Goal: Task Accomplishment & Management: Complete application form

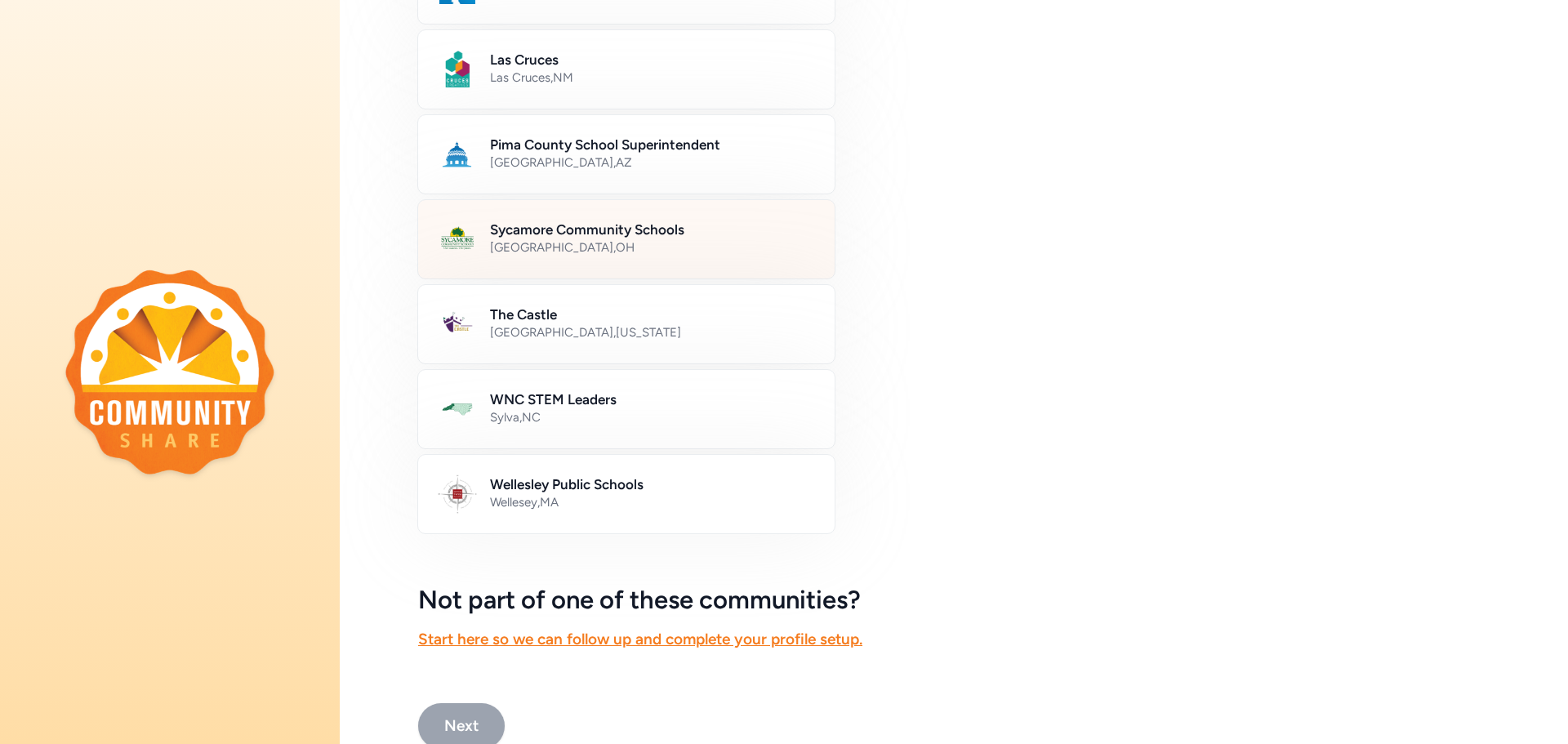
scroll to position [667, 0]
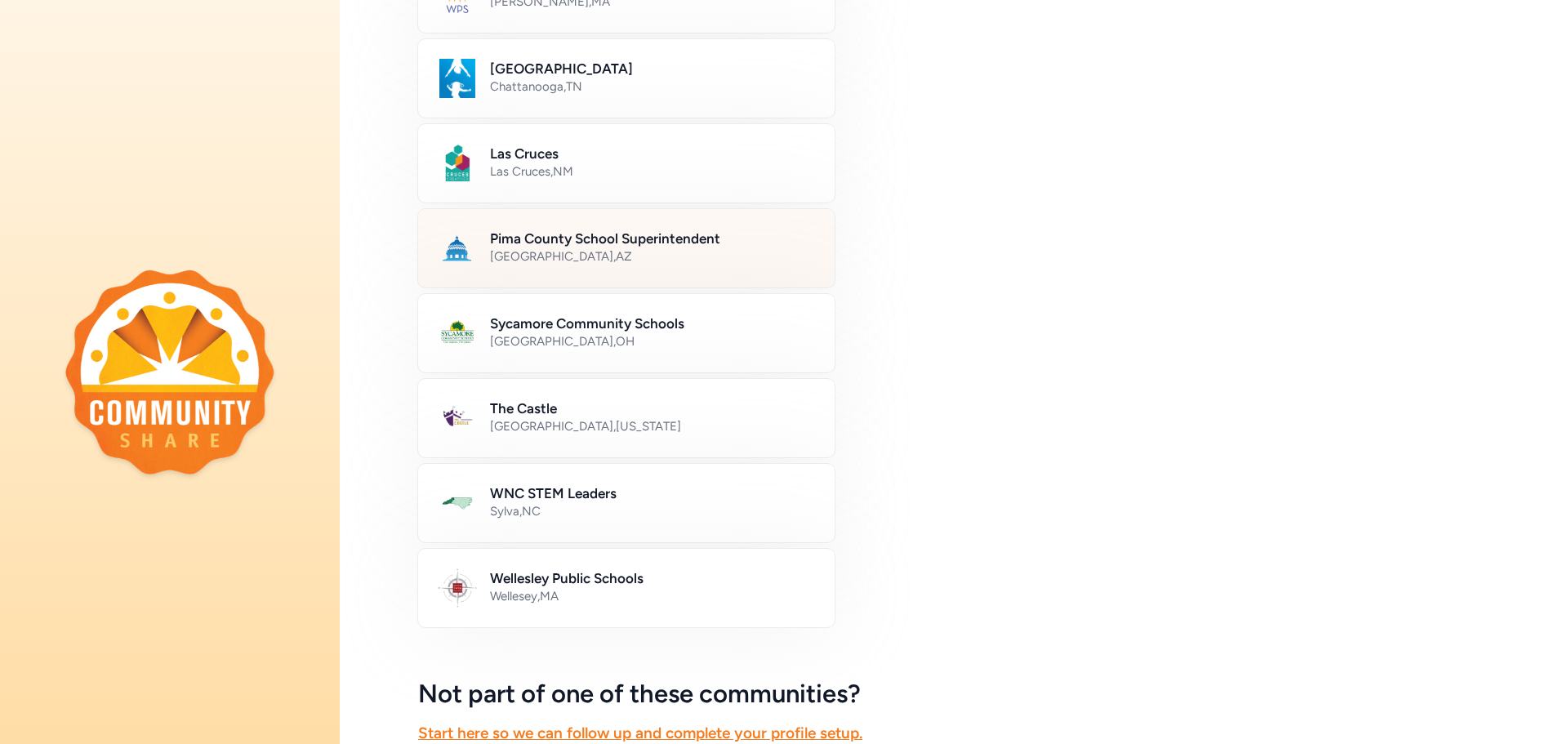
click at [703, 259] on div "[GEOGRAPHIC_DATA] , [GEOGRAPHIC_DATA]" at bounding box center [652, 257] width 325 height 17
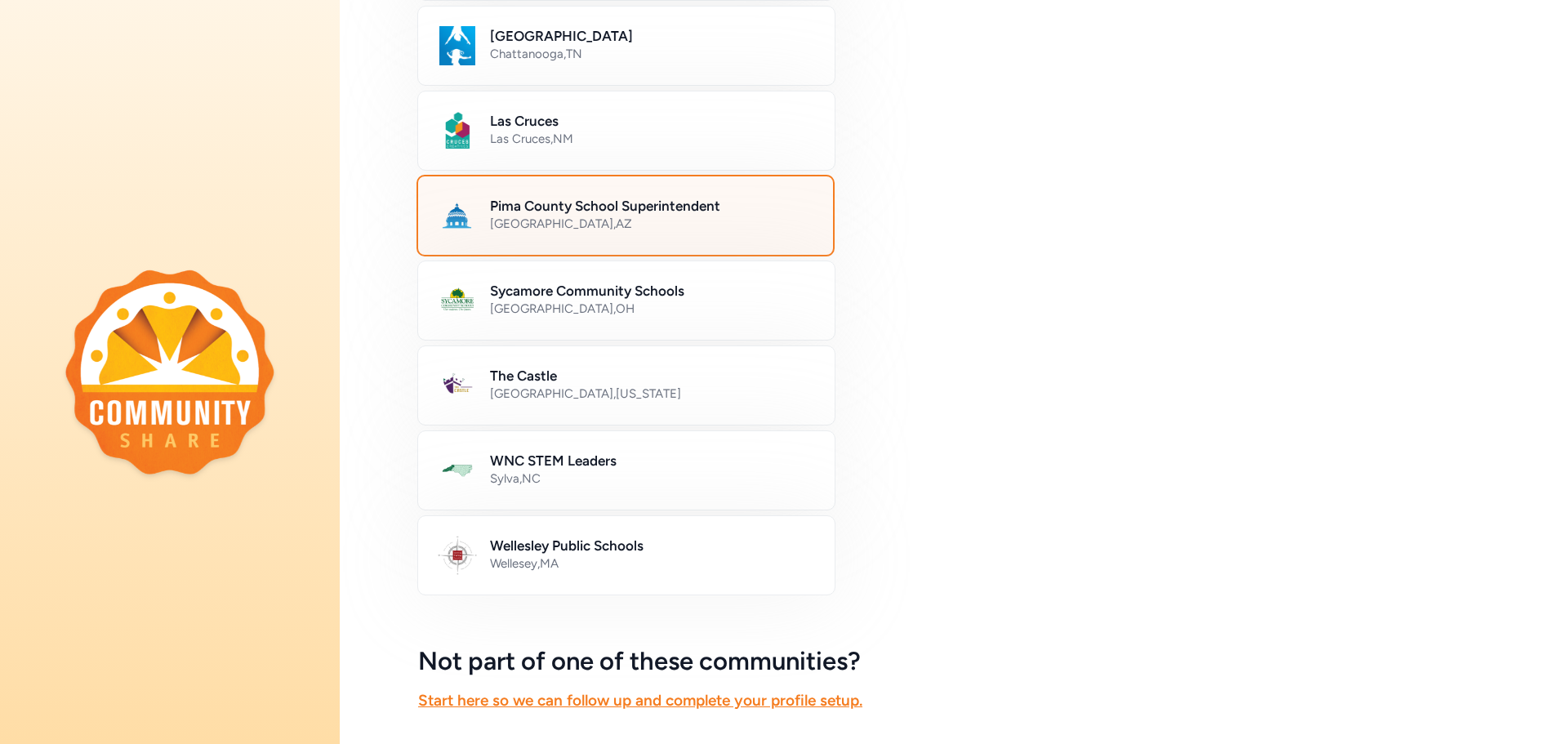
scroll to position [830, 0]
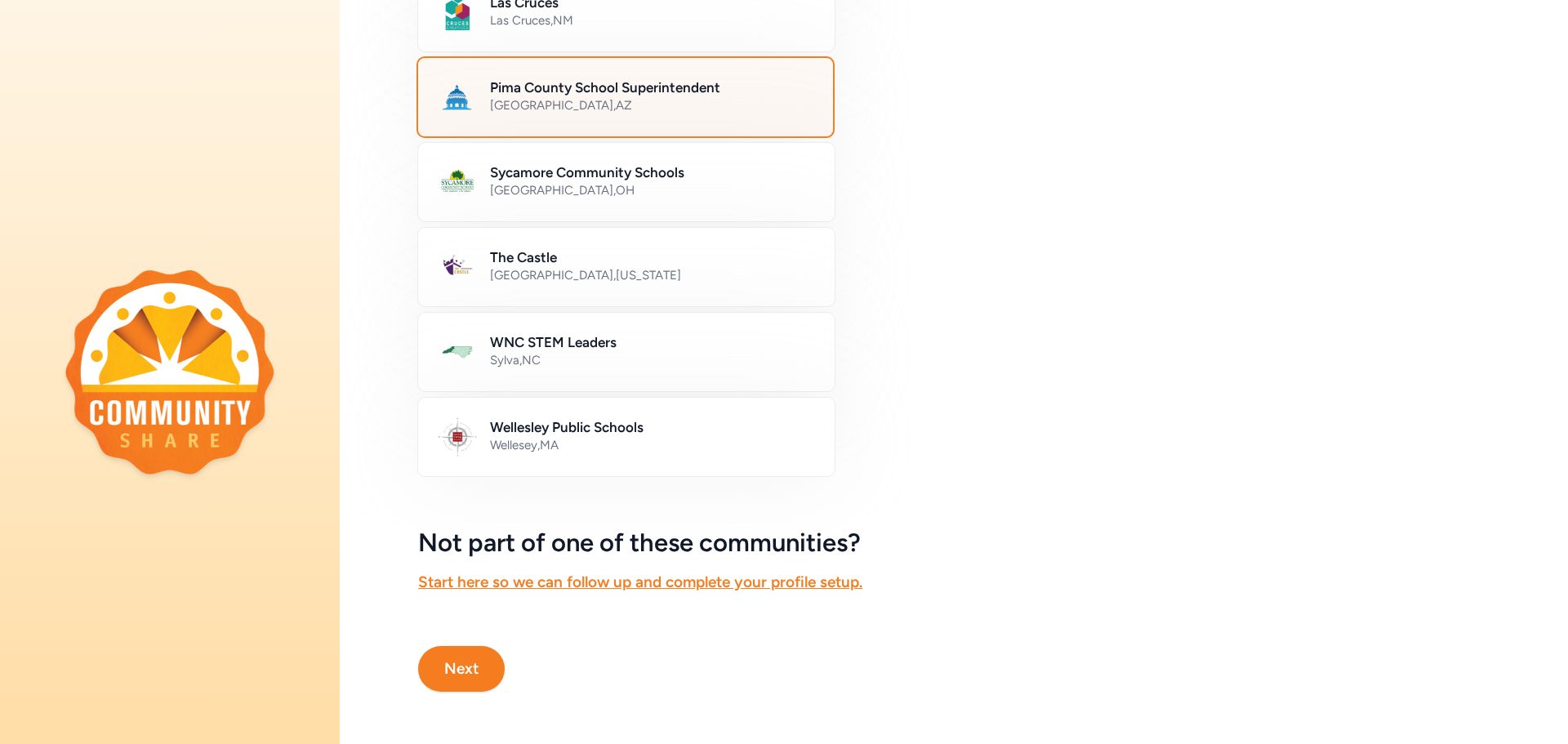
click at [455, 675] on button "Next" at bounding box center [462, 670] width 86 height 46
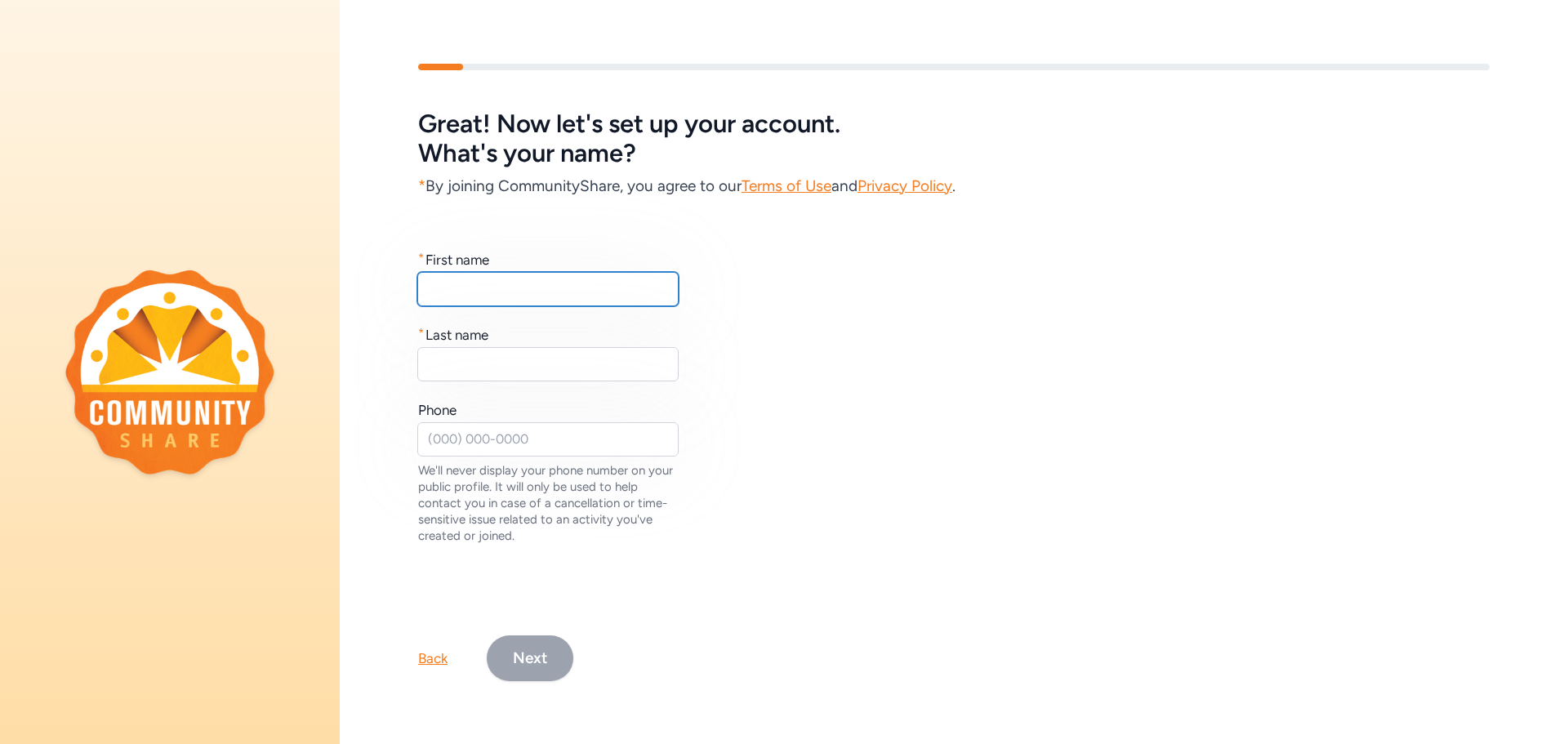
click at [624, 294] on input "text" at bounding box center [548, 289] width 261 height 34
type input "[PERSON_NAME]"
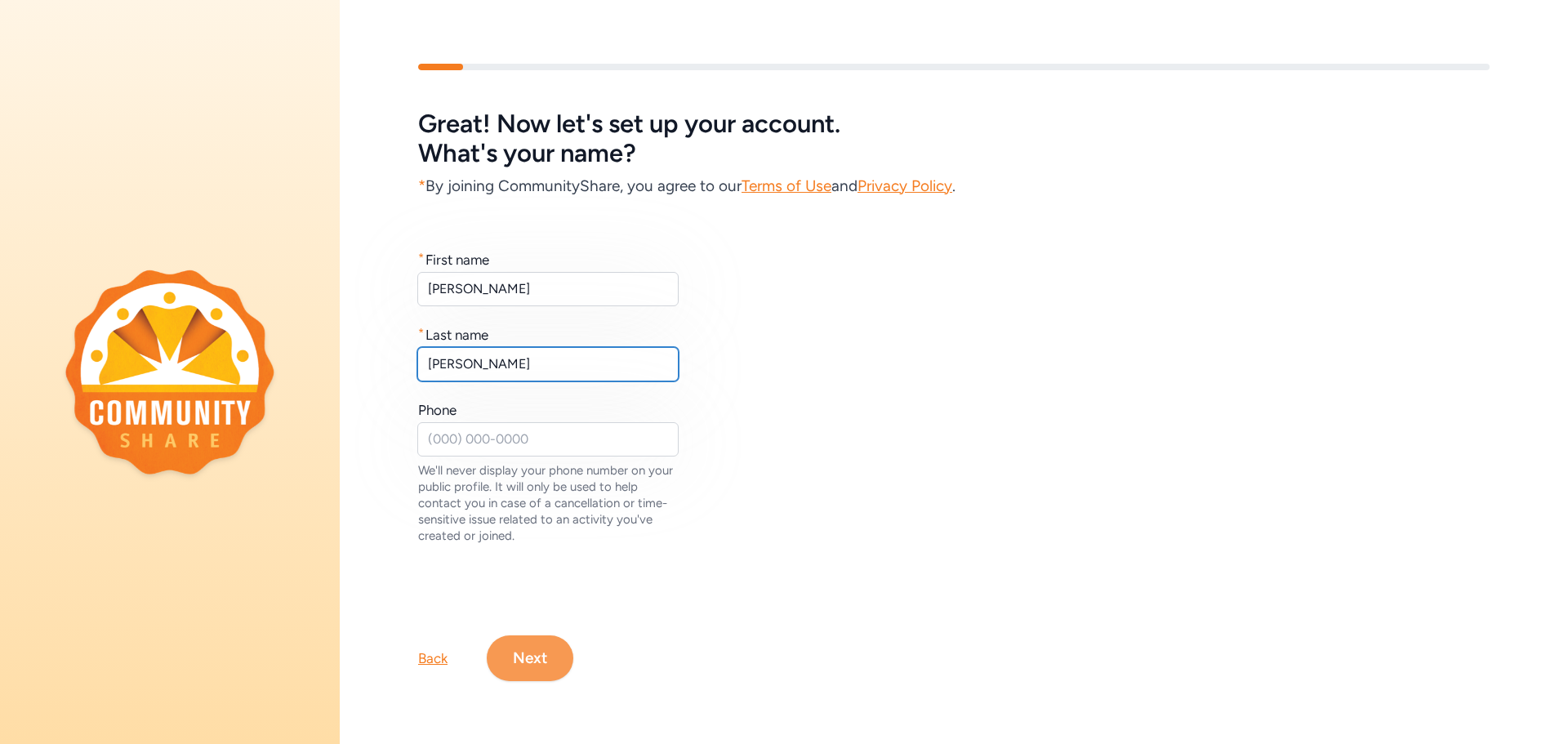
type input "[PERSON_NAME]"
click at [532, 654] on button "Next" at bounding box center [530, 658] width 86 height 46
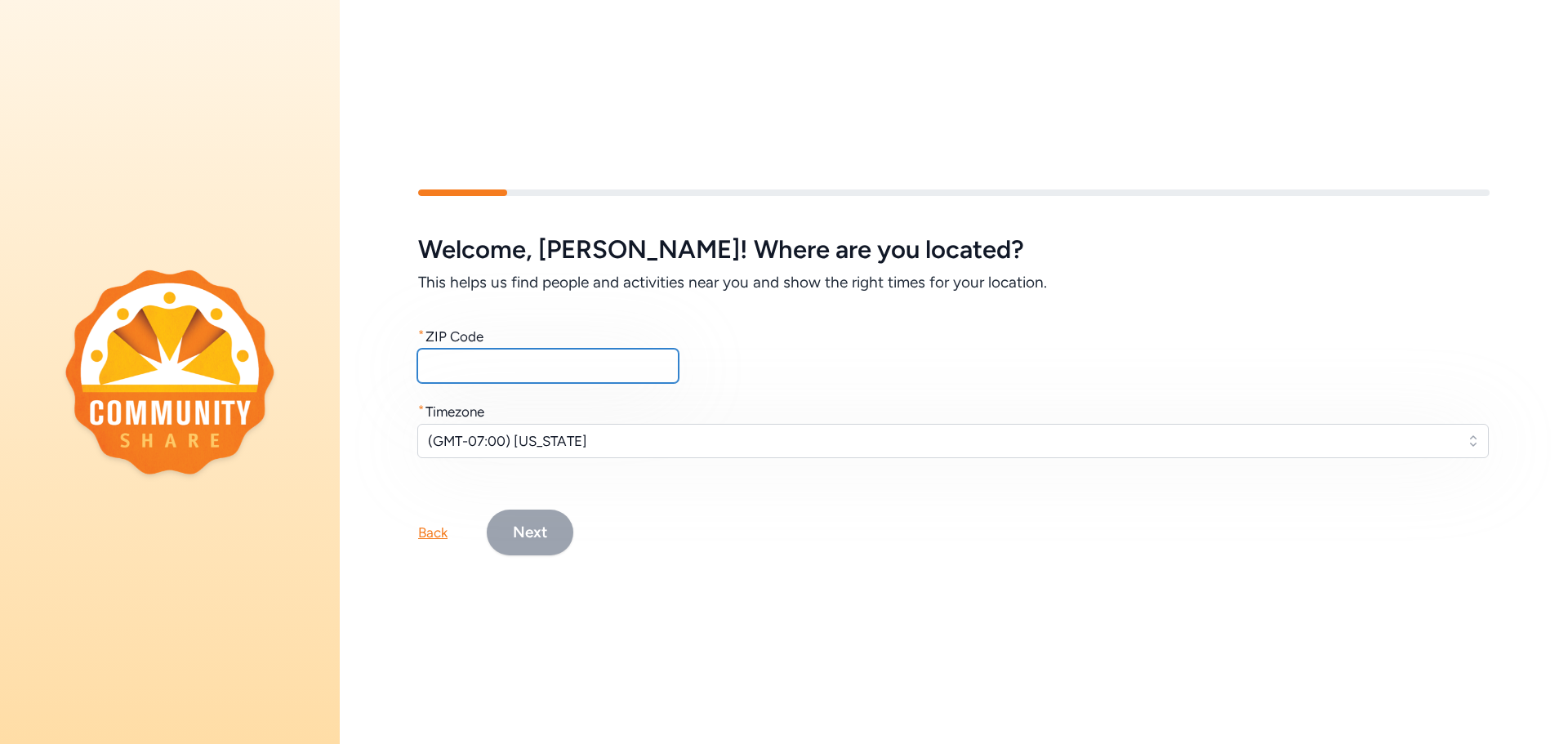
click at [568, 369] on input "text" at bounding box center [548, 365] width 261 height 34
type input "85741"
click at [522, 532] on button "Next" at bounding box center [530, 532] width 86 height 46
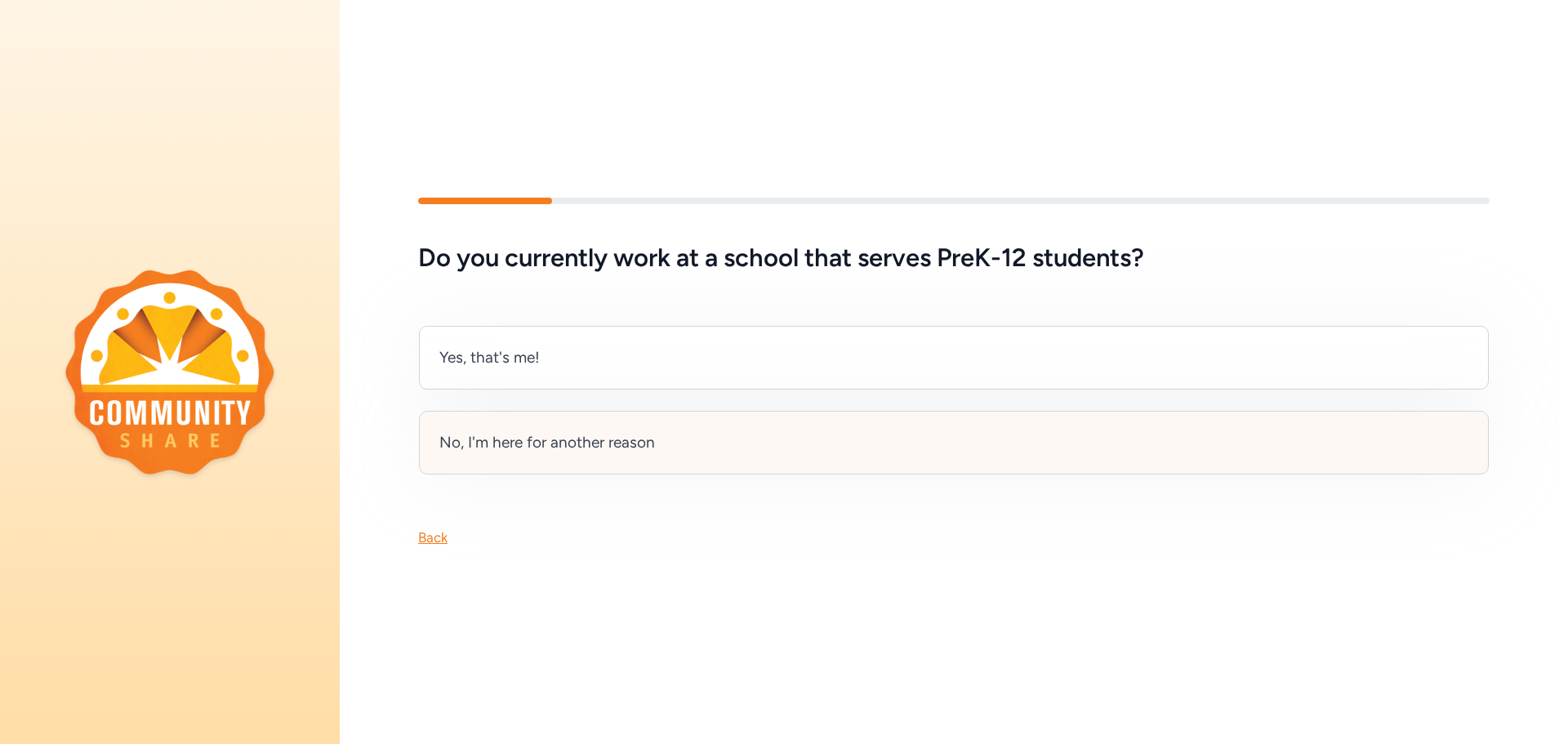
click at [653, 438] on div "No, I'm here for another reason" at bounding box center [547, 442] width 215 height 23
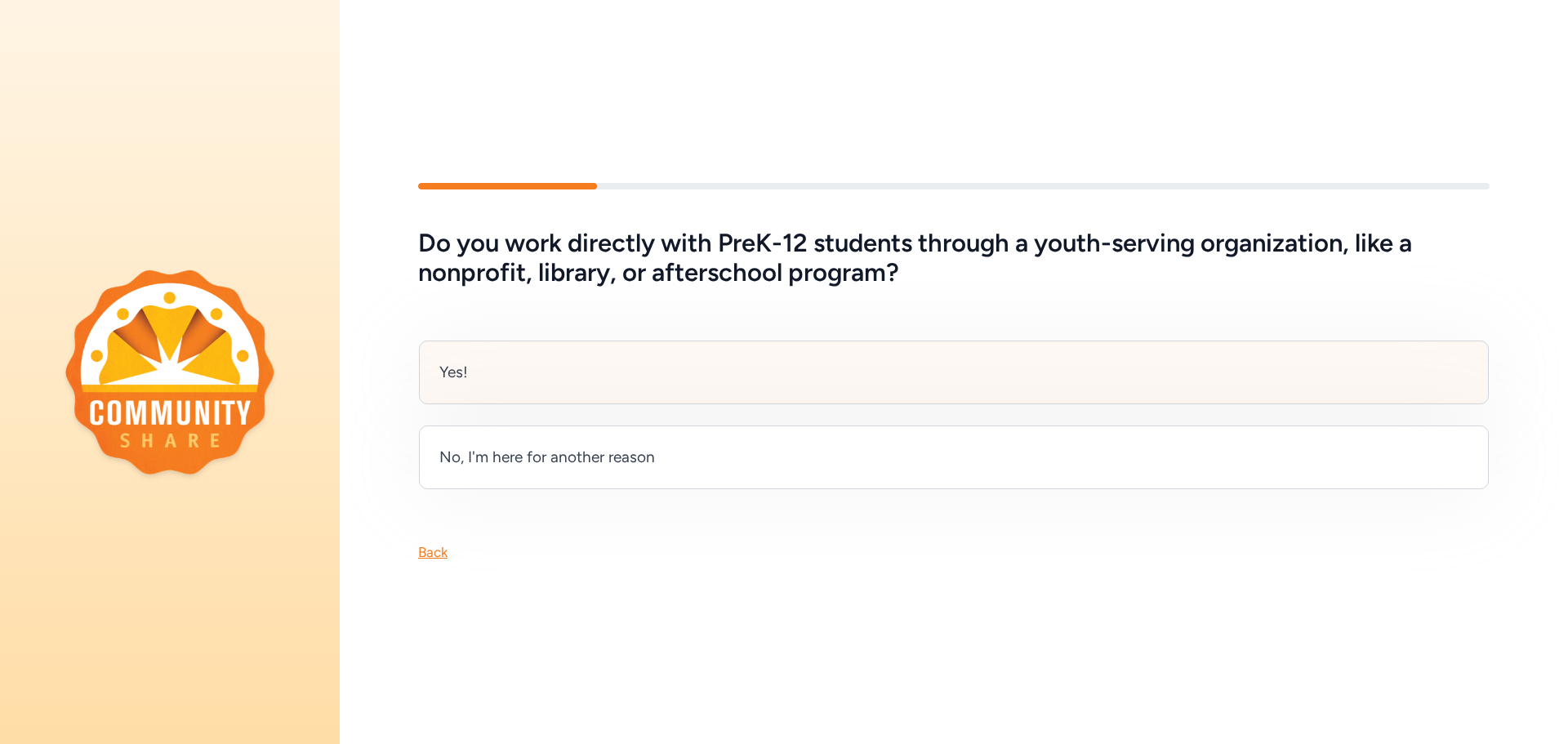
click at [693, 360] on div "Yes!" at bounding box center [954, 372] width 1070 height 63
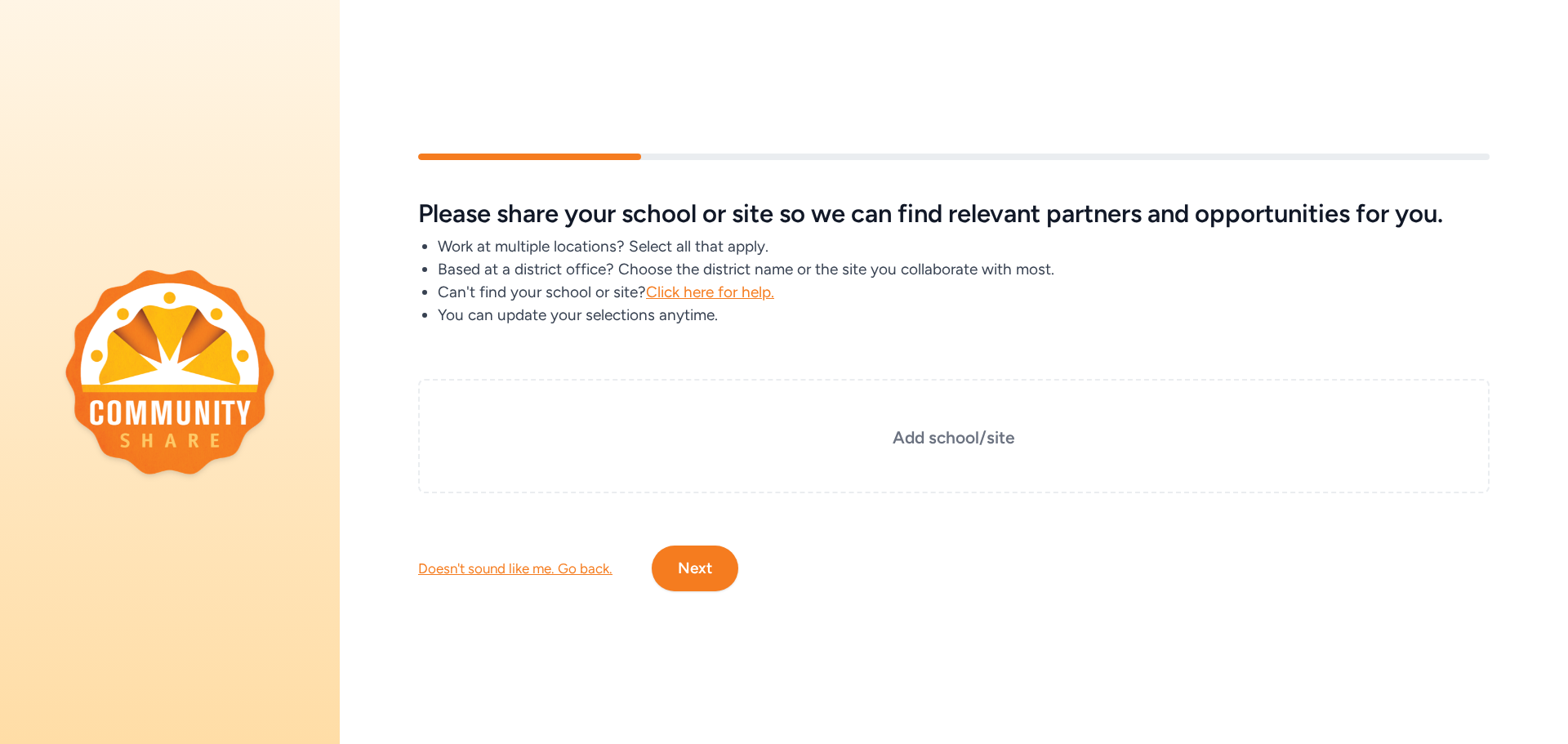
click at [743, 206] on h5 "Please share your school or site so we can find relevant partners and opportuni…" at bounding box center [954, 214] width 1071 height 29
click at [534, 558] on div "Doesn't sound like me. Go back." at bounding box center [515, 567] width 194 height 19
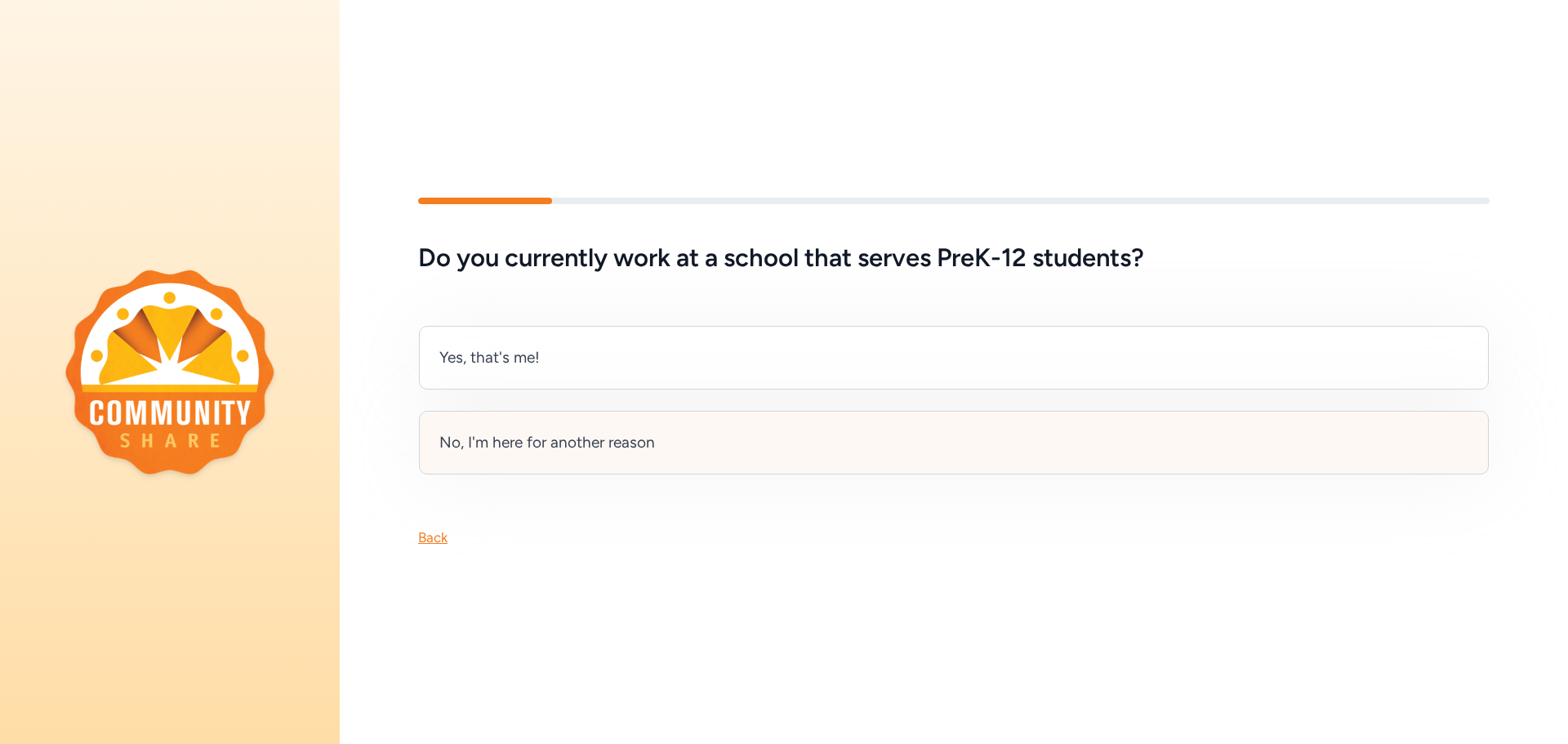
click at [584, 452] on div "No, I'm here for another reason" at bounding box center [954, 442] width 1070 height 63
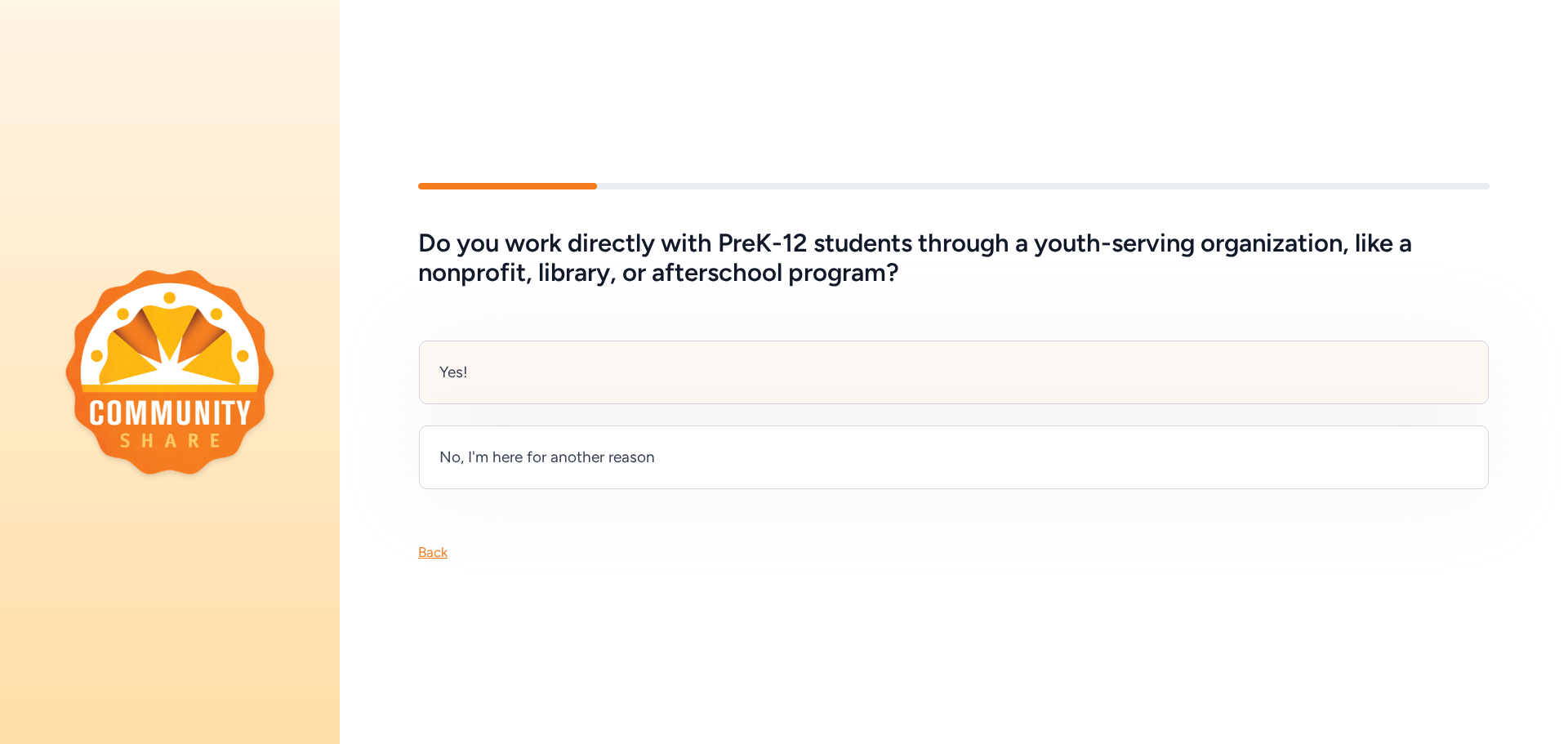
click at [561, 371] on div "Yes!" at bounding box center [954, 372] width 1070 height 63
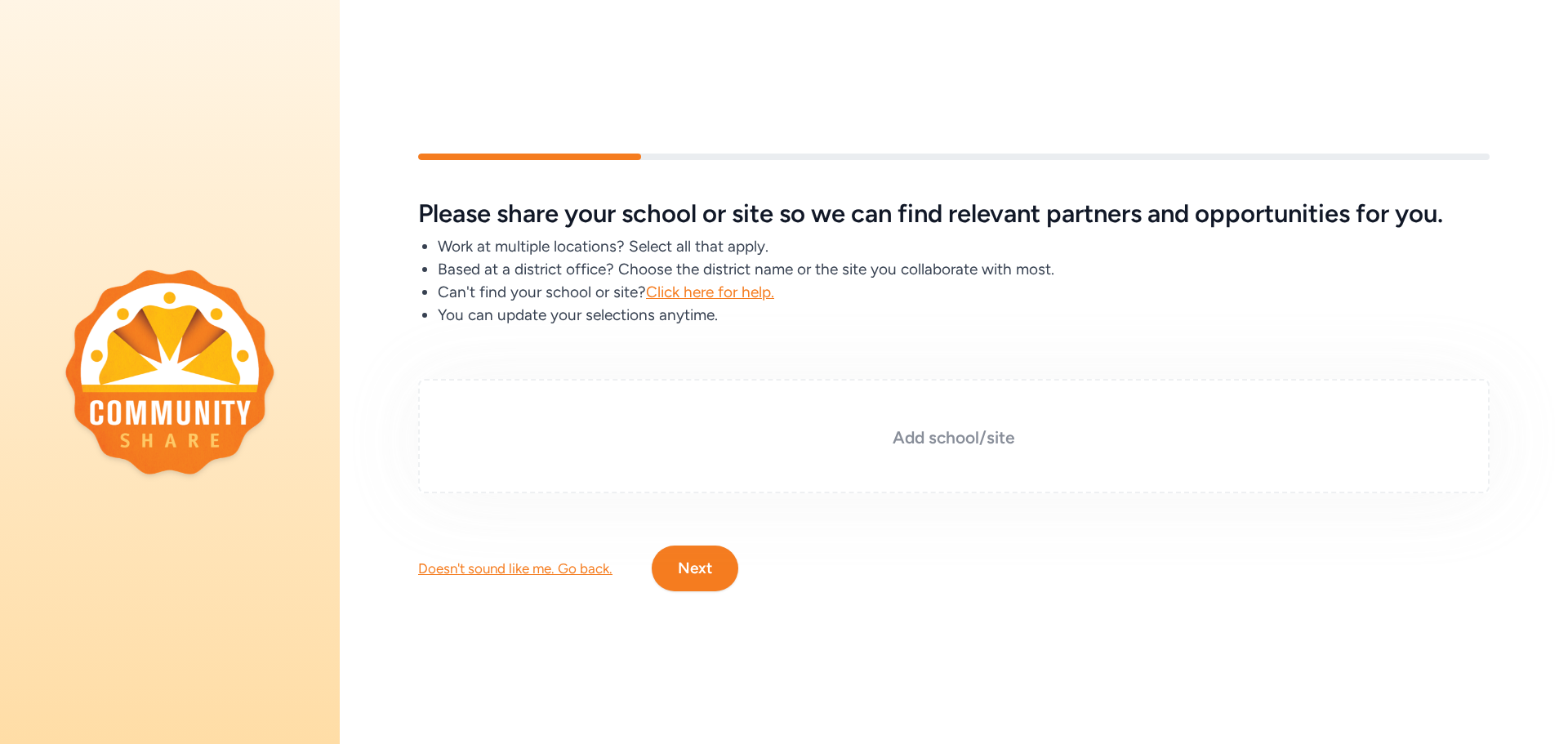
click at [950, 427] on h3 "Add school/site" at bounding box center [954, 438] width 990 height 23
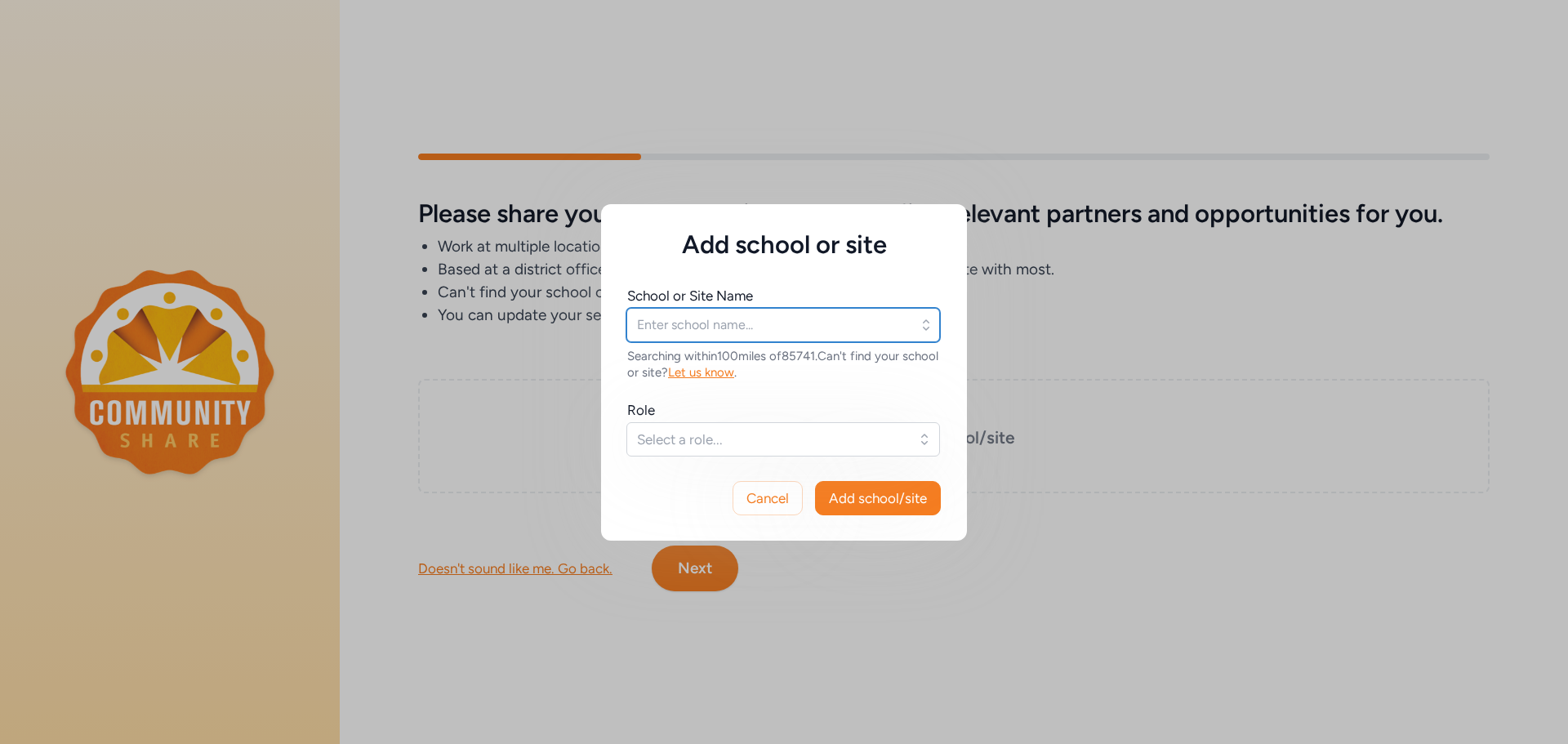
click at [858, 308] on input "text" at bounding box center [783, 325] width 314 height 34
click at [934, 447] on button "Select a role..." at bounding box center [783, 439] width 314 height 34
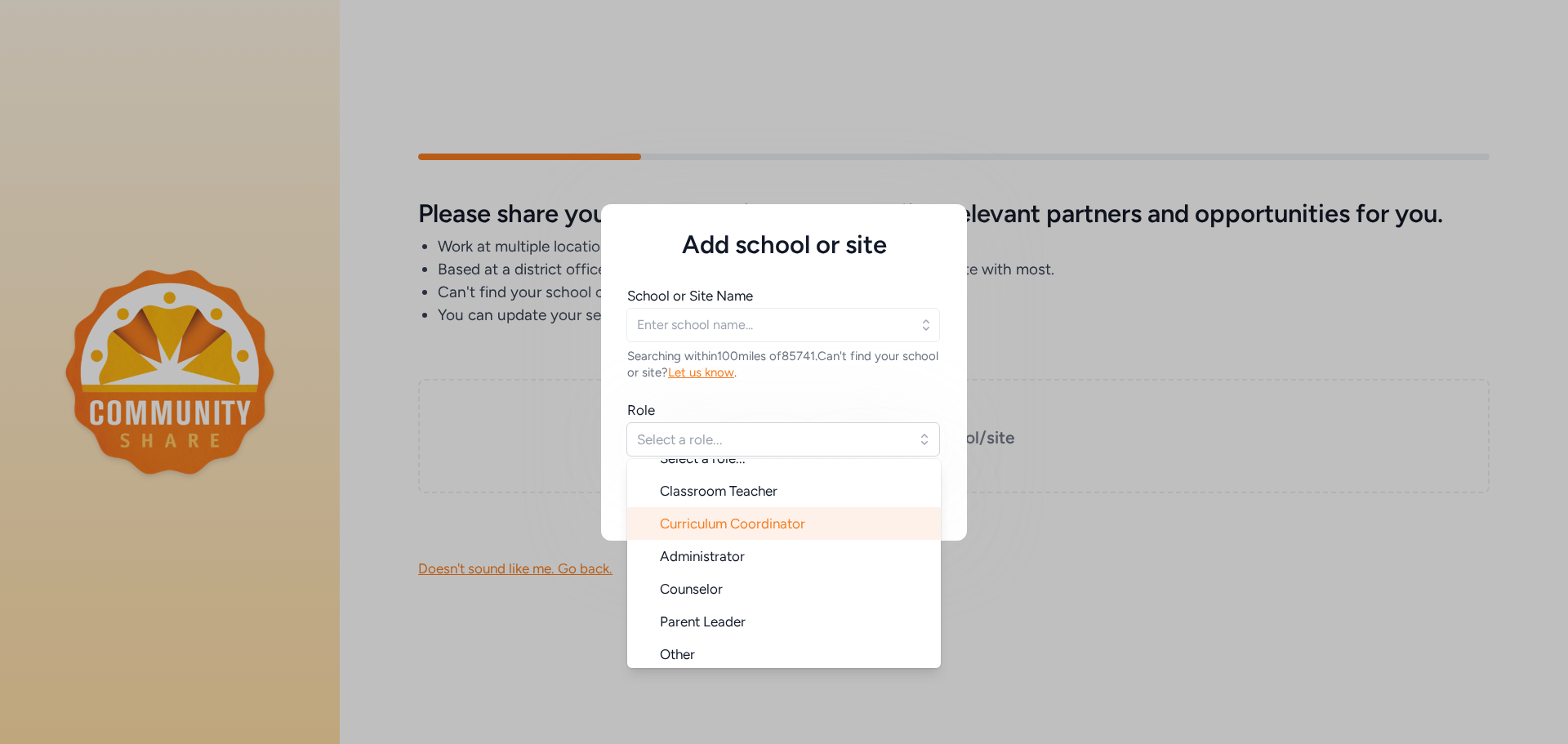
scroll to position [26, 0]
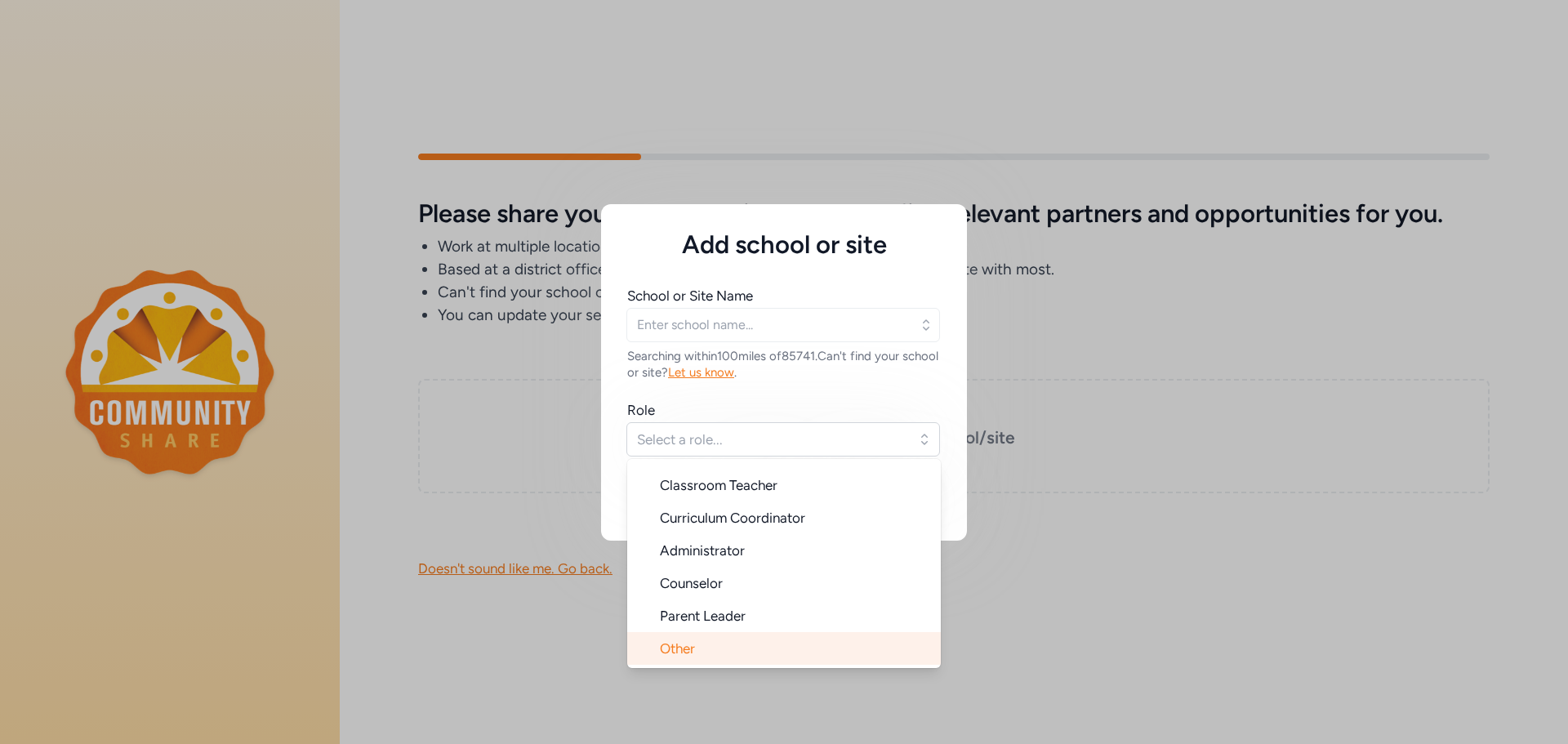
click at [692, 653] on span "Other" at bounding box center [678, 648] width 35 height 17
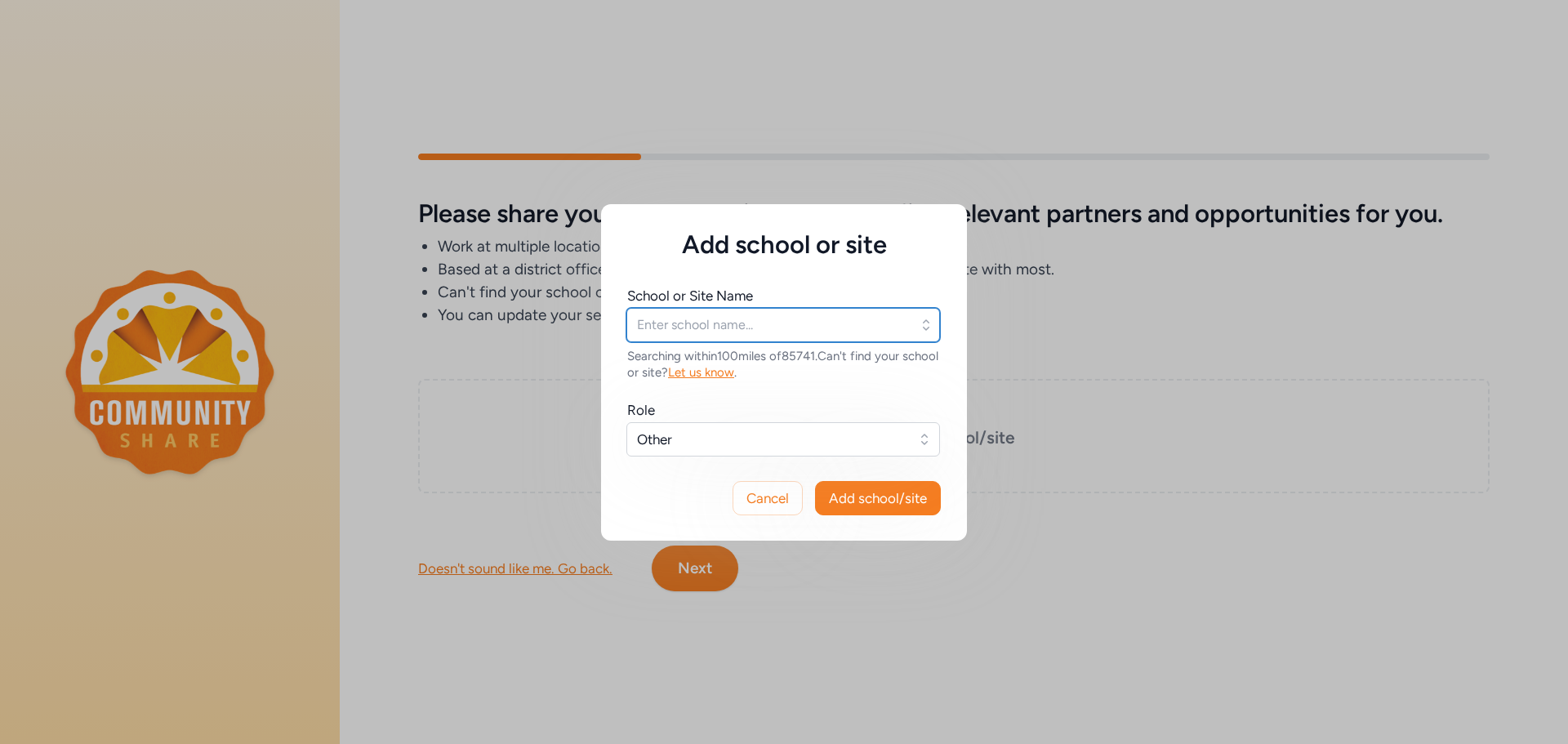
click at [752, 337] on input "text" at bounding box center [783, 325] width 314 height 34
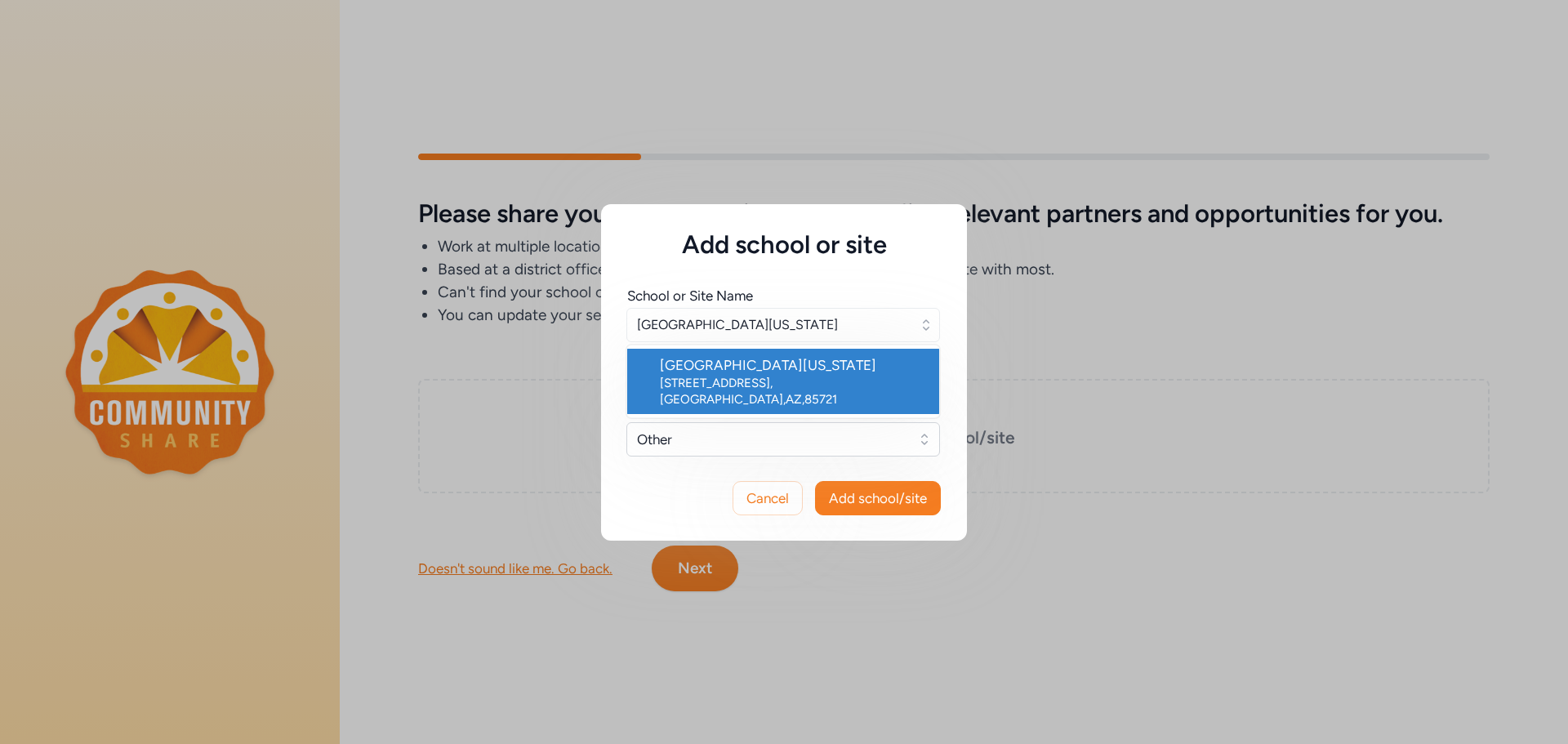
click at [805, 386] on div "[STREET_ADDRESS]" at bounding box center [794, 392] width 267 height 33
type input "[GEOGRAPHIC_DATA][US_STATE]"
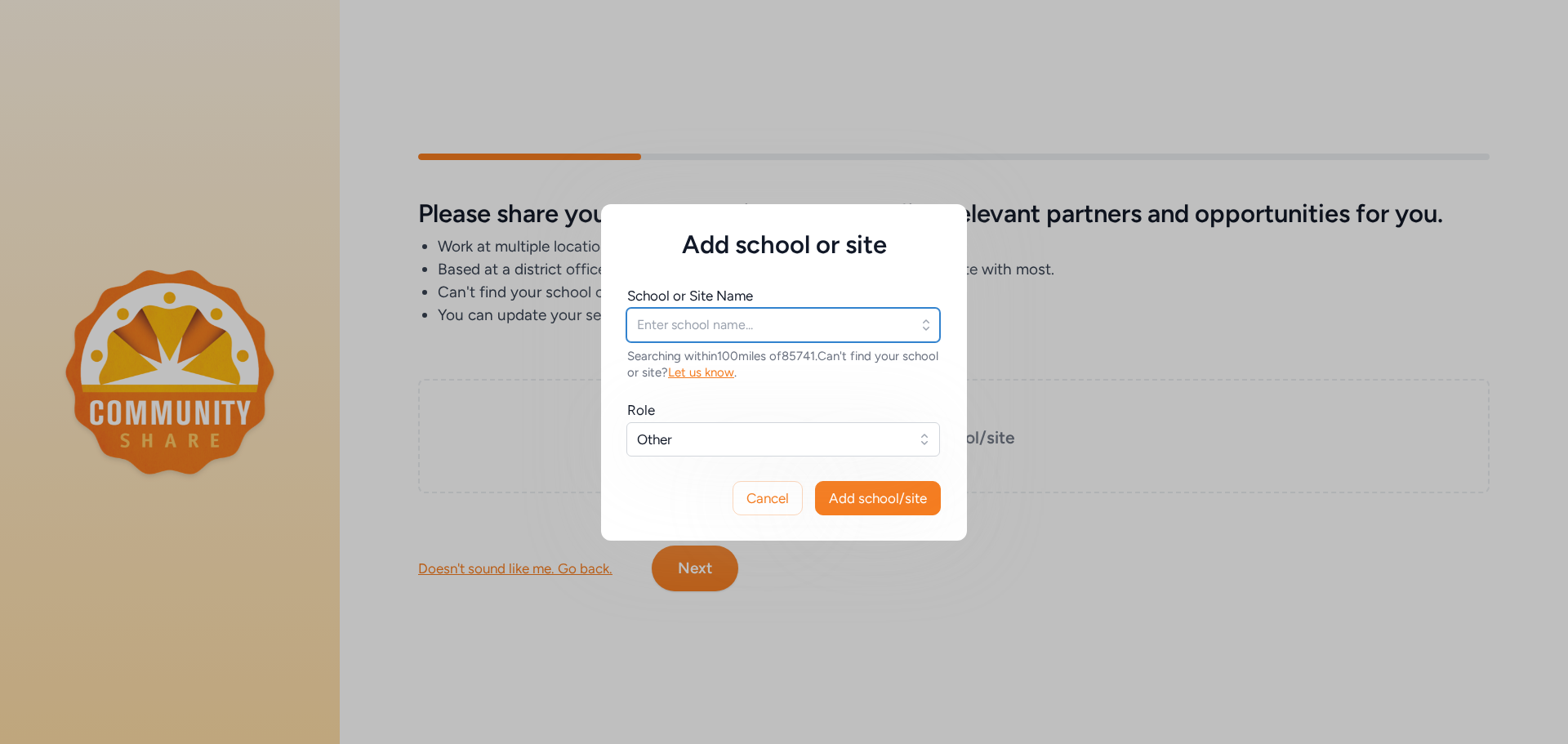
type input "[GEOGRAPHIC_DATA][US_STATE]"
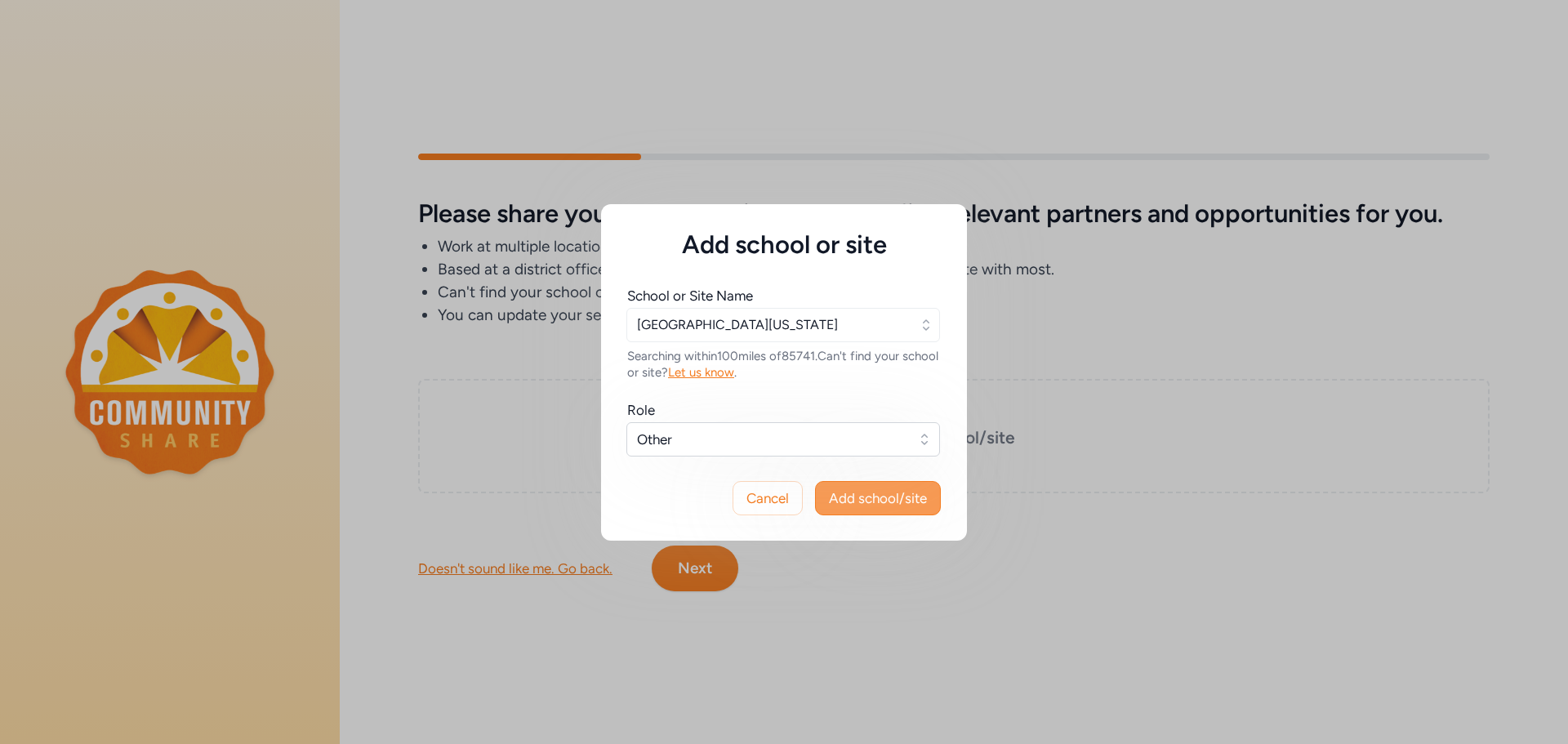
click at [880, 498] on span "Add school/site" at bounding box center [877, 498] width 98 height 19
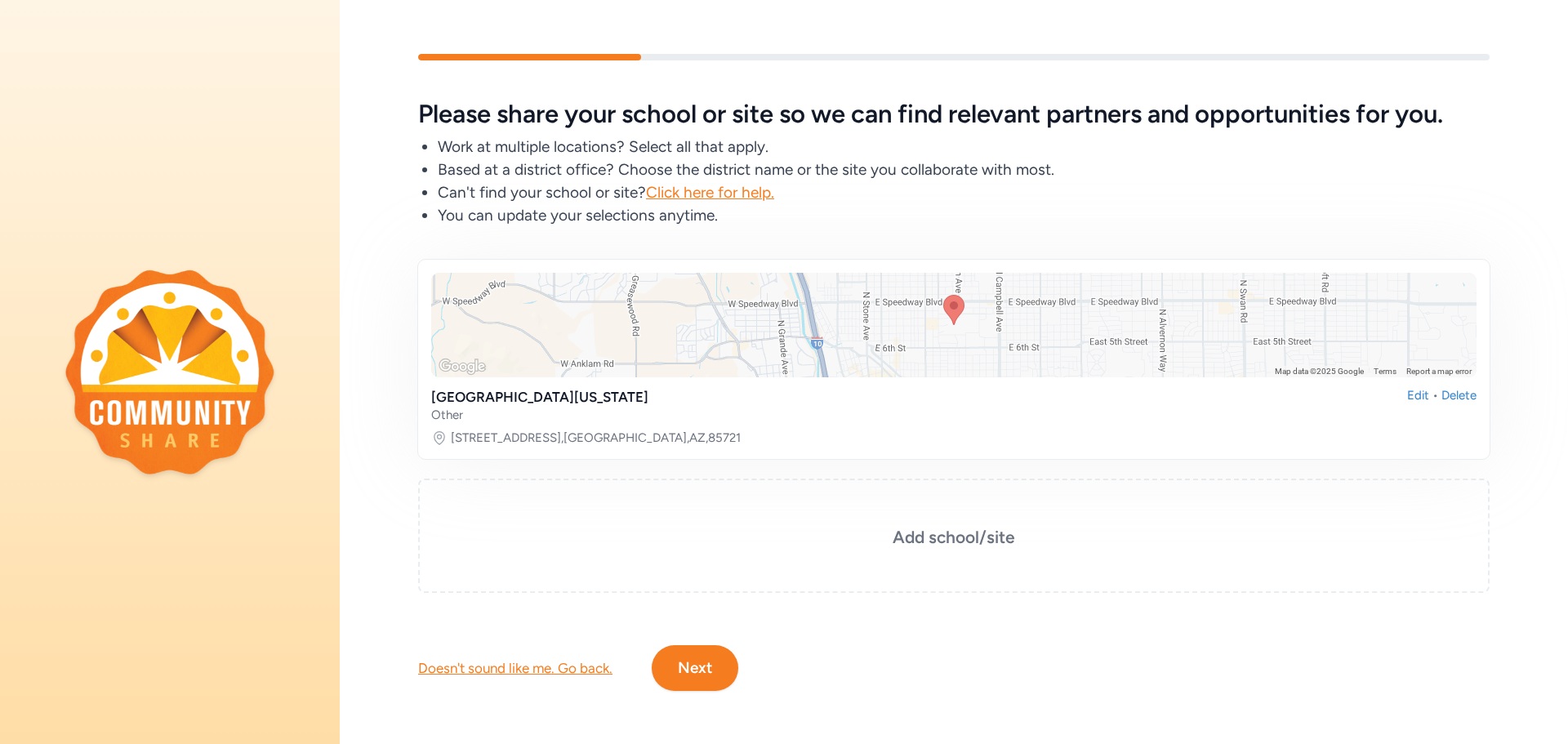
click at [690, 651] on button "Next" at bounding box center [695, 669] width 86 height 46
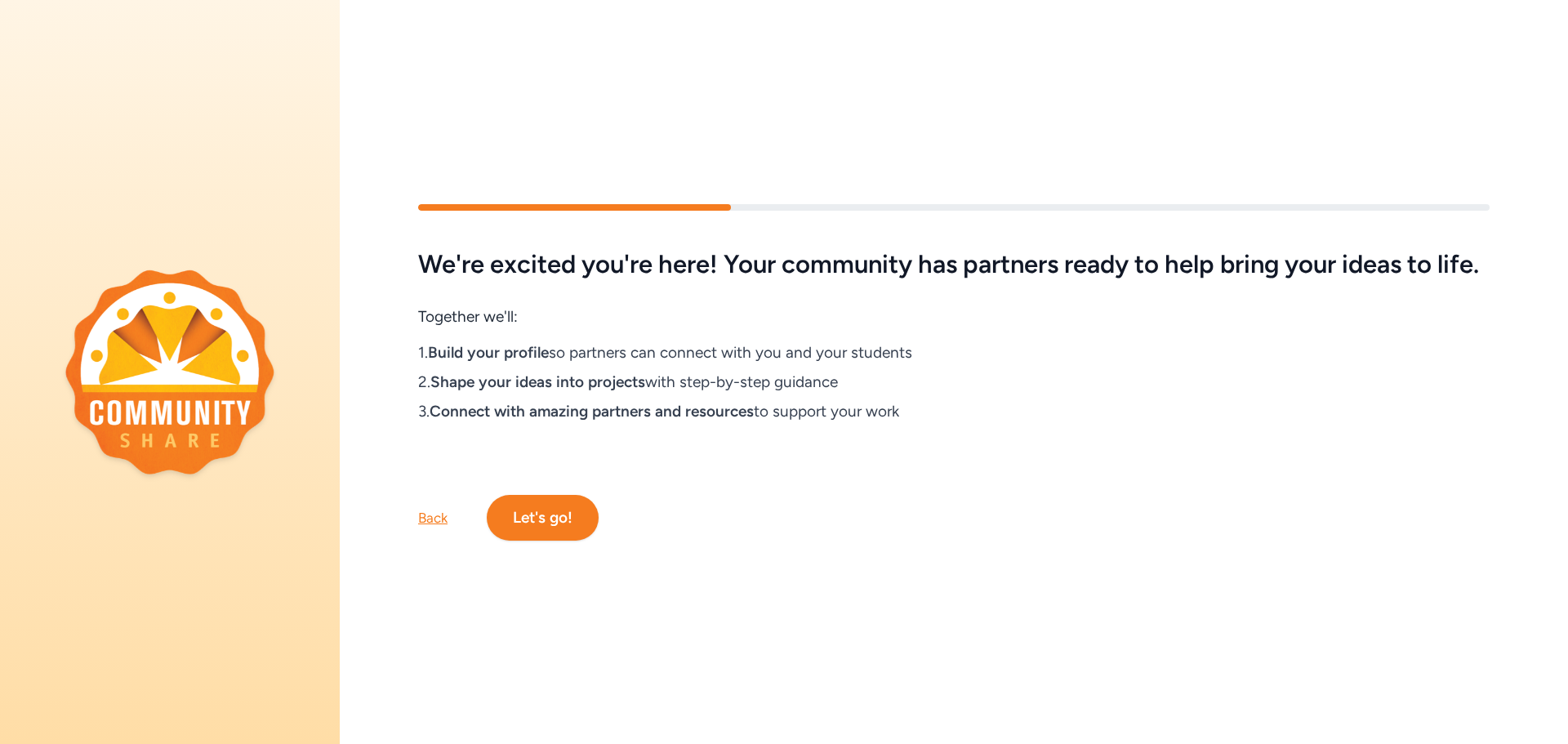
click at [566, 521] on button "Let's go!" at bounding box center [543, 518] width 112 height 46
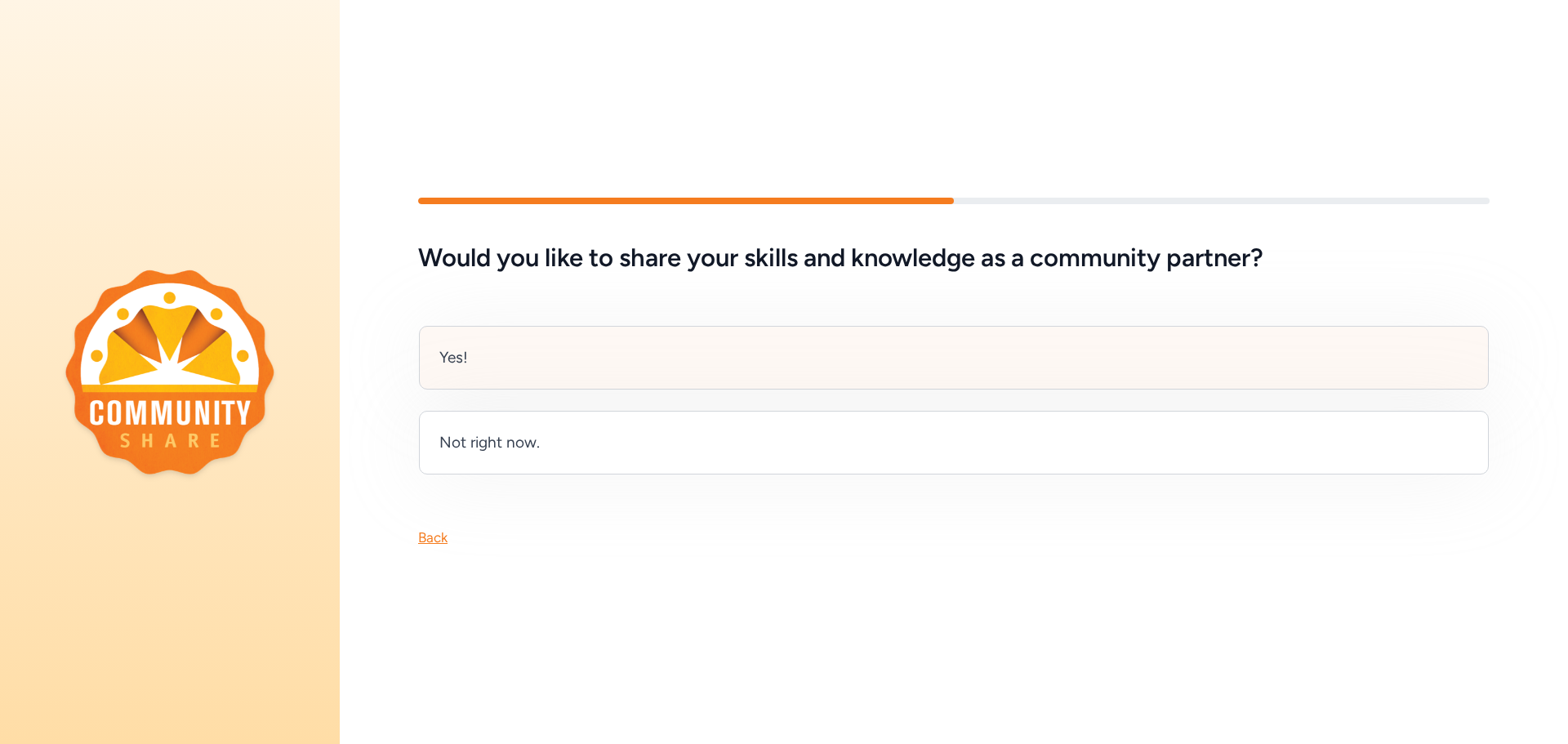
click at [814, 374] on div "Yes!" at bounding box center [954, 357] width 1070 height 63
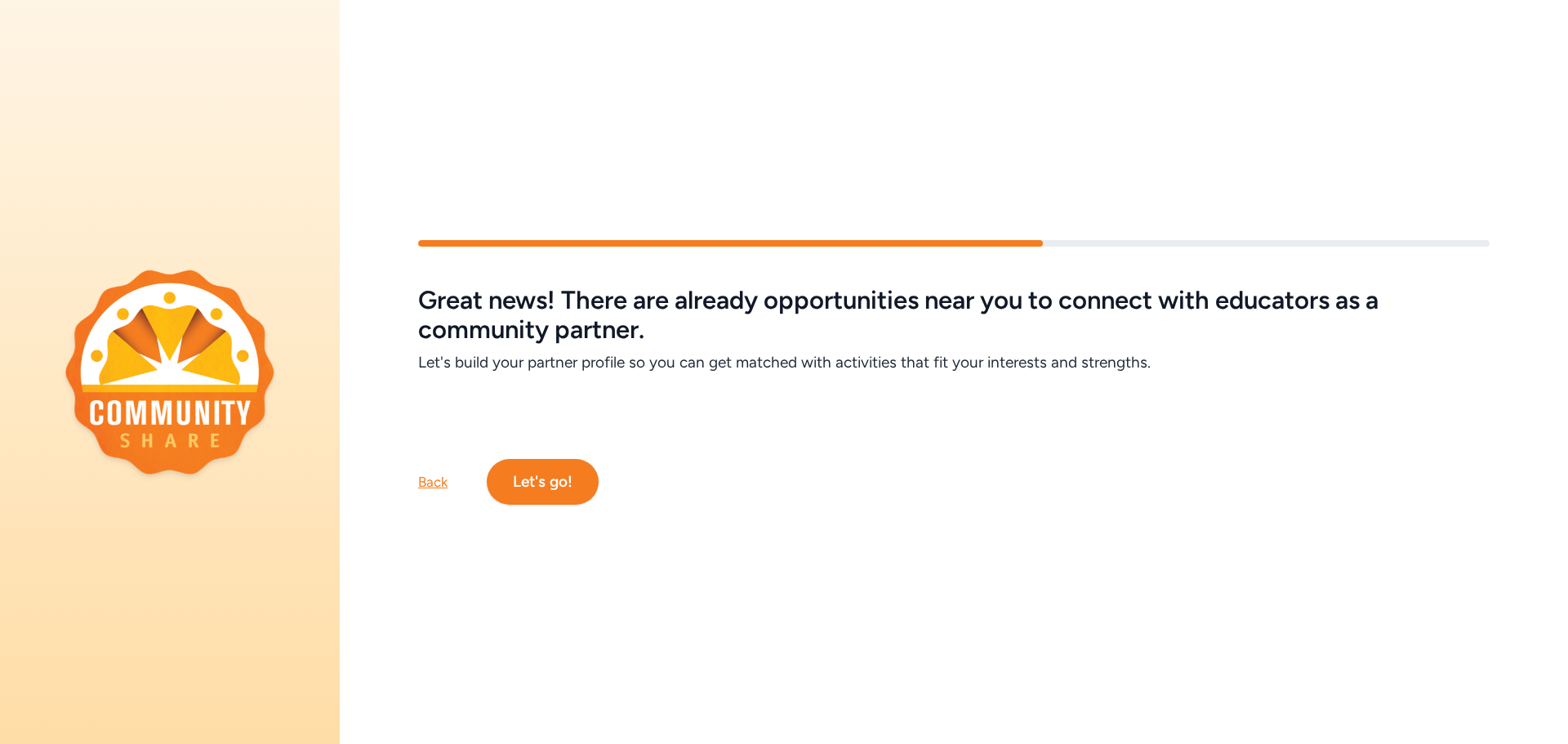
click at [579, 468] on button "Let's go!" at bounding box center [543, 482] width 112 height 46
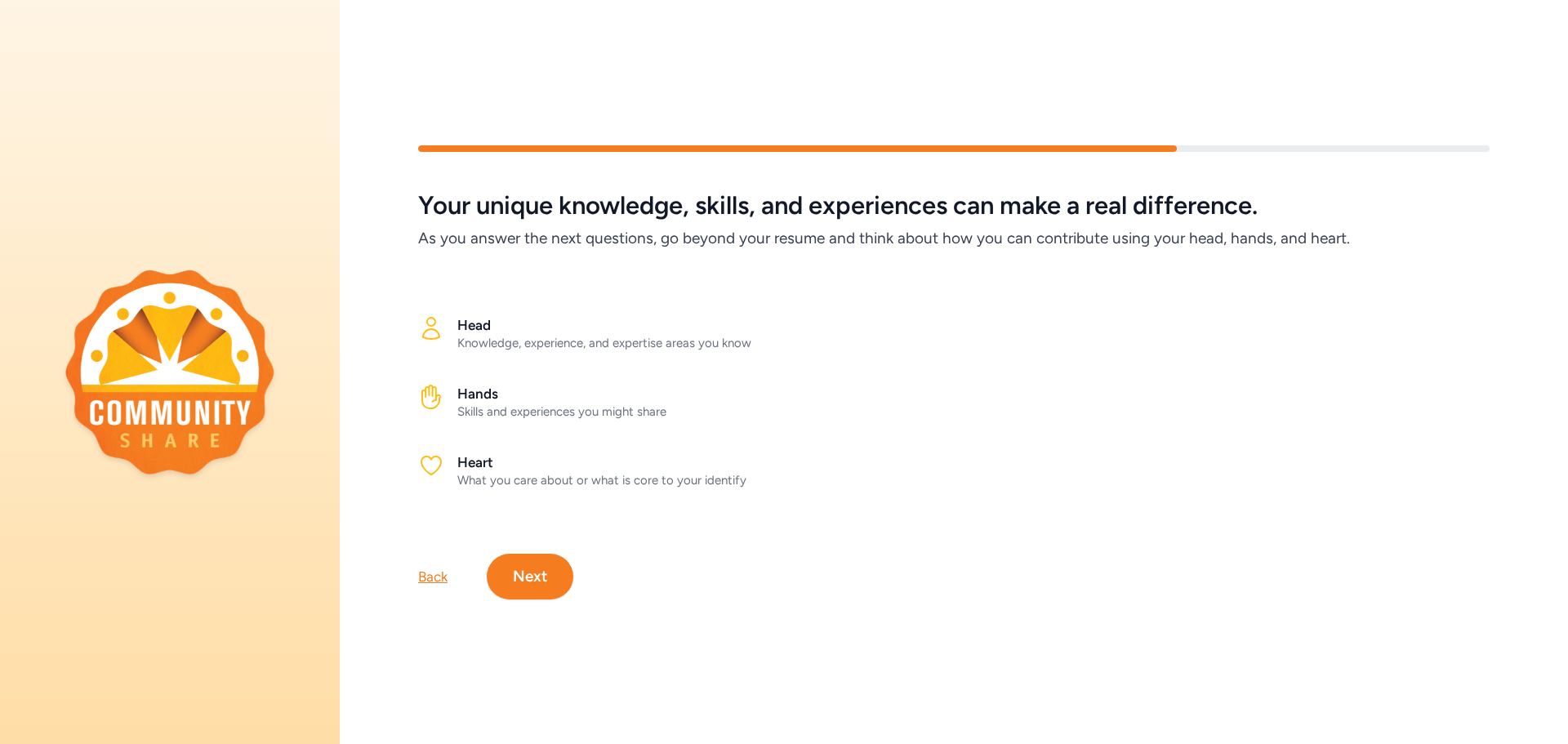
click at [543, 567] on button "Next" at bounding box center [530, 577] width 86 height 46
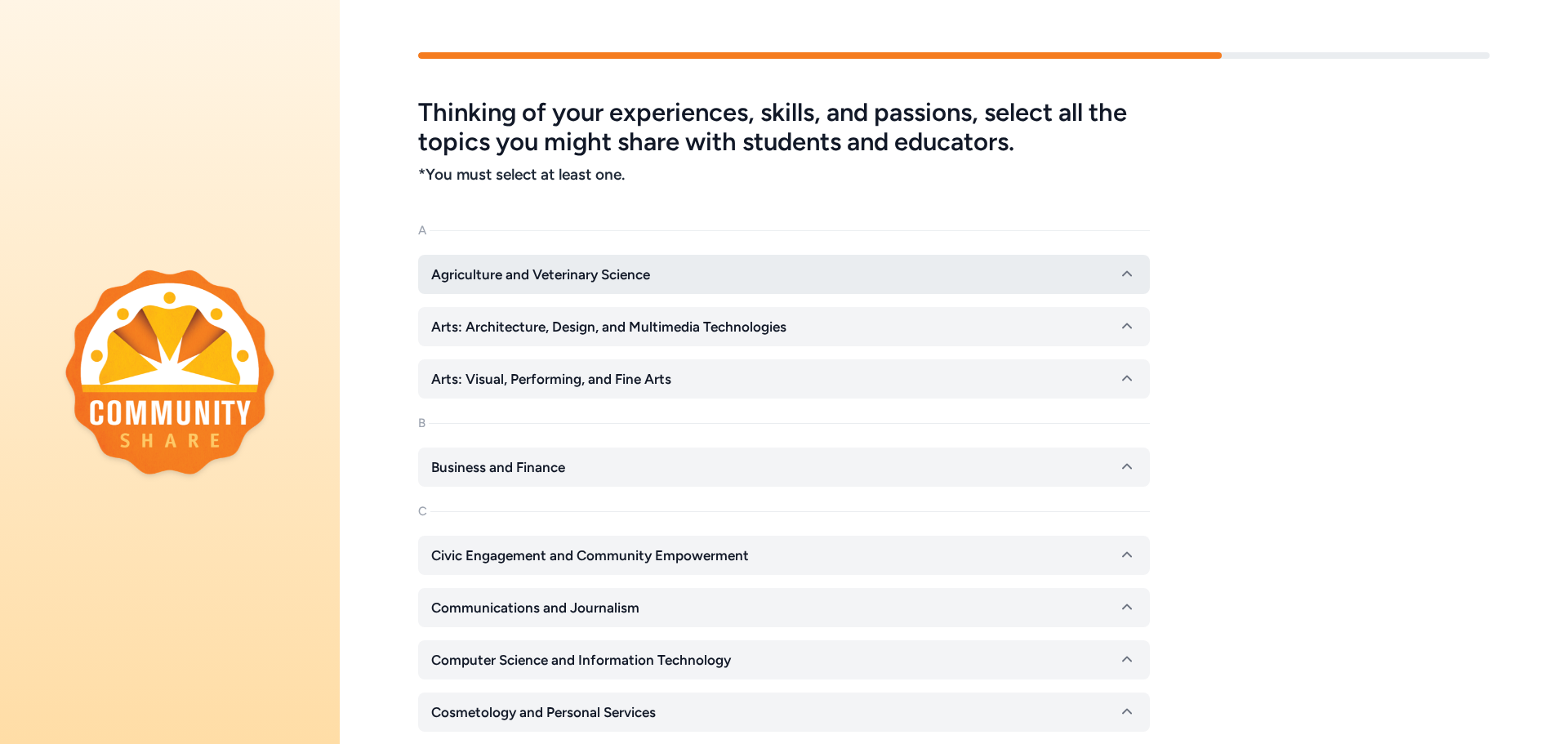
click at [1128, 274] on icon "button" at bounding box center [1127, 274] width 10 height 6
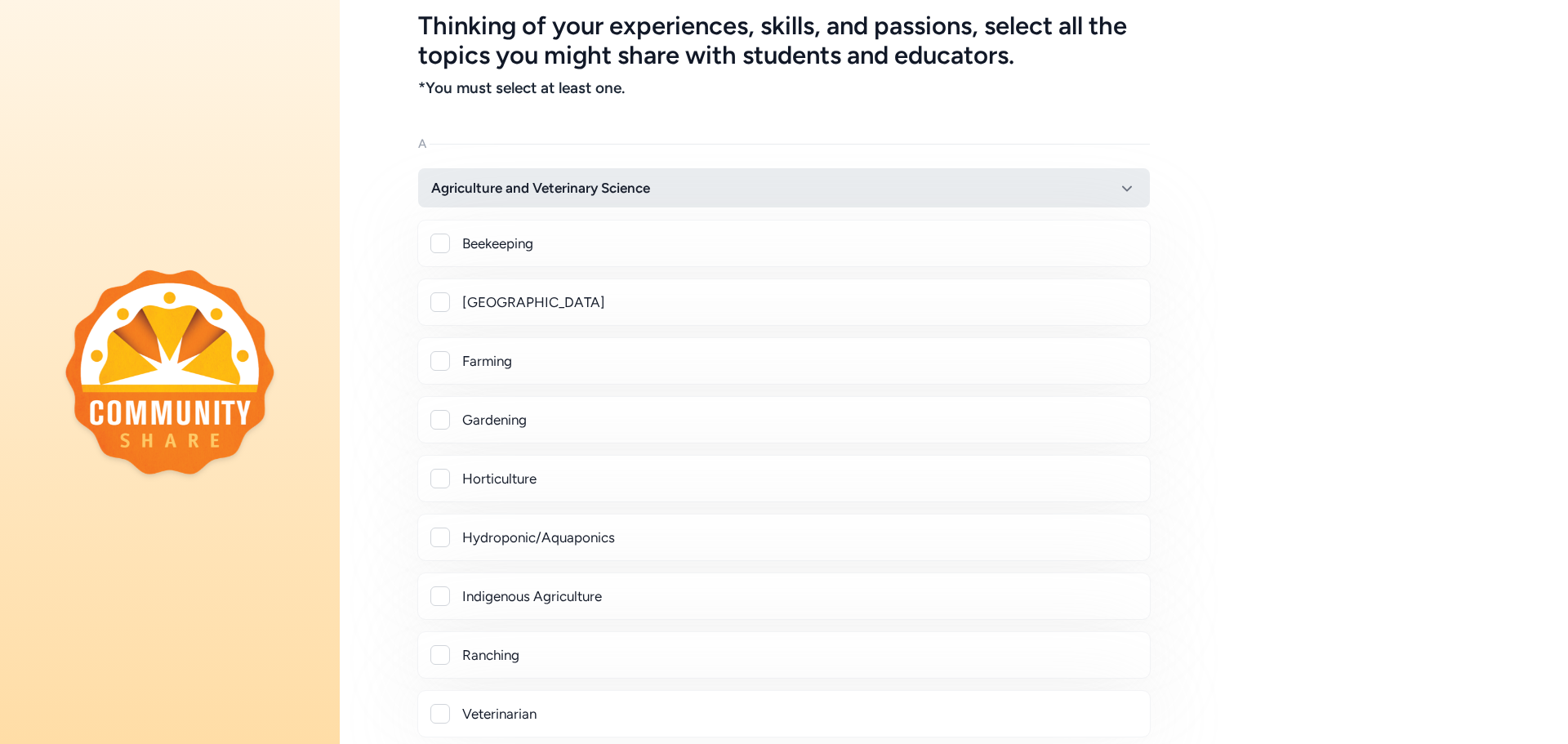
scroll to position [82, 0]
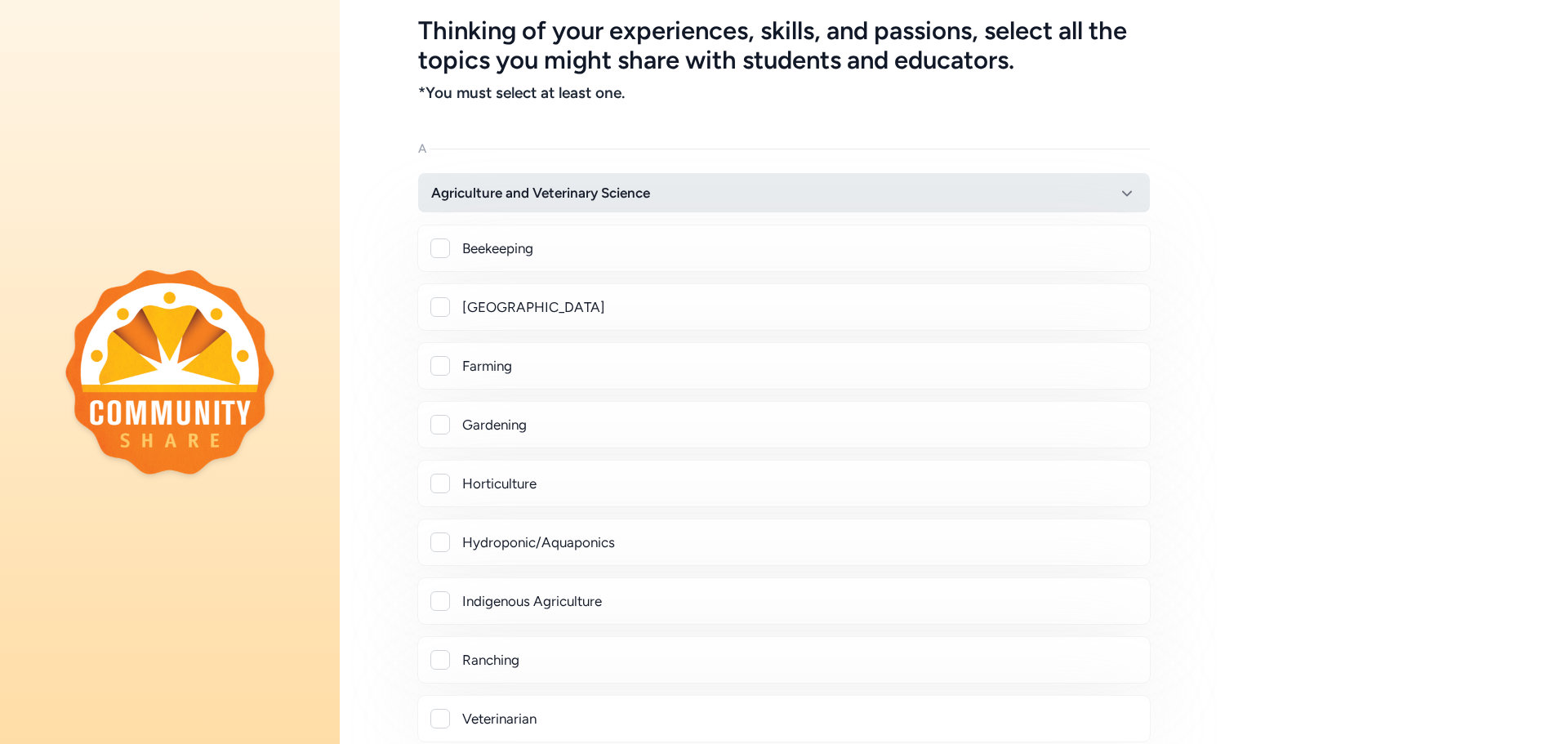
click at [1127, 183] on icon "button" at bounding box center [1127, 192] width 19 height 19
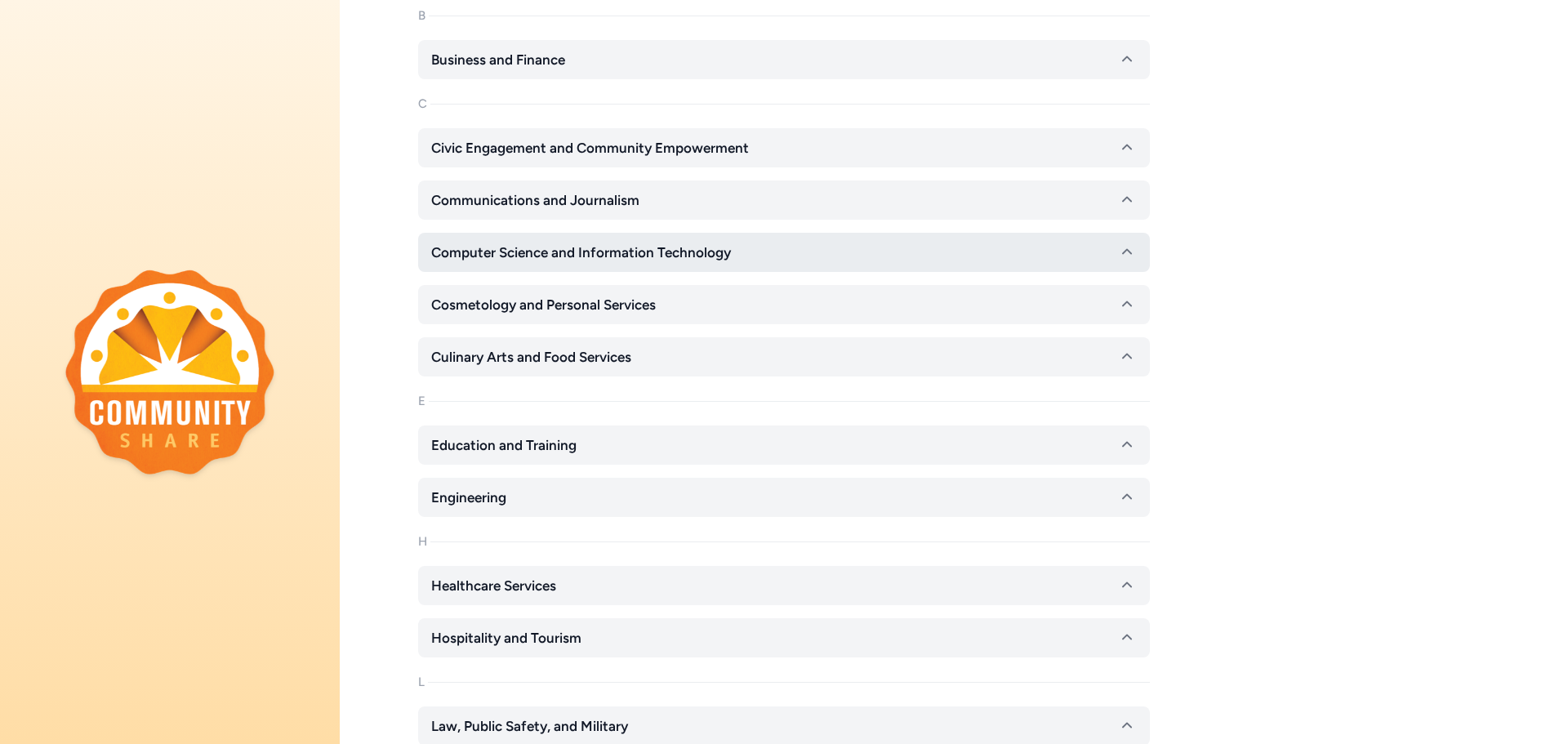
scroll to position [408, 0]
click at [1138, 250] on button "Computer Science and Information Technology" at bounding box center [784, 251] width 732 height 40
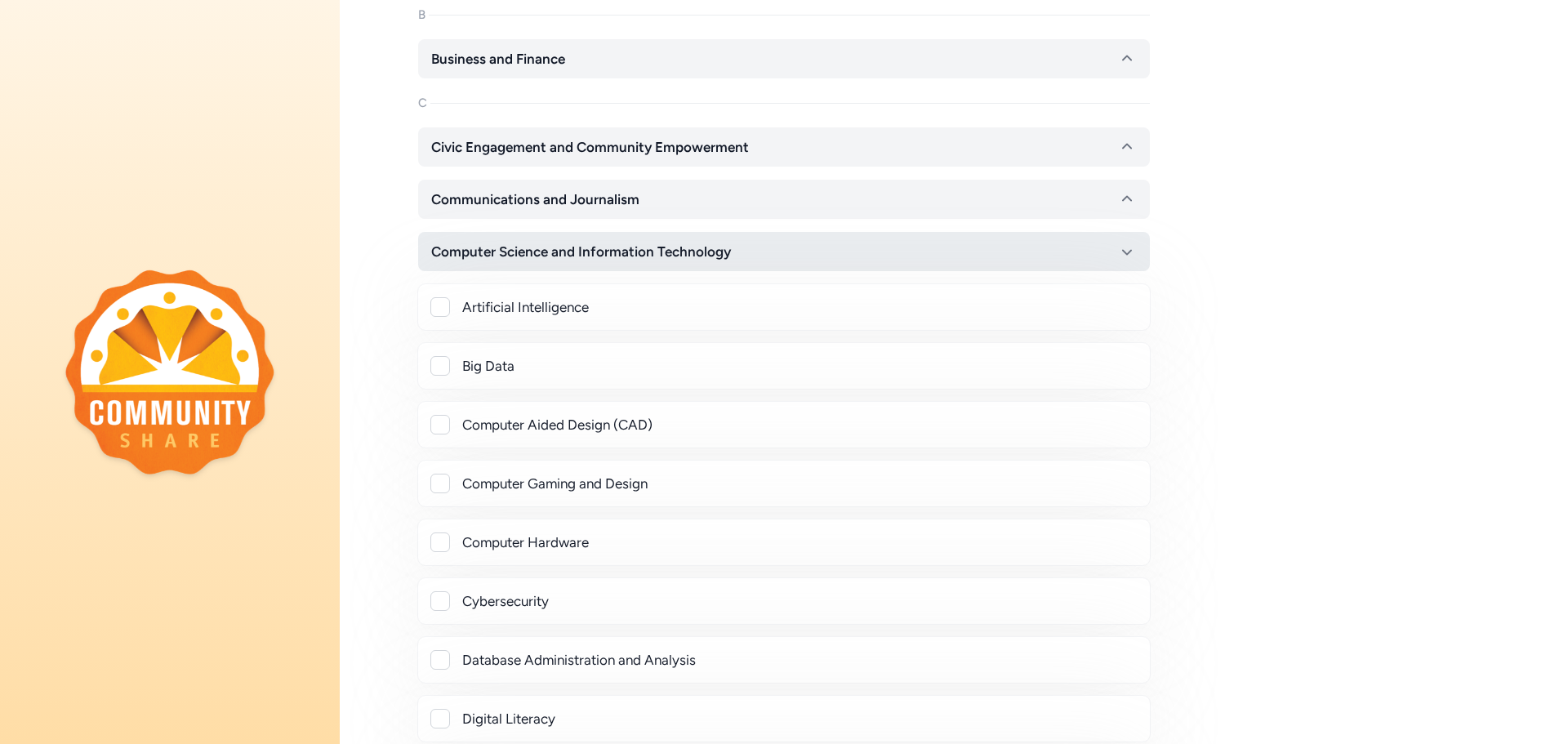
click at [1134, 255] on icon "button" at bounding box center [1127, 251] width 19 height 19
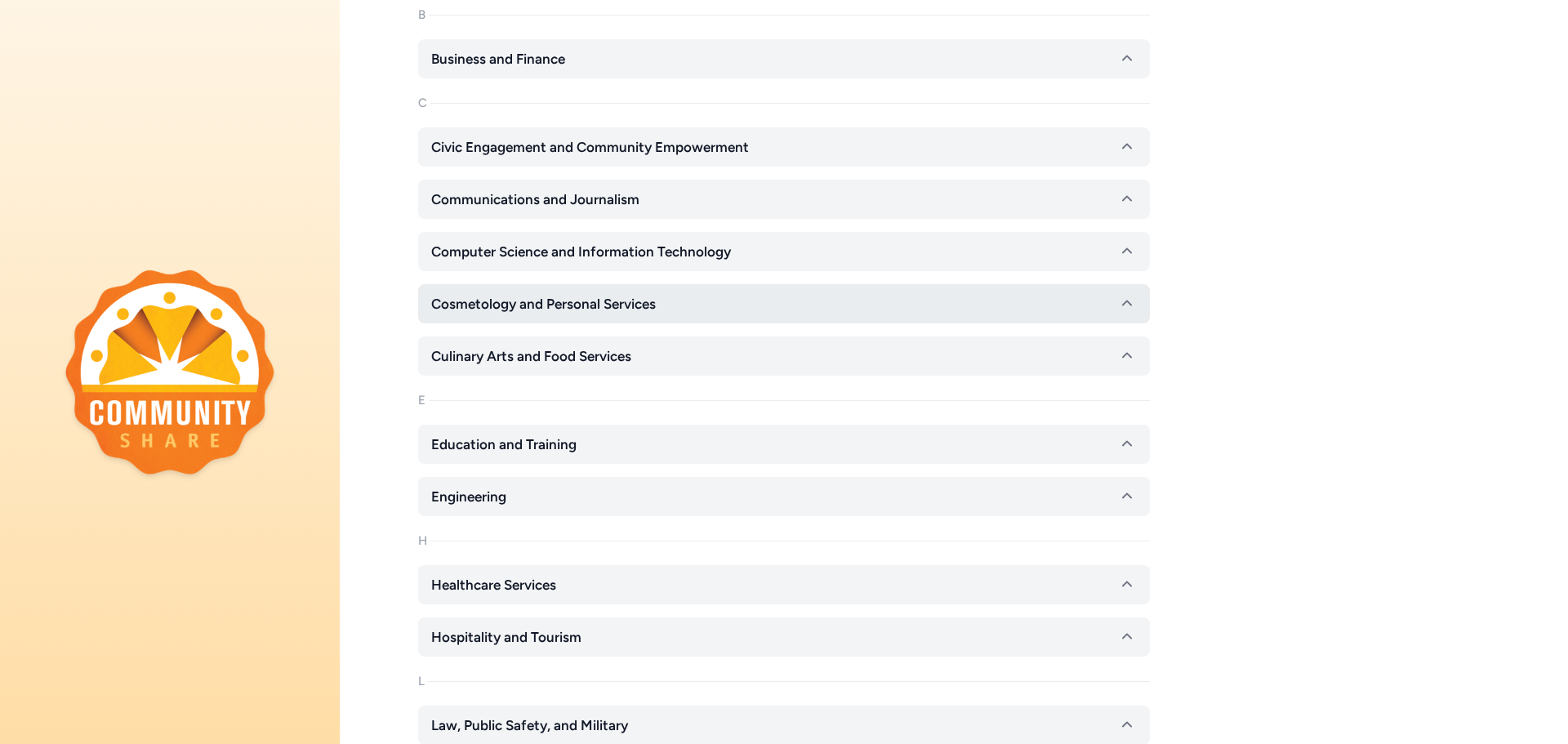
click at [1114, 303] on button "Cosmetology and Personal Services" at bounding box center [784, 303] width 732 height 40
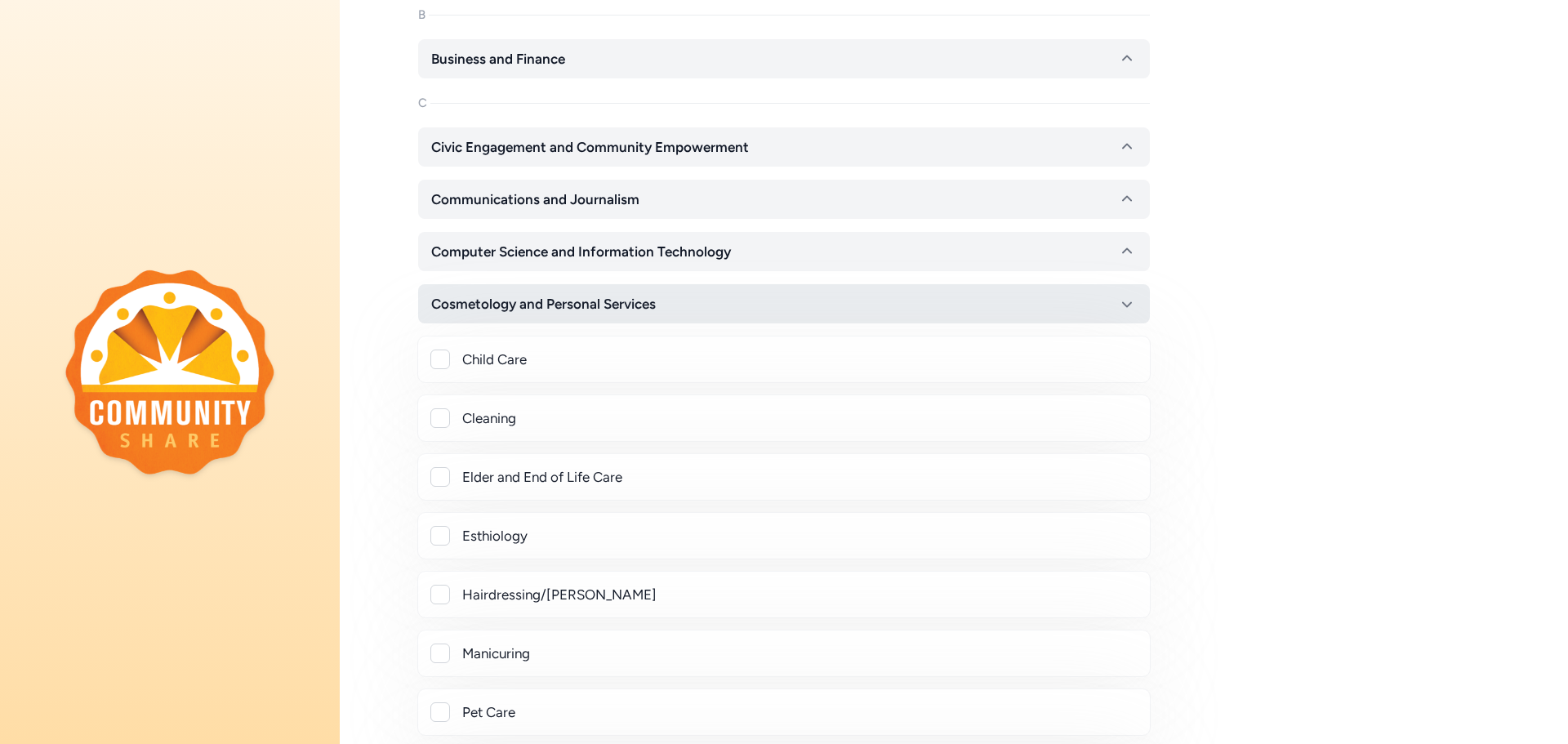
click at [1124, 304] on icon "button" at bounding box center [1127, 303] width 19 height 19
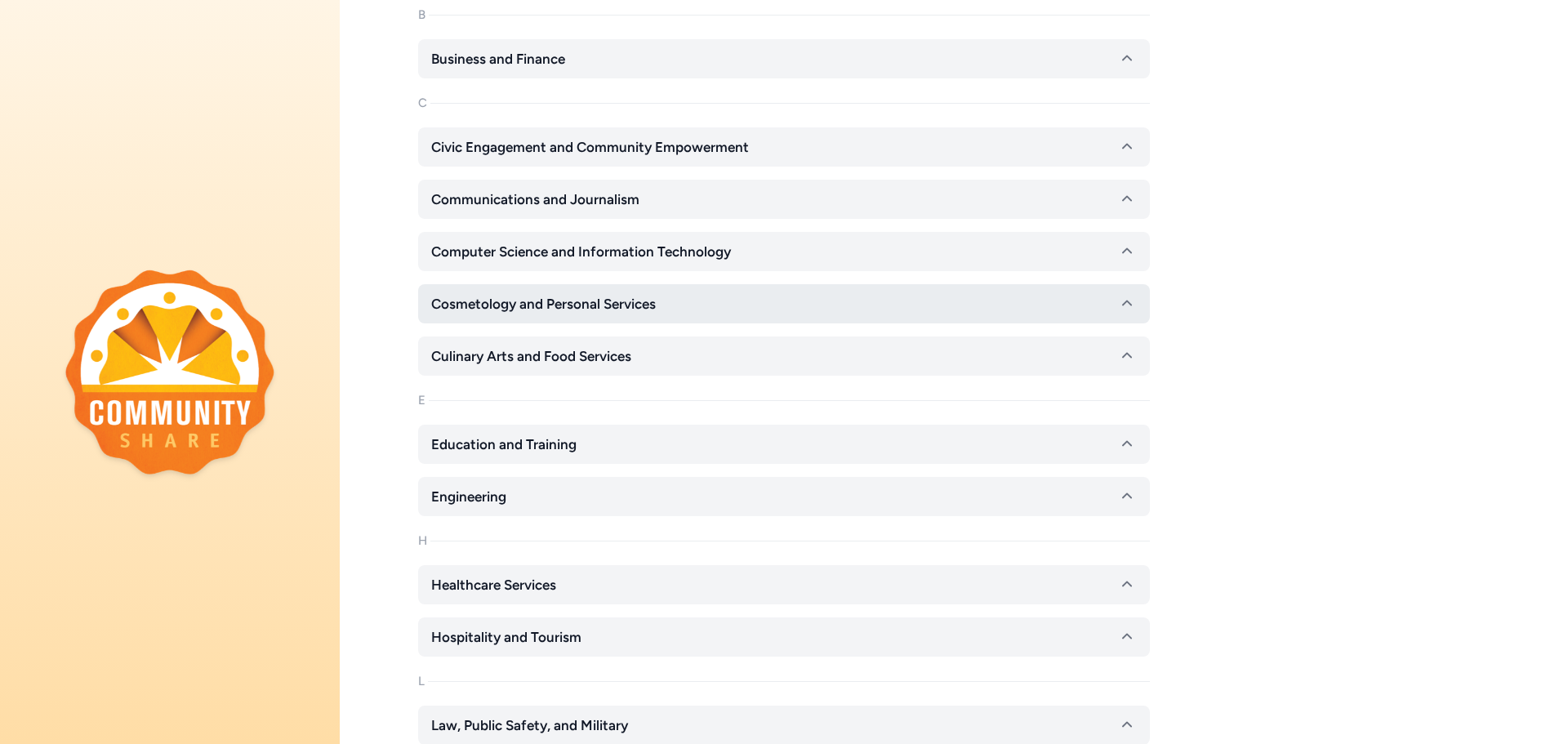
scroll to position [490, 0]
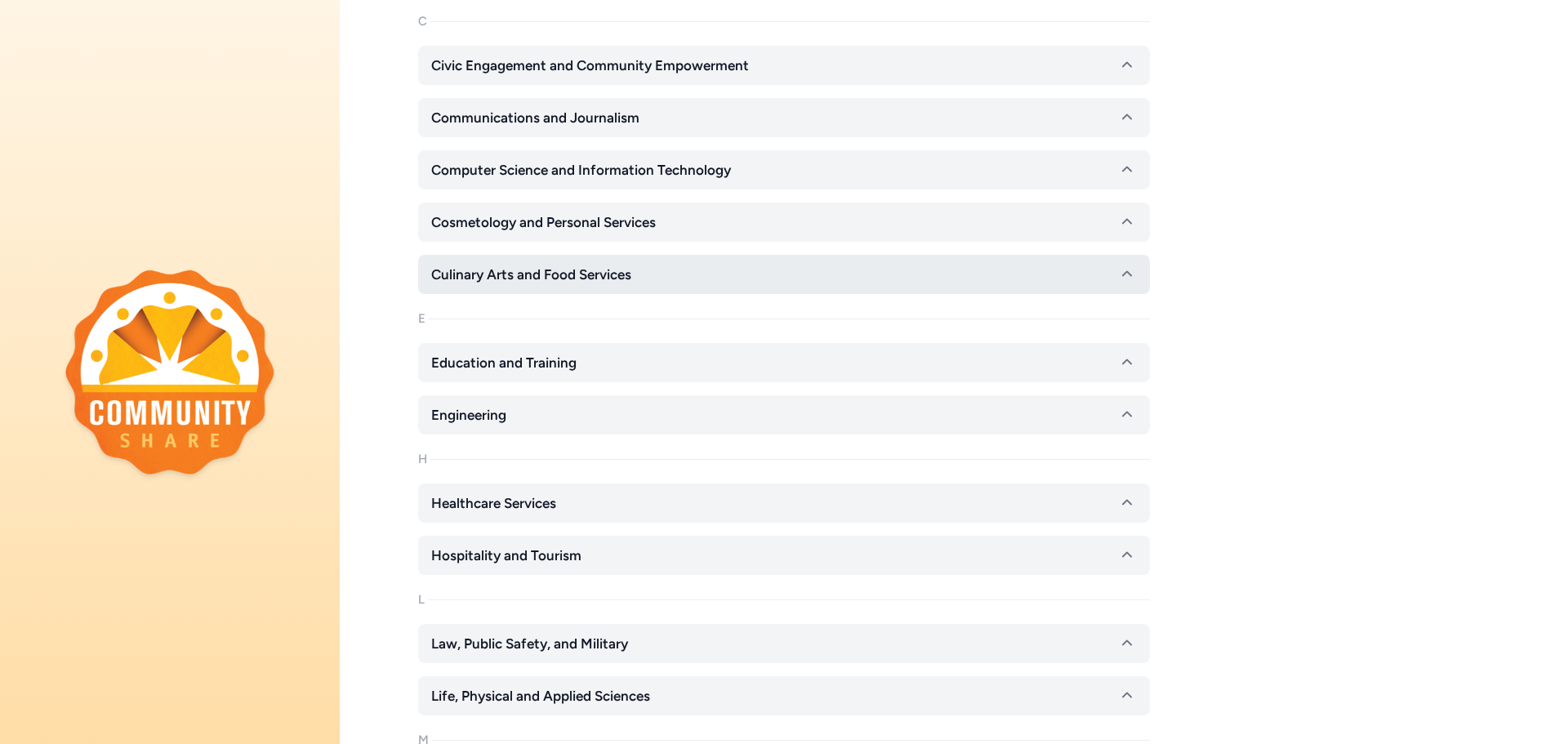
click at [1130, 279] on icon "button" at bounding box center [1127, 274] width 19 height 19
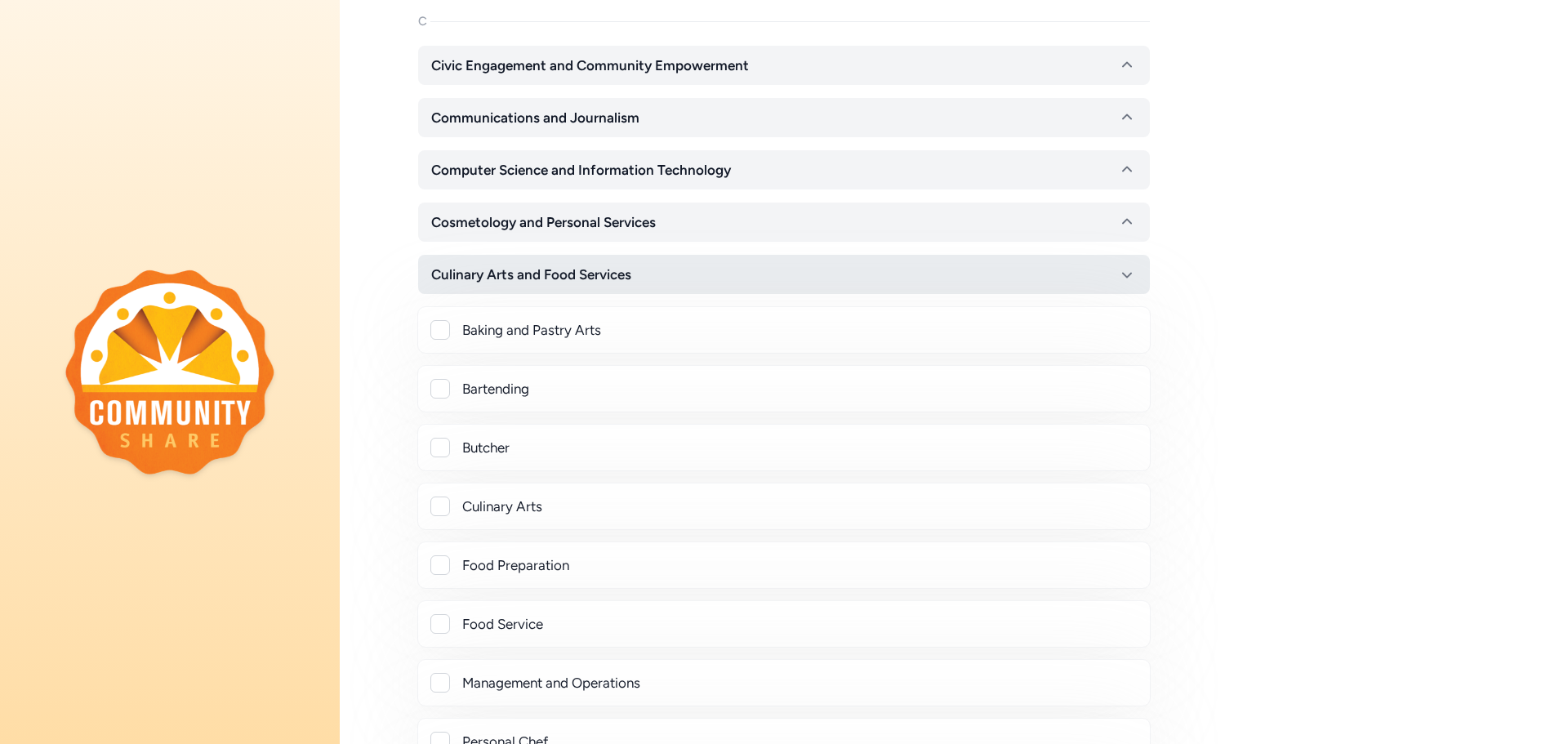
click at [1130, 278] on icon "button" at bounding box center [1127, 274] width 19 height 19
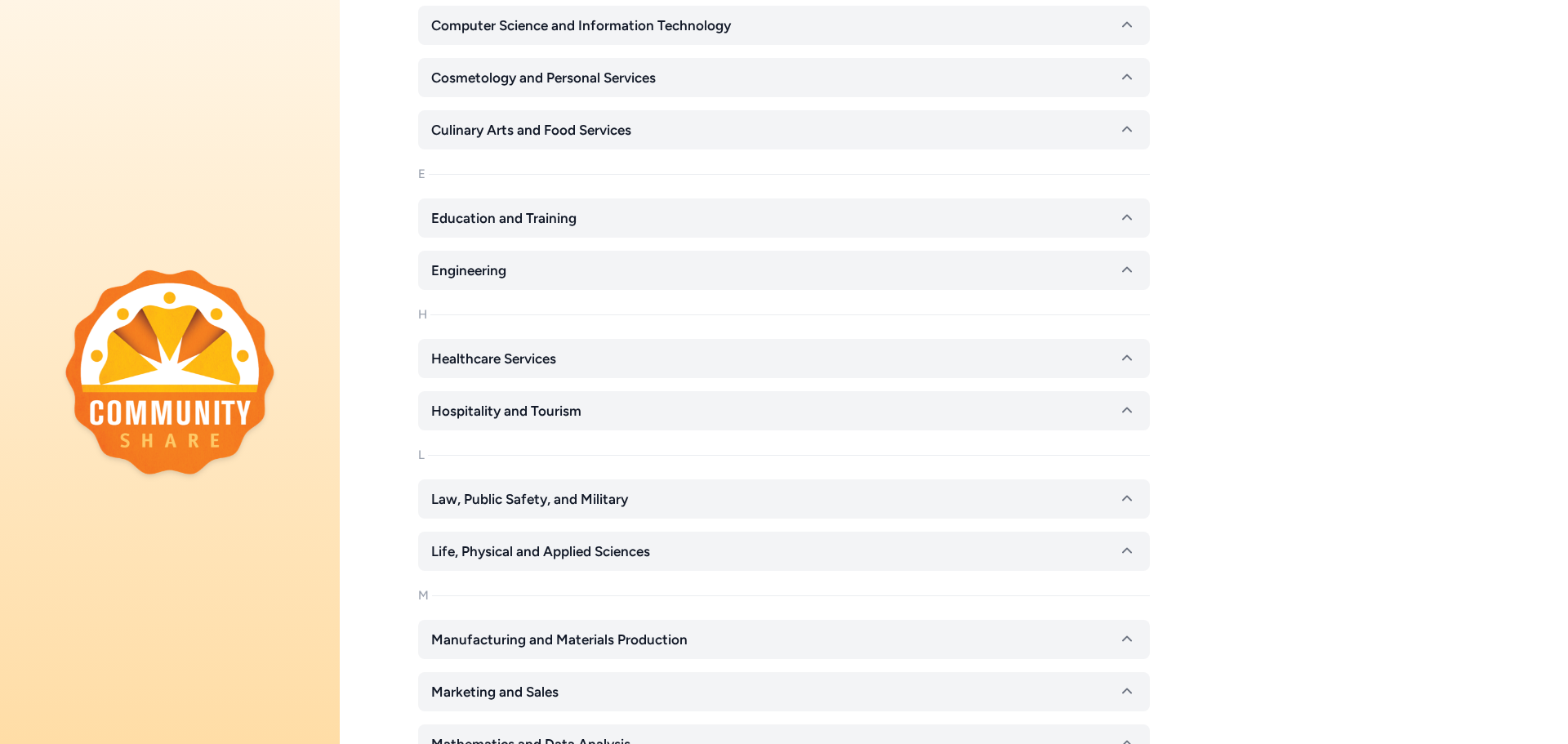
scroll to position [654, 0]
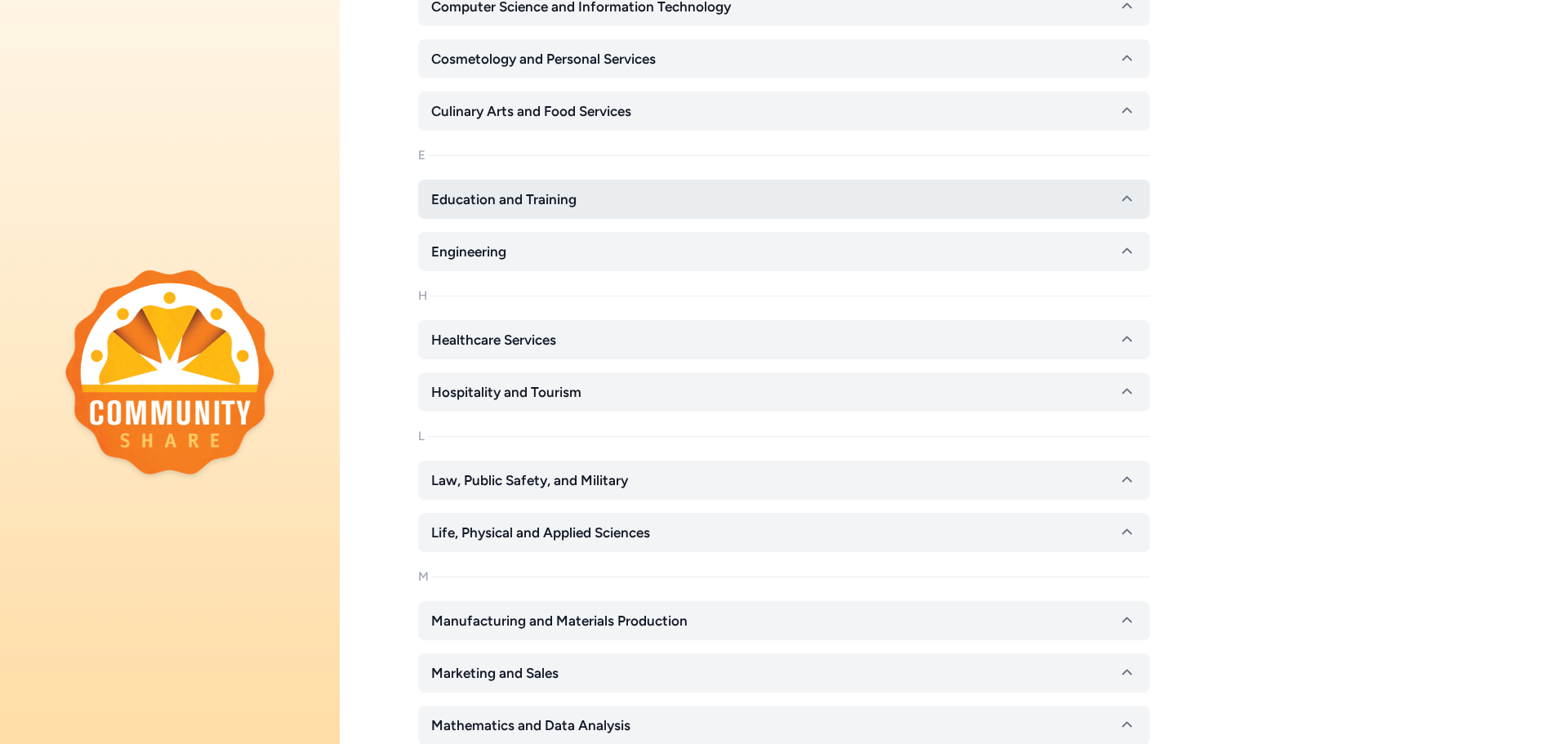
click at [1123, 200] on icon "button" at bounding box center [1127, 199] width 10 height 6
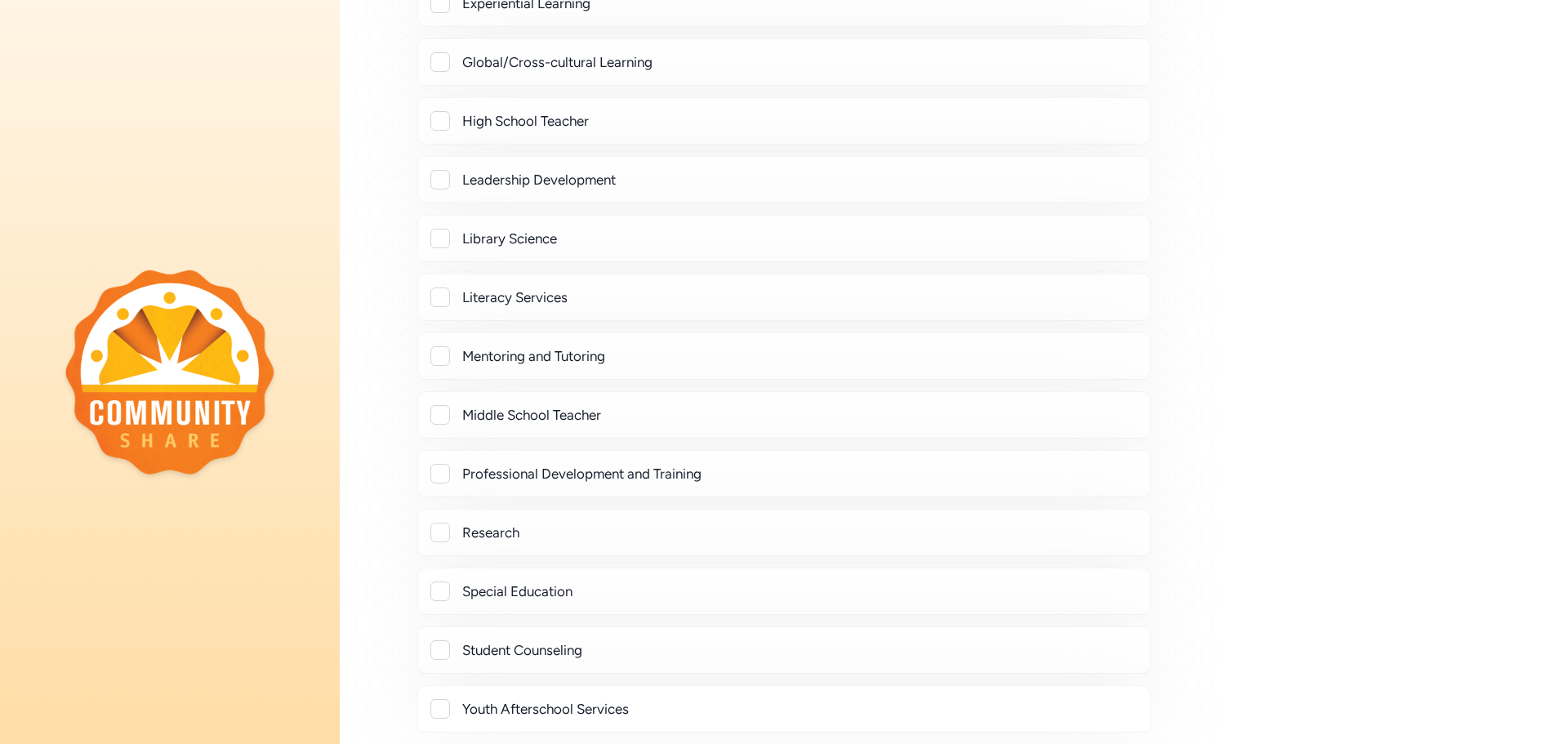
scroll to position [1633, 0]
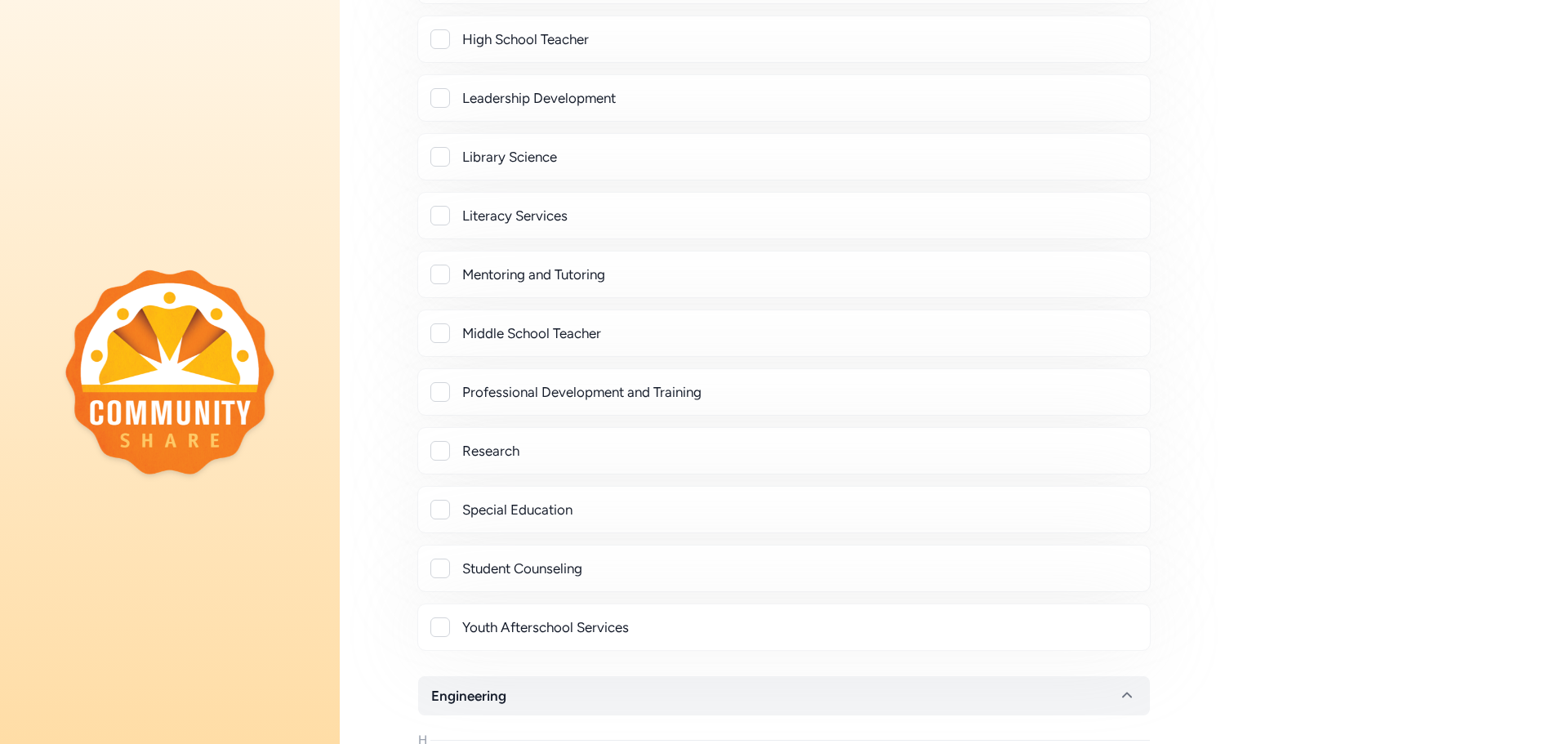
click at [441, 277] on div at bounding box center [440, 274] width 19 height 19
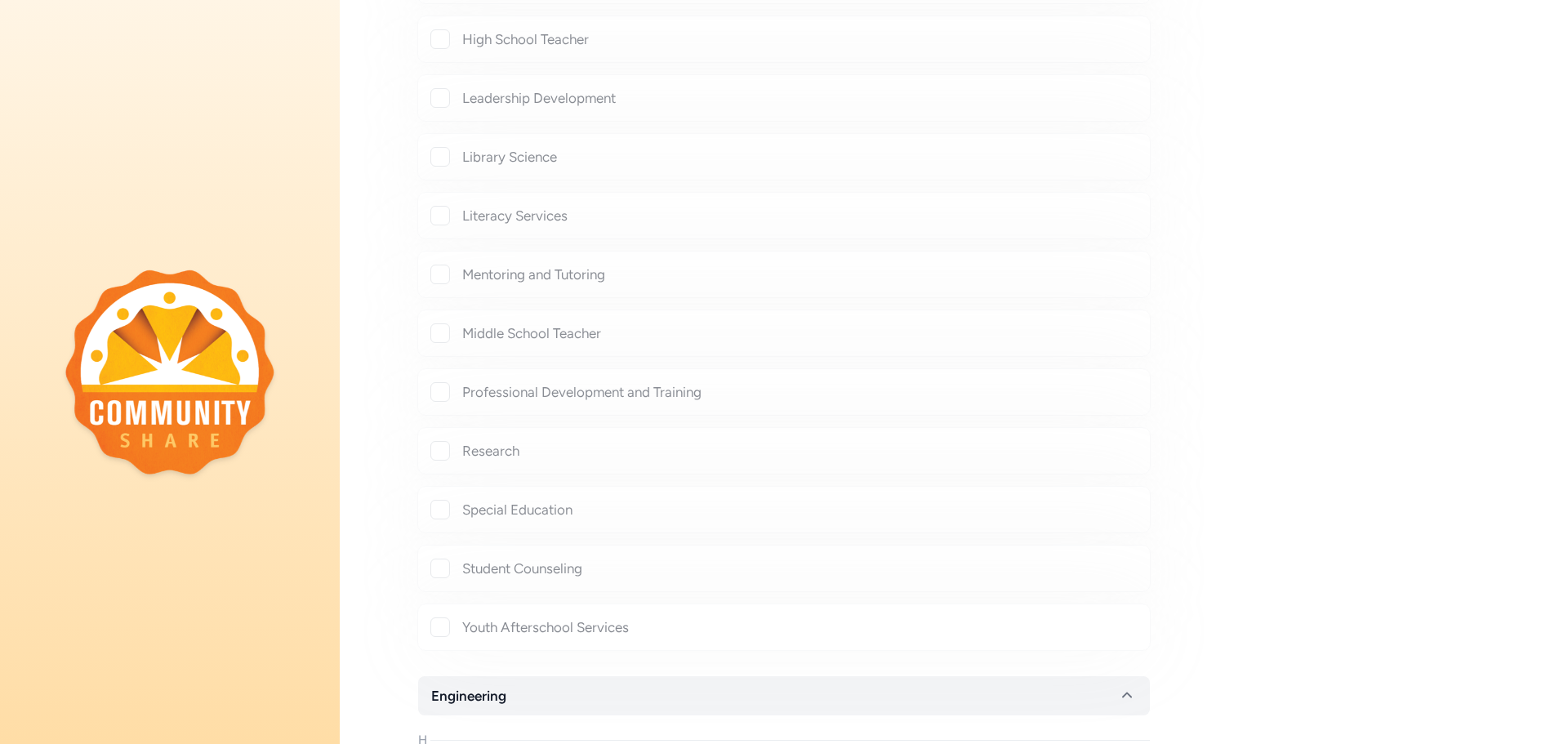
checkbox input "true"
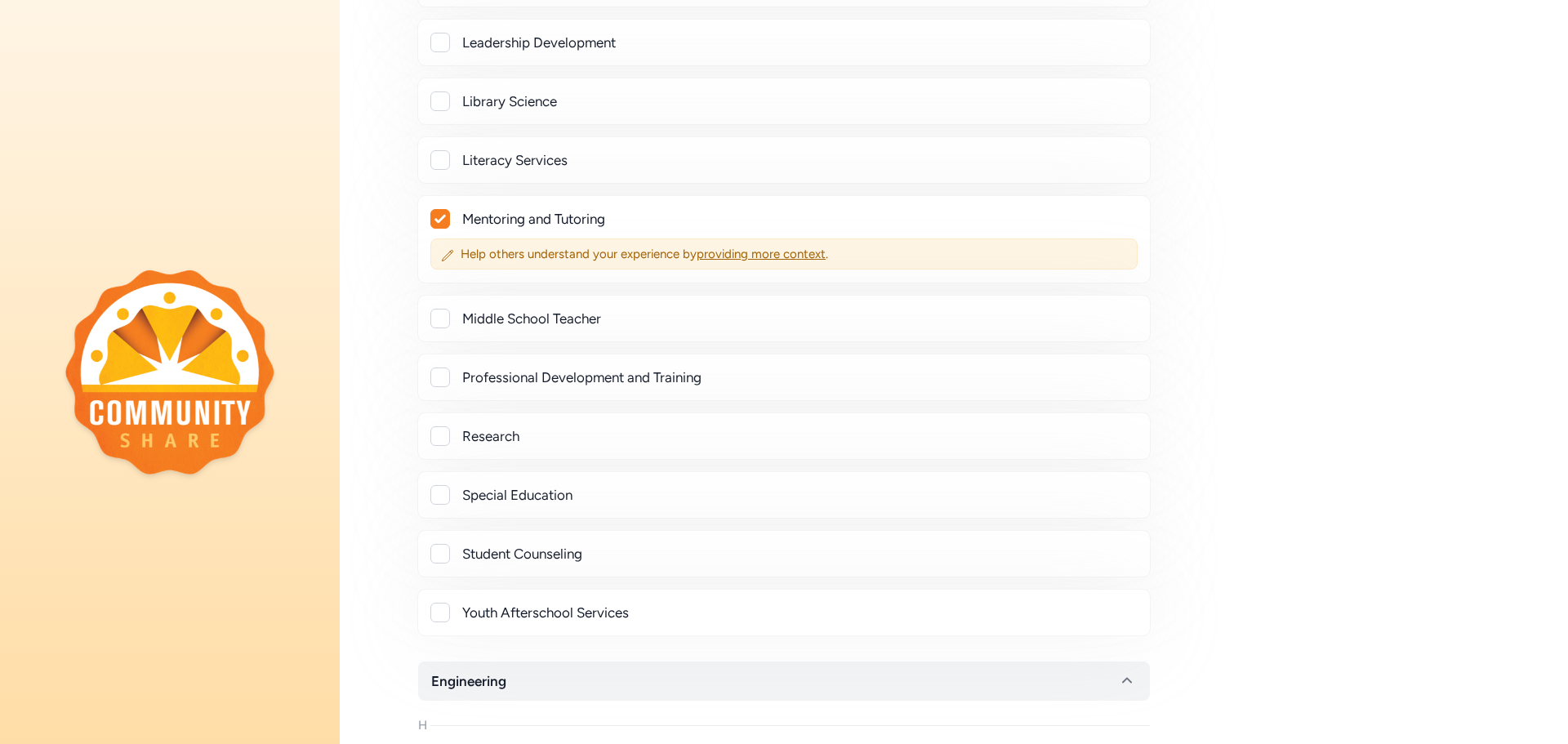
scroll to position [1715, 0]
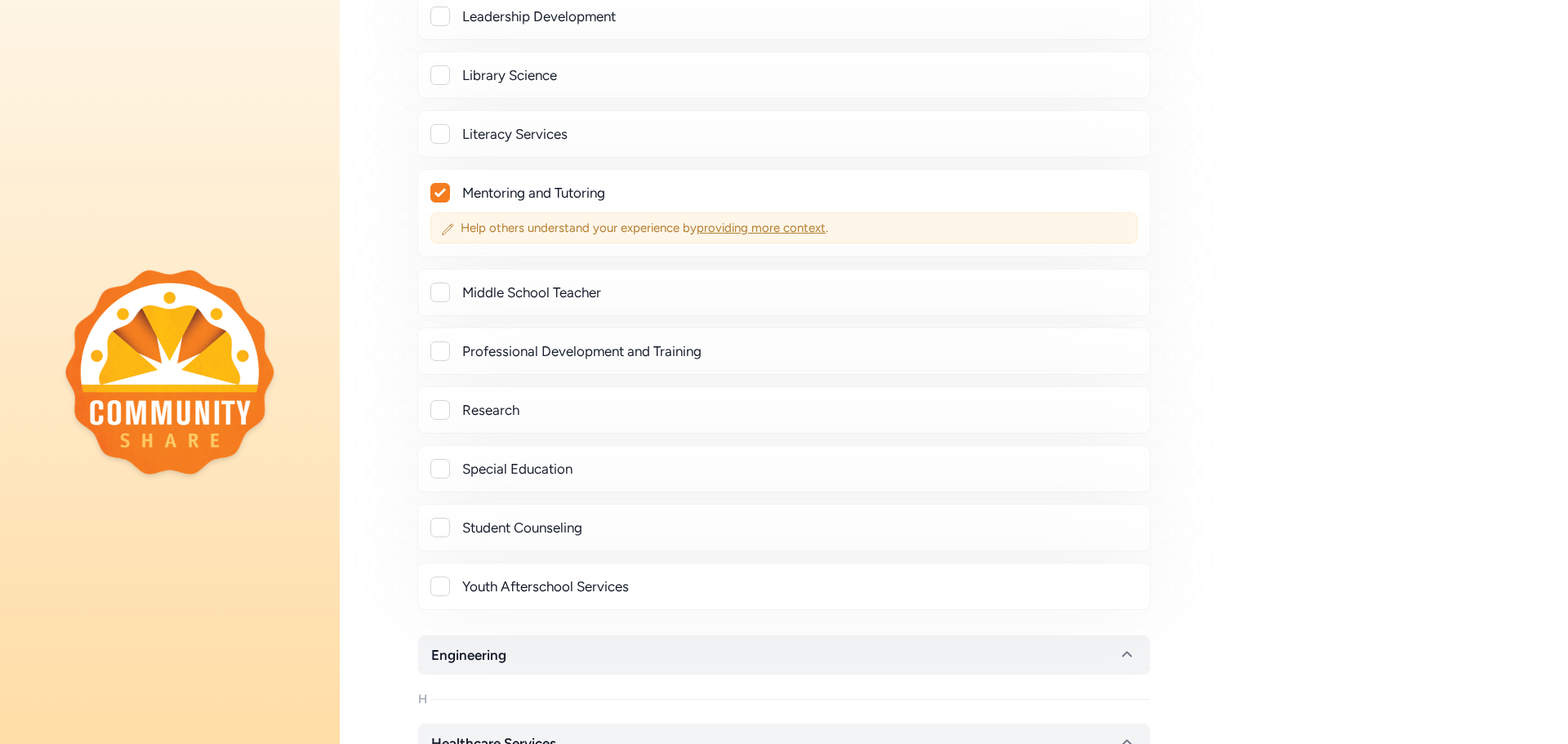
click at [768, 232] on span "providing more context" at bounding box center [761, 228] width 129 height 15
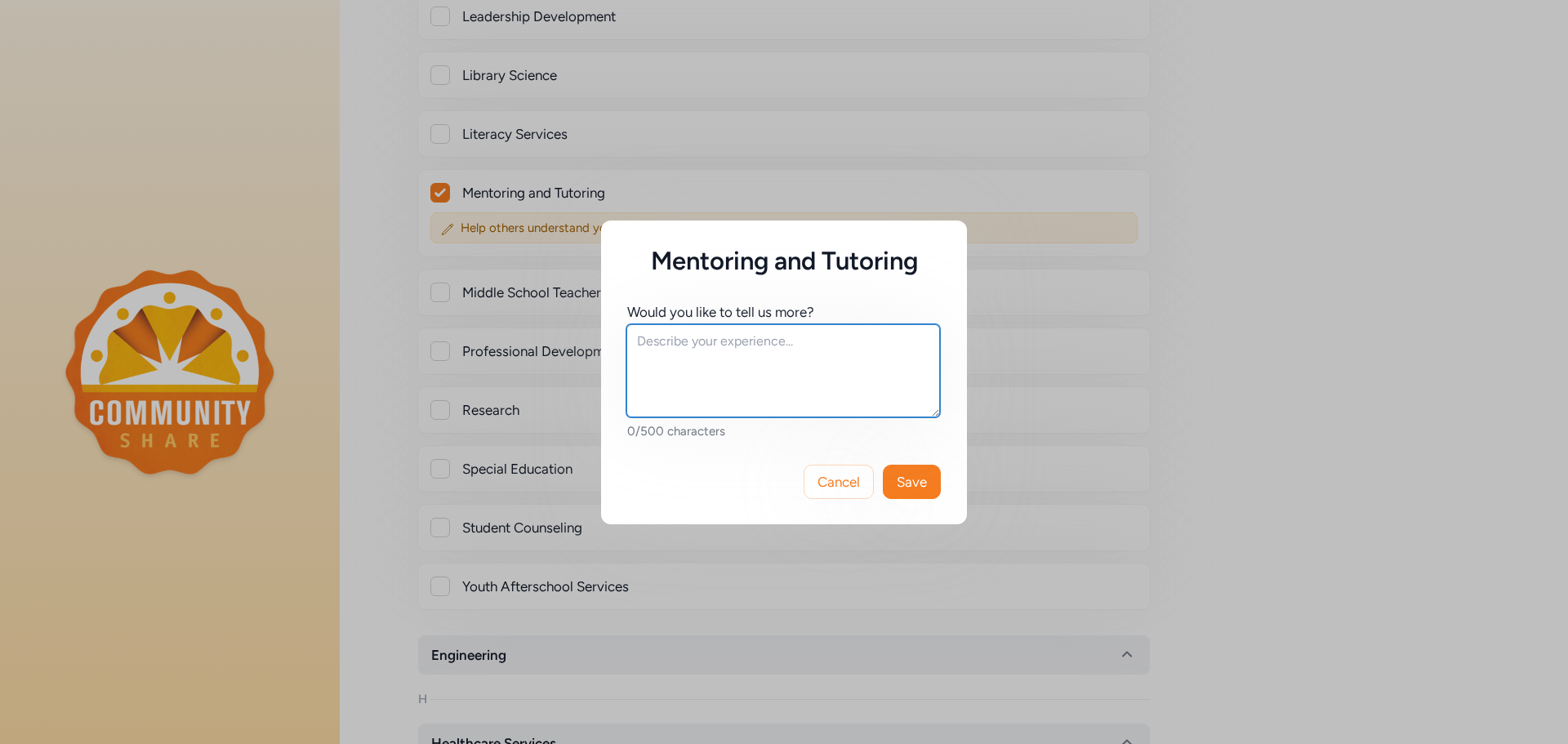
click at [708, 379] on textarea at bounding box center [783, 371] width 314 height 93
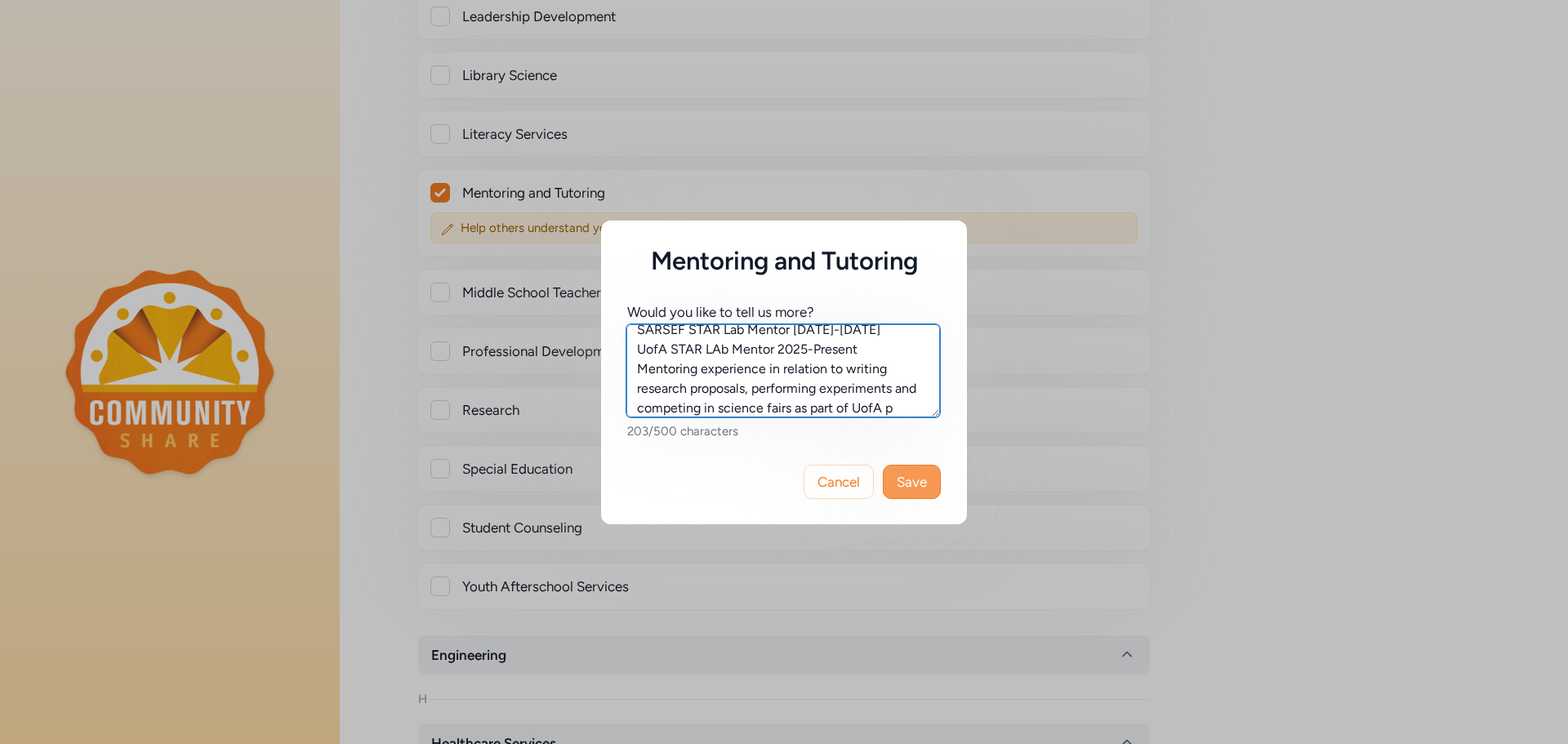
scroll to position [31, 0]
type textarea "SARSEF STAR Lab Mentor [DATE]-[DATE] UofA STAR LAb Mentor 2025-Present Mentorin…"
click at [915, 484] on span "Save" at bounding box center [911, 481] width 30 height 19
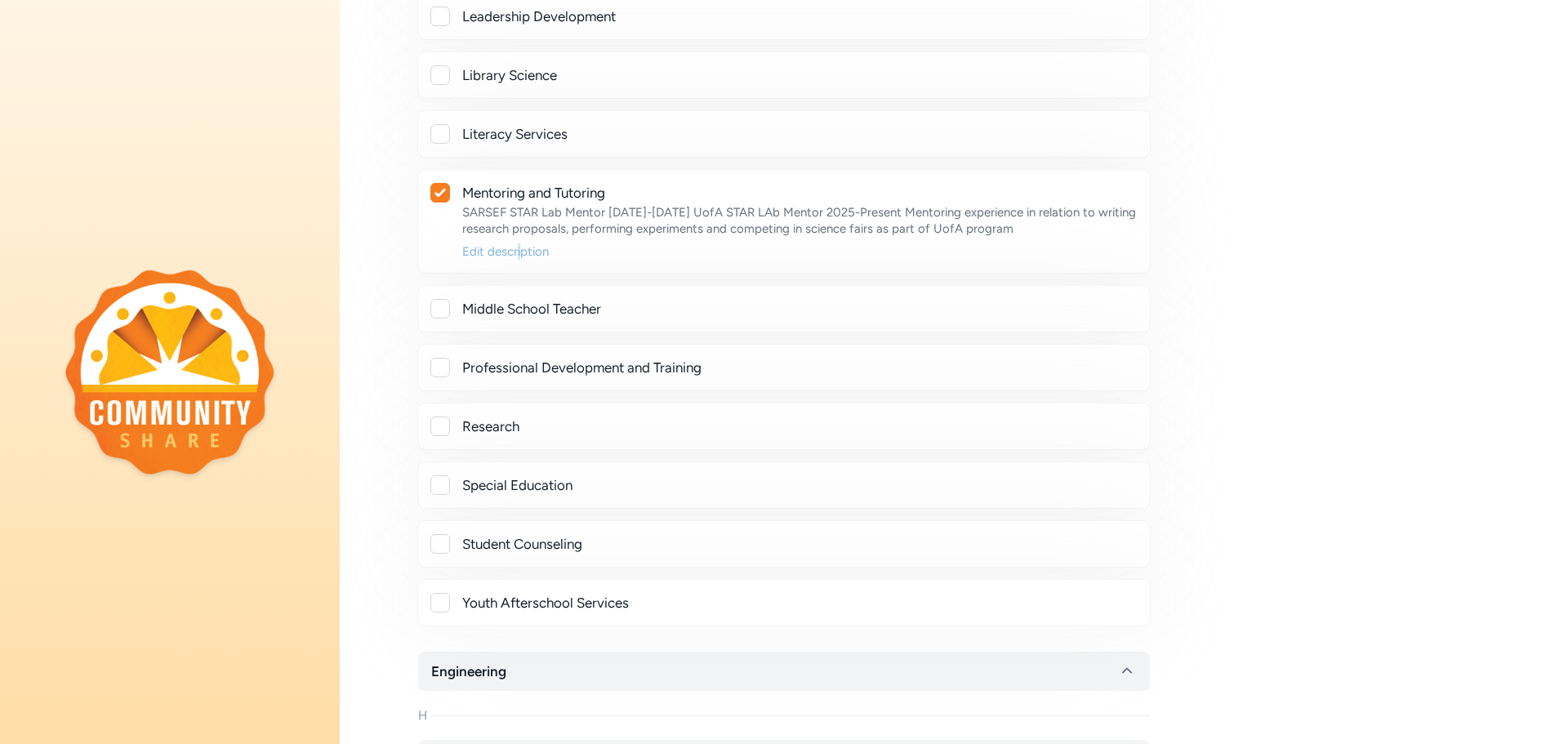
click at [519, 245] on div "Edit description" at bounding box center [800, 252] width 675 height 17
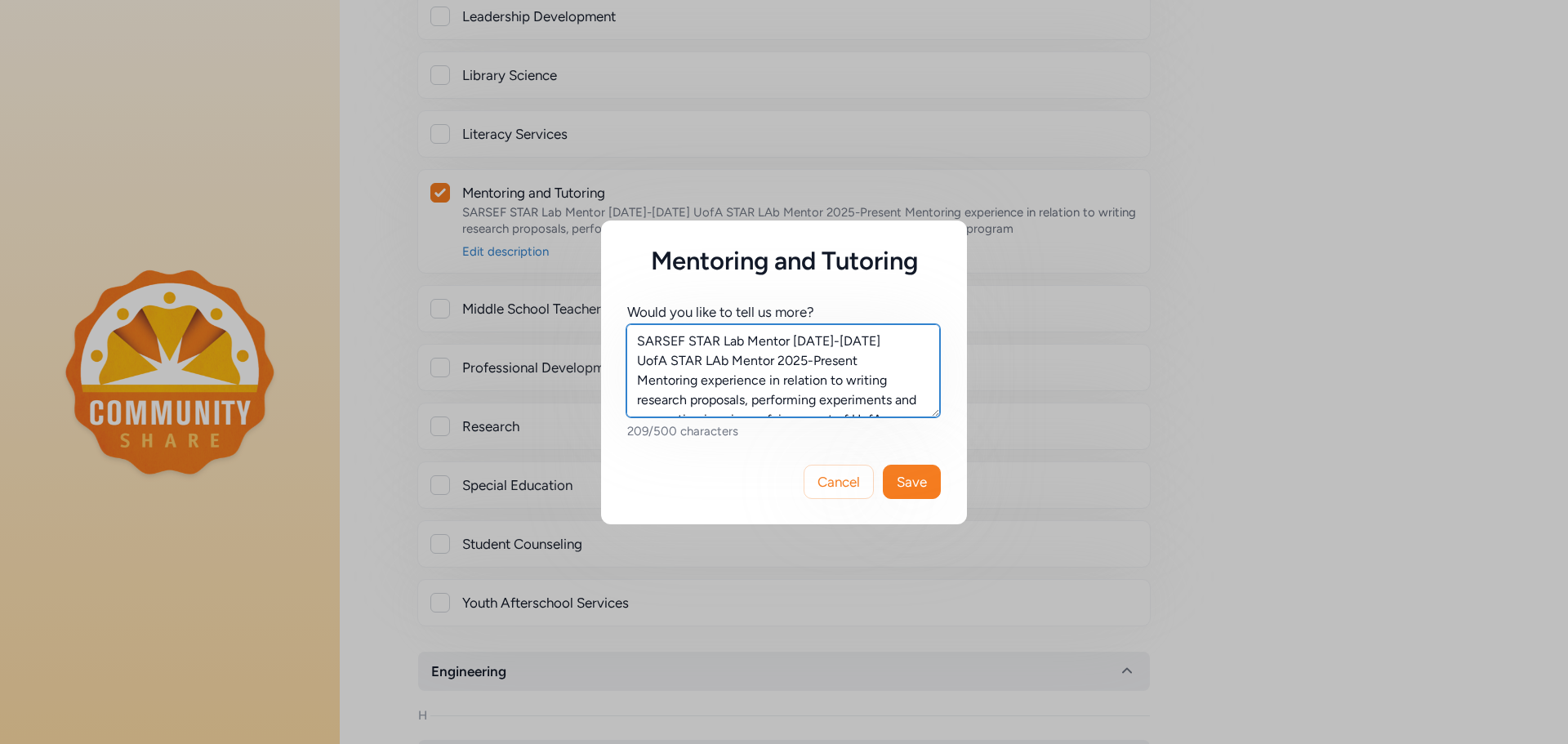
click at [716, 360] on textarea "SARSEF STAR Lab Mentor [DATE]-[DATE] UofA STAR LAb Mentor 2025-Present Mentorin…" at bounding box center [783, 371] width 314 height 93
type textarea "SARSEF STAR Lab Mentor [DATE]-[DATE] UofA STAR Lab Mentor 2025-Present Mentorin…"
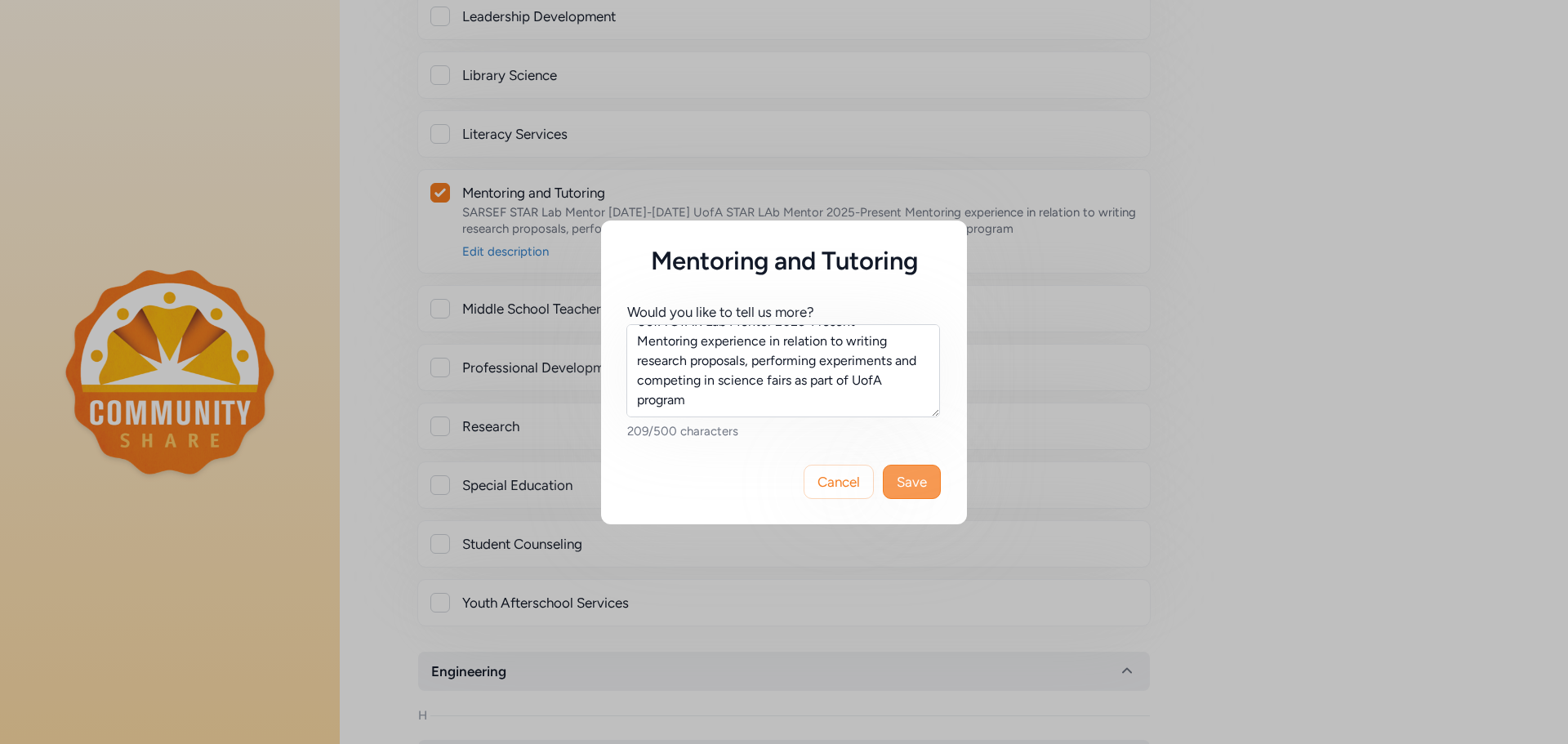
click at [930, 482] on button "Save" at bounding box center [911, 481] width 58 height 34
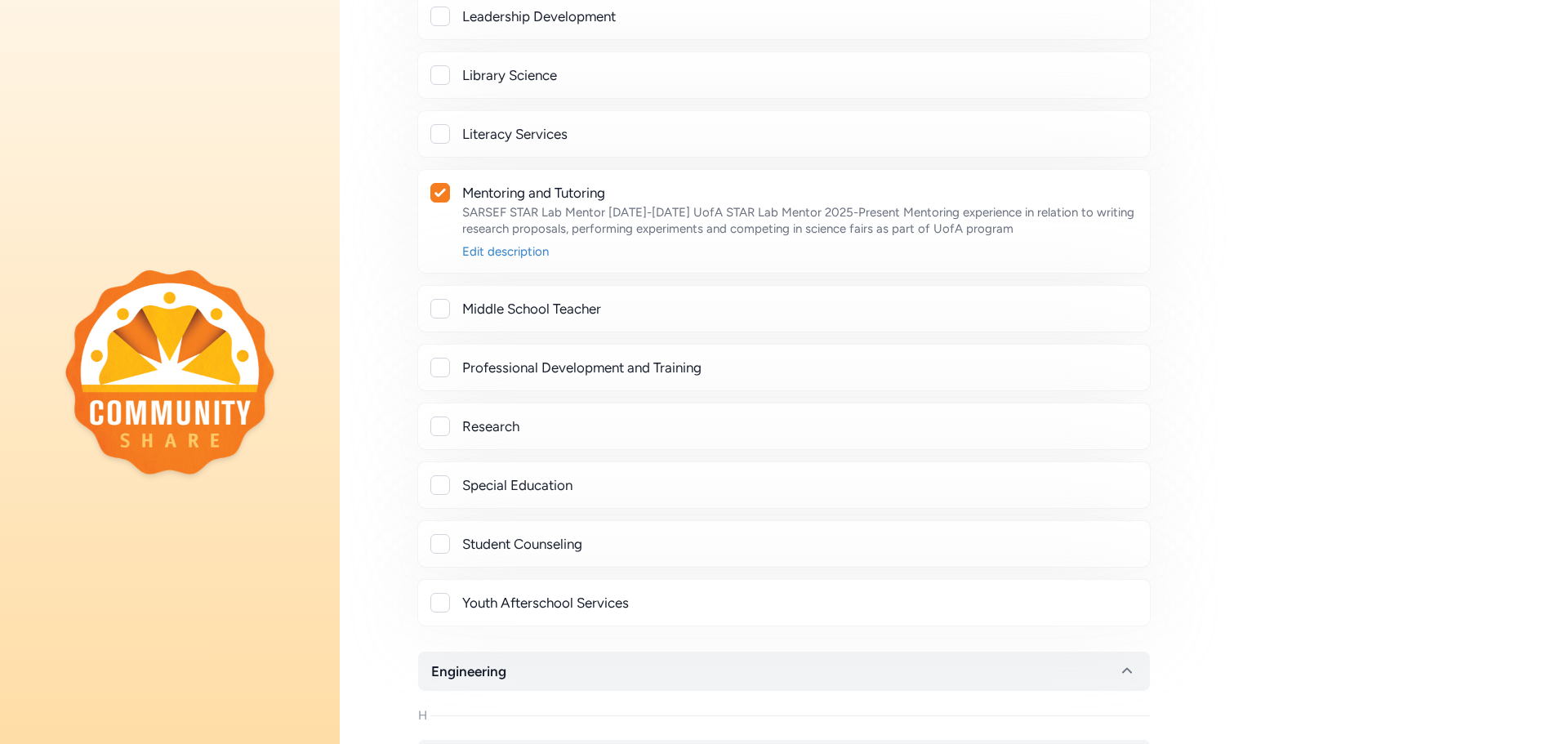
click at [442, 429] on div at bounding box center [440, 426] width 19 height 19
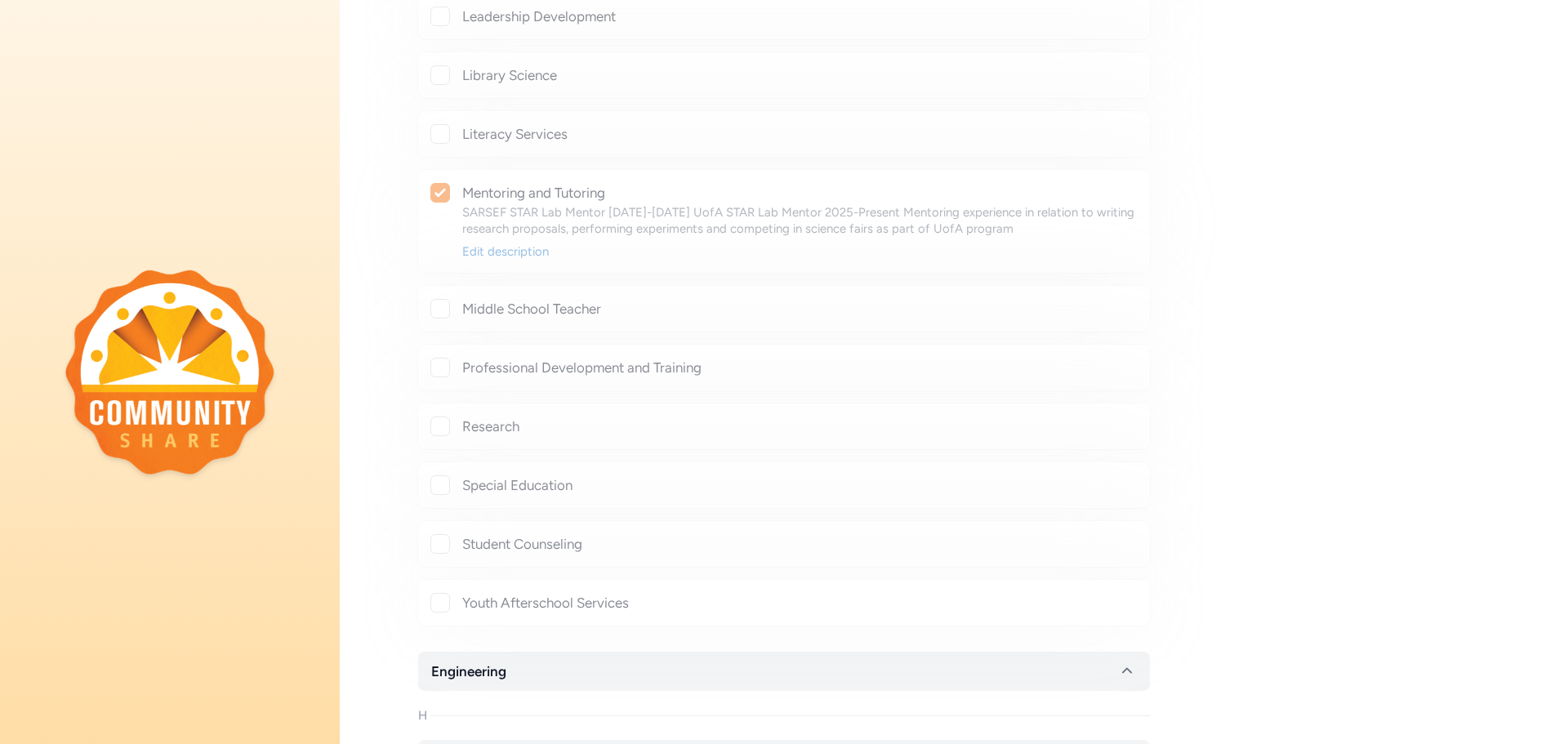
checkbox input "true"
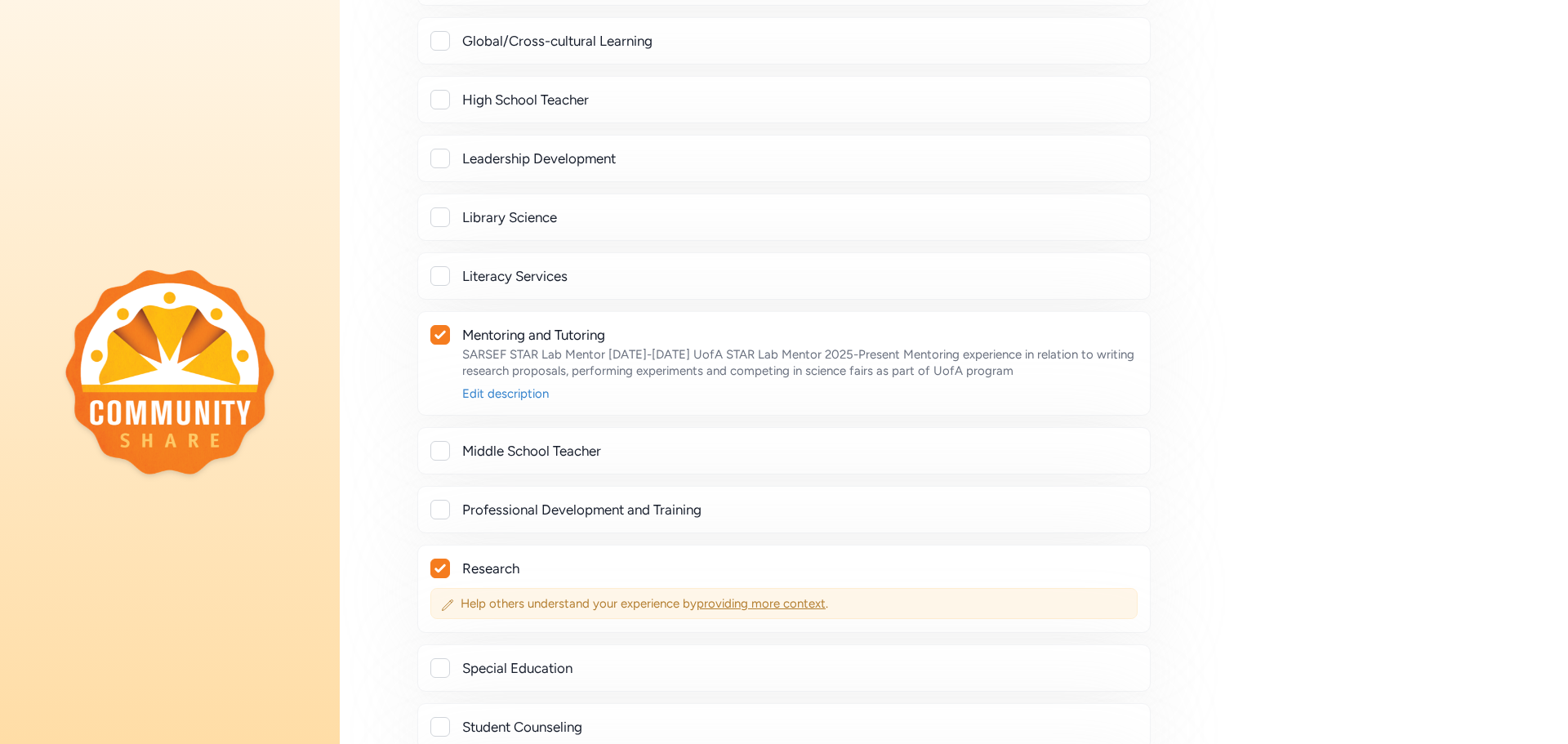
scroll to position [1633, 0]
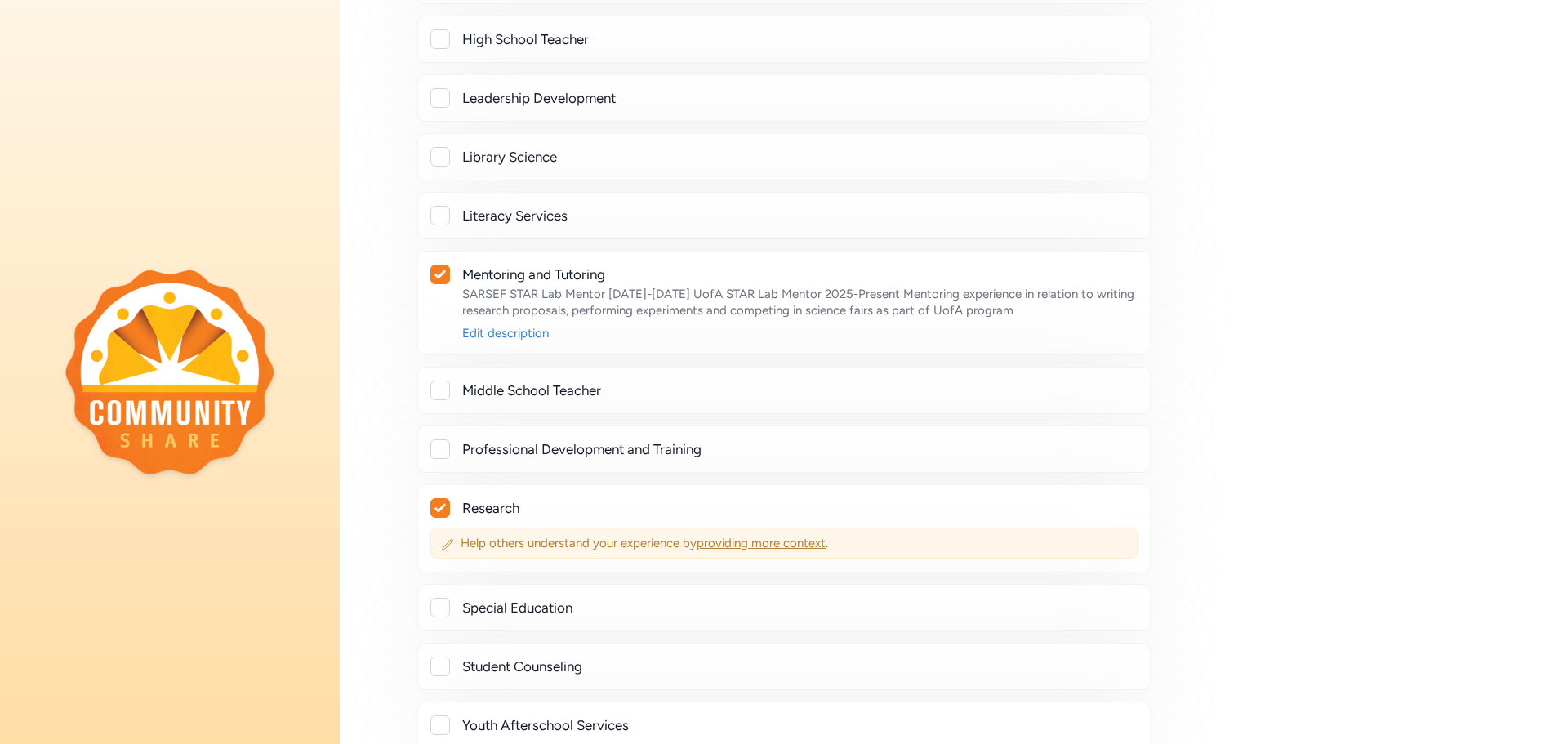
click at [798, 544] on span "providing more context" at bounding box center [761, 544] width 129 height 15
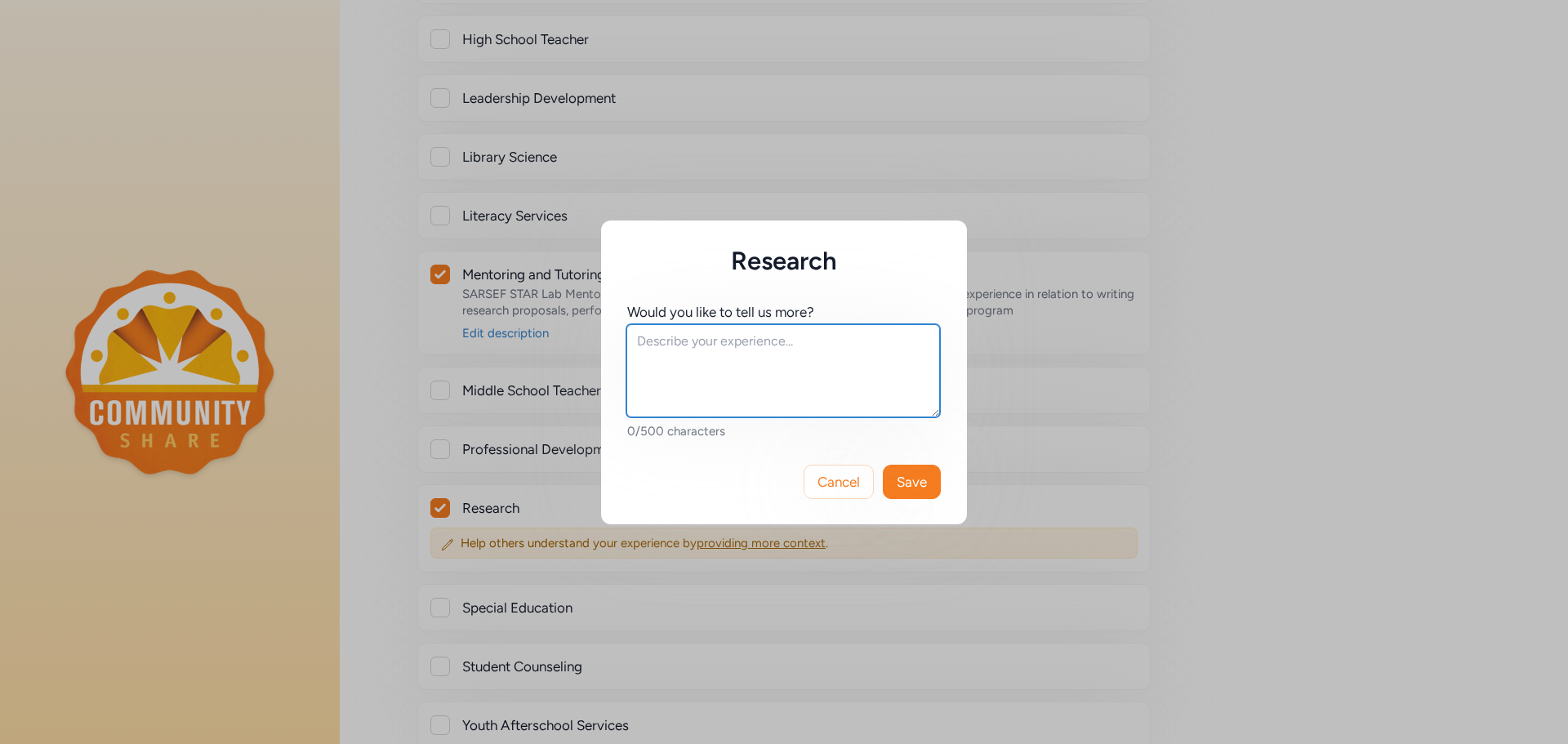
click at [719, 400] on textarea at bounding box center [783, 371] width 314 height 93
type textarea "PhD in Pharmaceutical Sciences from [GEOGRAPHIC_DATA][US_STATE]; Published 15+ …"
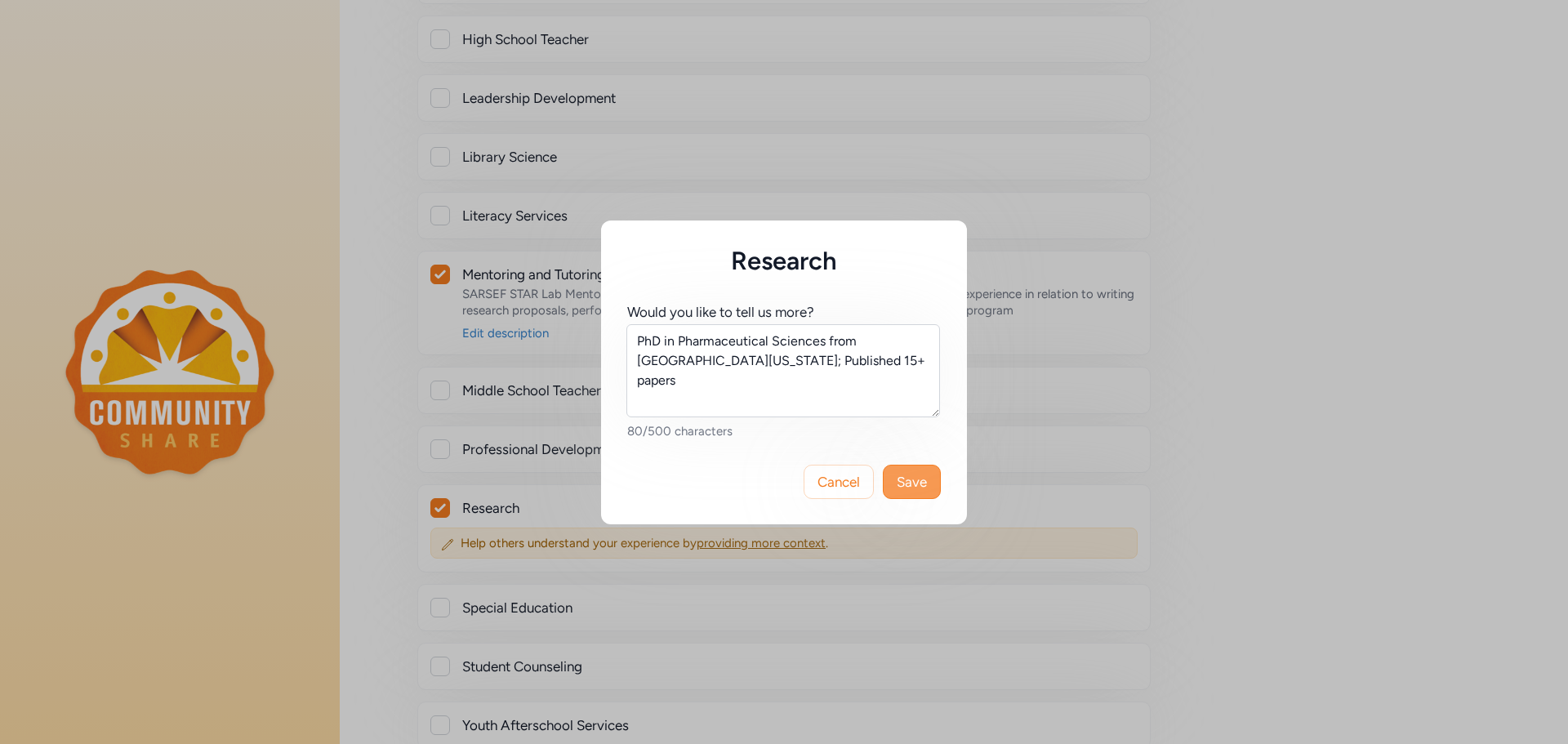
click at [910, 478] on span "Save" at bounding box center [911, 481] width 30 height 19
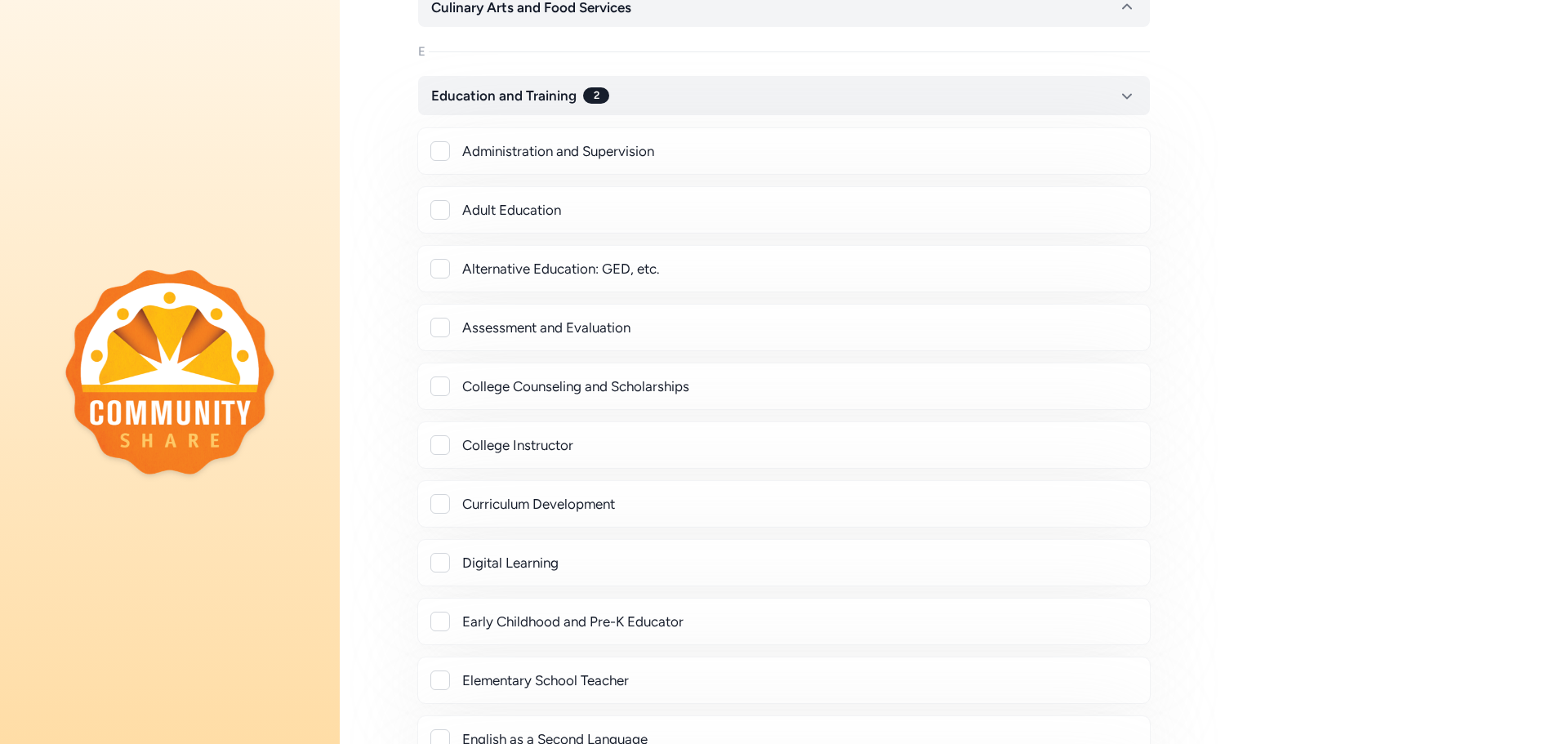
scroll to position [735, 0]
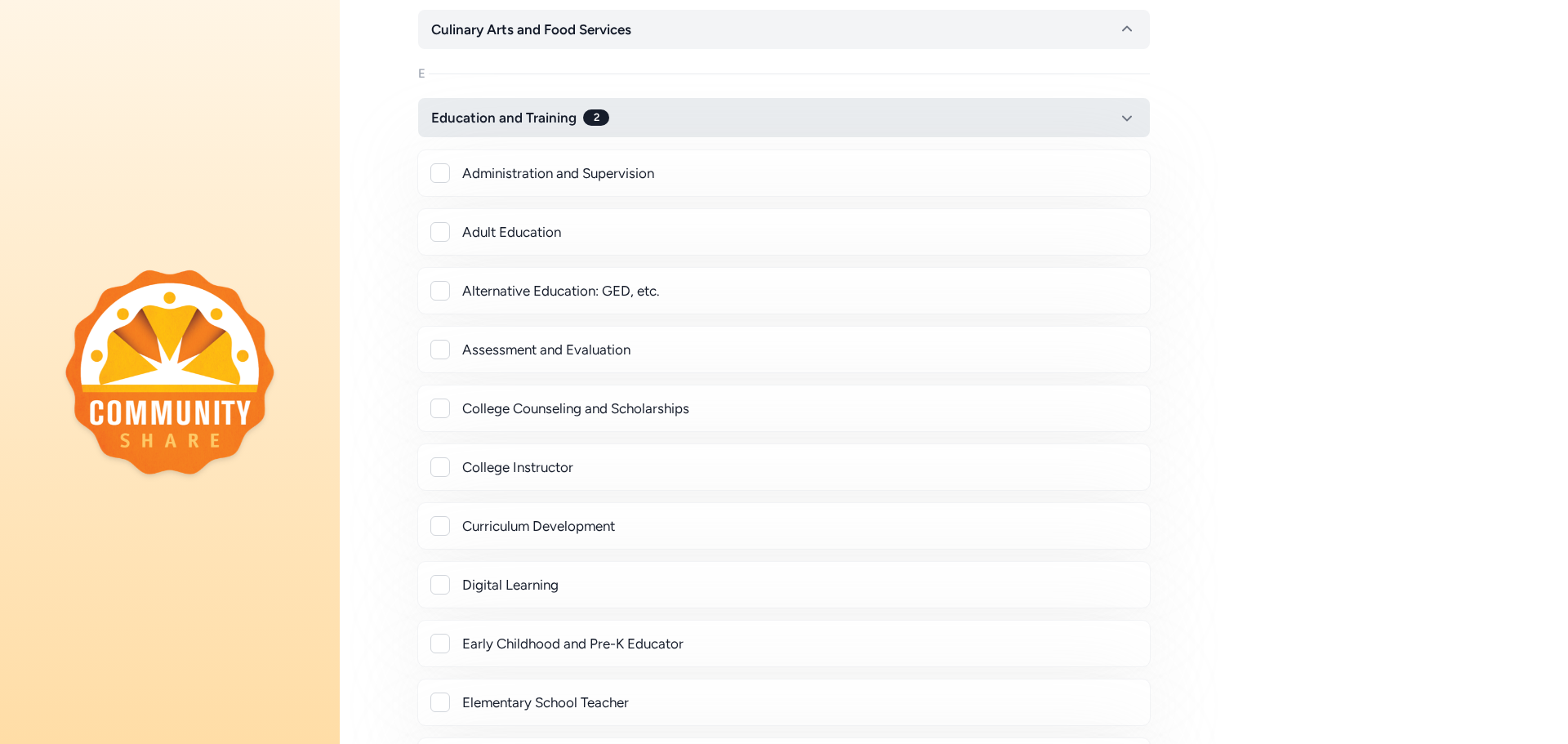
click at [1134, 121] on icon "button" at bounding box center [1127, 117] width 19 height 19
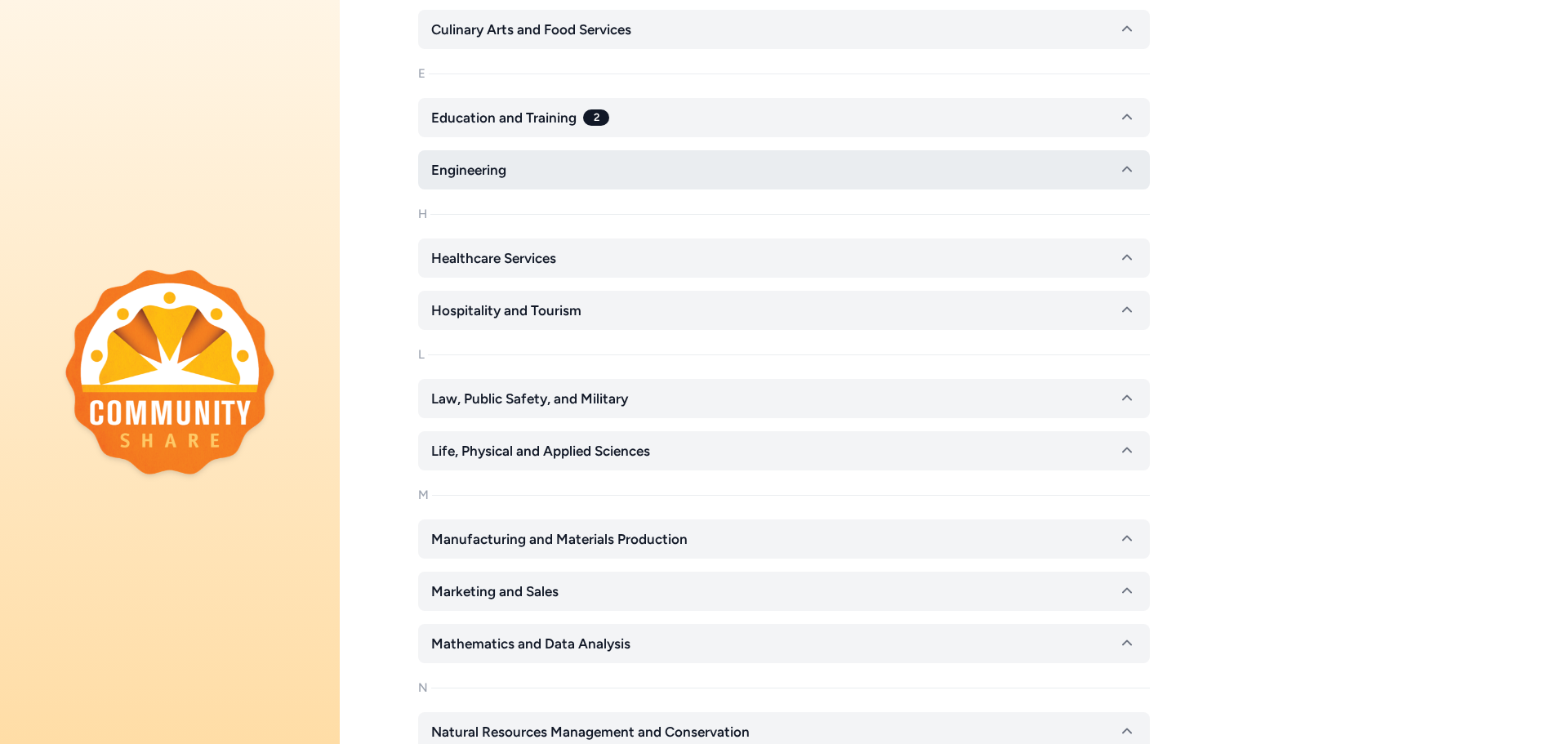
click at [1136, 168] on icon "button" at bounding box center [1127, 169] width 19 height 19
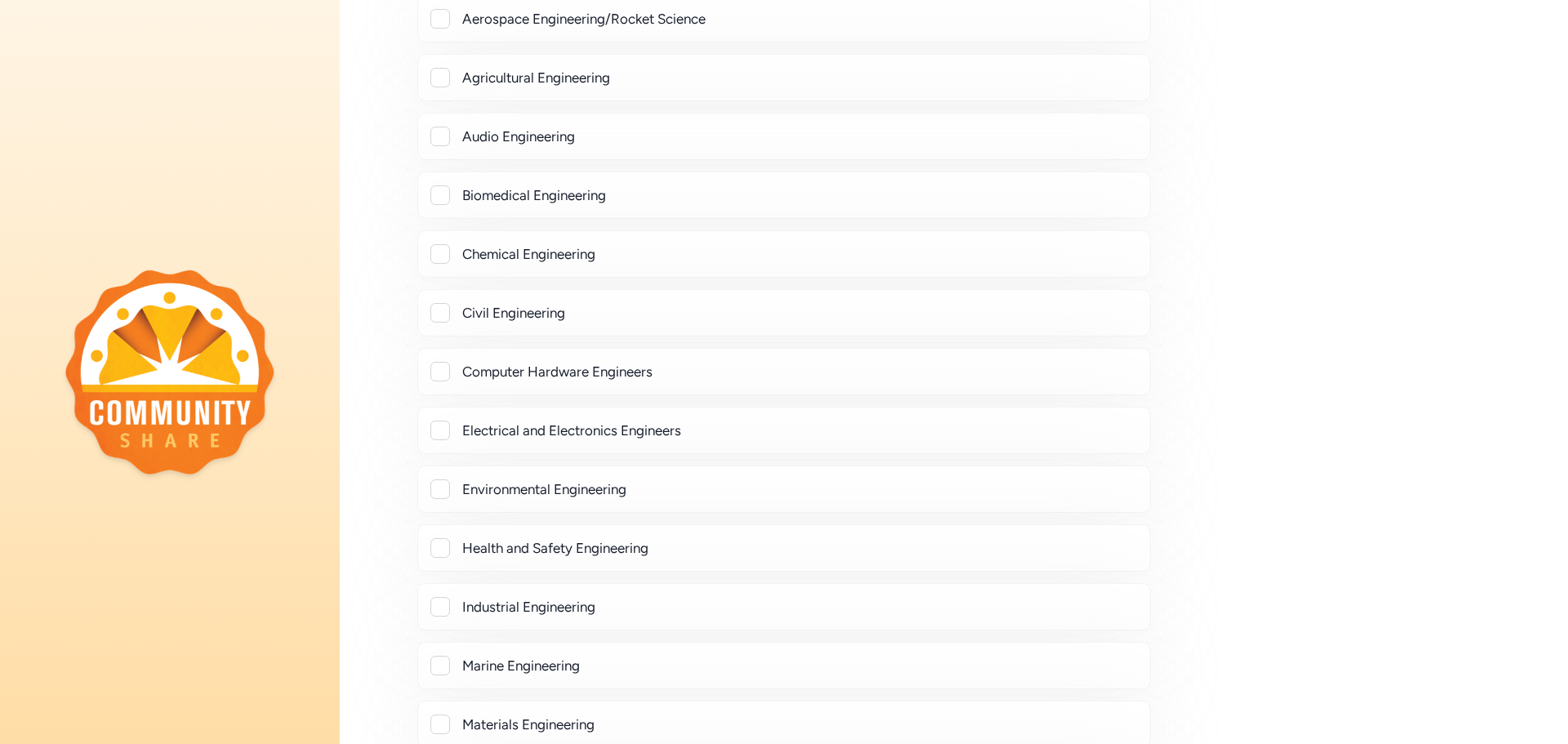
scroll to position [817, 0]
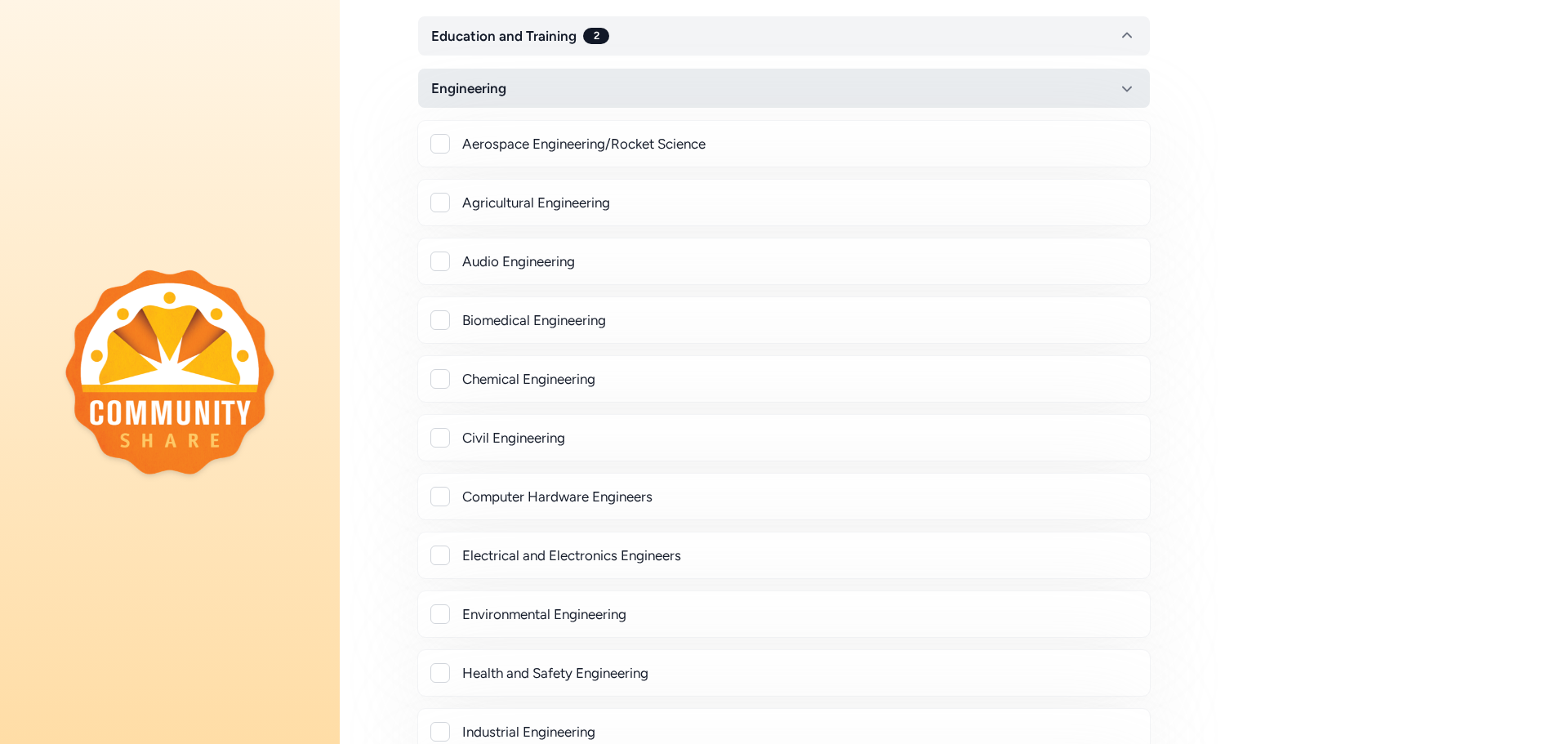
click at [1138, 90] on button "Engineering" at bounding box center [784, 88] width 732 height 40
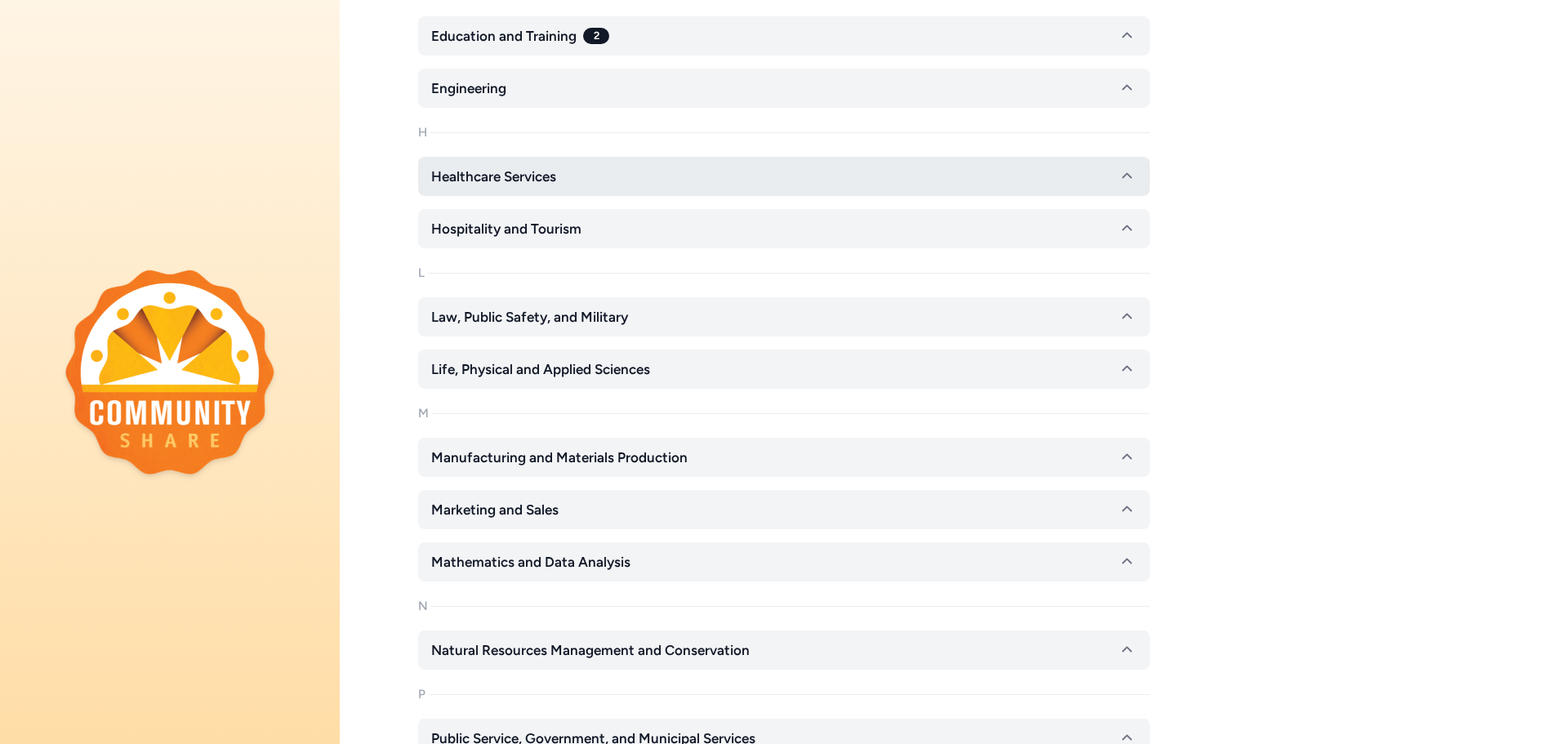
click at [1134, 186] on icon "button" at bounding box center [1127, 176] width 19 height 19
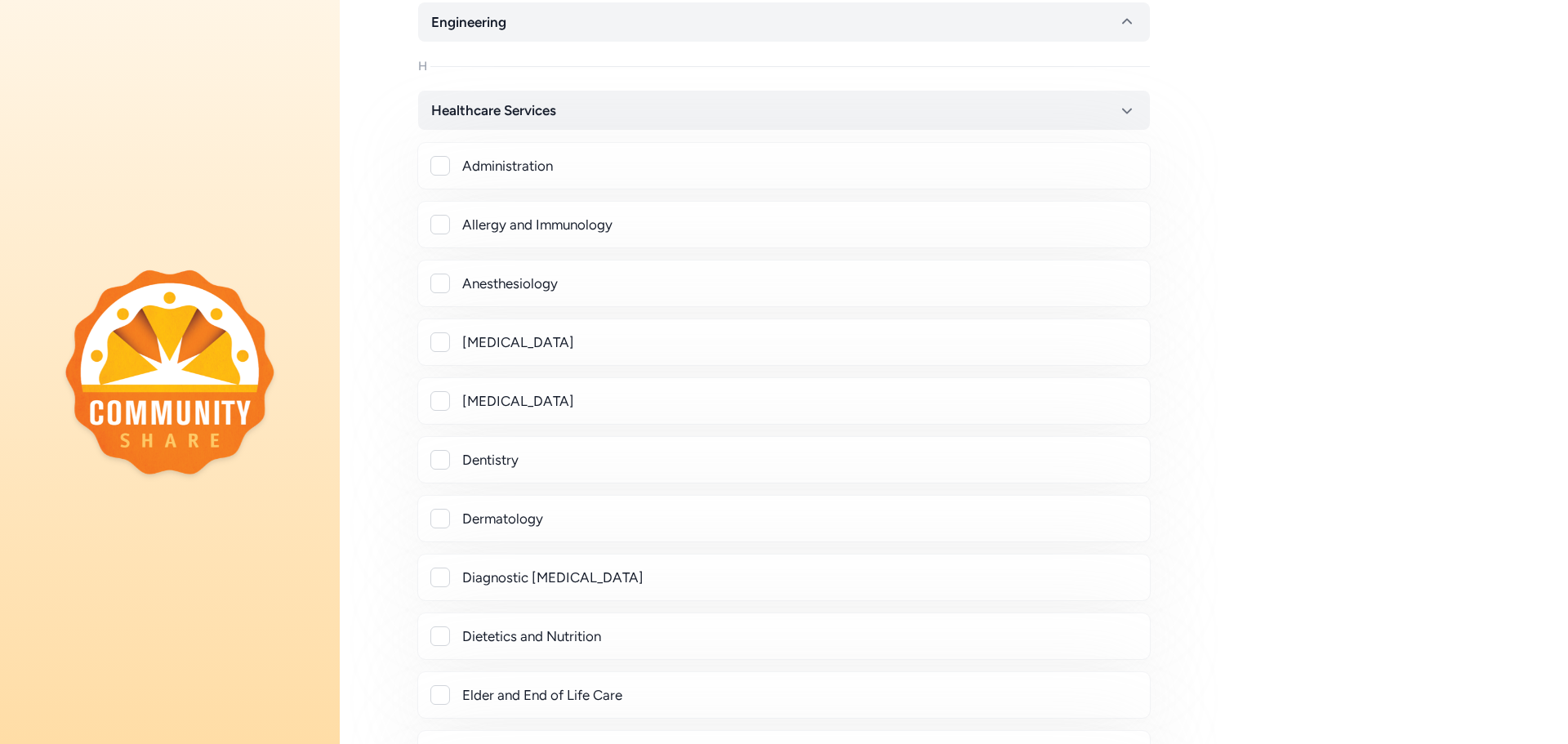
scroll to position [654, 0]
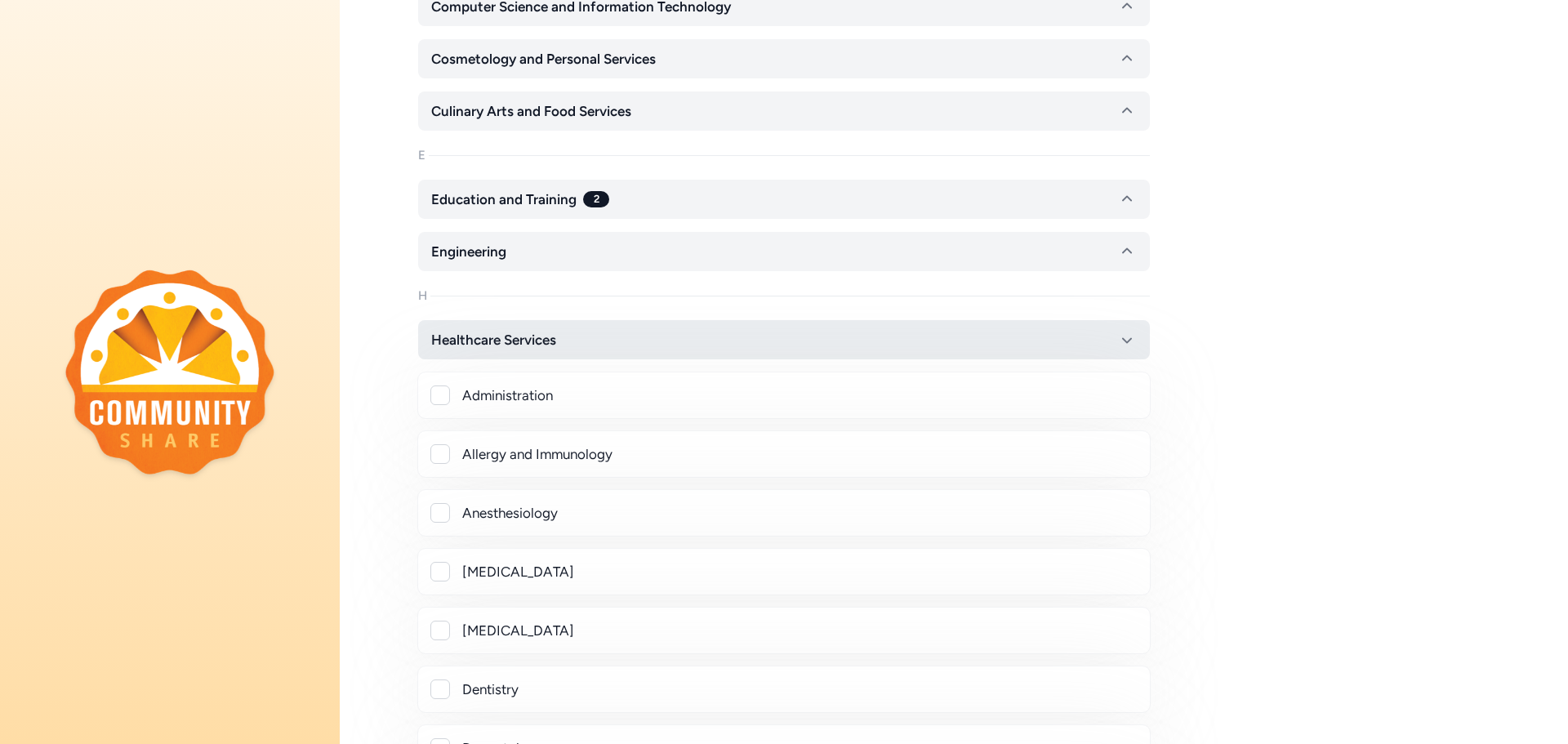
click at [1132, 335] on icon "button" at bounding box center [1127, 339] width 19 height 19
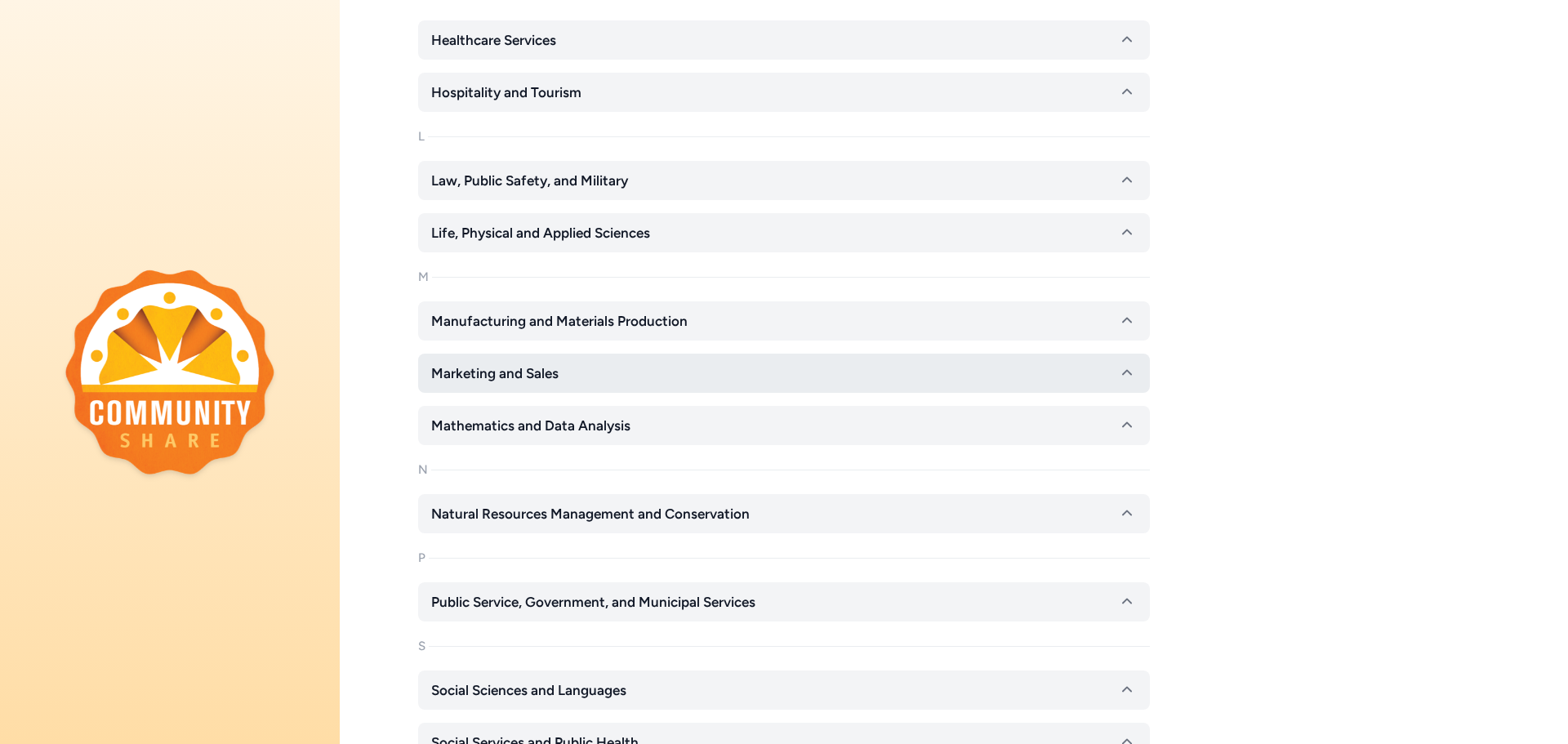
scroll to position [980, 0]
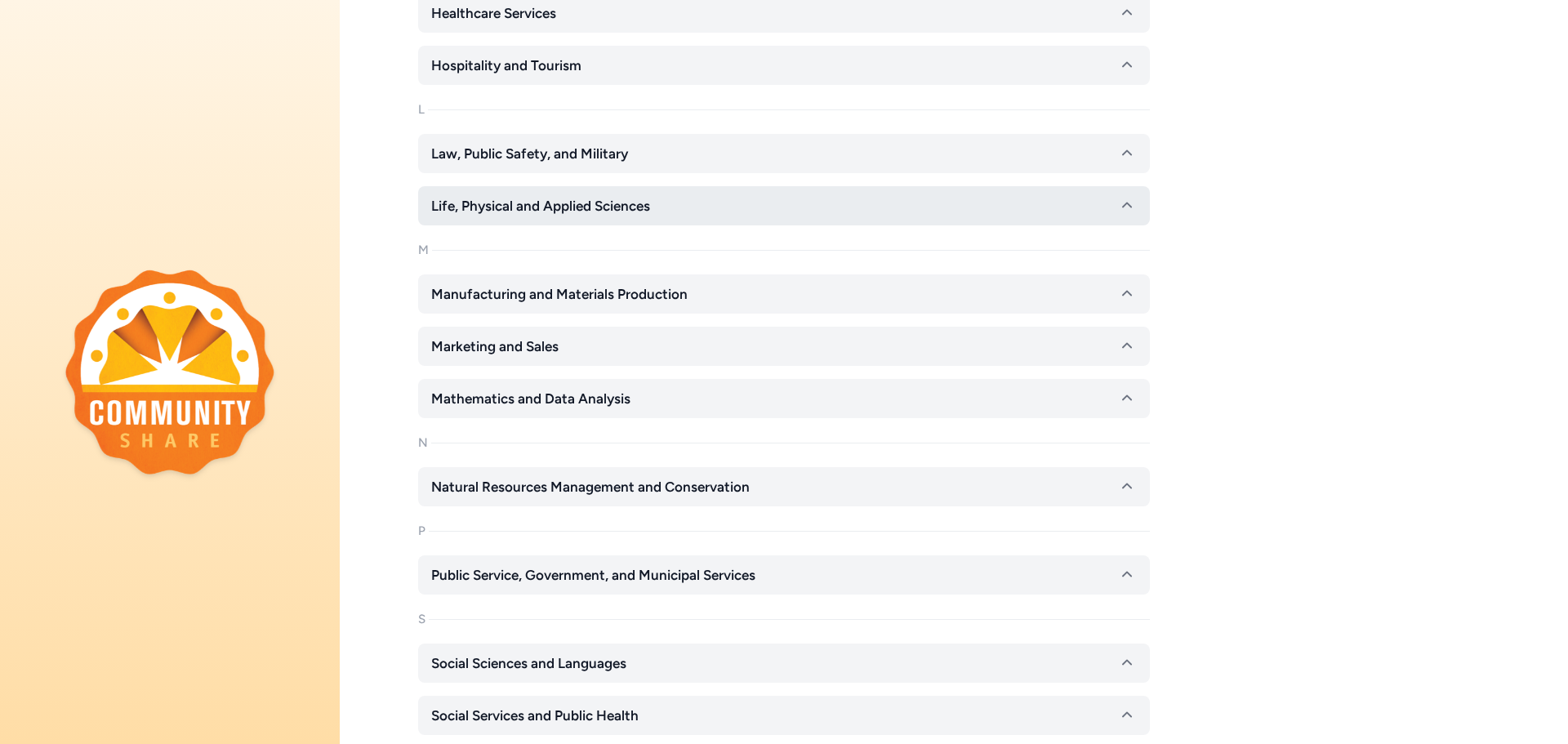
click at [1129, 206] on icon "button" at bounding box center [1127, 205] width 10 height 6
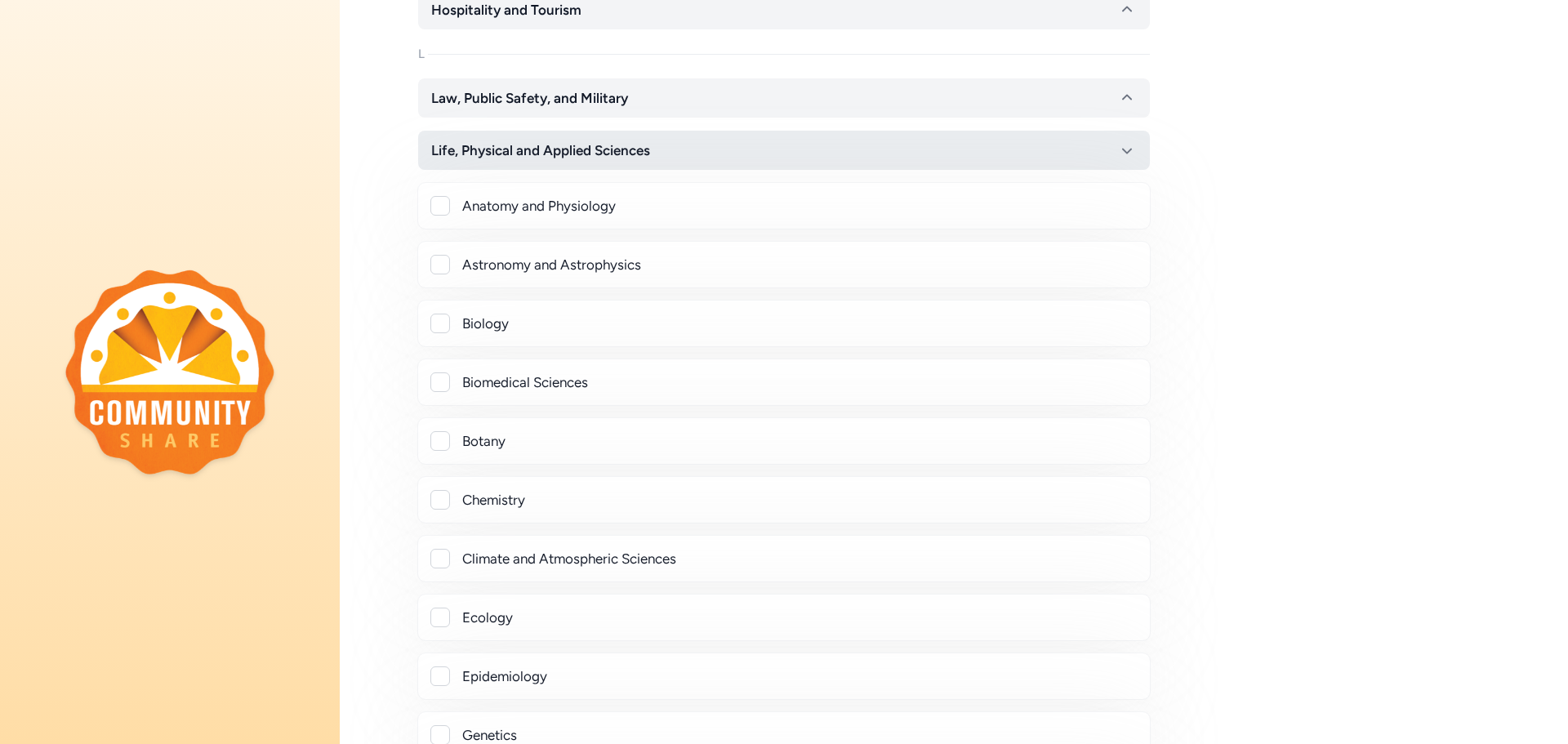
scroll to position [1062, 0]
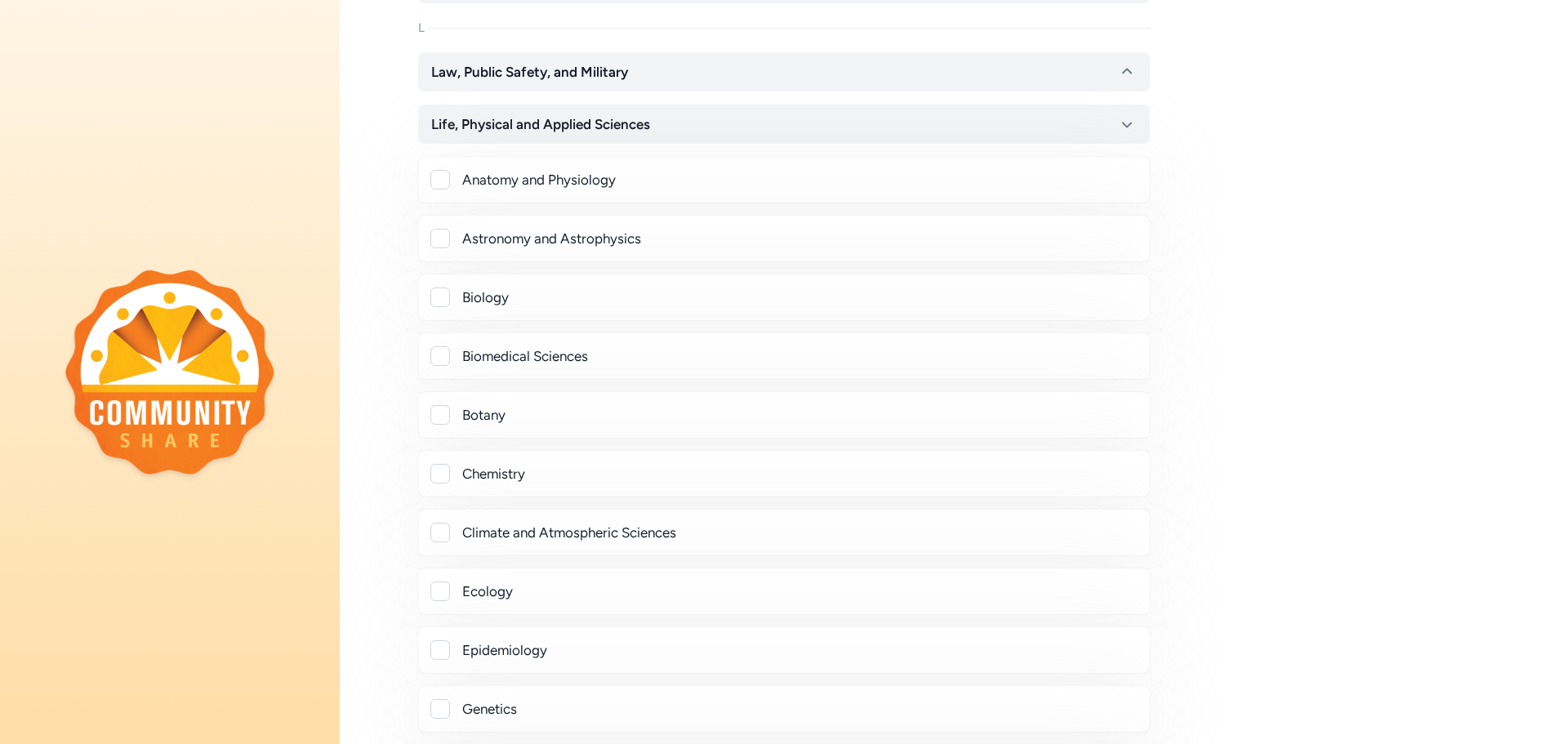
click at [441, 300] on div at bounding box center [440, 297] width 19 height 19
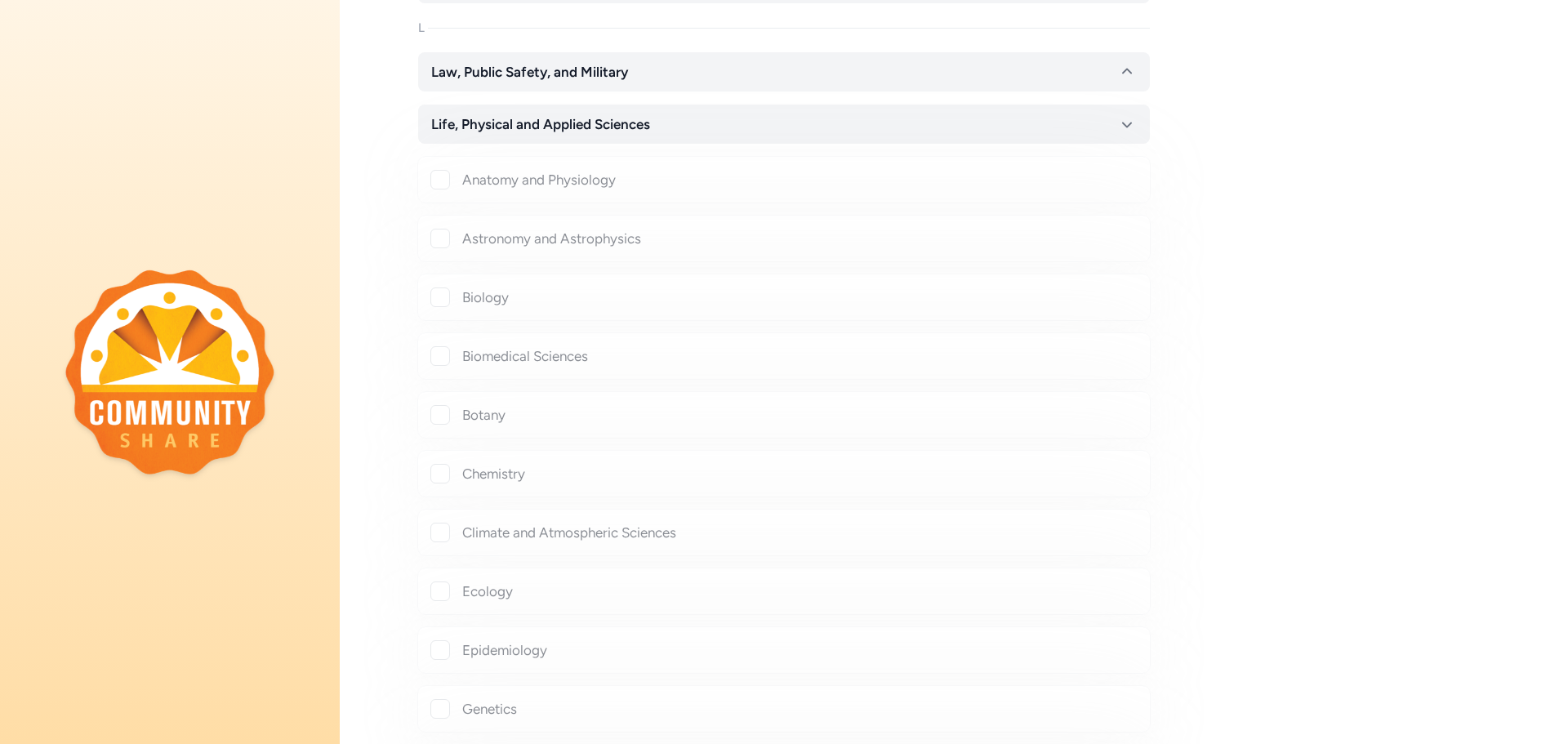
checkbox input "true"
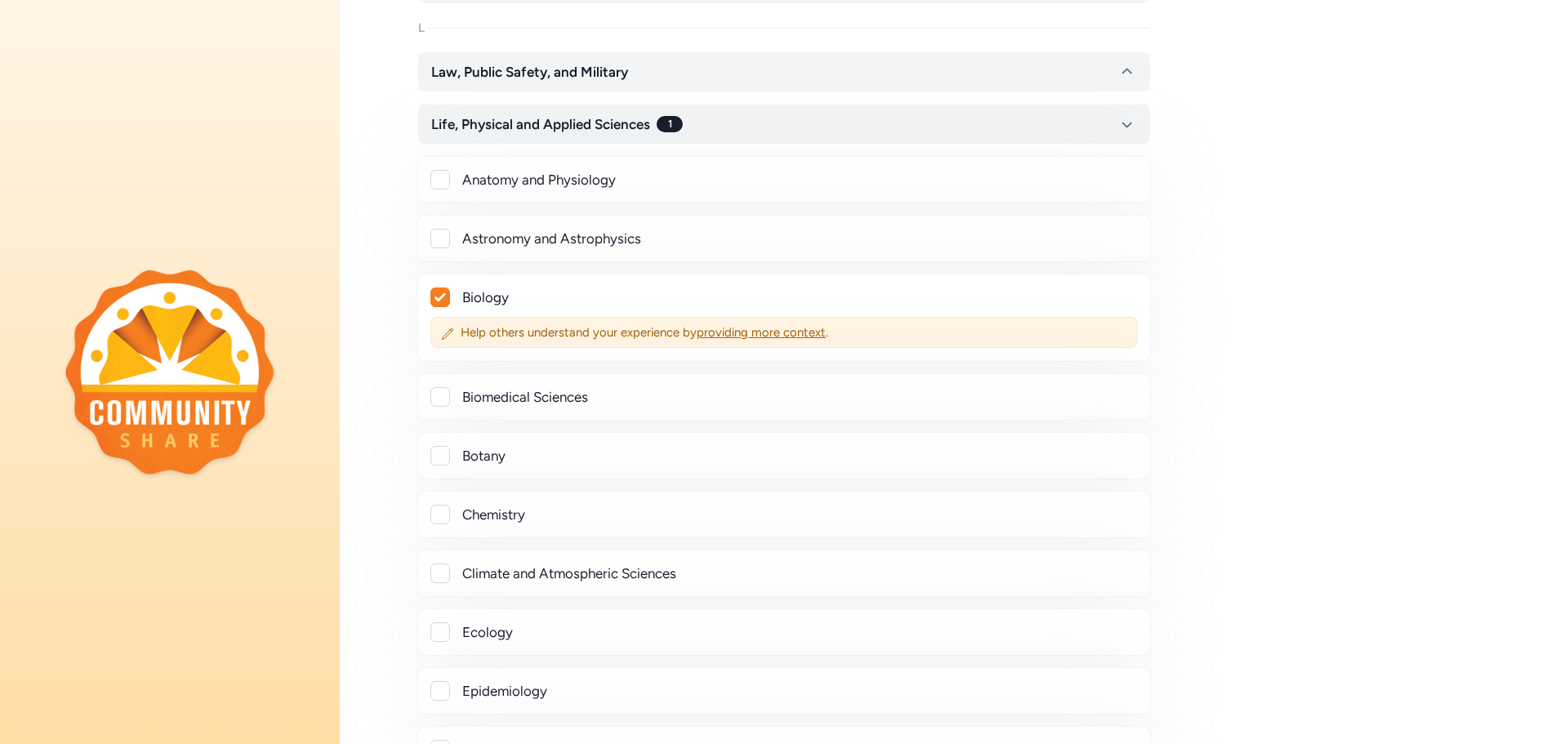
scroll to position [1143, 0]
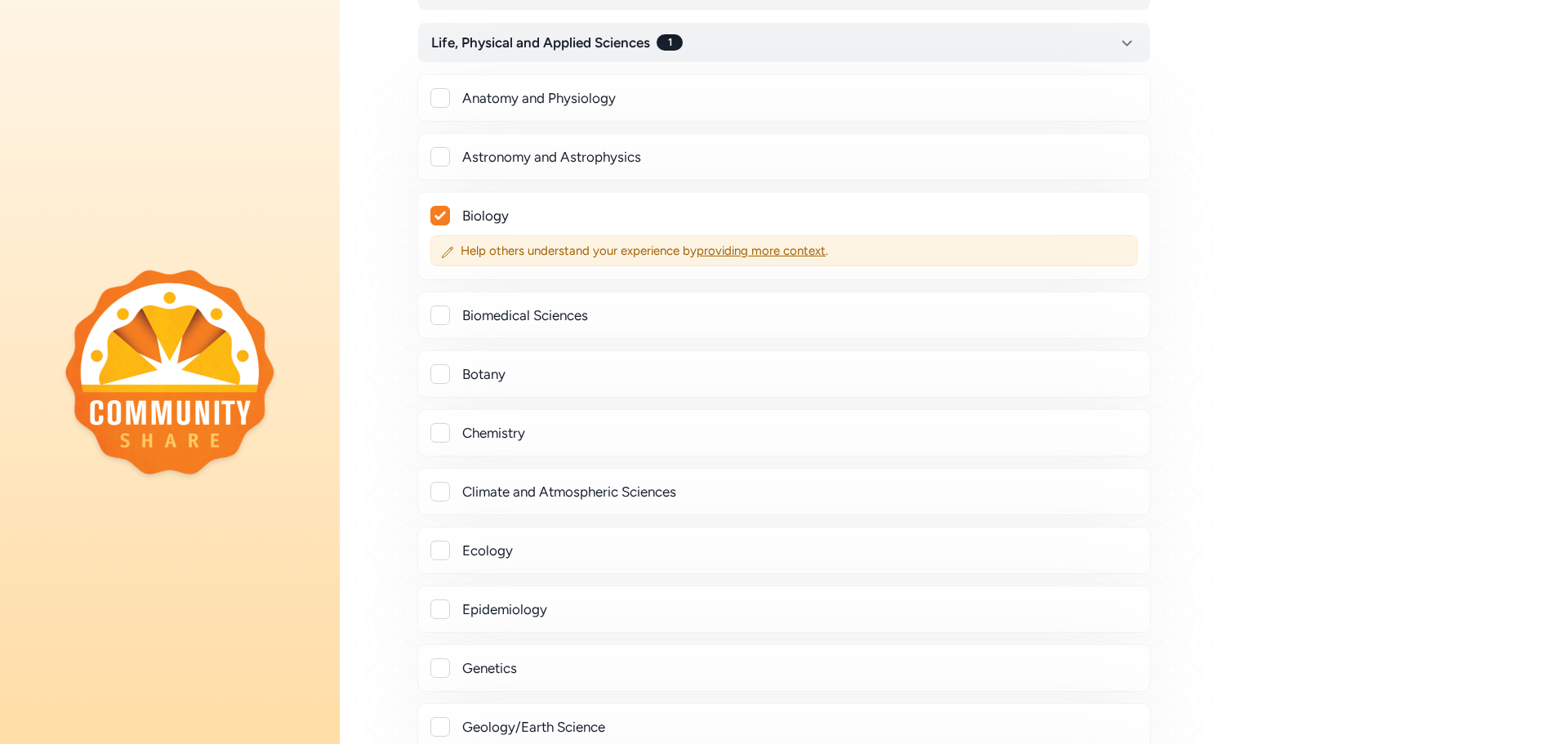
click at [443, 316] on div at bounding box center [440, 315] width 19 height 19
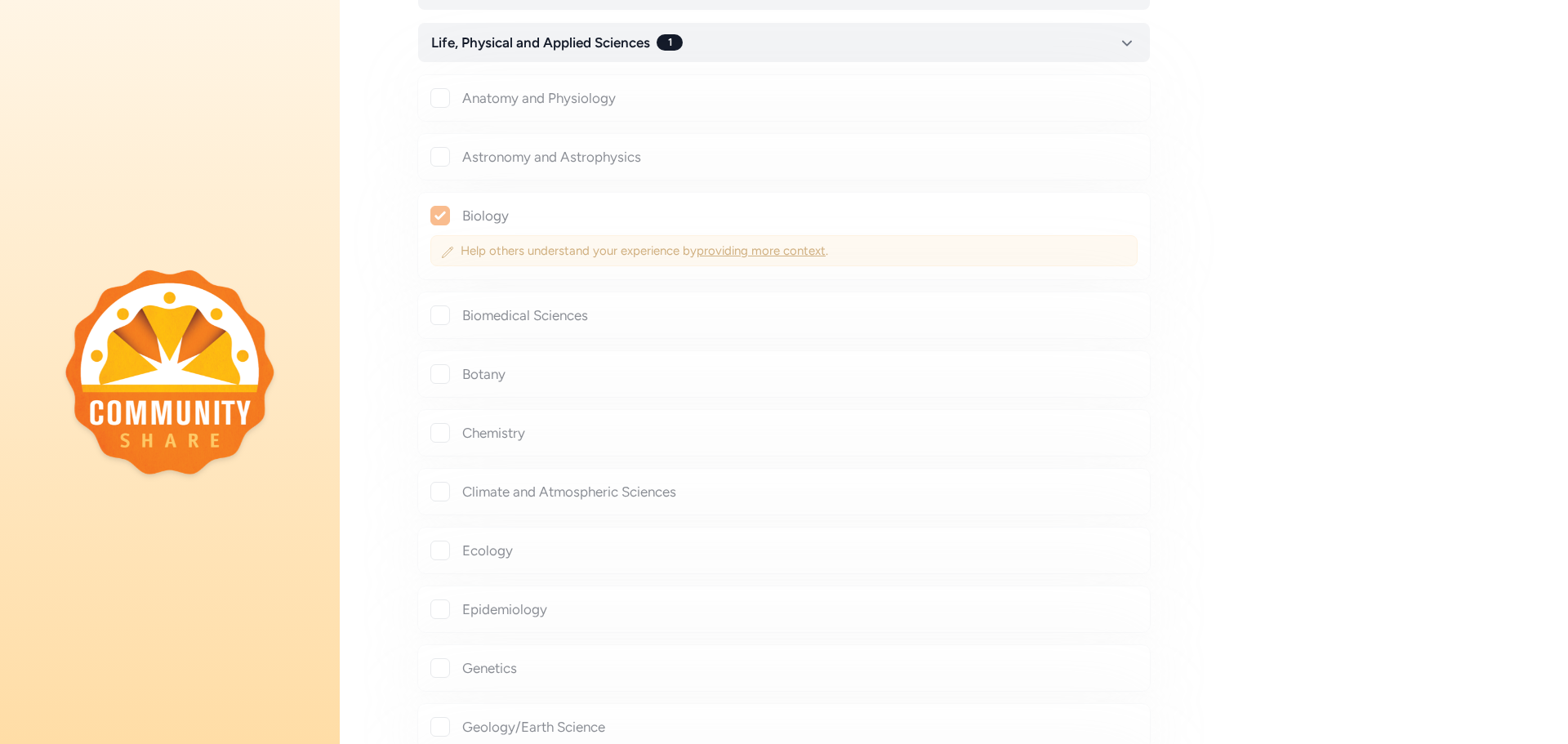
checkbox input "true"
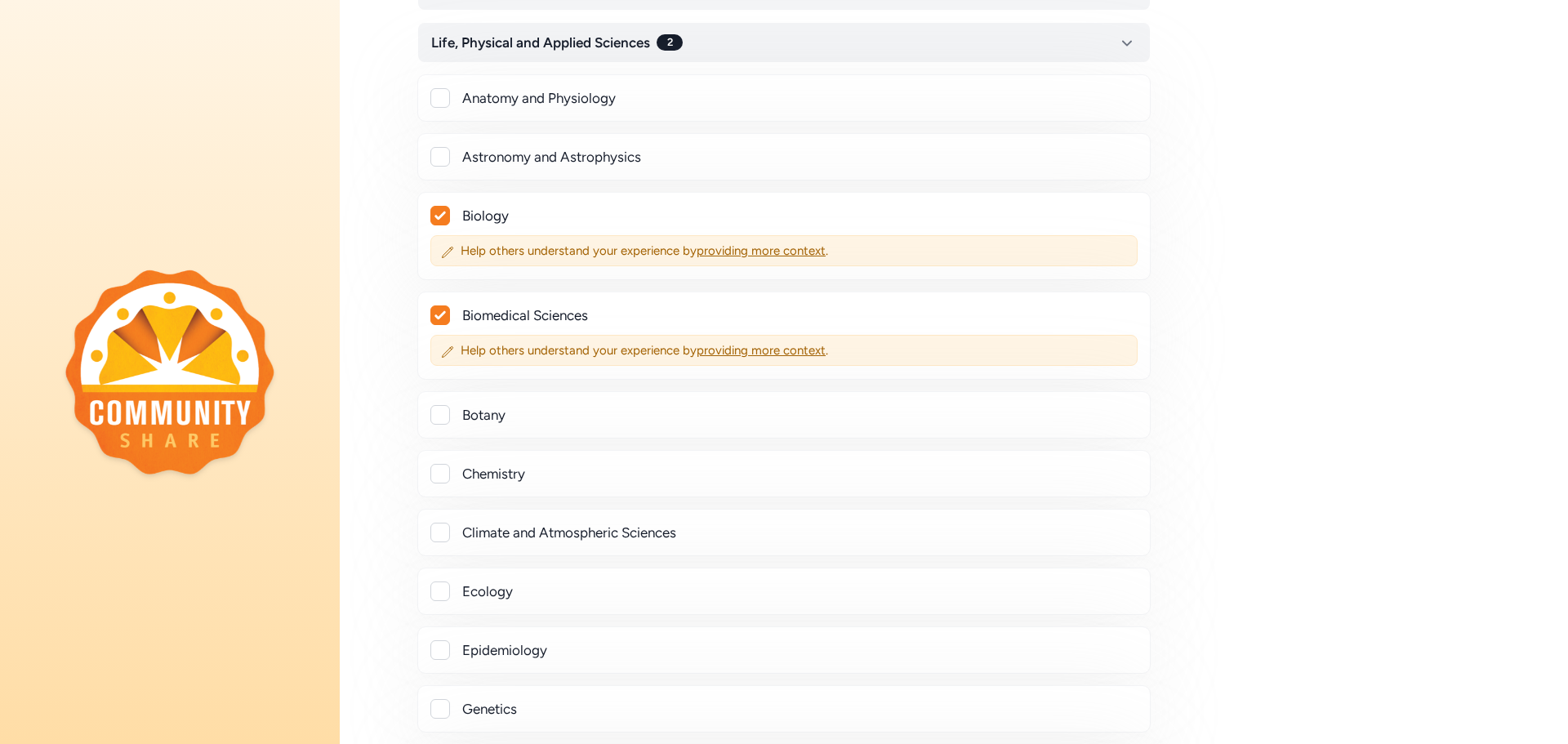
click at [447, 217] on div at bounding box center [441, 216] width 18 height 18
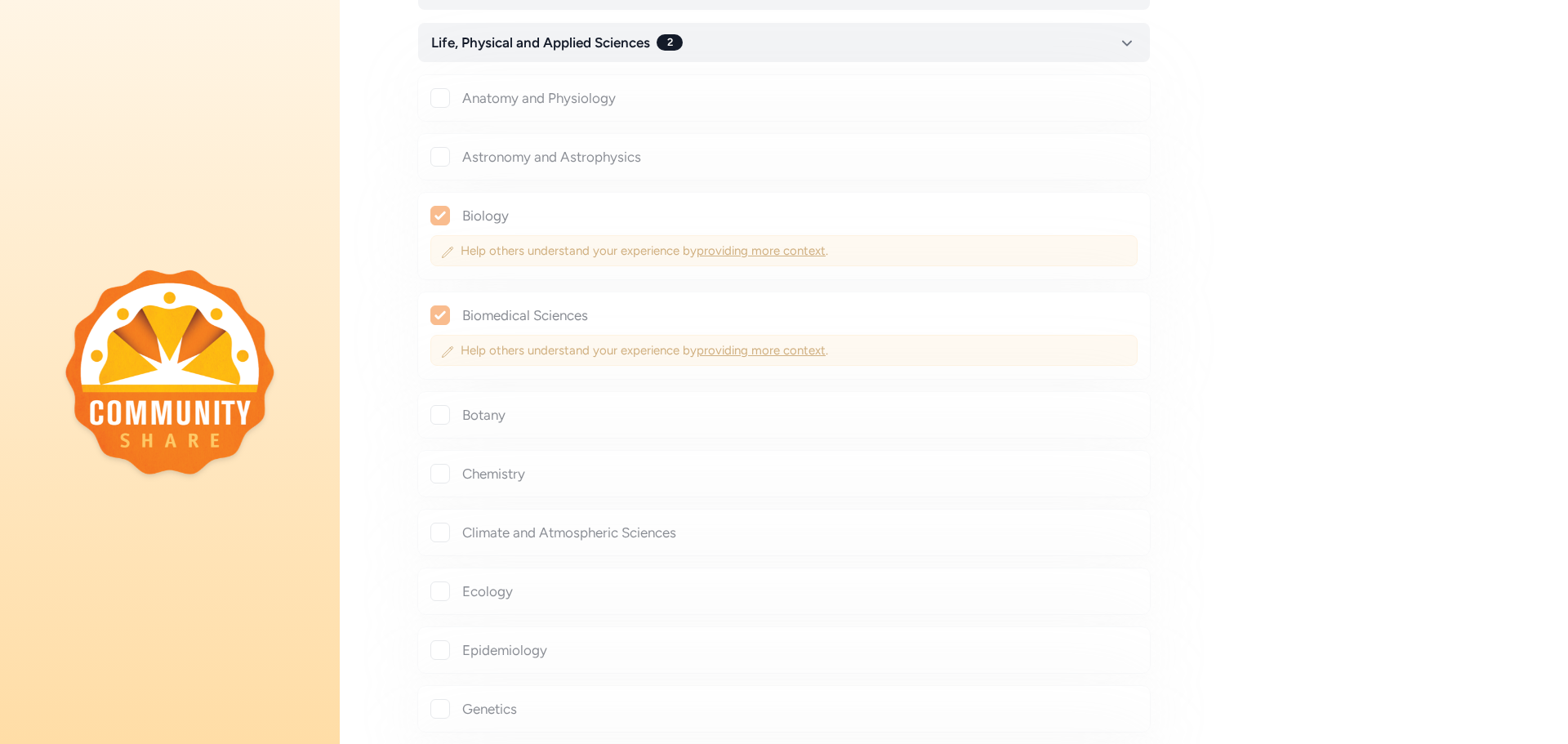
checkbox input "false"
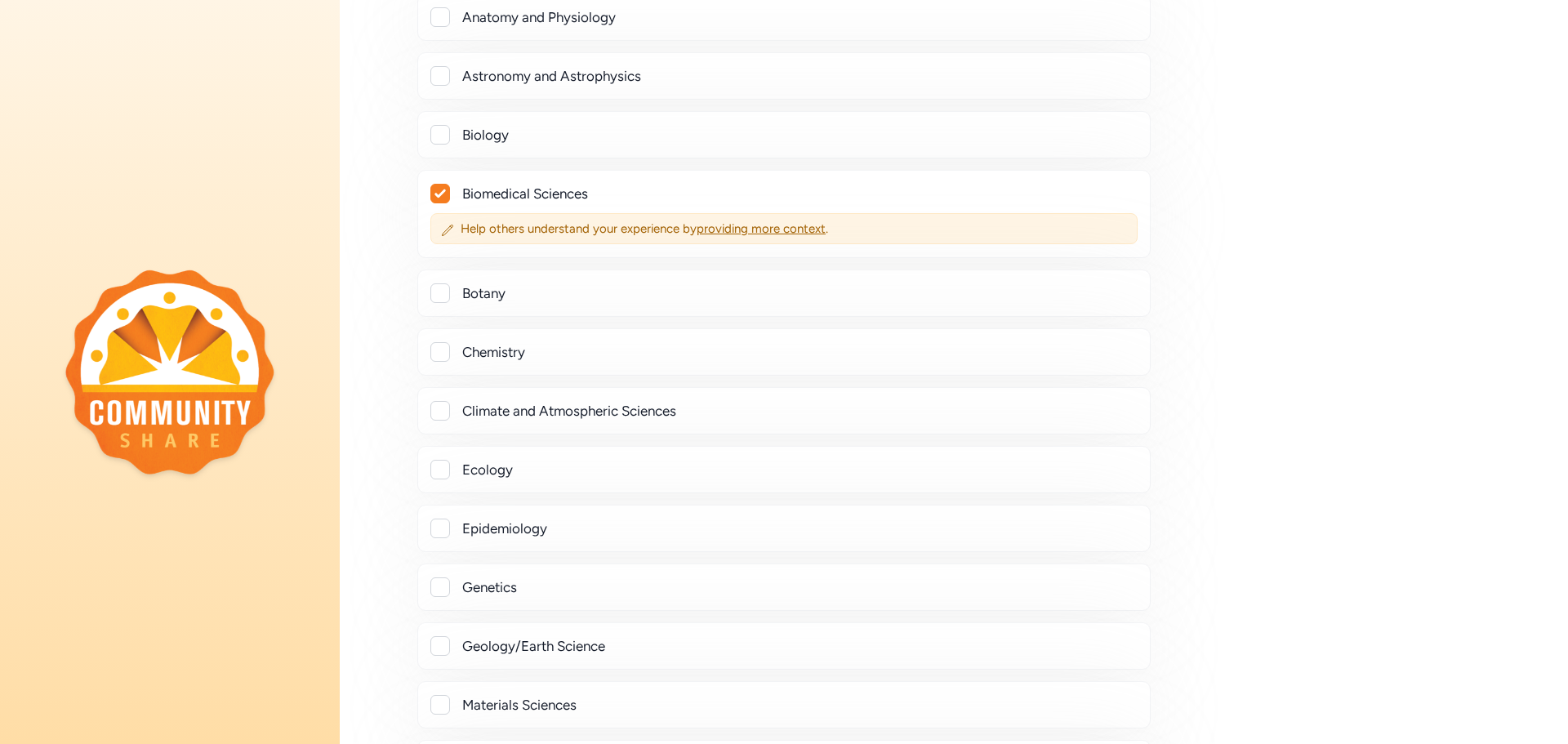
scroll to position [1225, 0]
click at [441, 348] on div at bounding box center [440, 350] width 19 height 19
checkbox input "true"
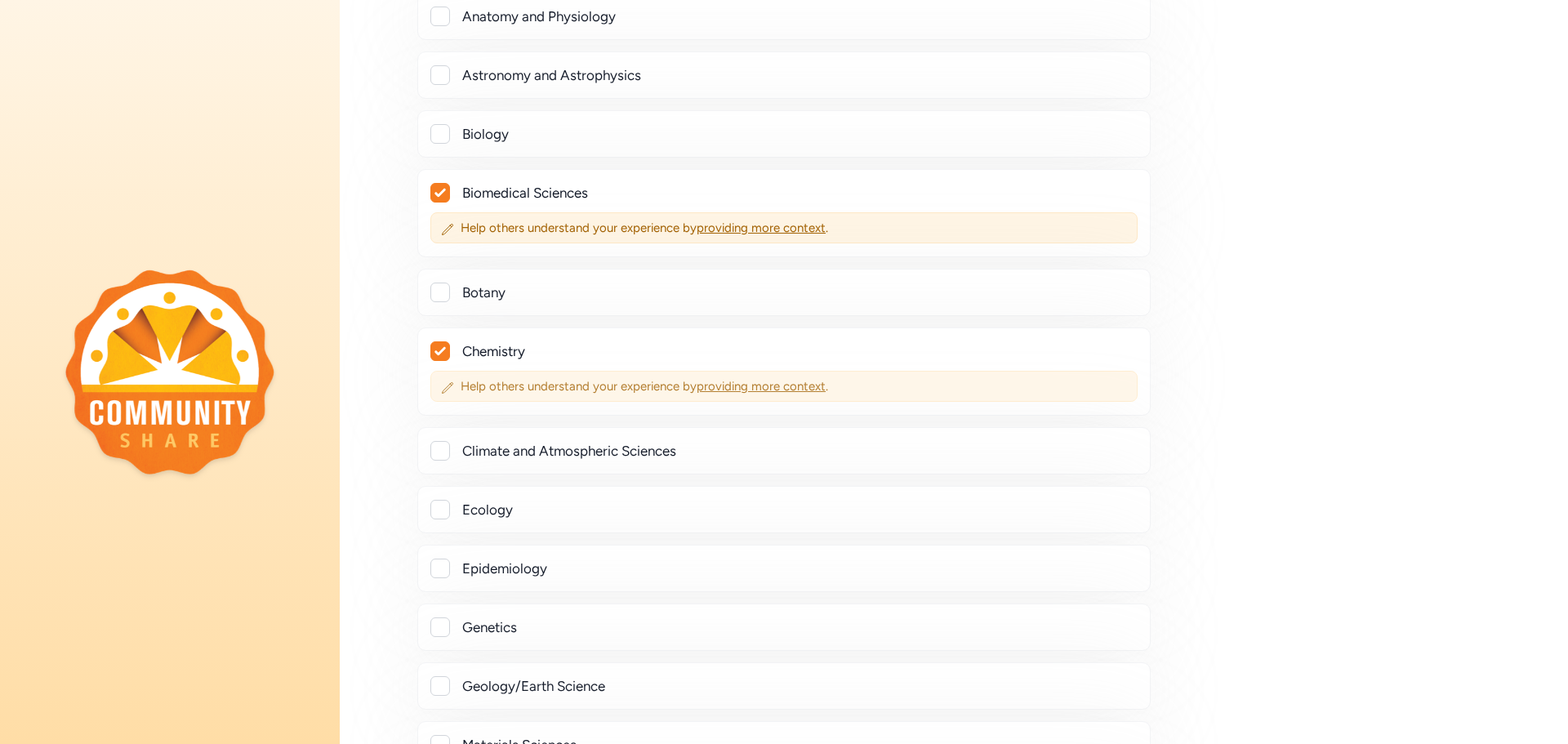
click at [731, 387] on span "providing more context" at bounding box center [761, 386] width 129 height 15
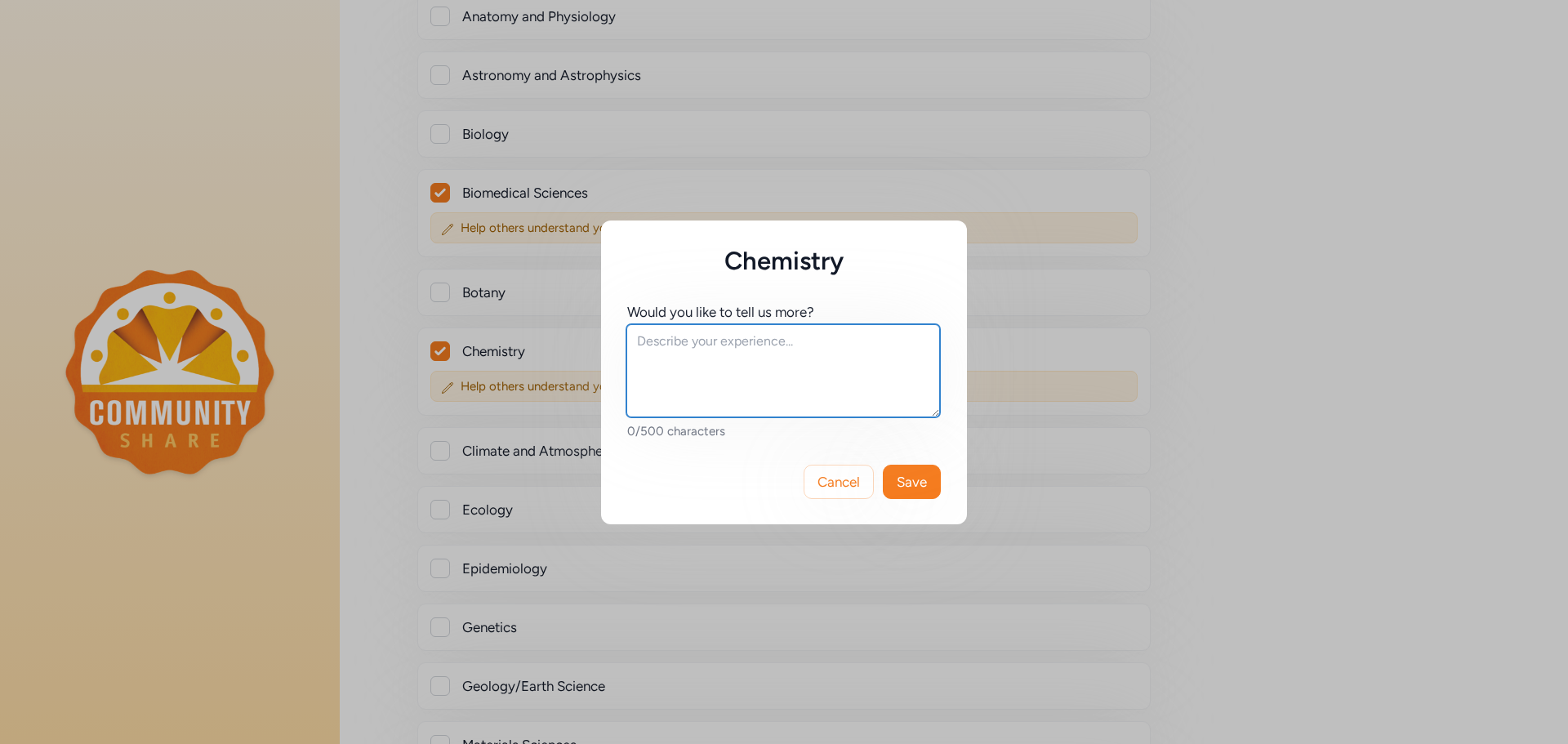
click at [699, 371] on textarea at bounding box center [783, 371] width 314 height 93
type textarea "Knowledgable in general chemistry, organic chemistry, analytical chemistry, bio…"
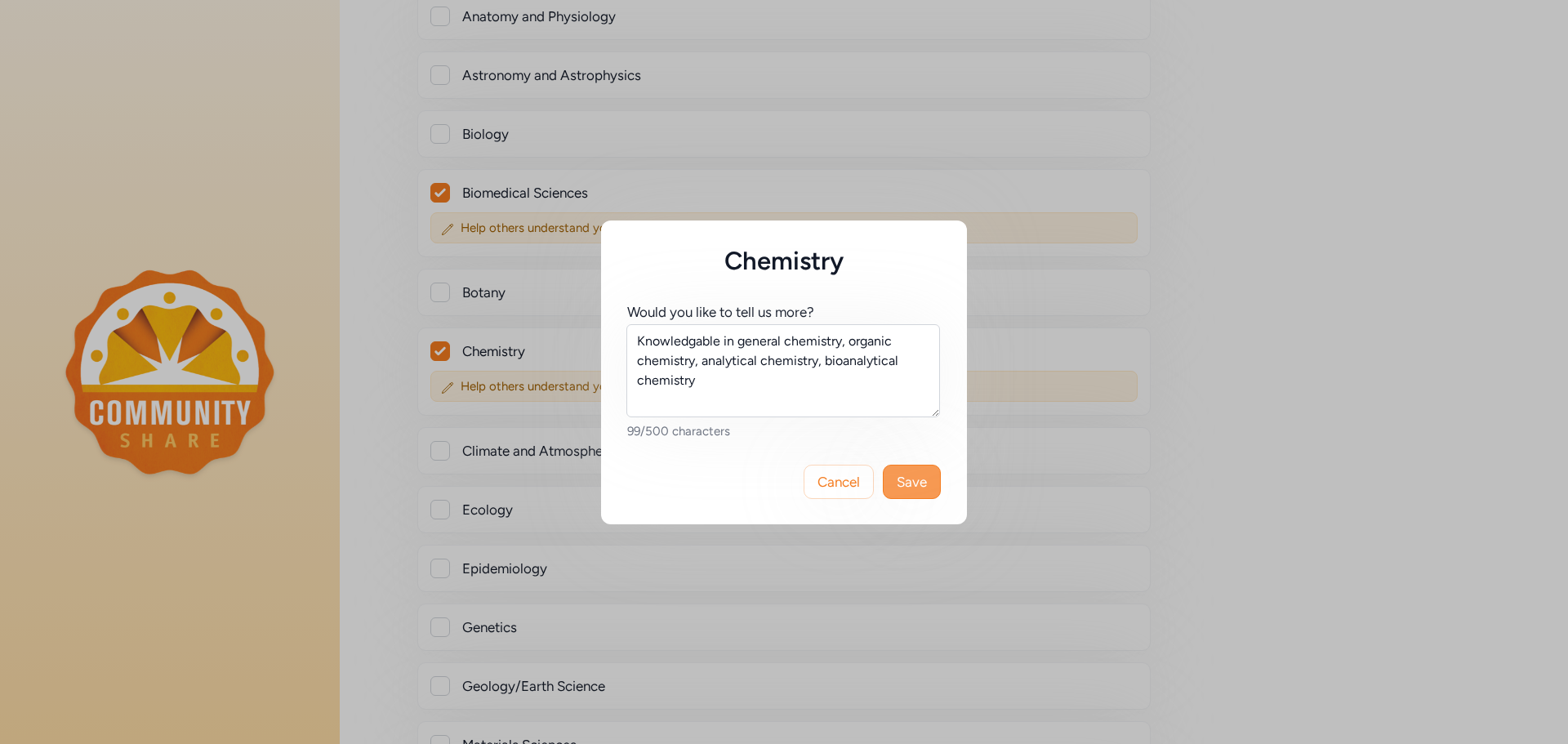
click at [895, 488] on button "Save" at bounding box center [911, 481] width 58 height 34
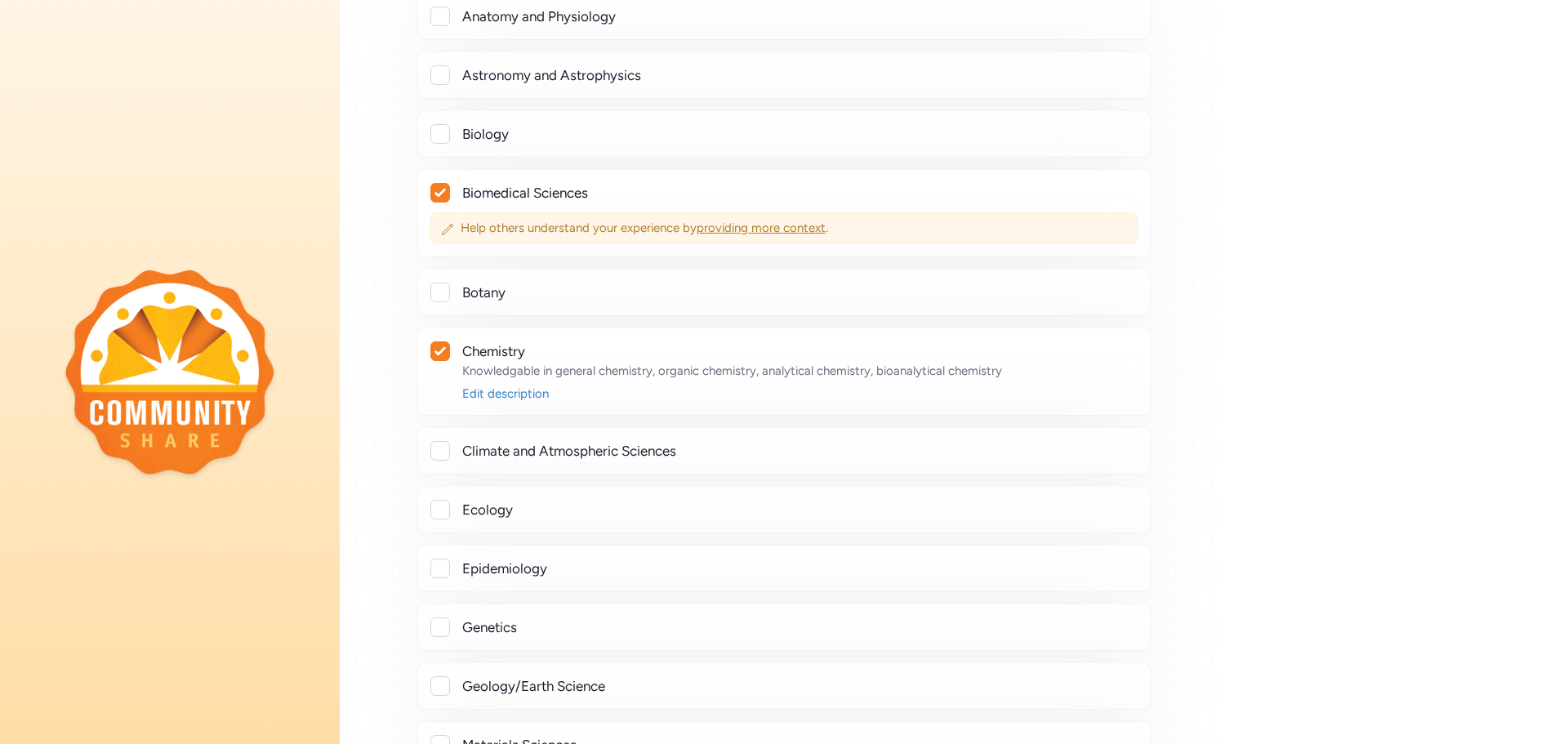
click at [737, 231] on span "providing more context" at bounding box center [761, 228] width 129 height 15
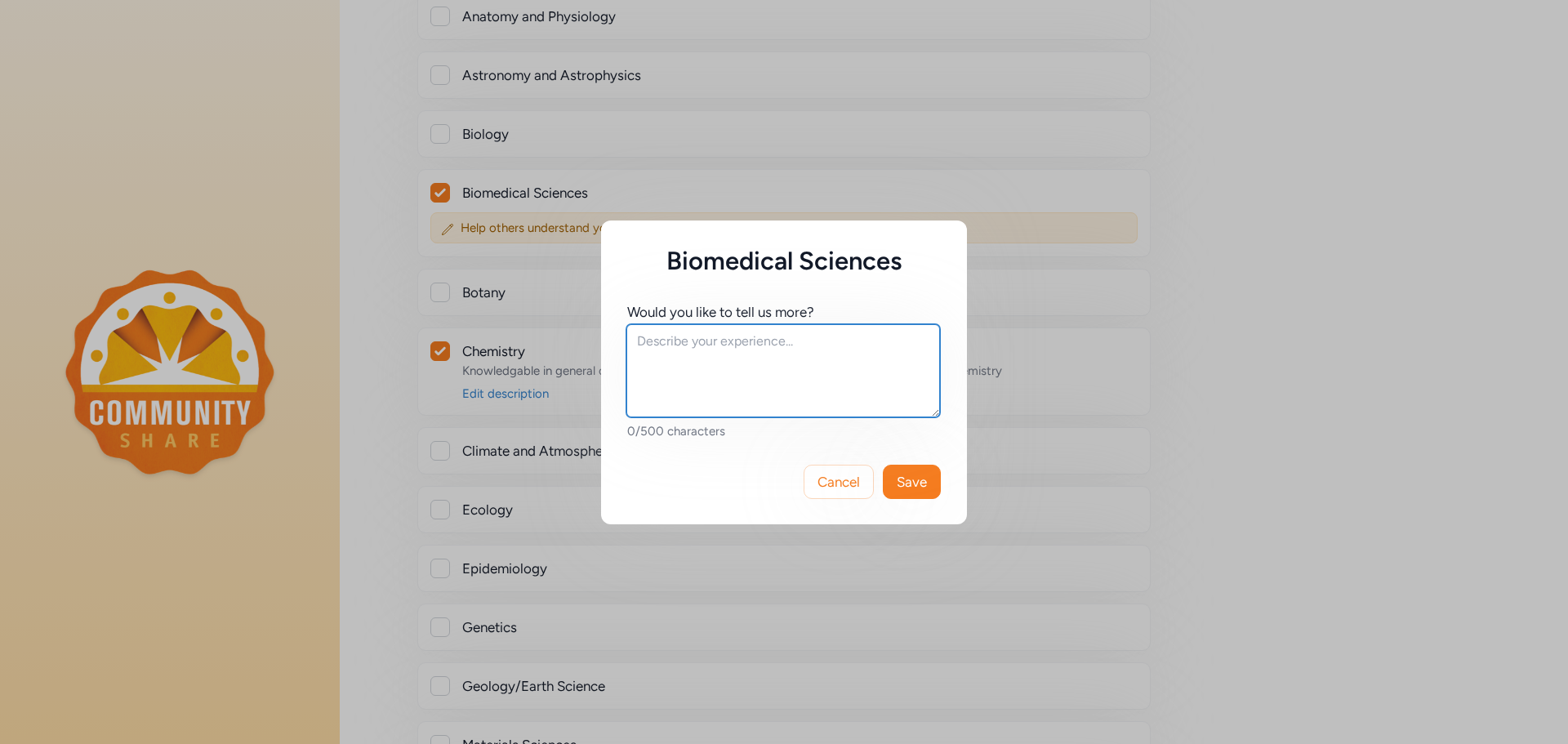
click at [748, 363] on textarea at bounding box center [783, 371] width 314 height 93
type textarea "Research experience in [MEDICAL_DATA] nanotechnology"
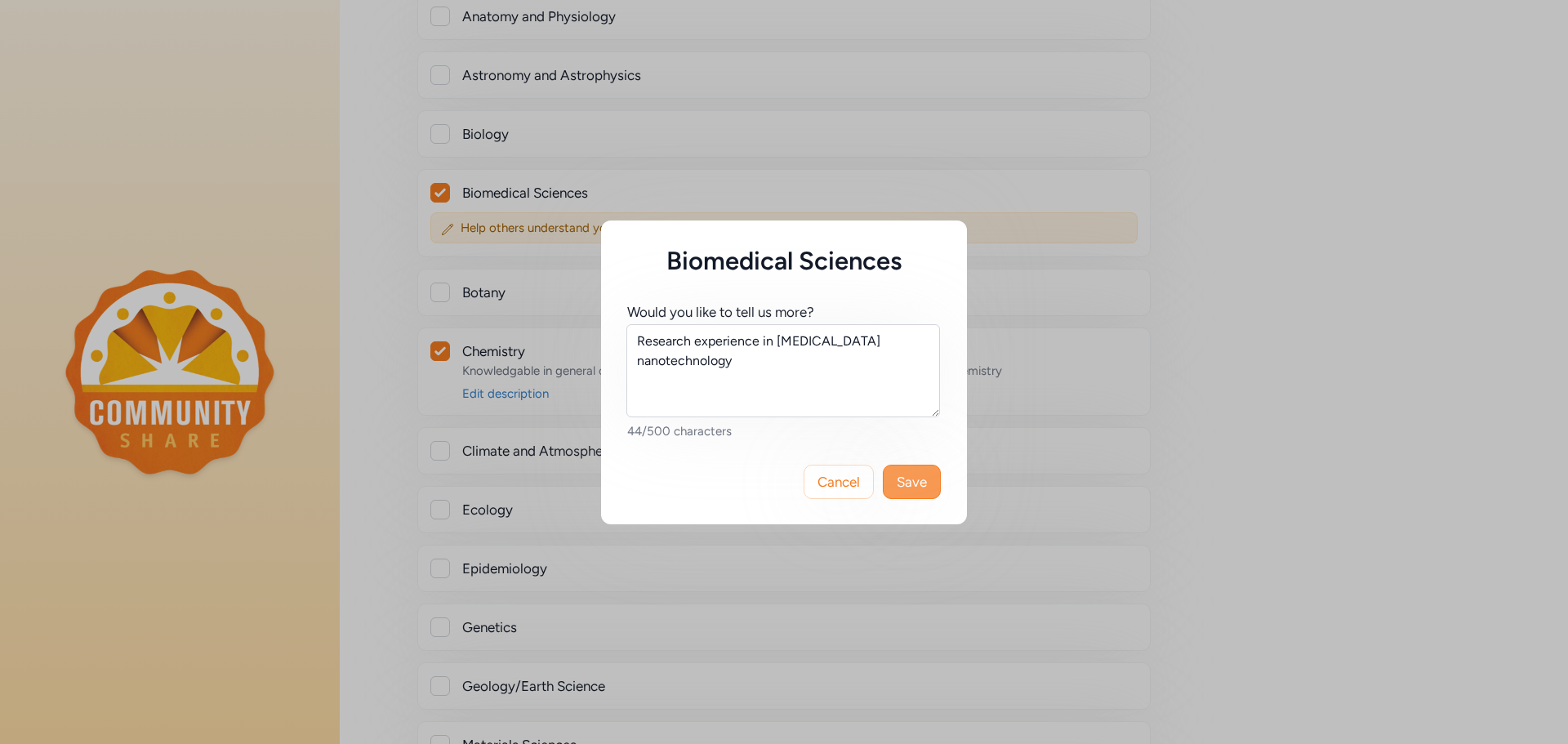
click at [894, 475] on button "Save" at bounding box center [911, 481] width 58 height 34
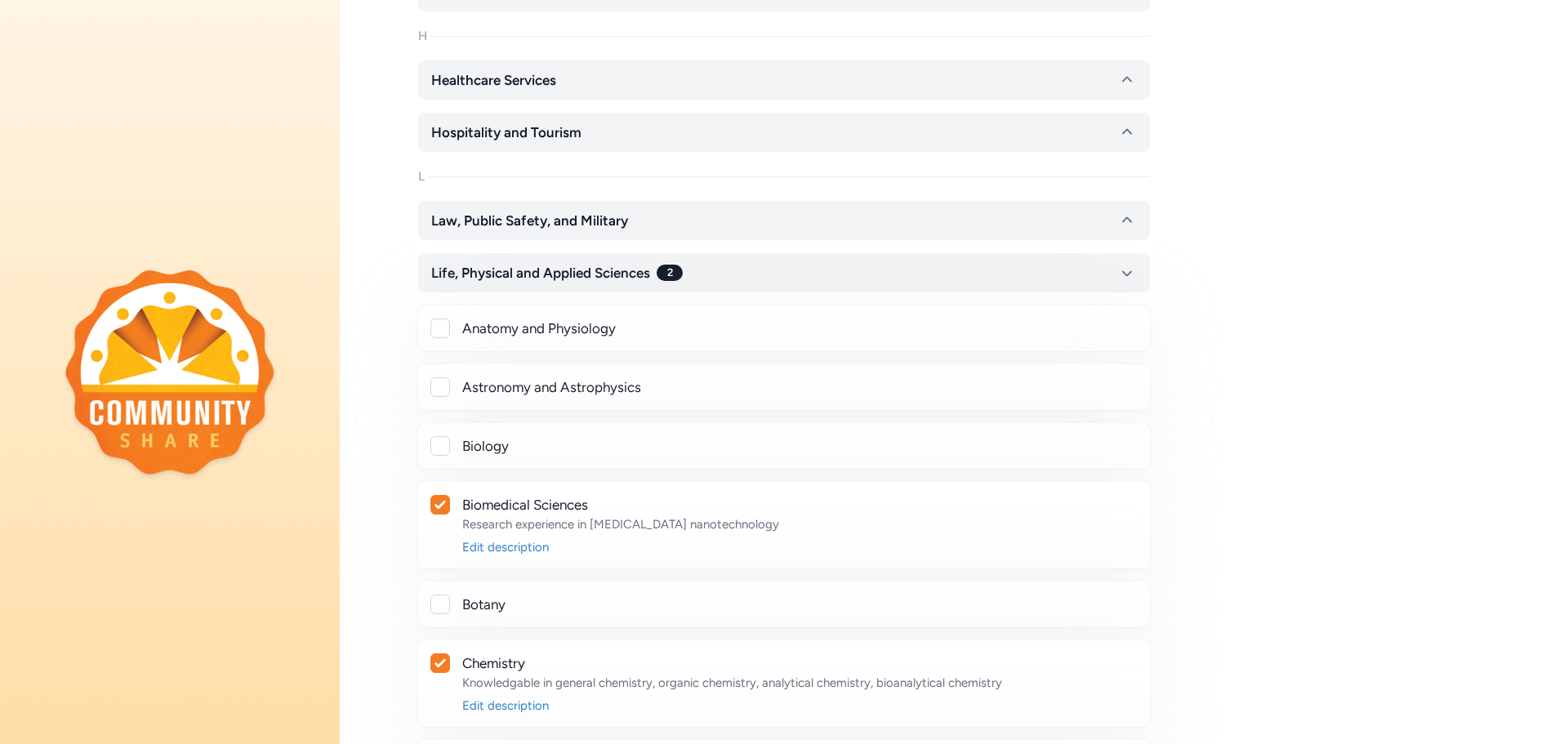
scroll to position [899, 0]
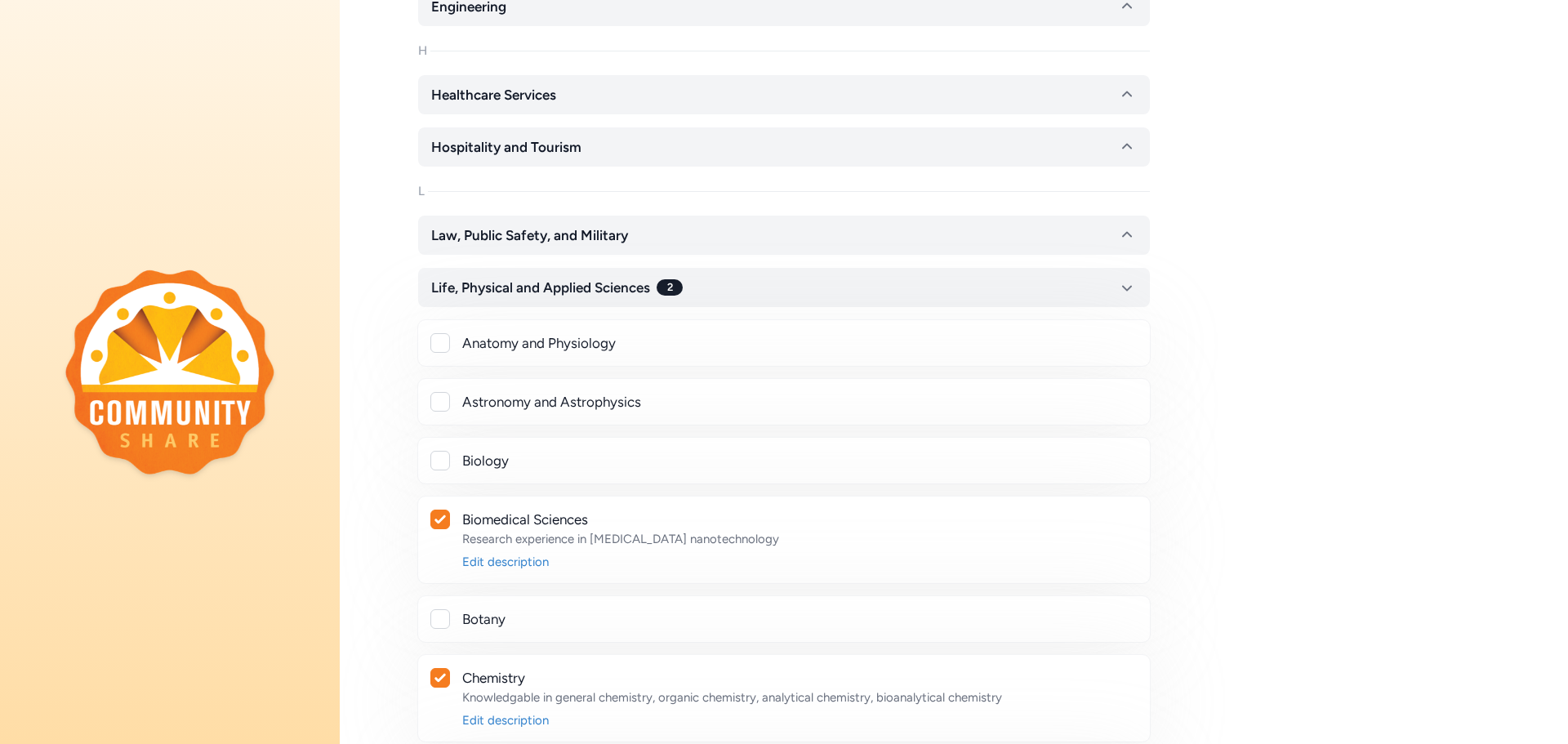
click at [442, 462] on div at bounding box center [440, 460] width 19 height 19
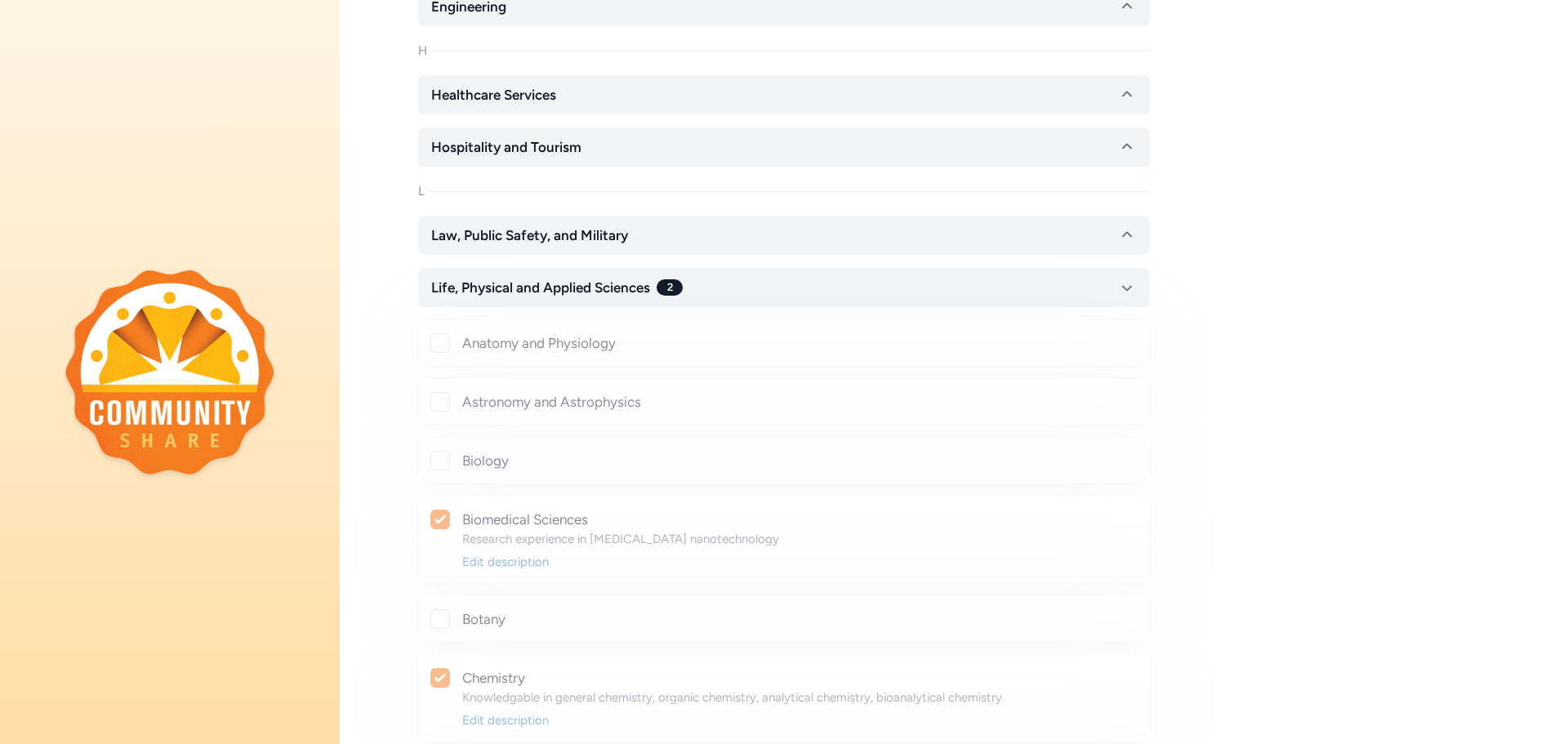
checkbox input "true"
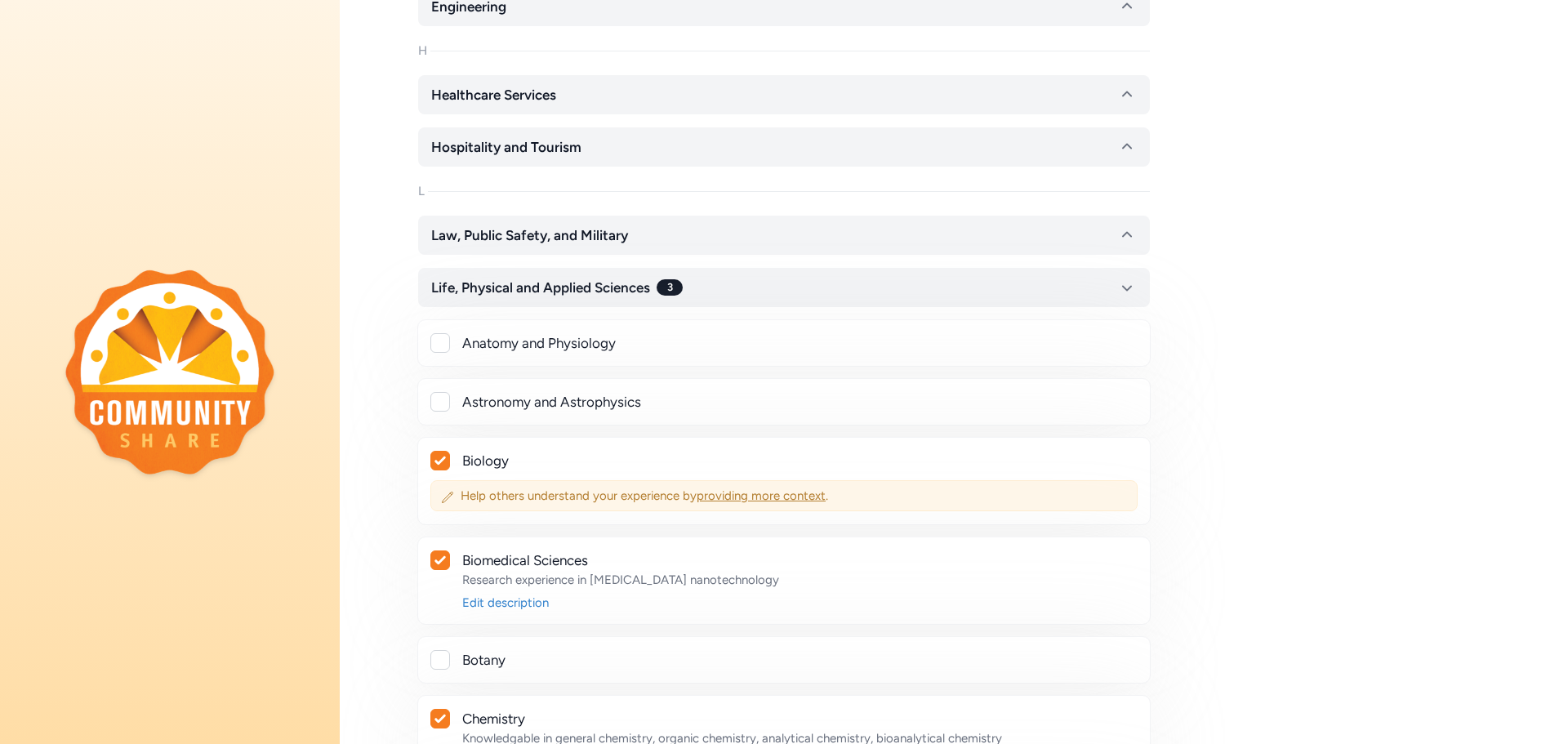
click at [807, 500] on span "providing more context" at bounding box center [761, 496] width 129 height 15
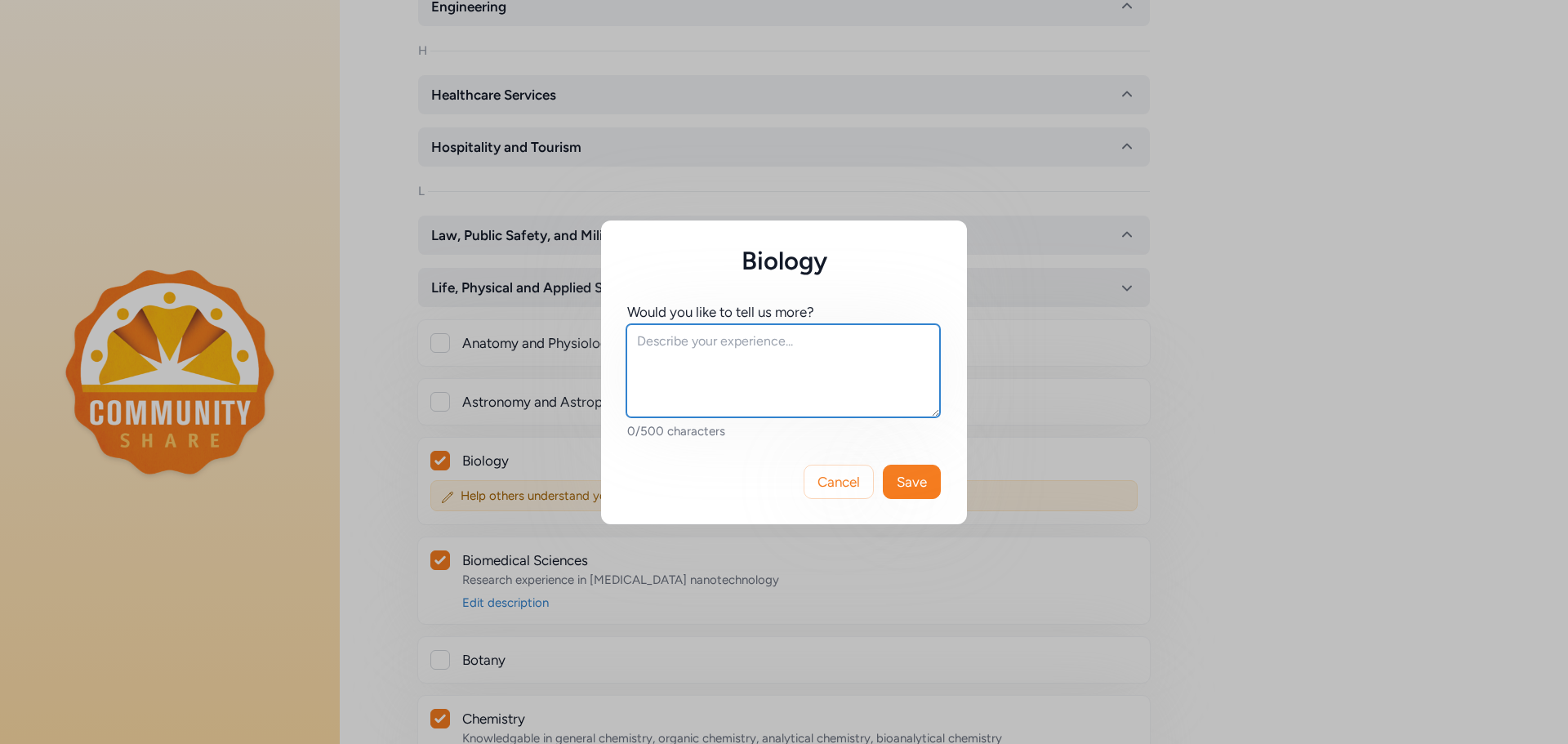
click at [675, 415] on textarea at bounding box center [783, 371] width 314 height 93
type textarea "Experienced in [MEDICAL_DATA], animal work, tissue extraction, etc."
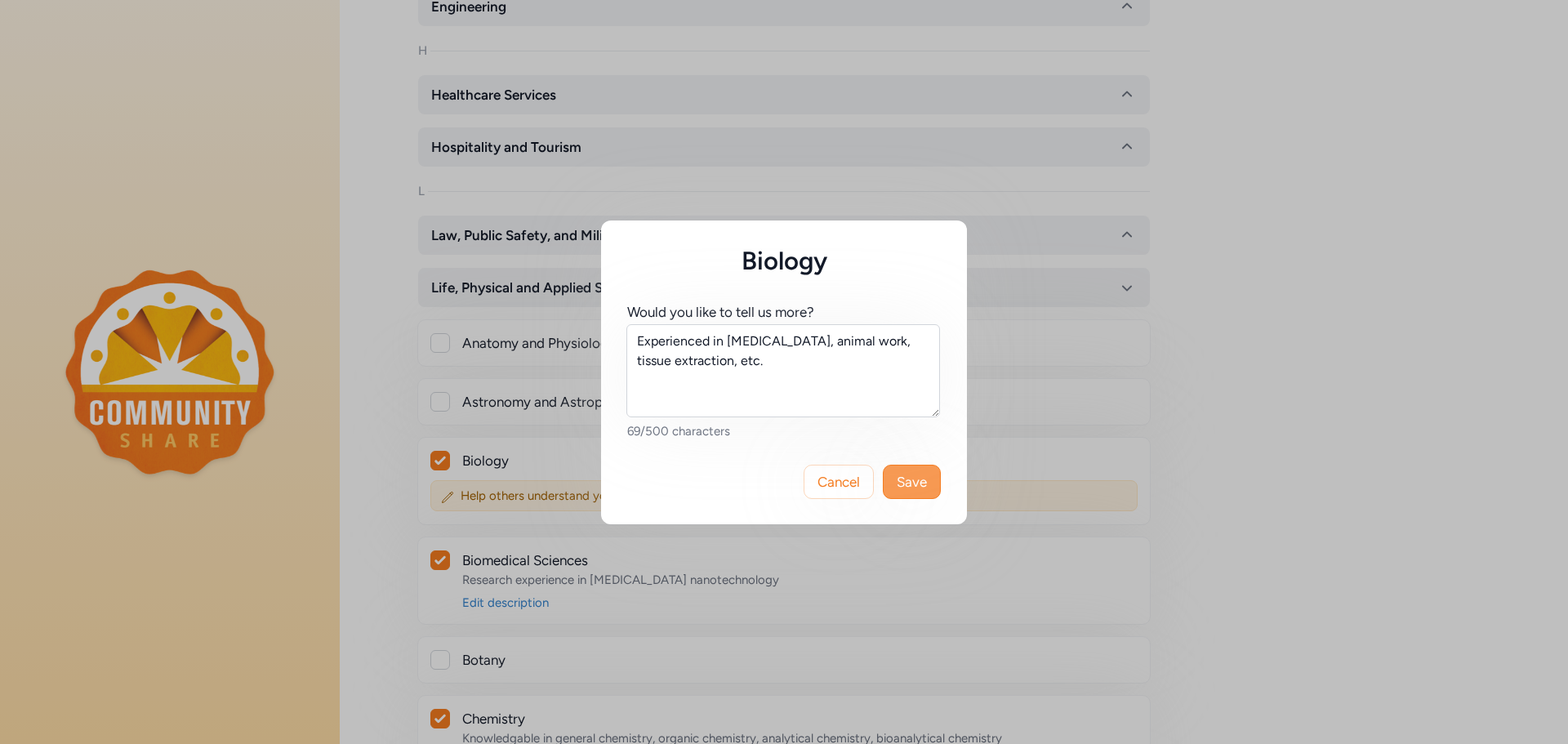
click at [893, 484] on button "Save" at bounding box center [911, 481] width 58 height 34
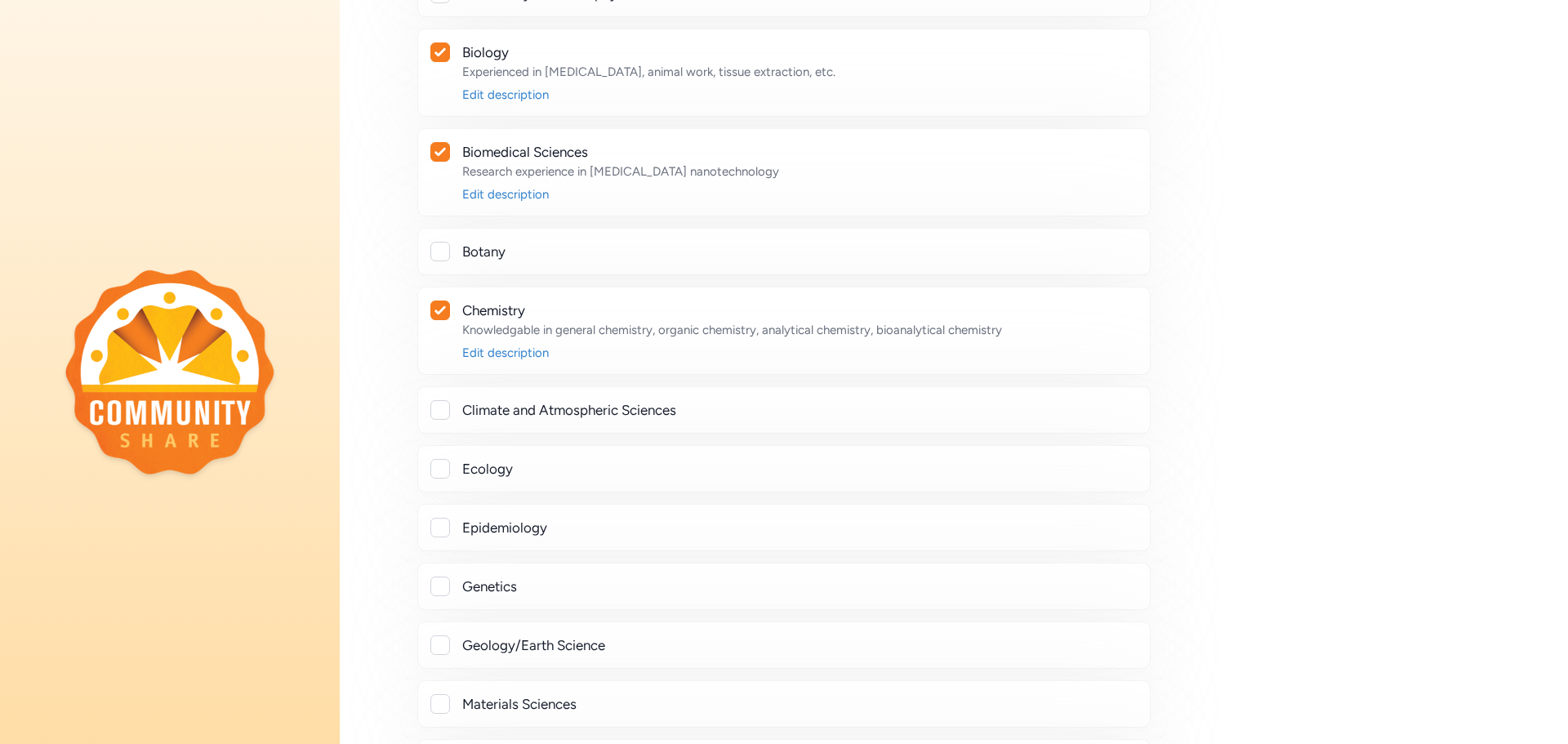
scroll to position [899, 0]
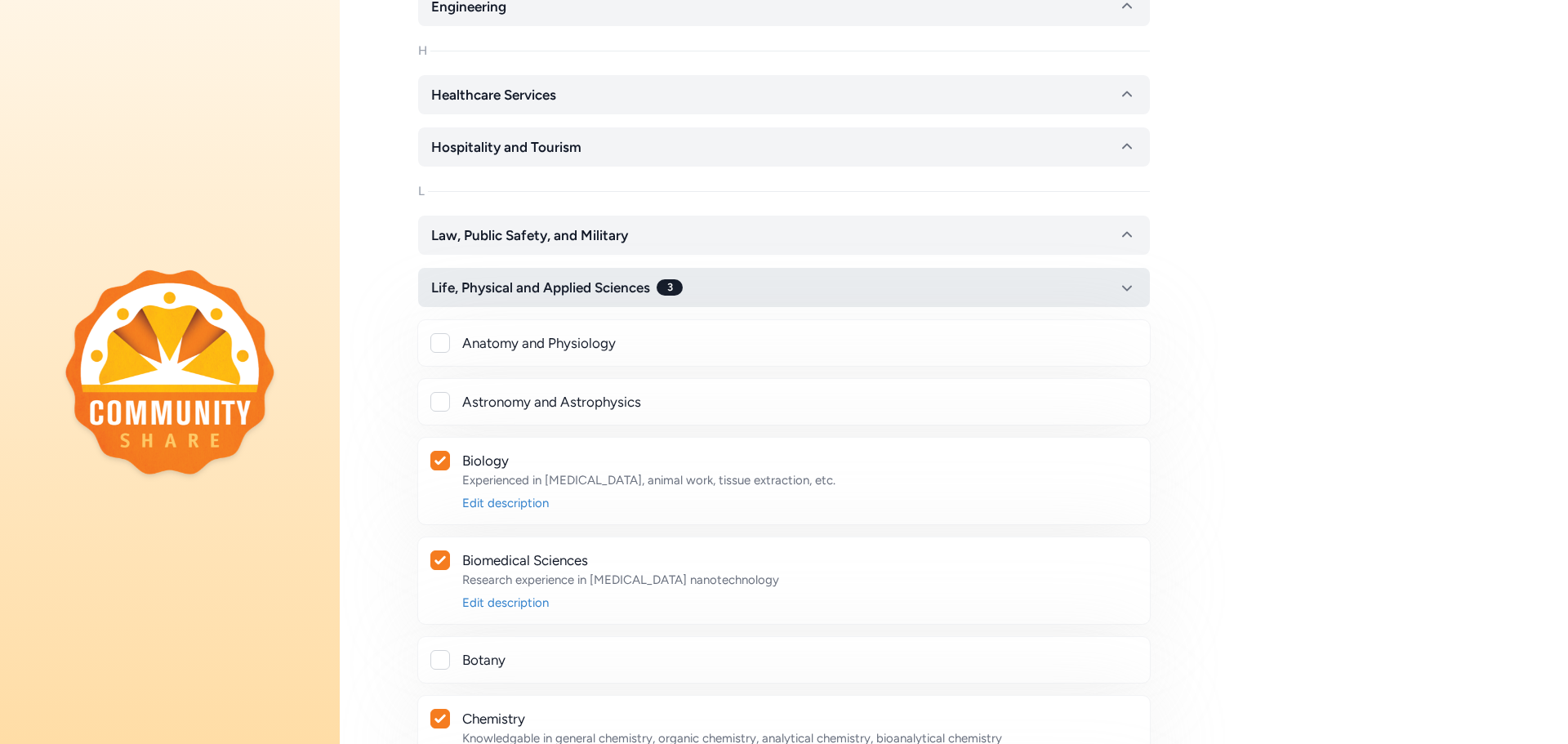
click at [1124, 288] on icon "button" at bounding box center [1127, 289] width 10 height 6
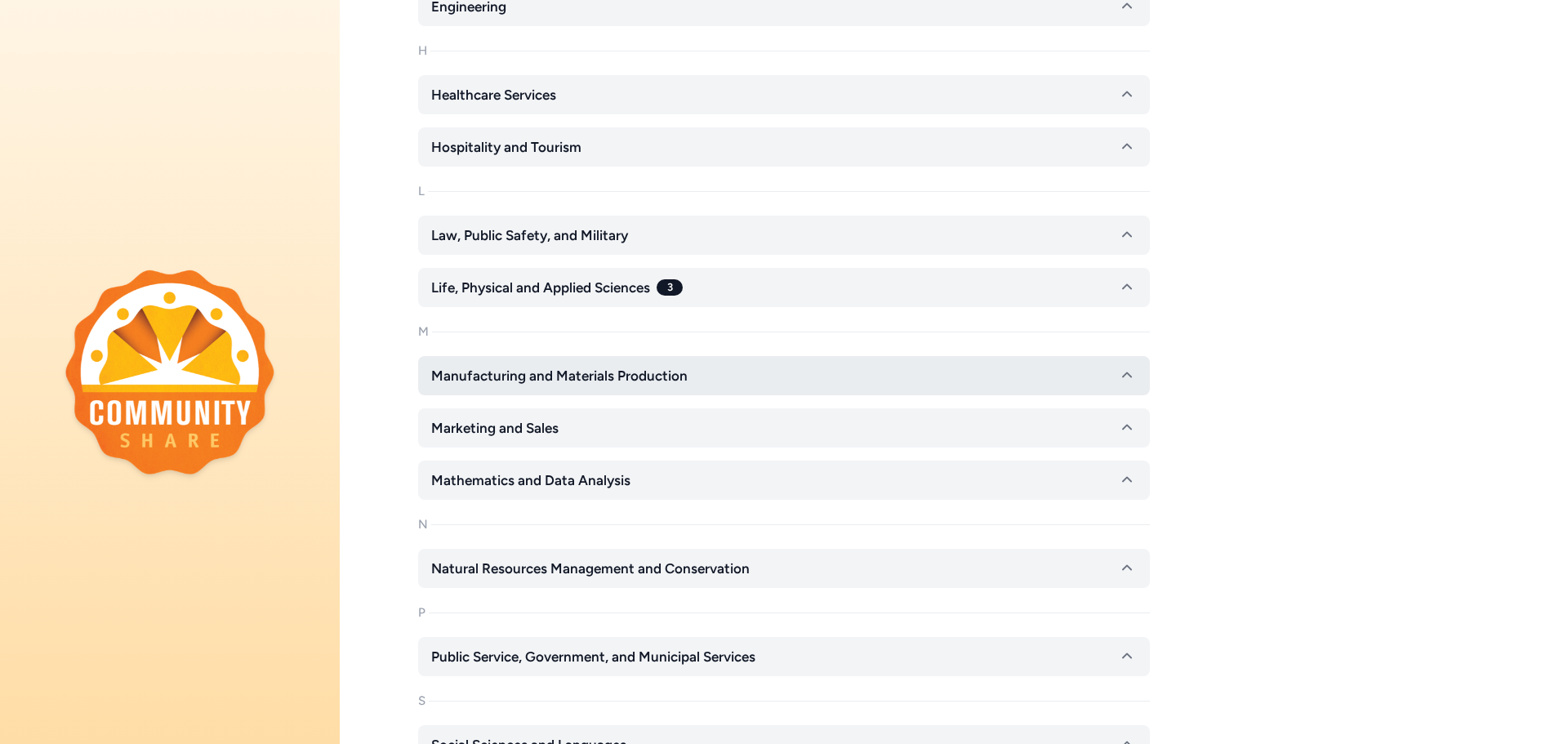
click at [1128, 376] on icon "button" at bounding box center [1127, 375] width 19 height 19
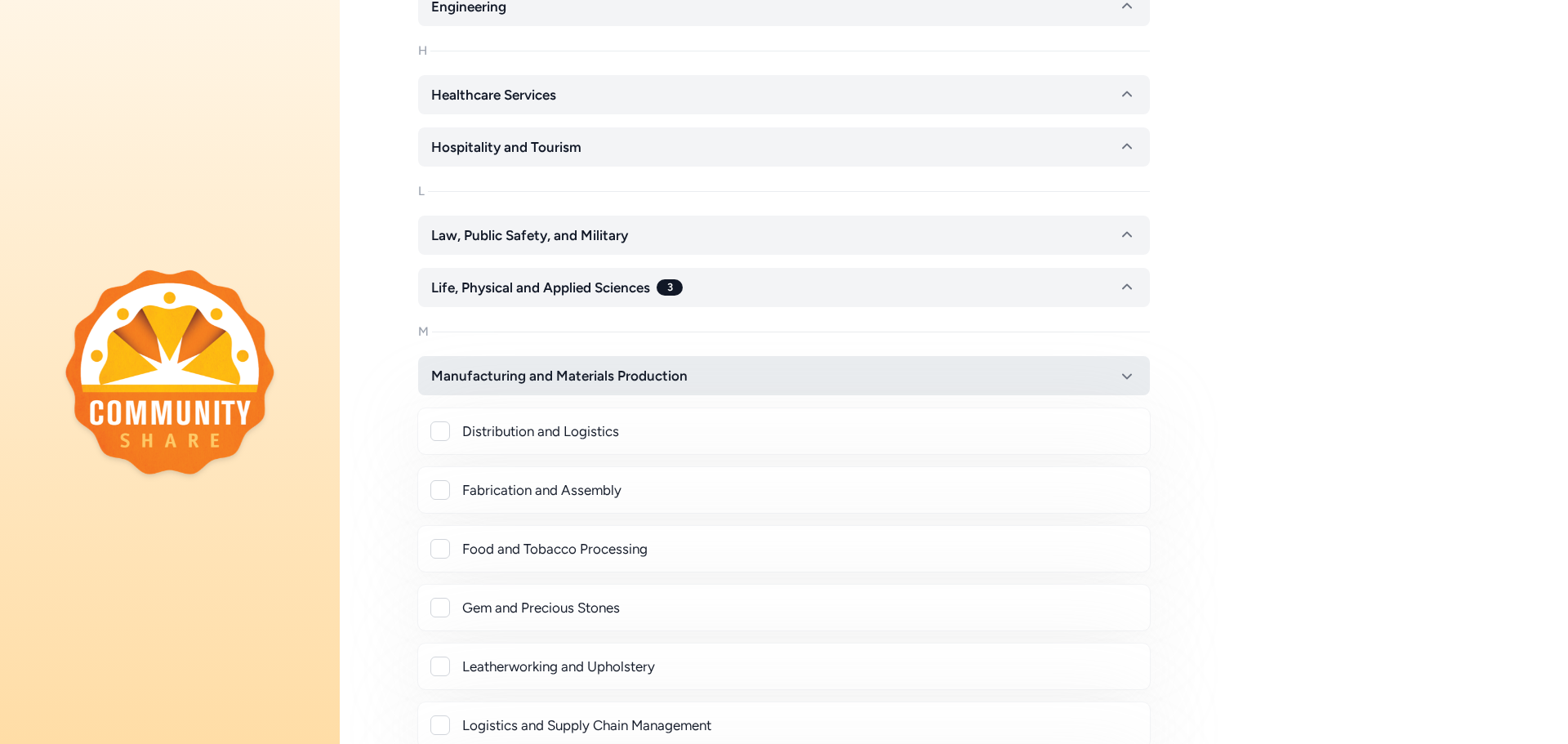
click at [1128, 376] on icon "button" at bounding box center [1127, 377] width 10 height 6
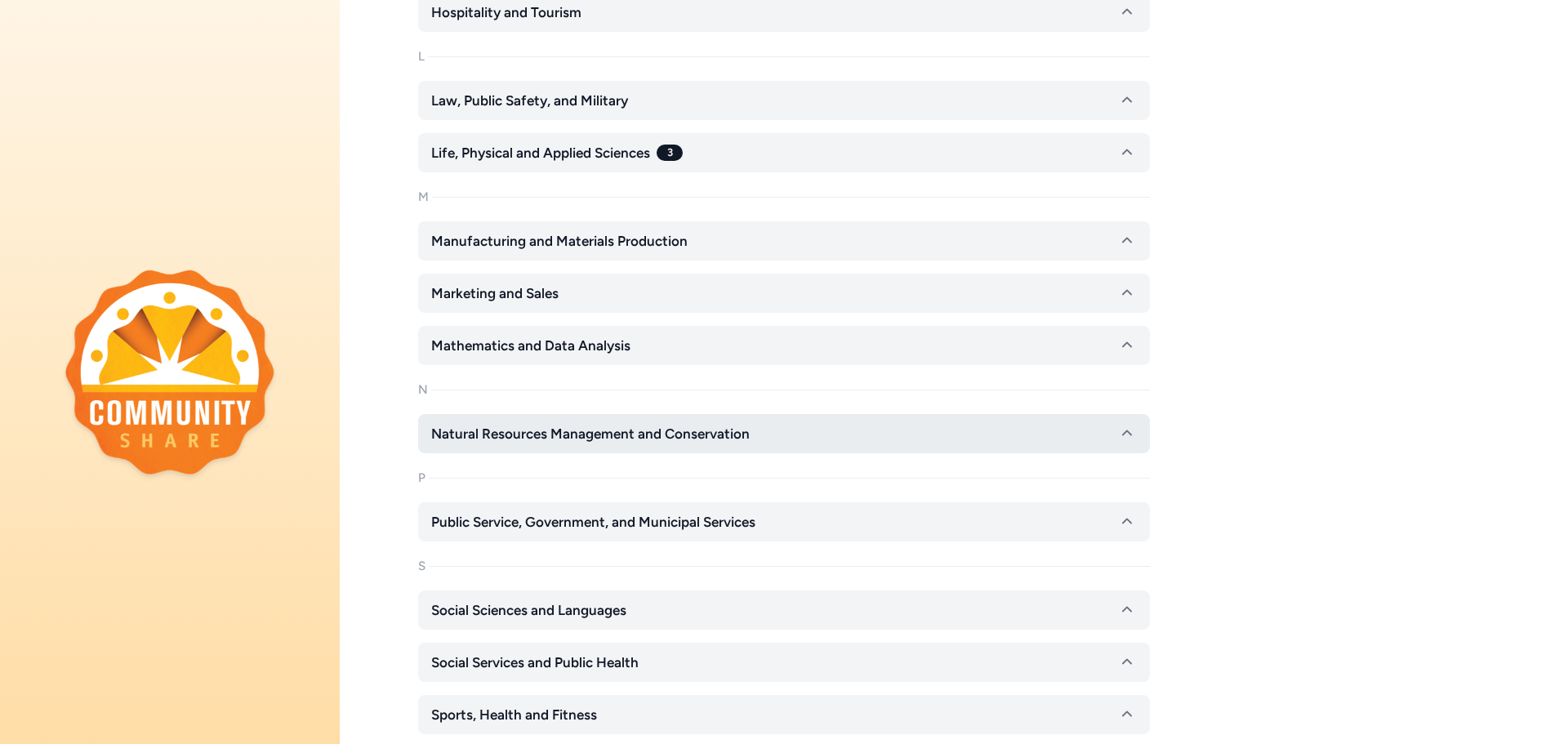
scroll to position [1062, 0]
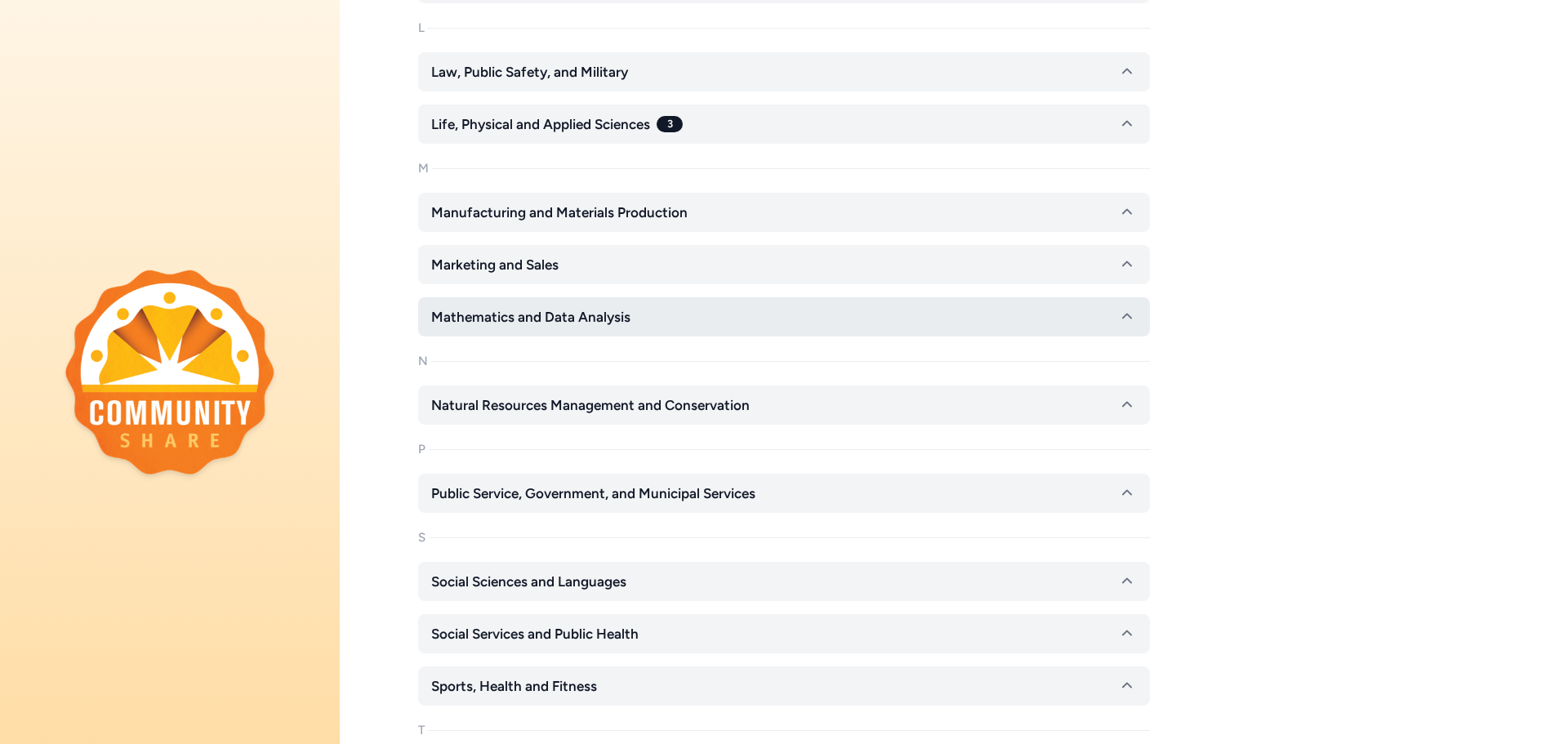
click at [1132, 324] on icon "button" at bounding box center [1127, 316] width 19 height 19
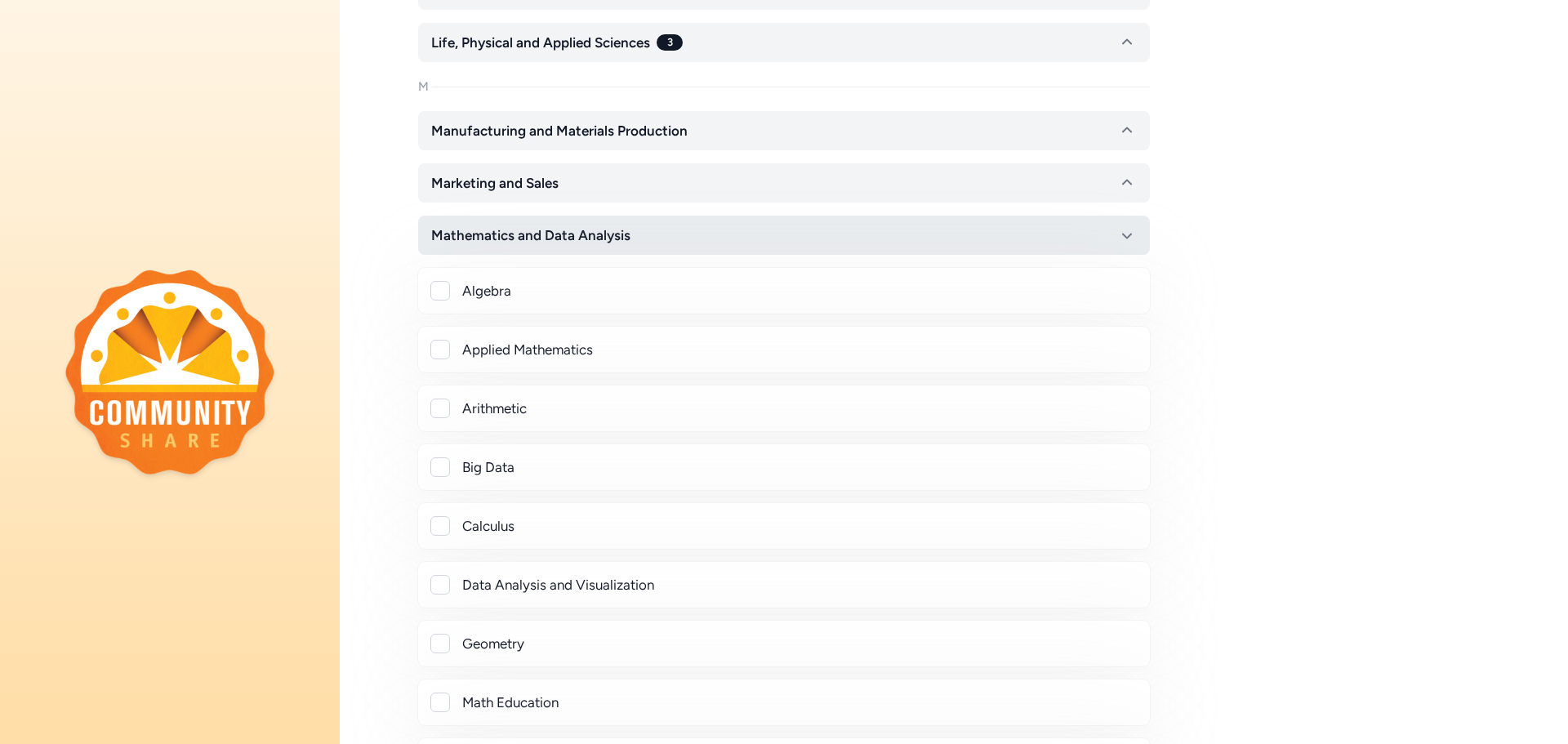
scroll to position [1225, 0]
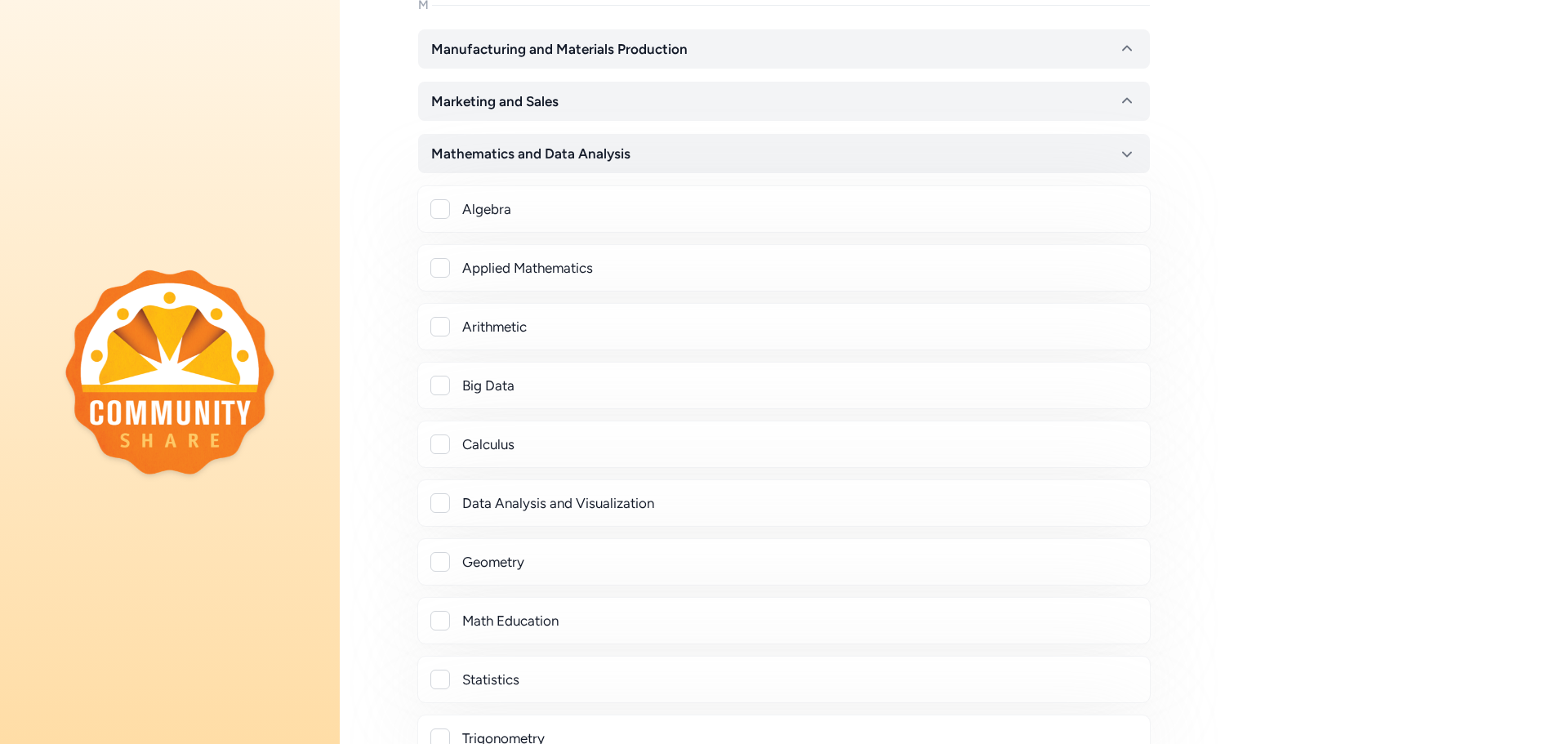
click at [448, 213] on div at bounding box center [440, 209] width 19 height 19
checkbox input "true"
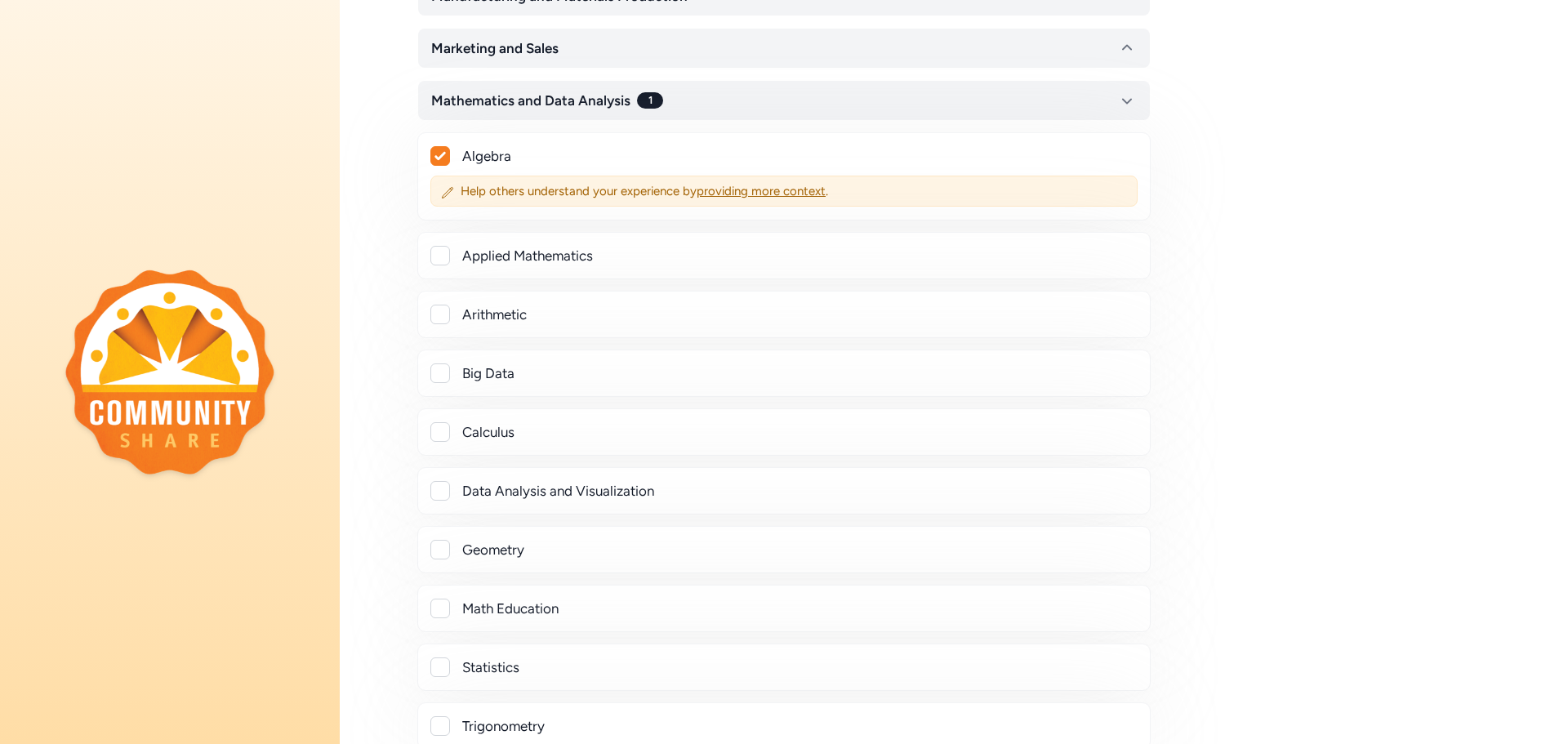
scroll to position [1307, 0]
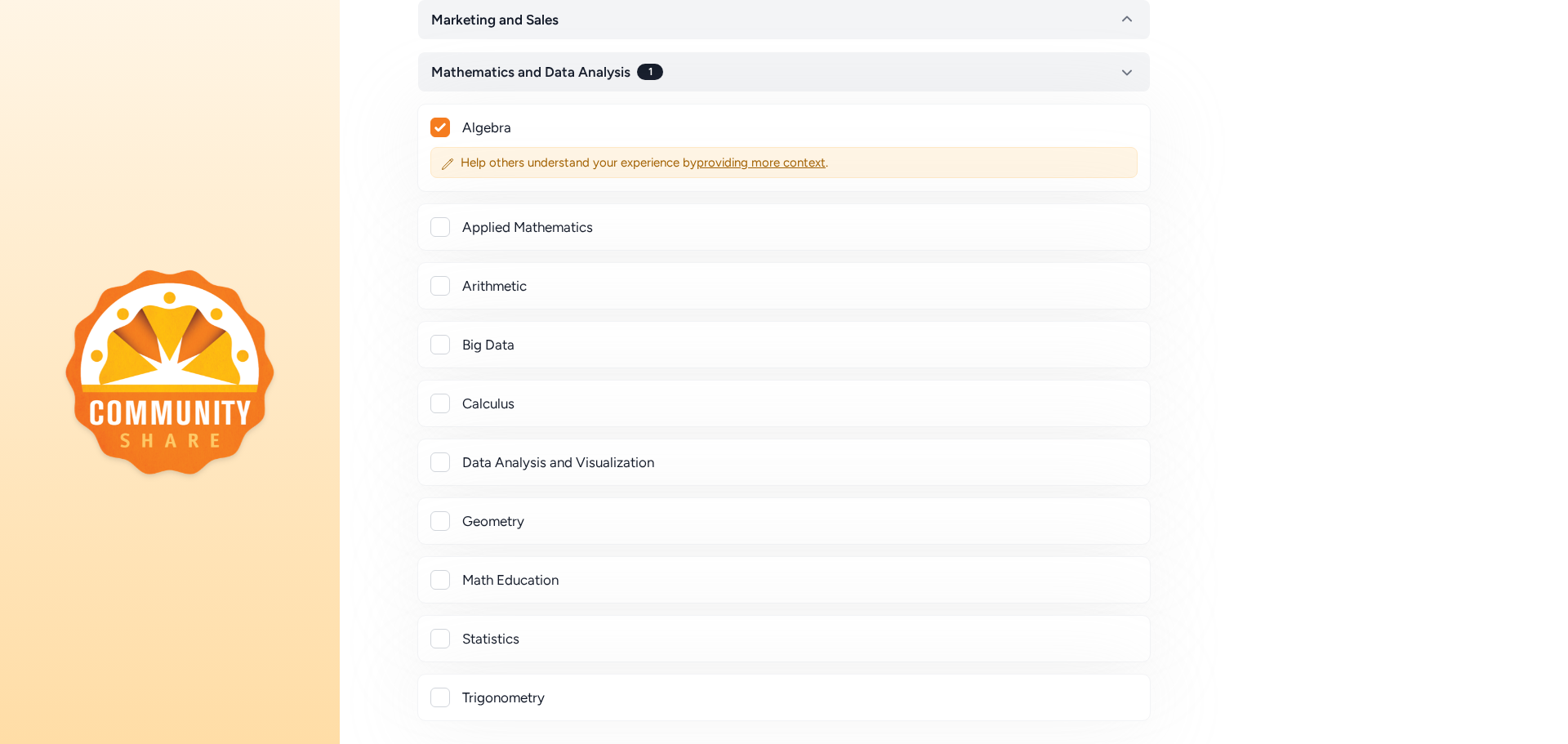
click at [446, 235] on div at bounding box center [440, 226] width 19 height 19
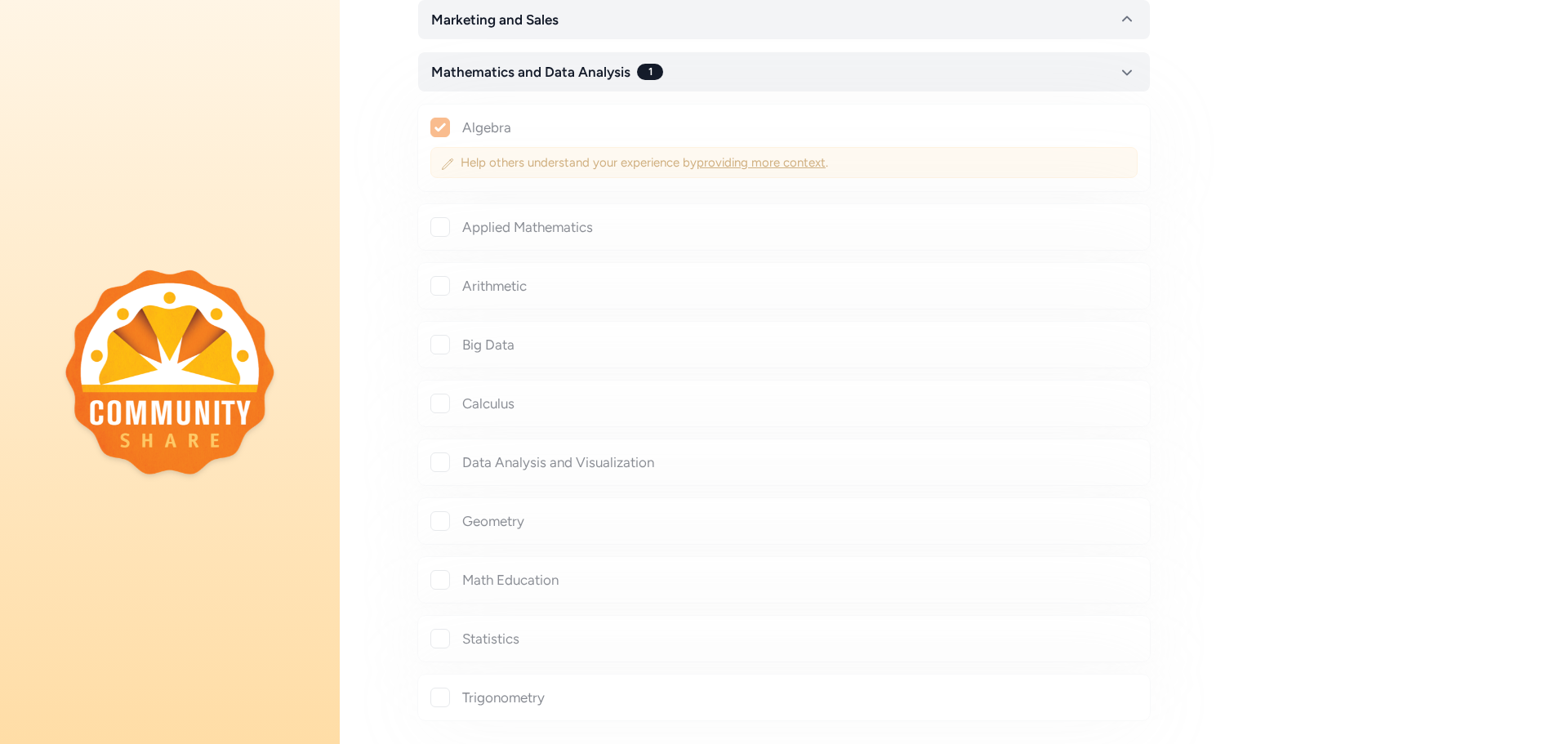
checkbox input "true"
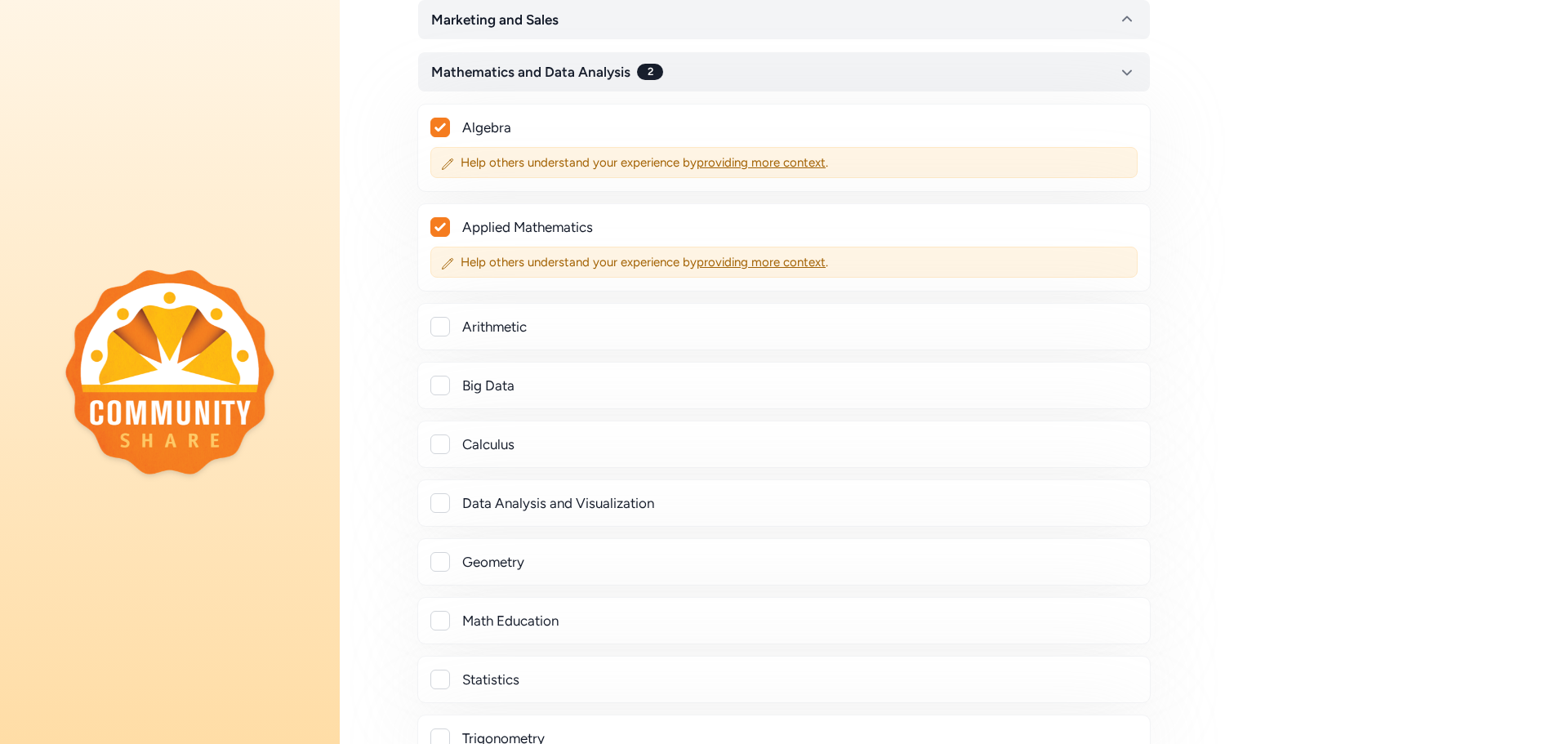
click at [446, 681] on div at bounding box center [440, 679] width 19 height 19
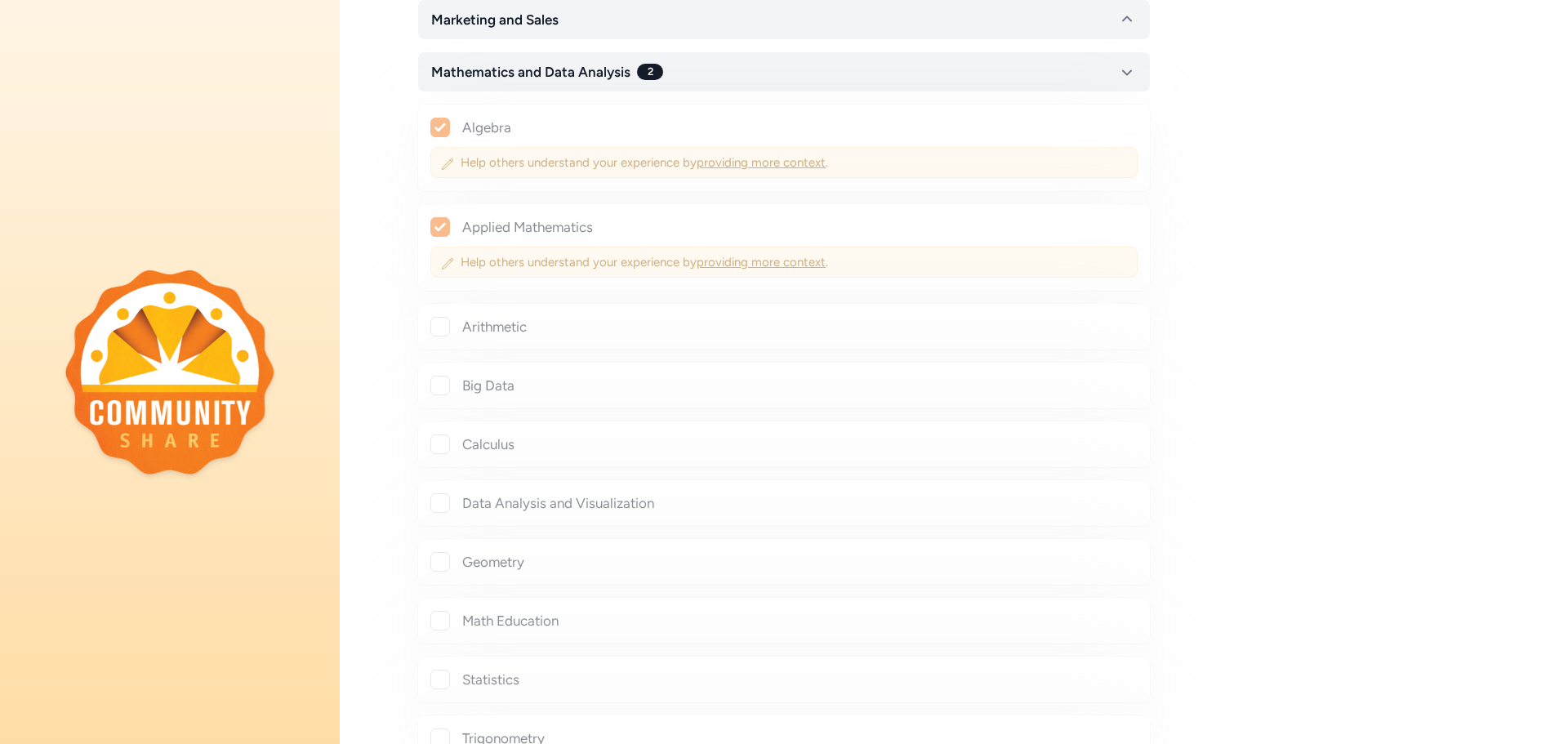
checkbox input "true"
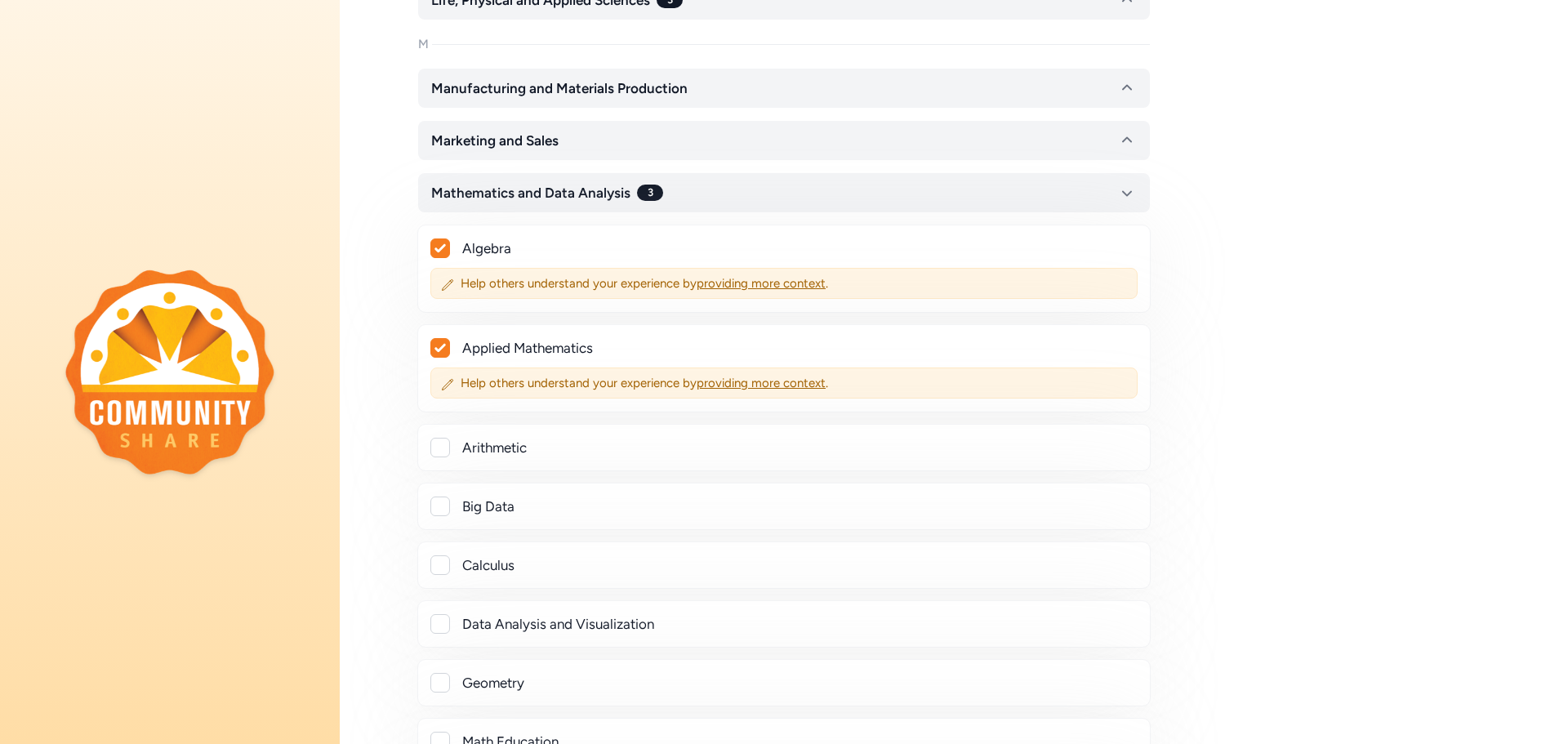
scroll to position [1143, 0]
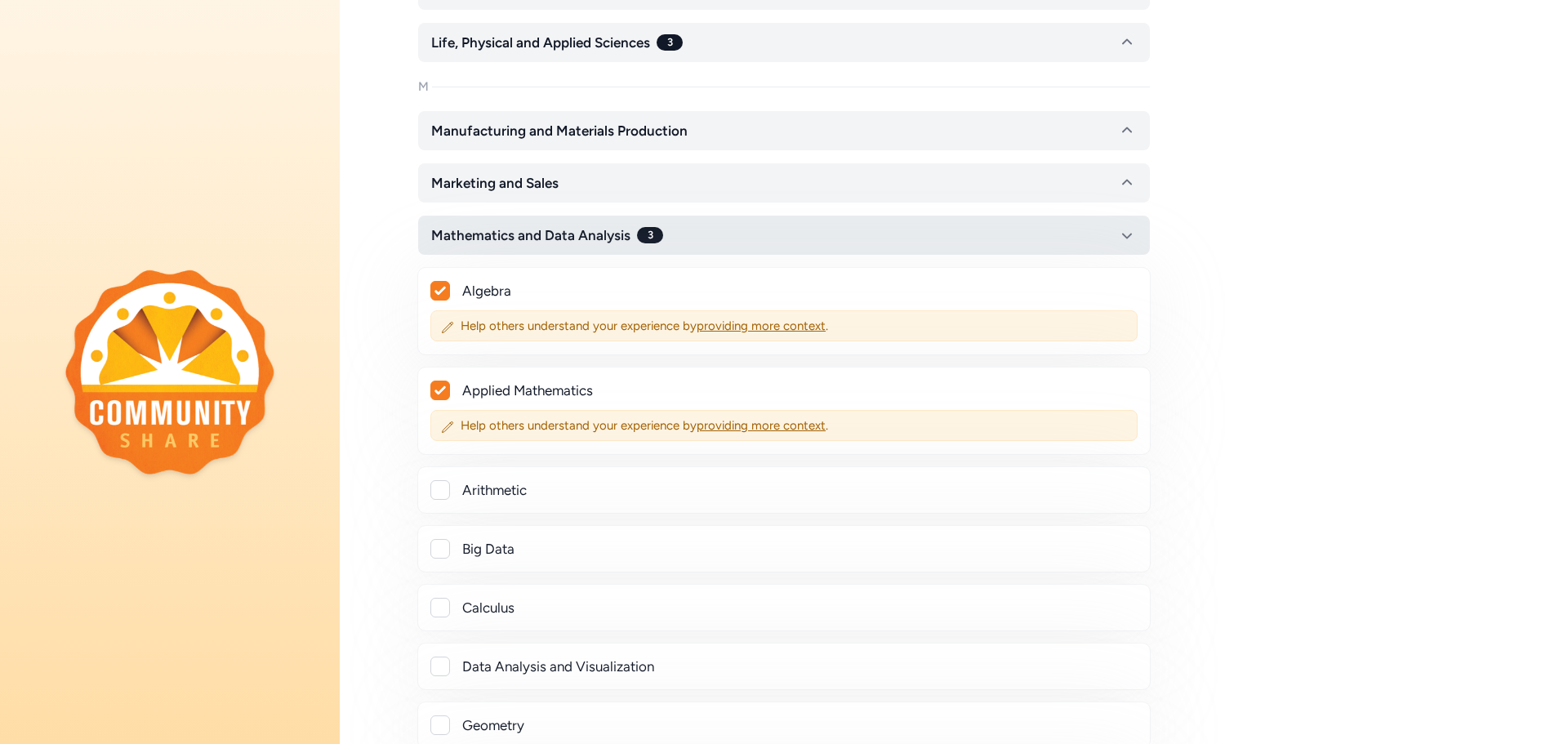
click at [1131, 231] on icon "button" at bounding box center [1127, 235] width 19 height 19
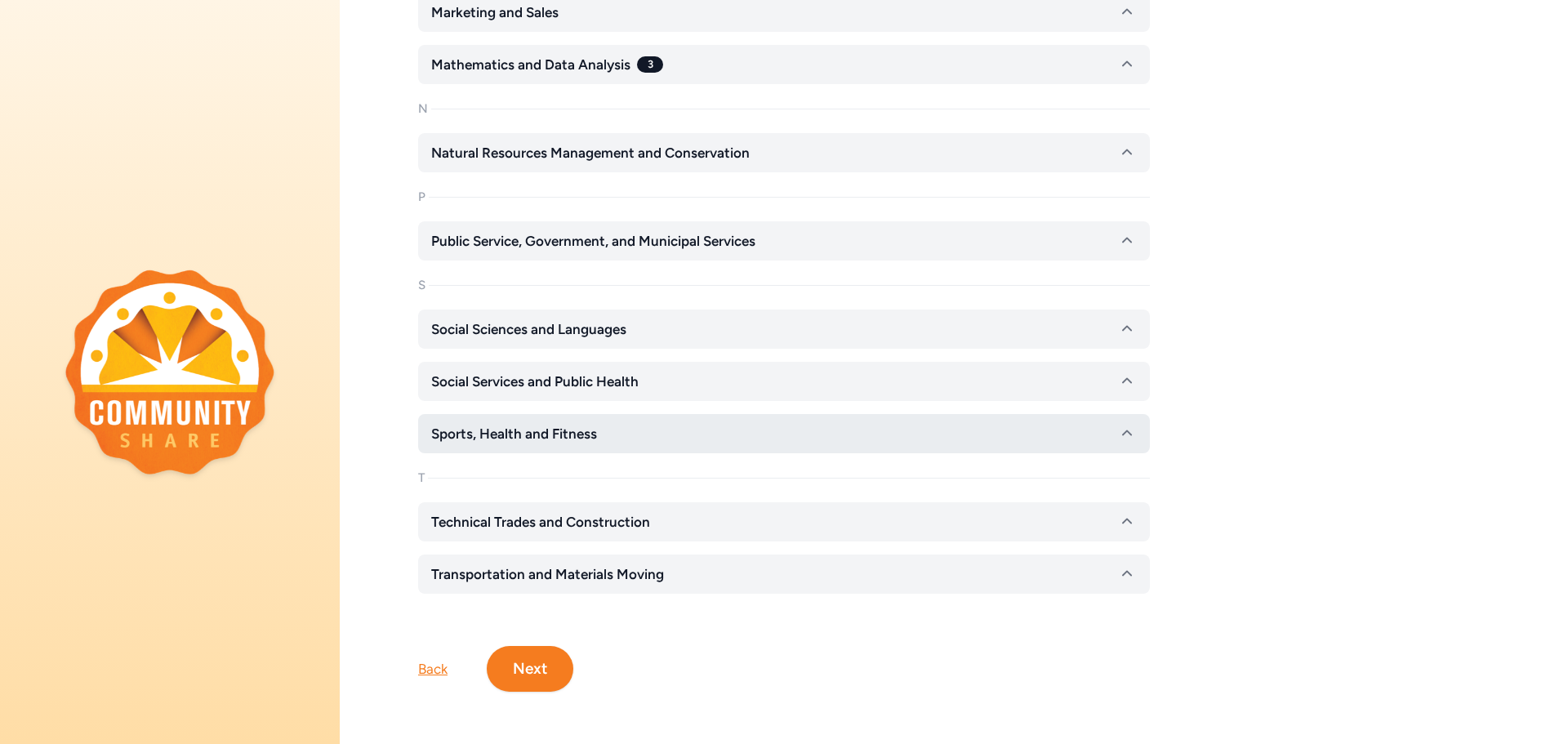
scroll to position [1326, 0]
click at [555, 660] on button "Next" at bounding box center [530, 670] width 86 height 46
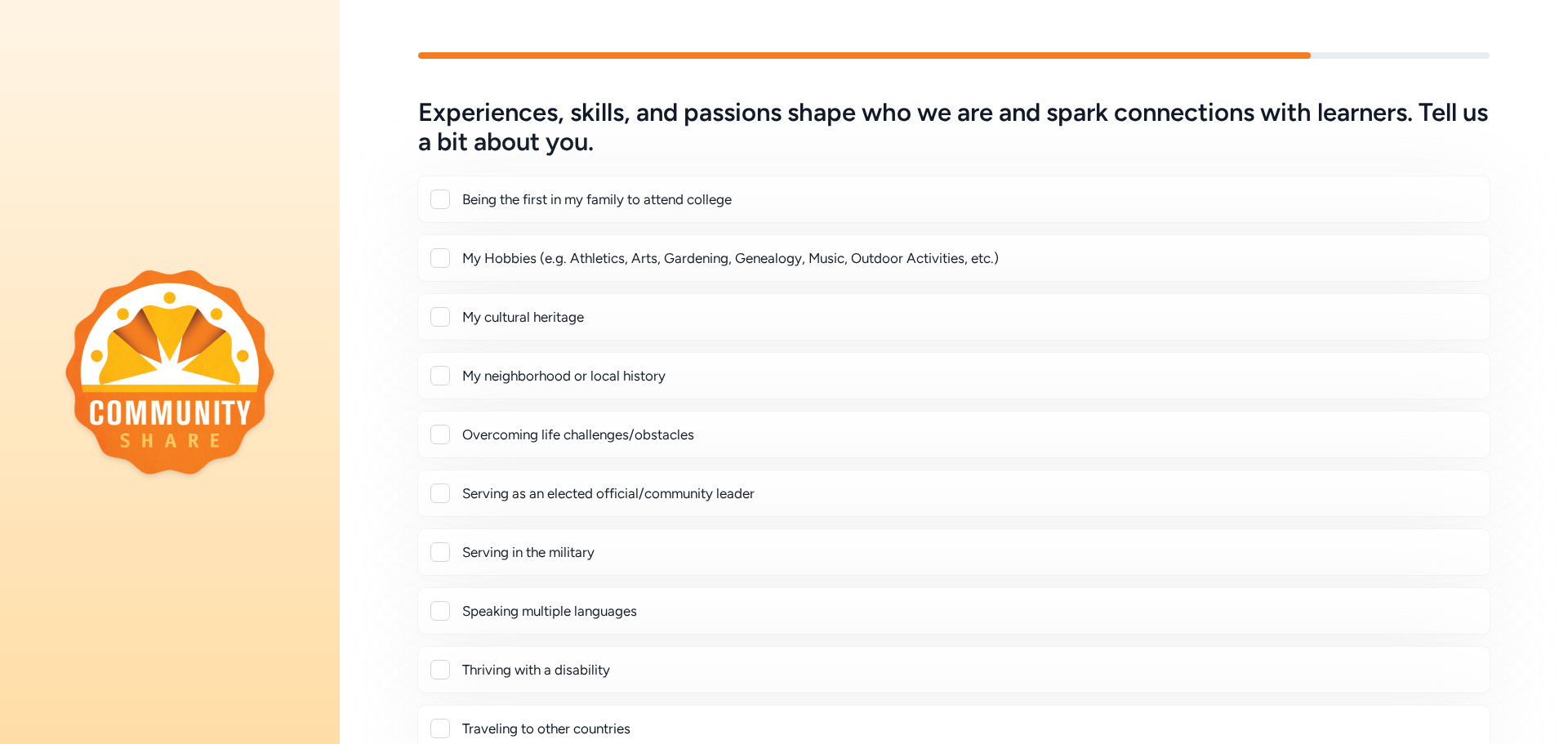
click at [437, 259] on div at bounding box center [440, 258] width 19 height 19
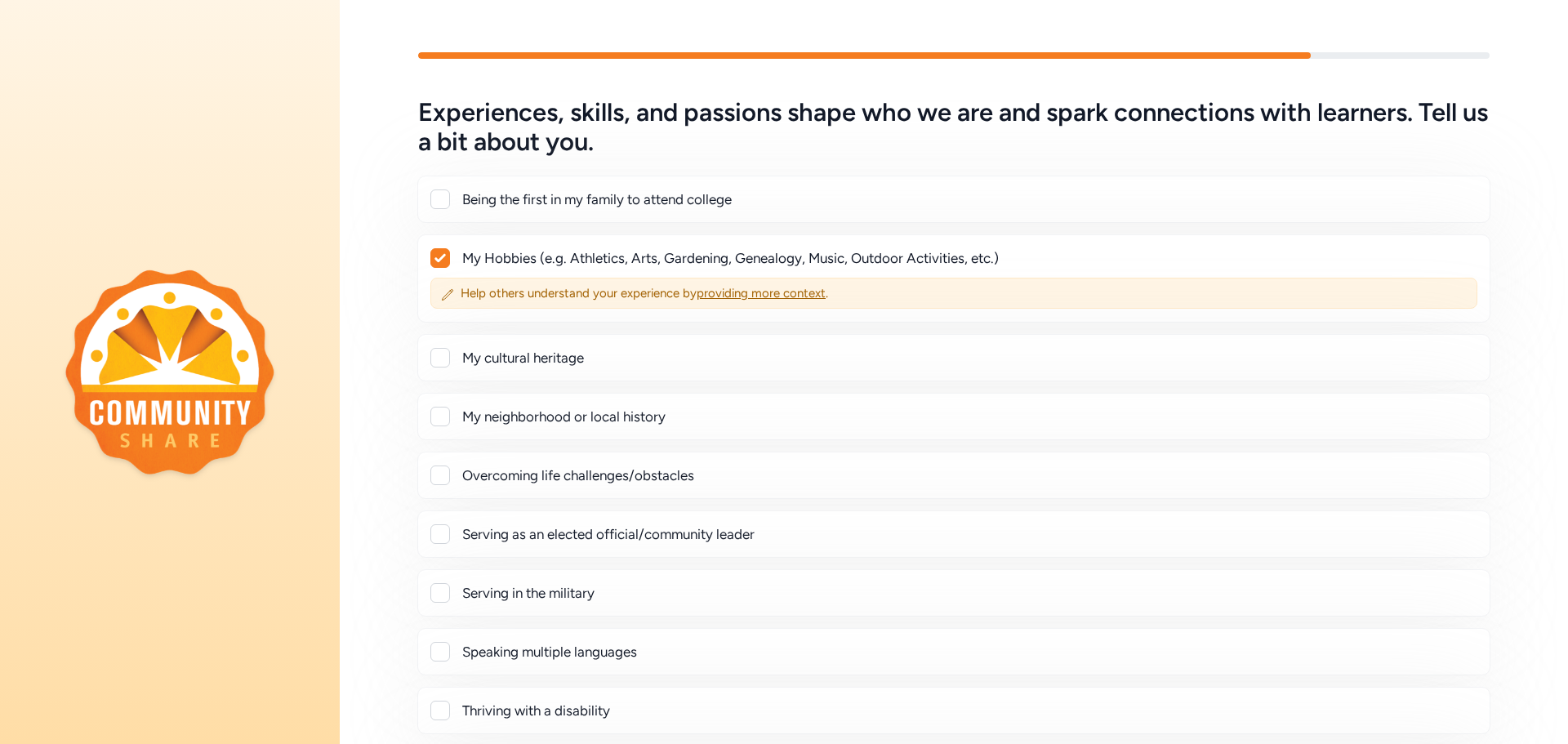
click at [439, 262] on icon at bounding box center [440, 258] width 11 height 8
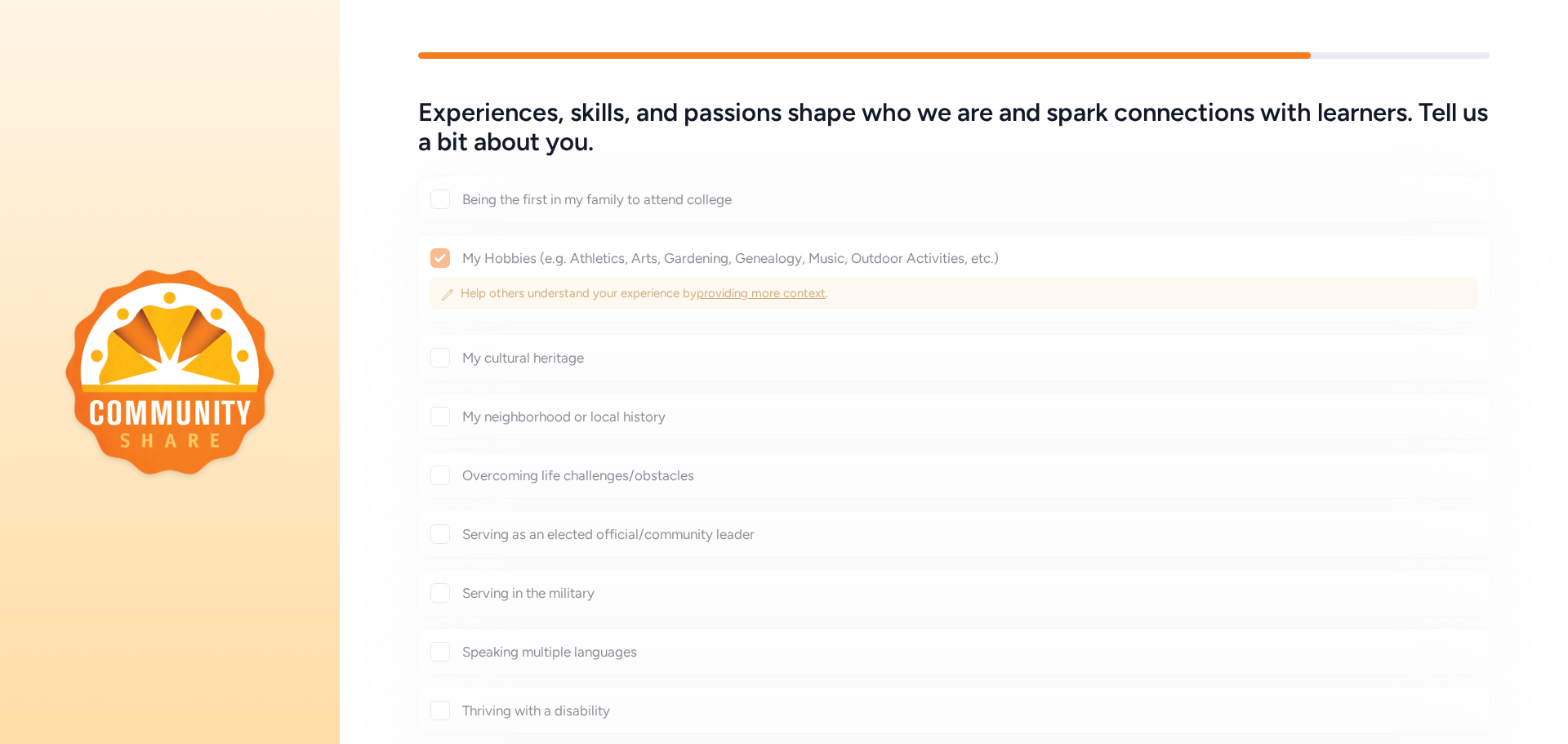
checkbox input "false"
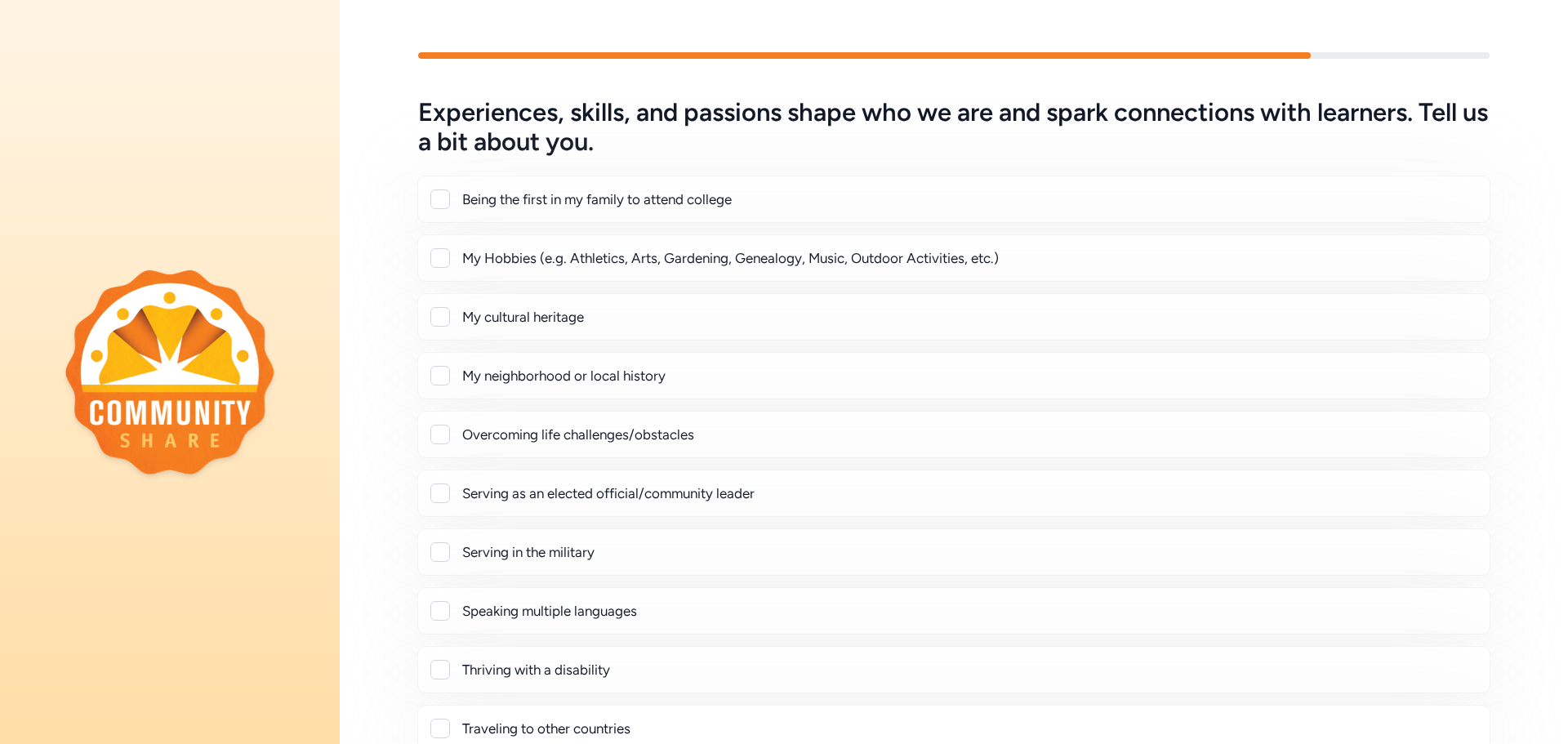
scroll to position [209, 0]
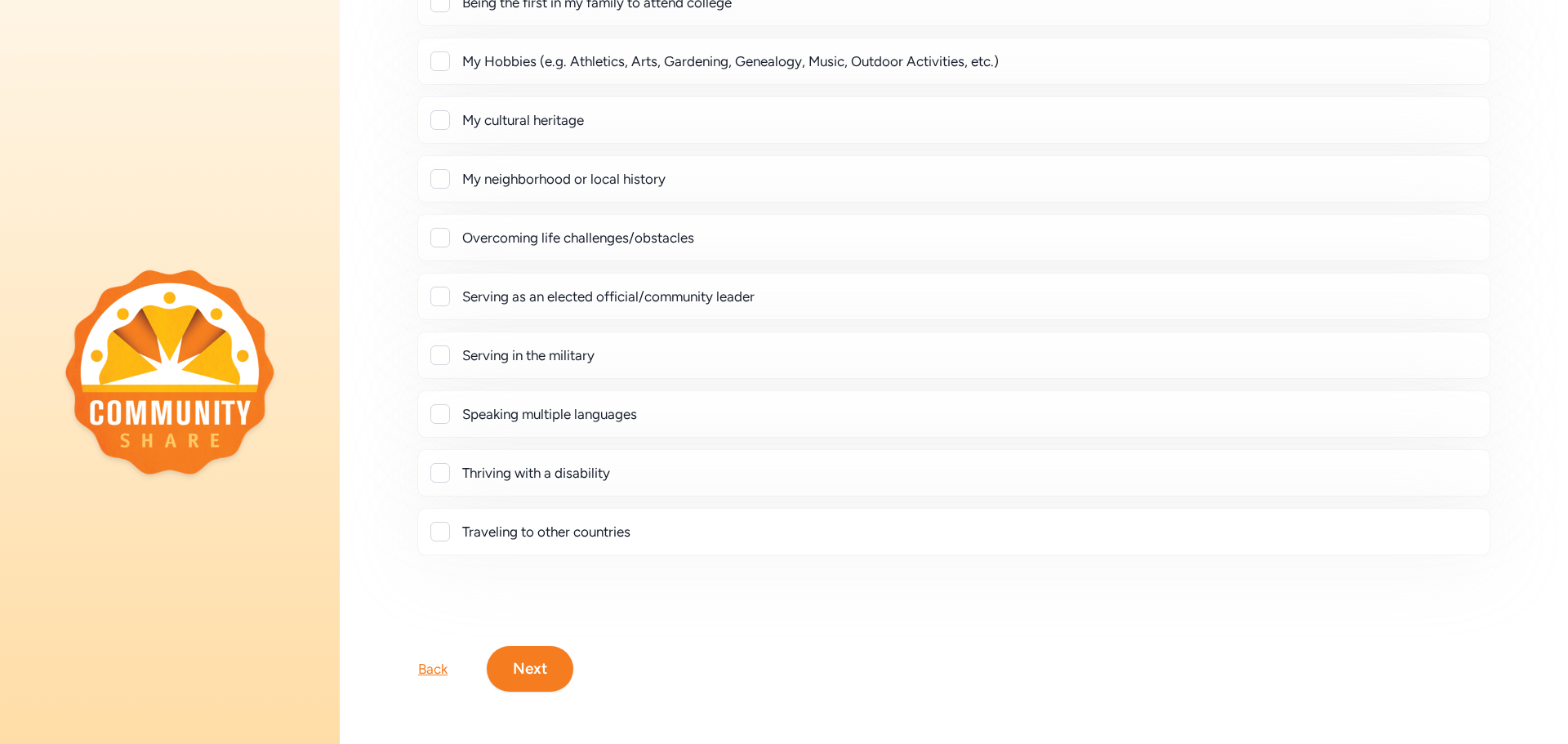
click at [555, 647] on button "Next" at bounding box center [530, 670] width 86 height 46
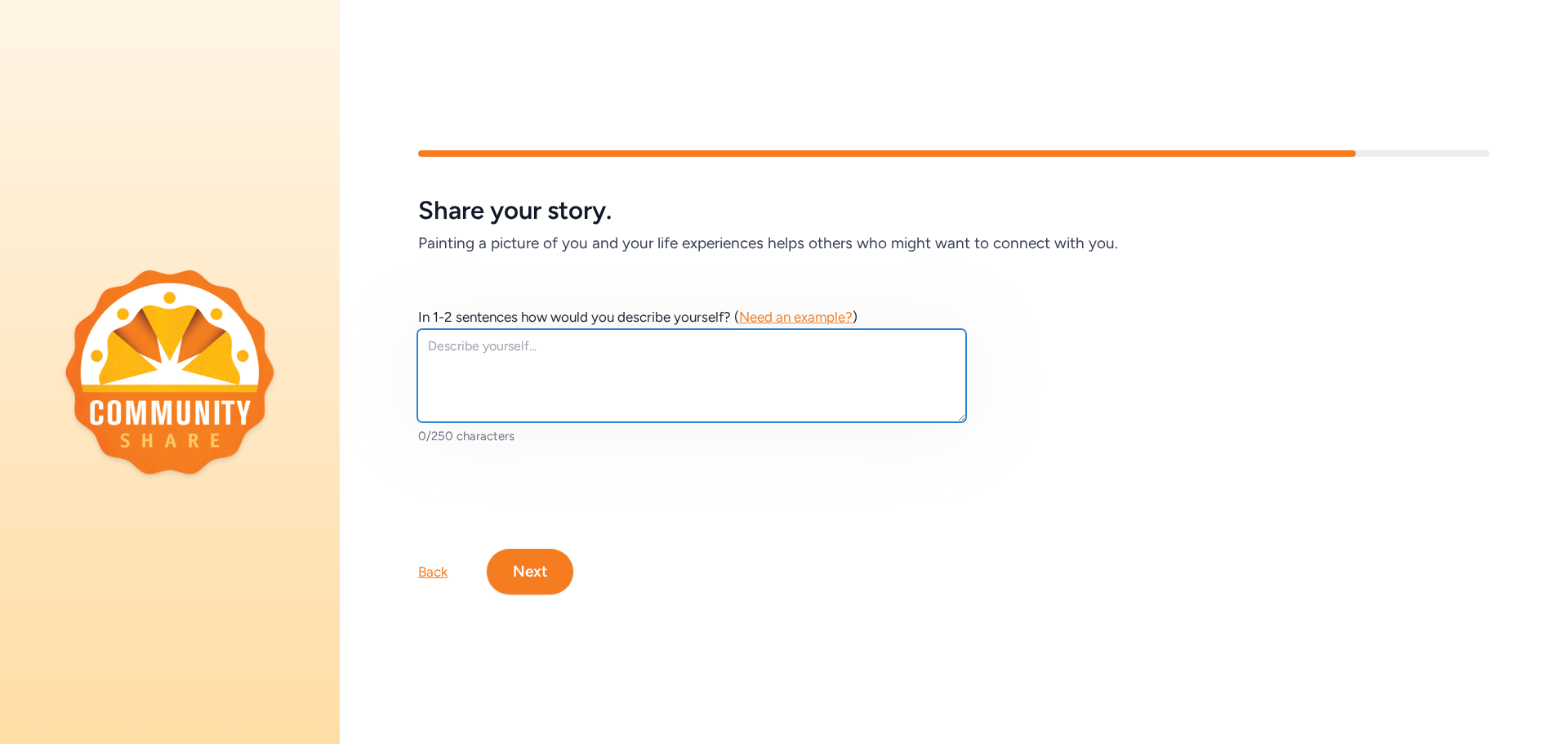
click at [580, 355] on textarea at bounding box center [692, 375] width 549 height 93
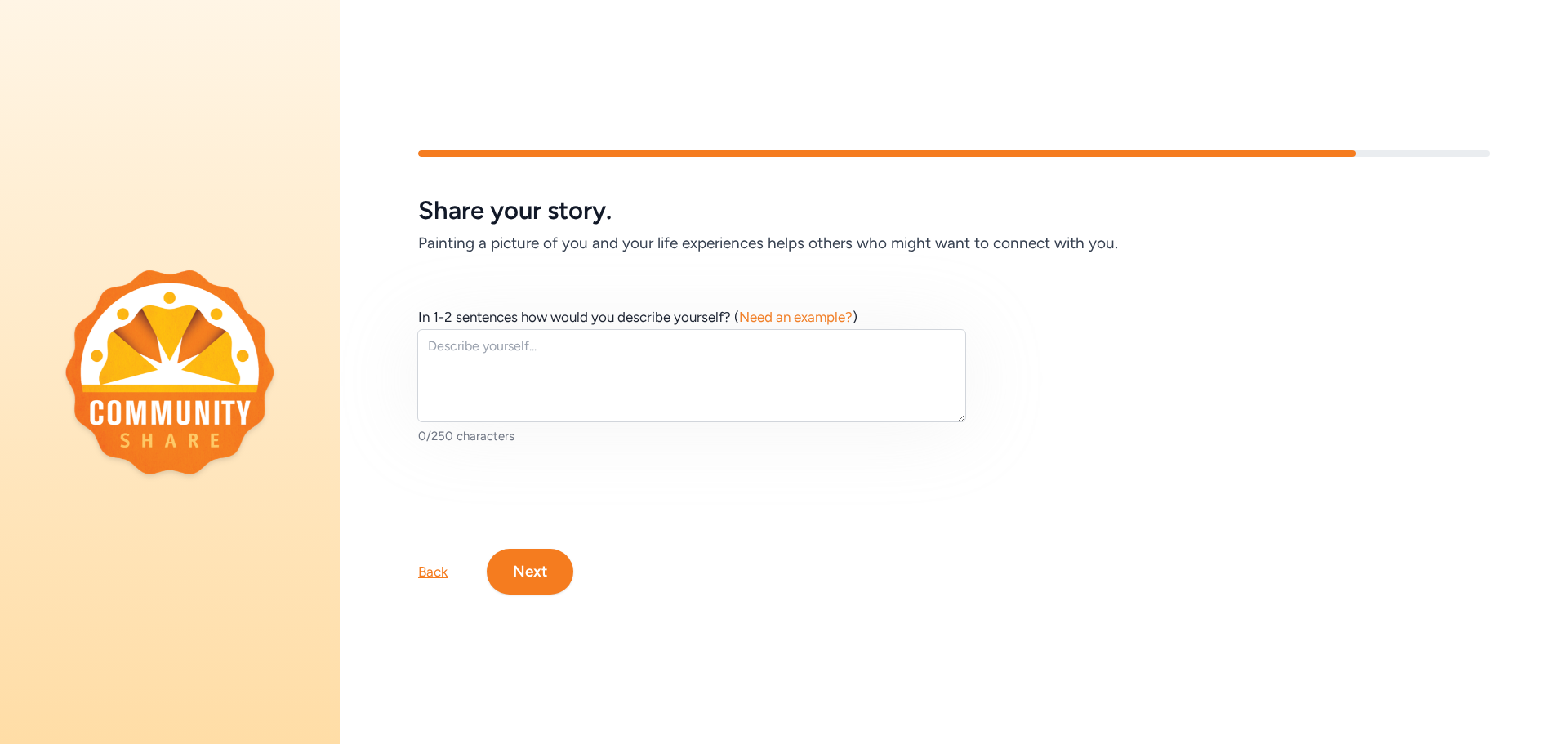
click at [750, 309] on span "Need an example?" at bounding box center [795, 317] width 113 height 17
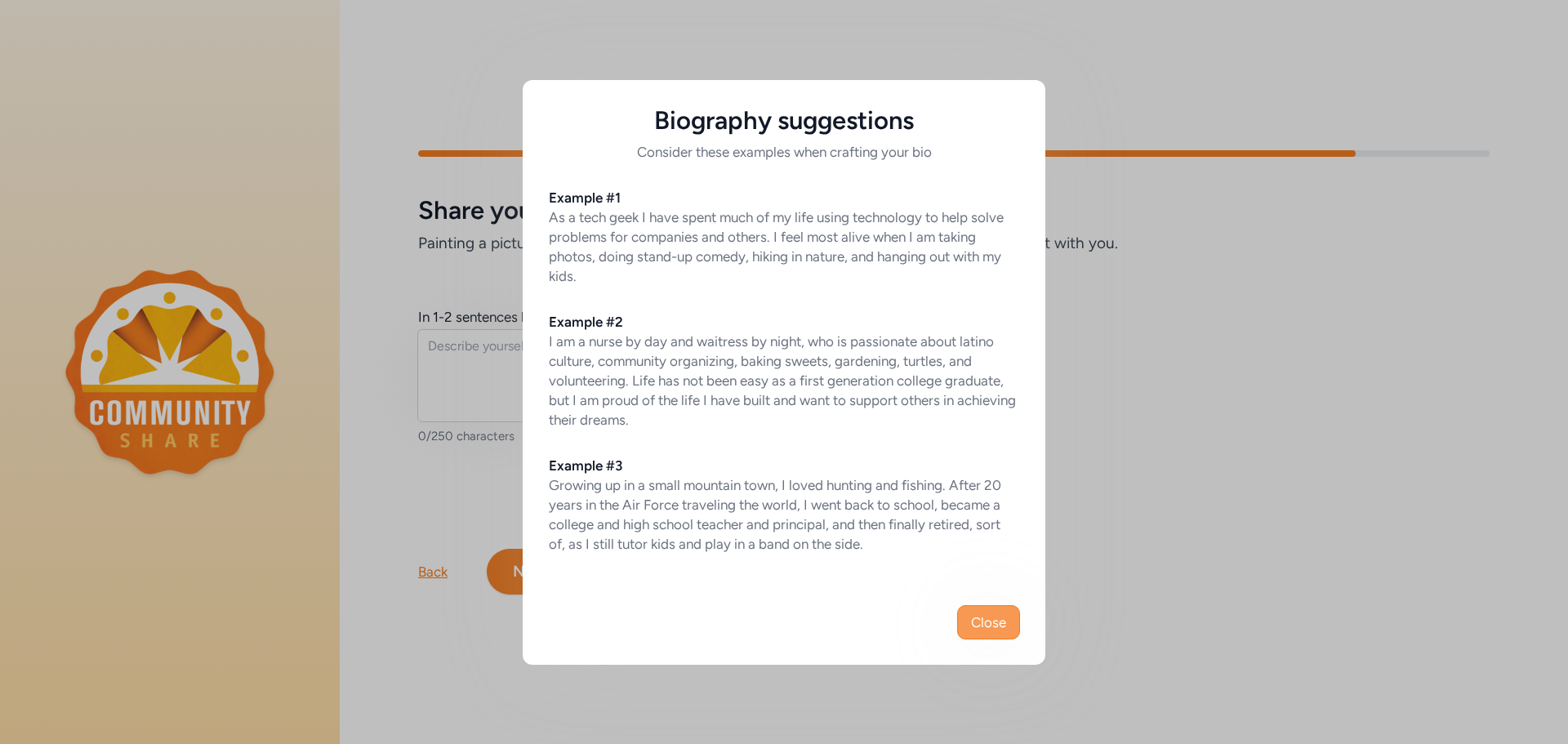
click at [980, 613] on span "Close" at bounding box center [989, 622] width 35 height 19
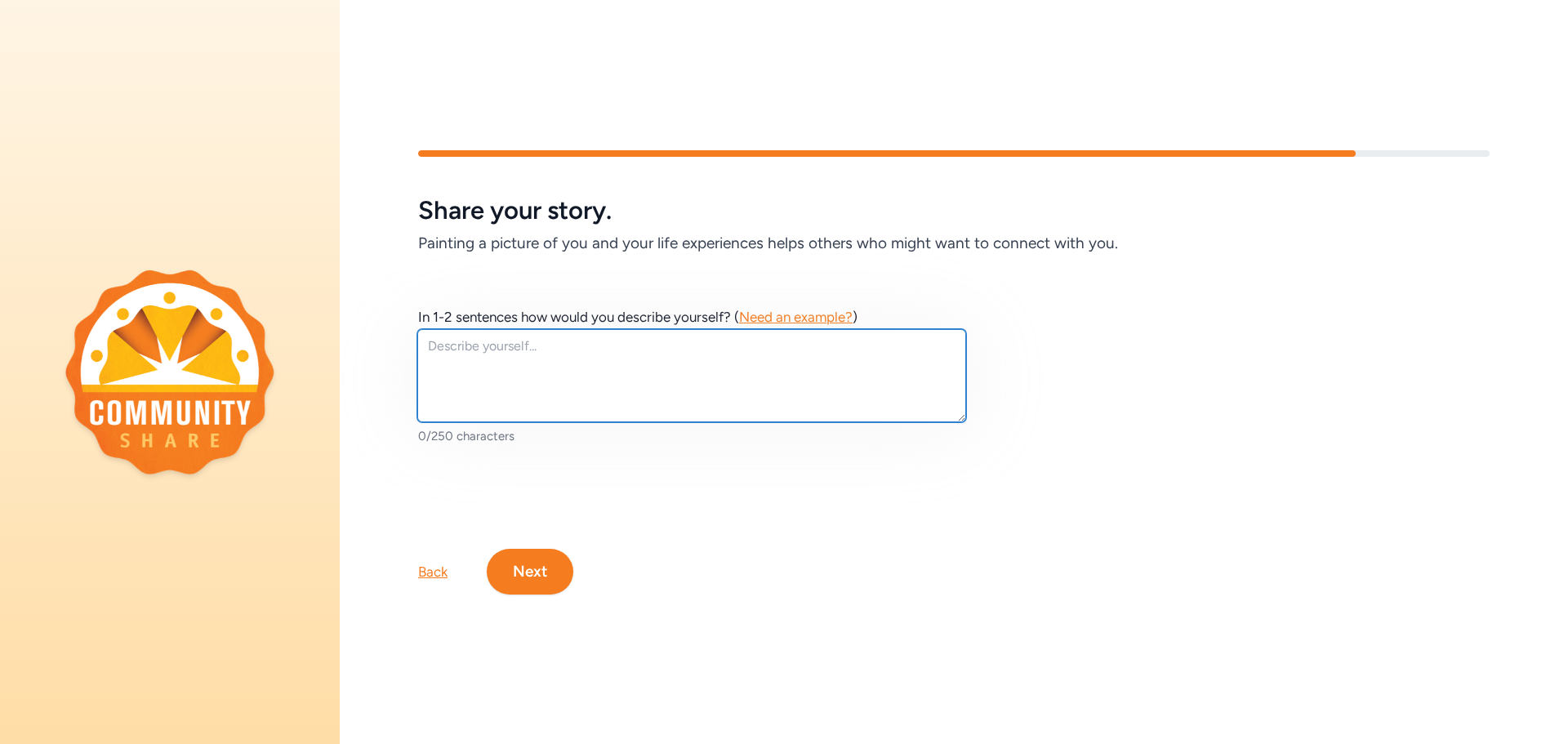
click at [712, 386] on textarea at bounding box center [692, 375] width 549 height 93
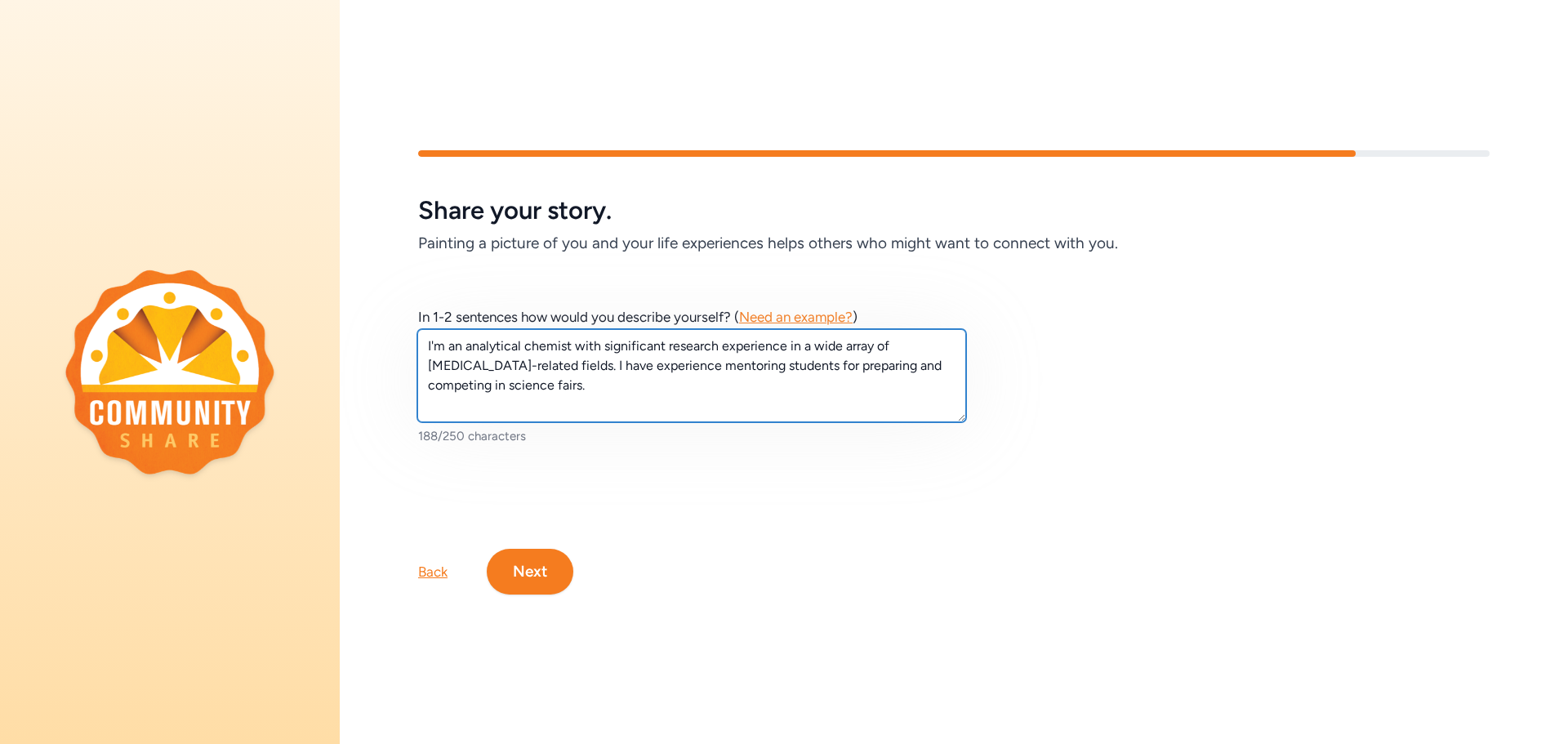
click at [758, 367] on textarea "I'm an analytical chemist with significant research experience in a wide array …" at bounding box center [692, 375] width 549 height 93
type textarea "I'm an analytical chemist with significant research experience in a wide array …"
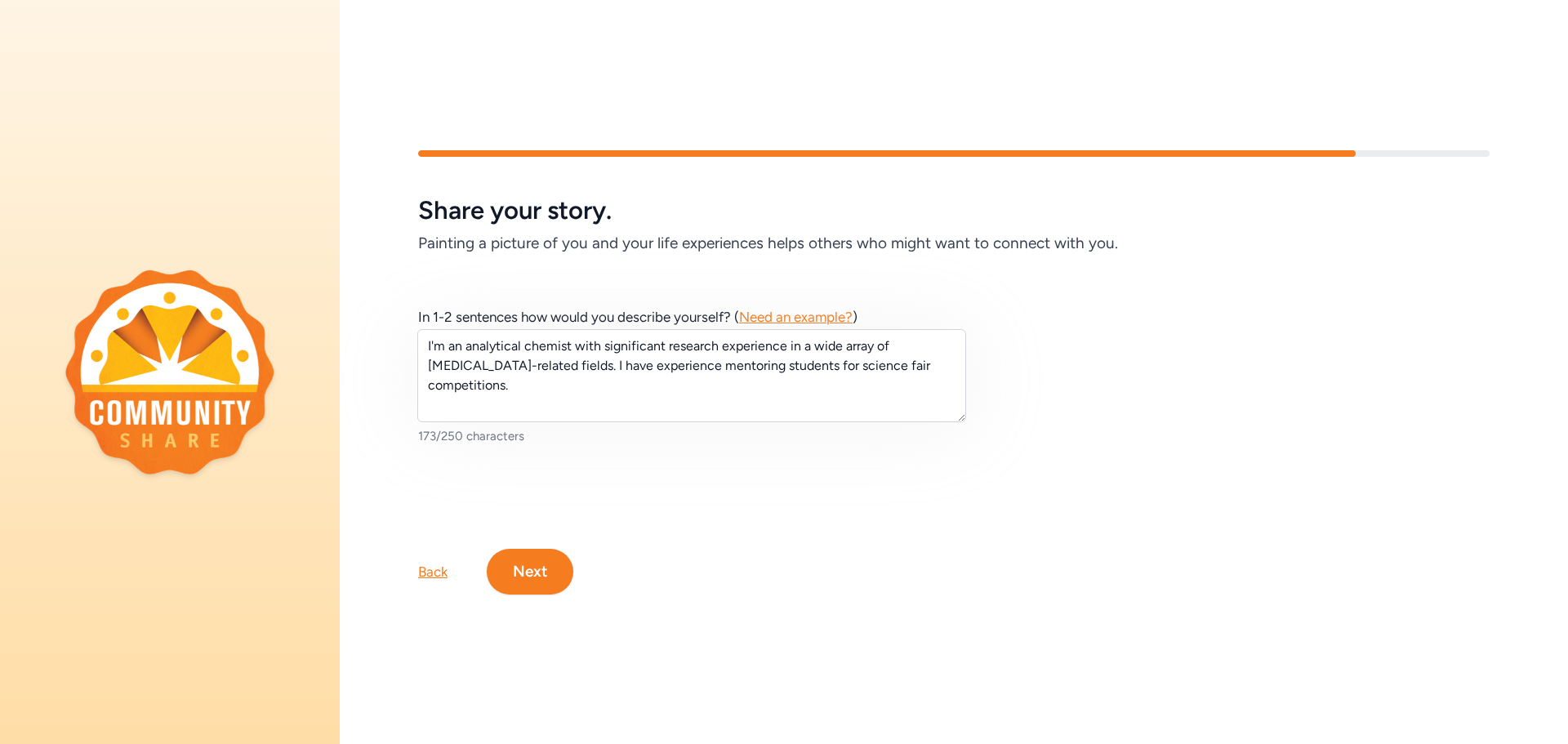
click at [1121, 398] on div "In 1-2 sentences how would you describe yourself? ( Need an example? ) I'm an a…" at bounding box center [784, 402] width 732 height 189
click at [544, 571] on button "Next" at bounding box center [530, 572] width 86 height 46
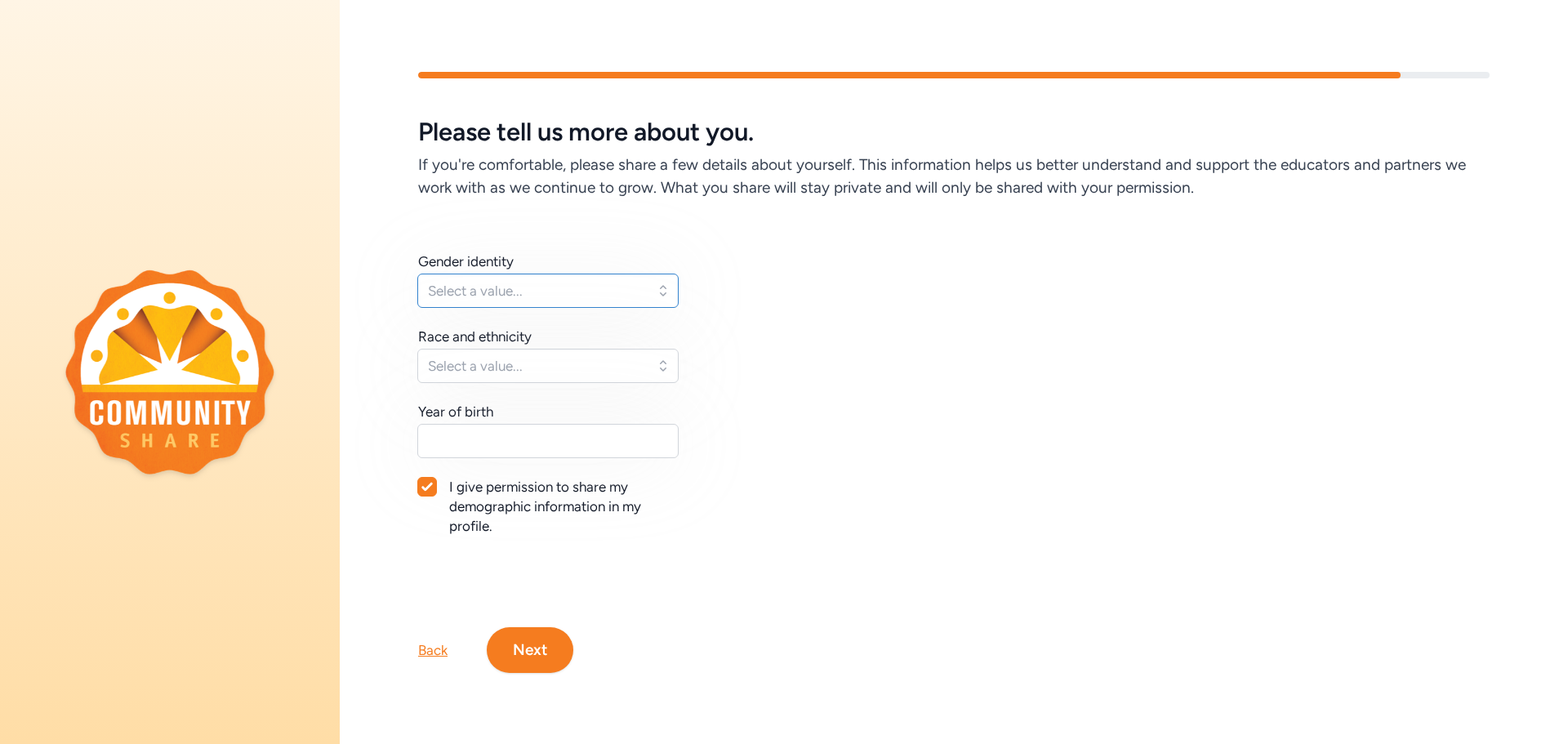
click at [545, 281] on span "Select a value..." at bounding box center [536, 291] width 217 height 19
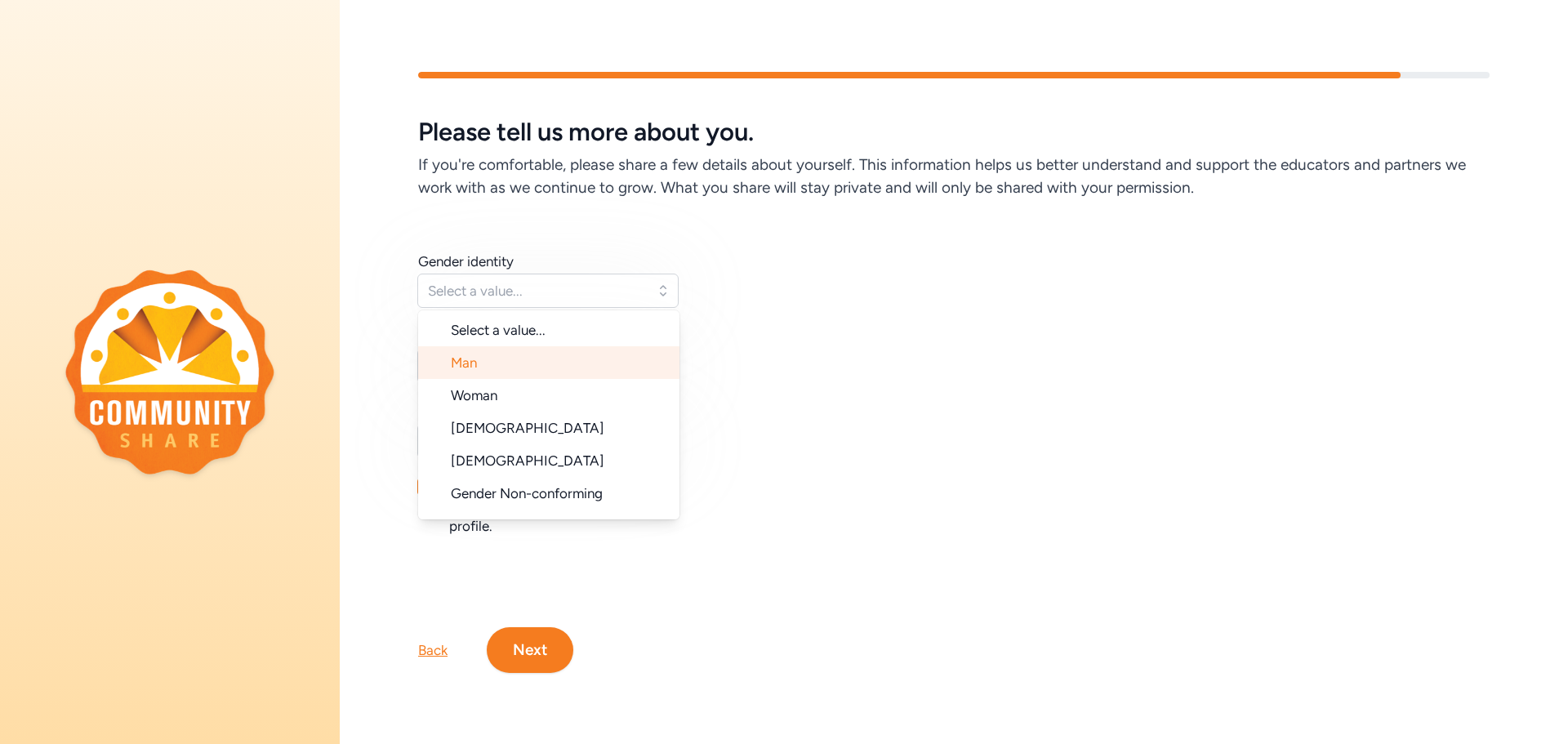
click at [522, 361] on li "Man" at bounding box center [549, 363] width 261 height 33
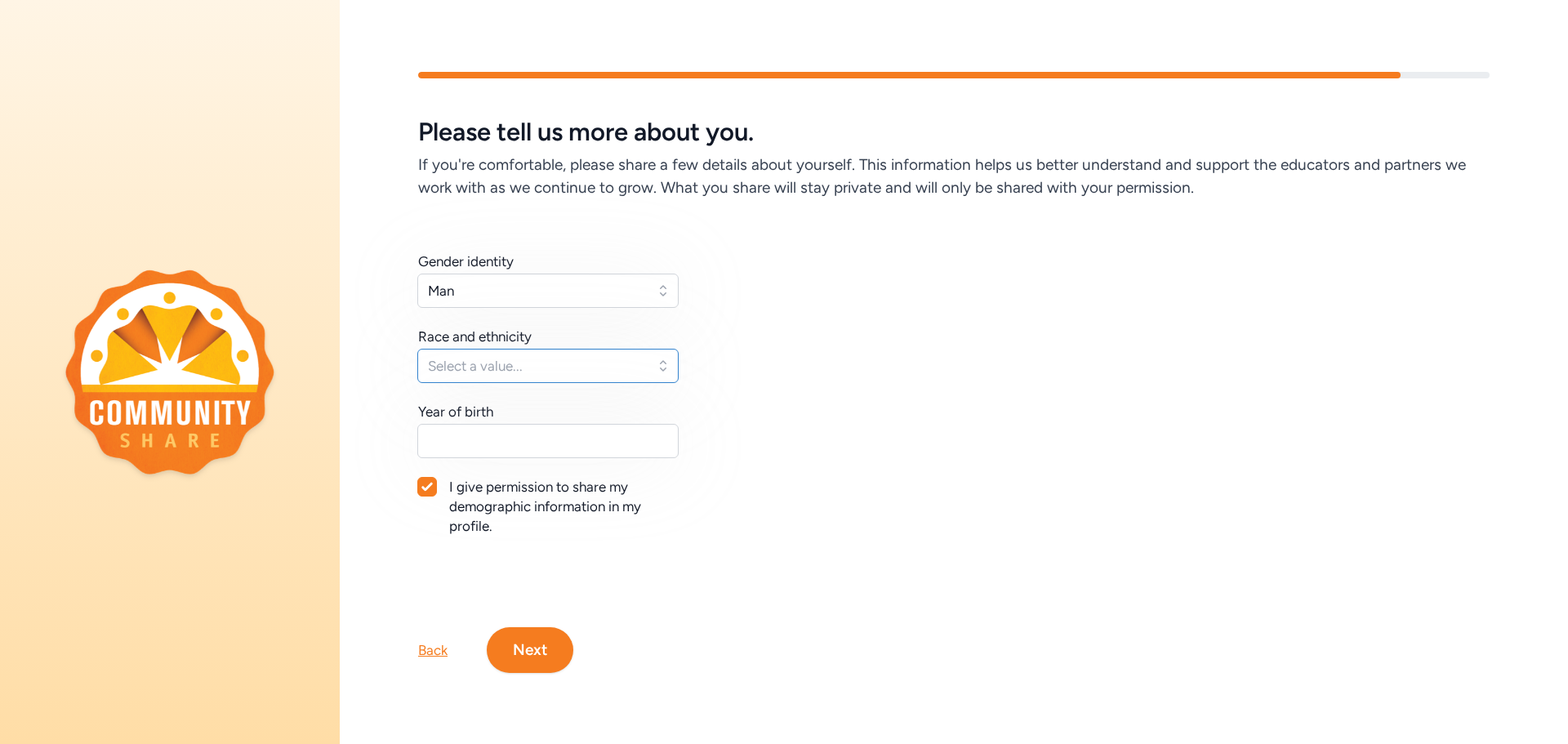
click at [522, 361] on span "Select a value..." at bounding box center [536, 365] width 217 height 19
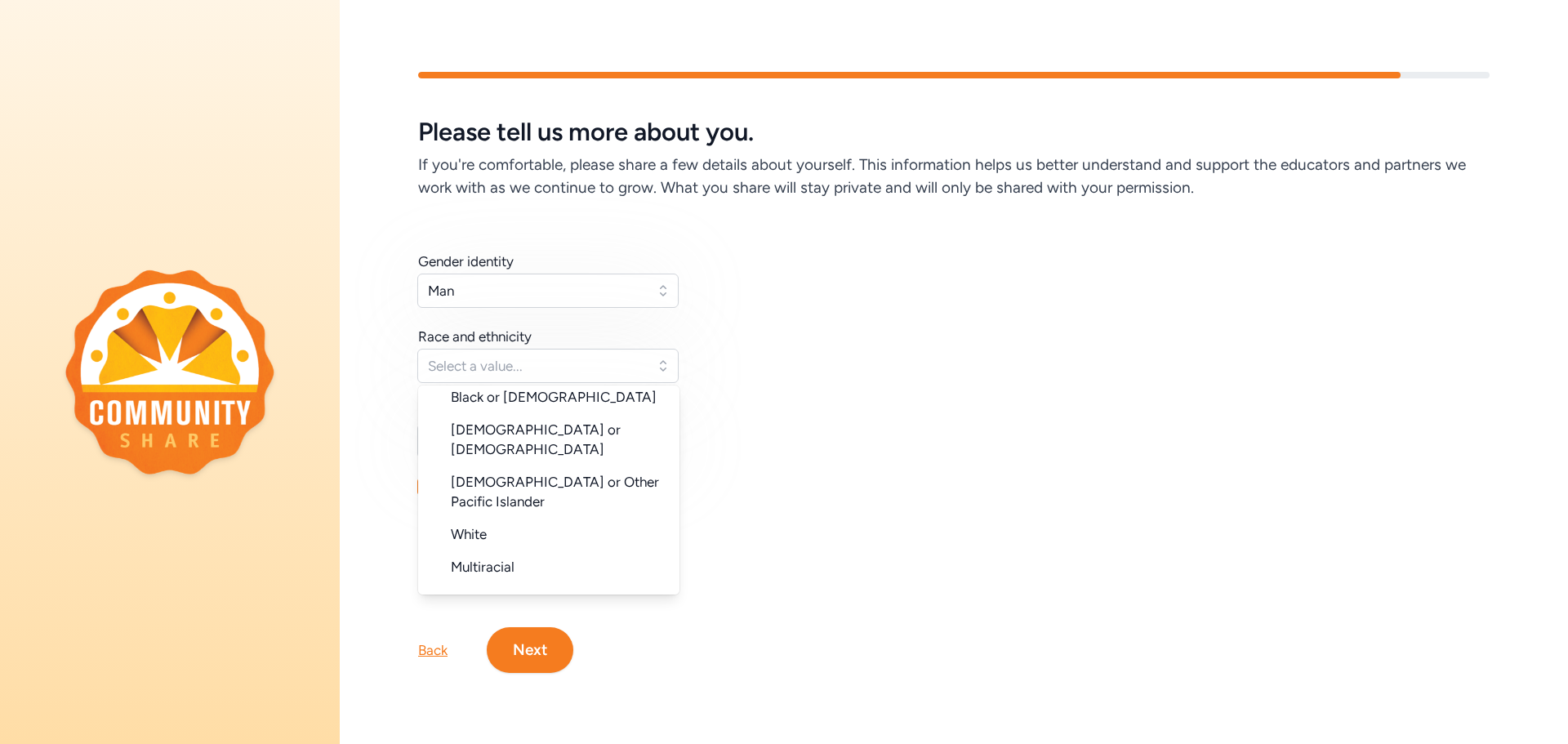
scroll to position [164, 0]
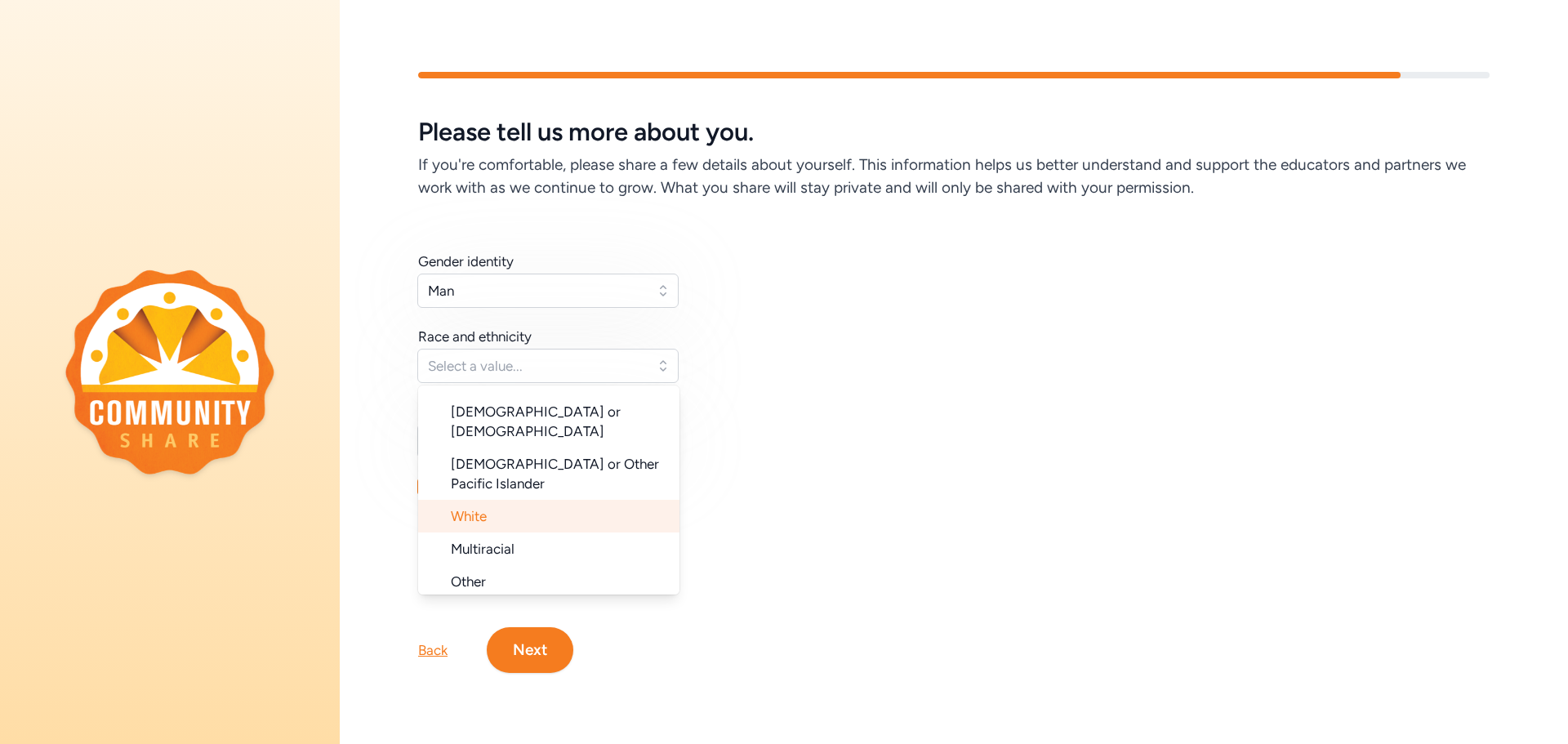
click at [516, 500] on li "White" at bounding box center [549, 517] width 261 height 33
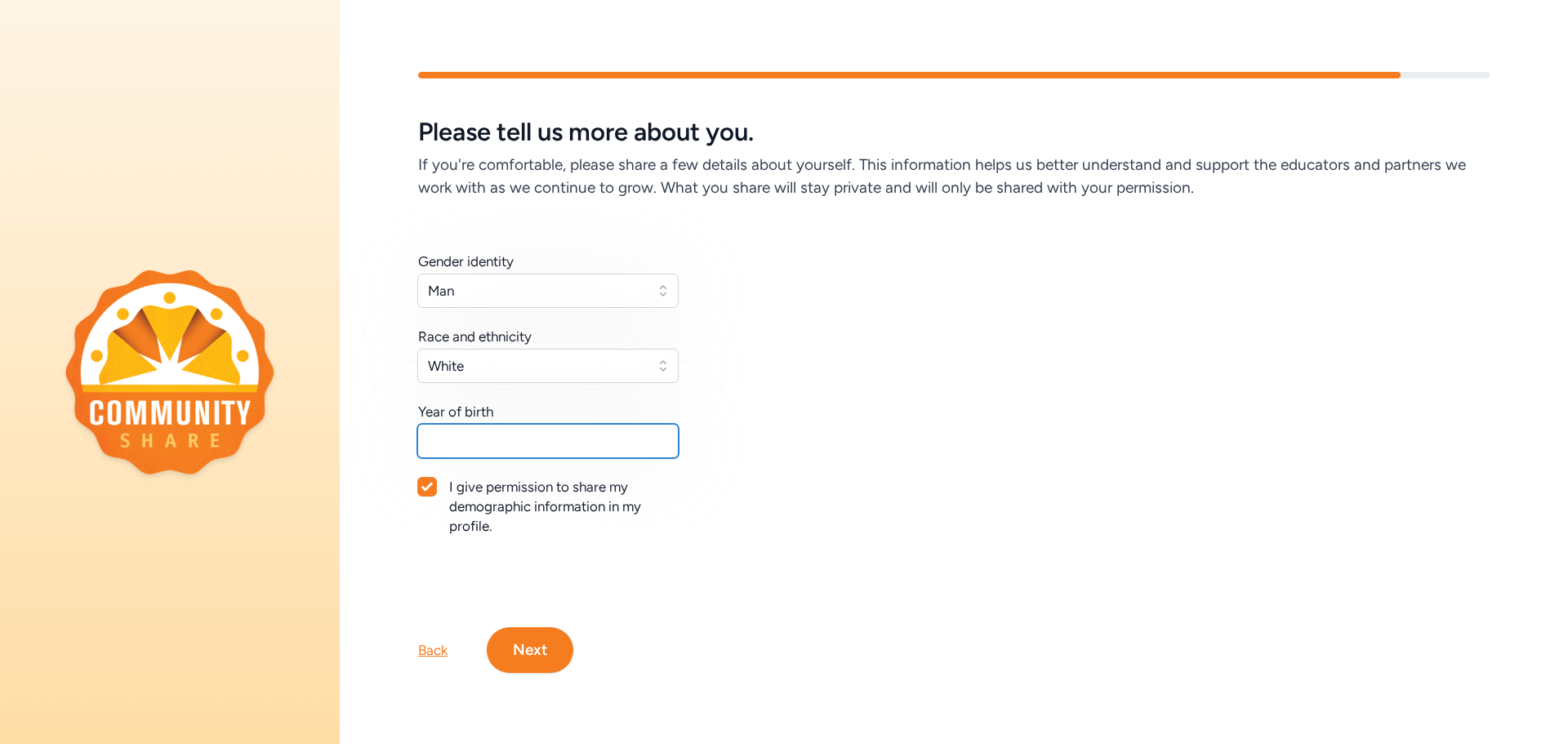
click at [511, 440] on input "text" at bounding box center [548, 441] width 261 height 34
type input "1989"
click at [518, 632] on button "Next" at bounding box center [530, 650] width 86 height 46
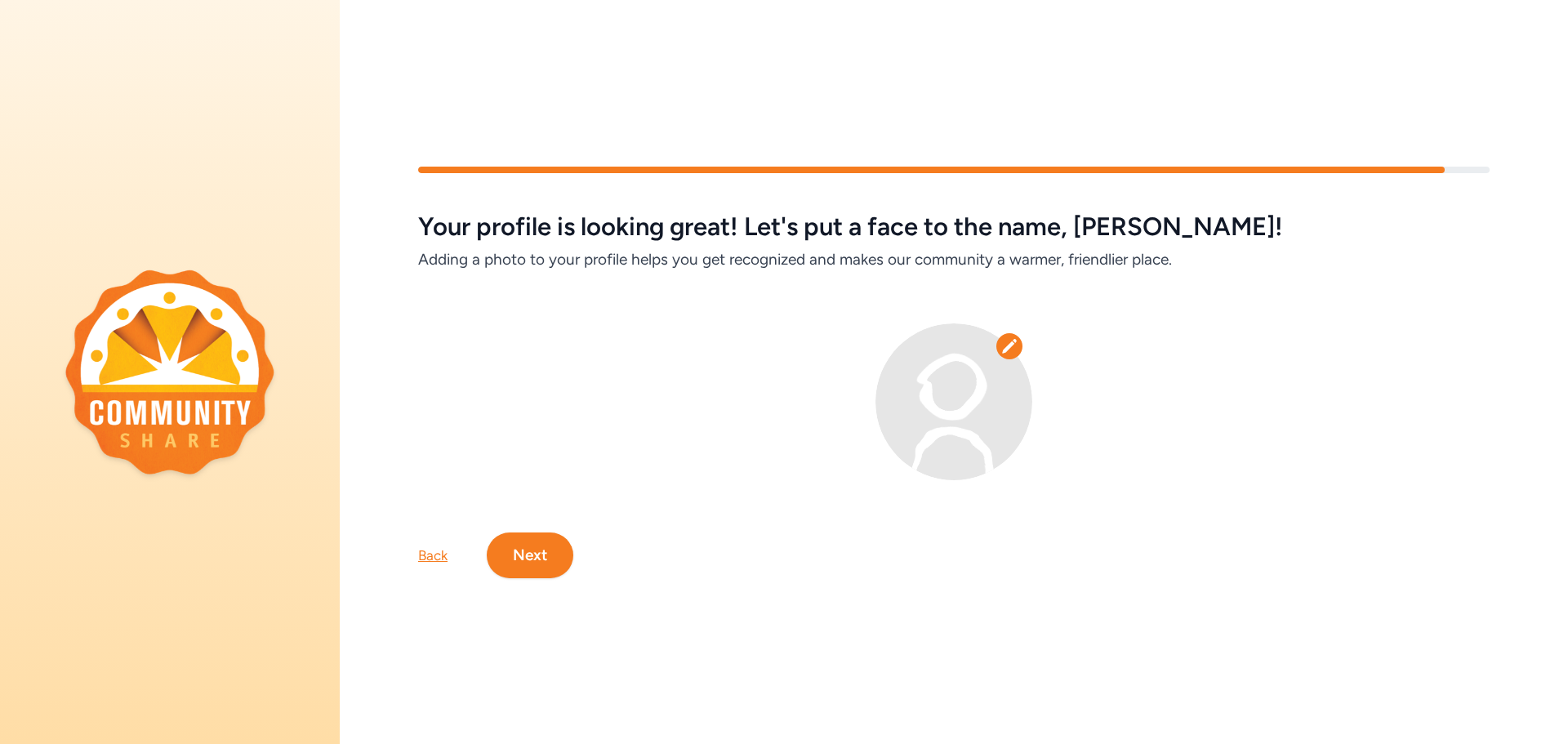
click at [1012, 344] on icon at bounding box center [1010, 347] width 17 height 17
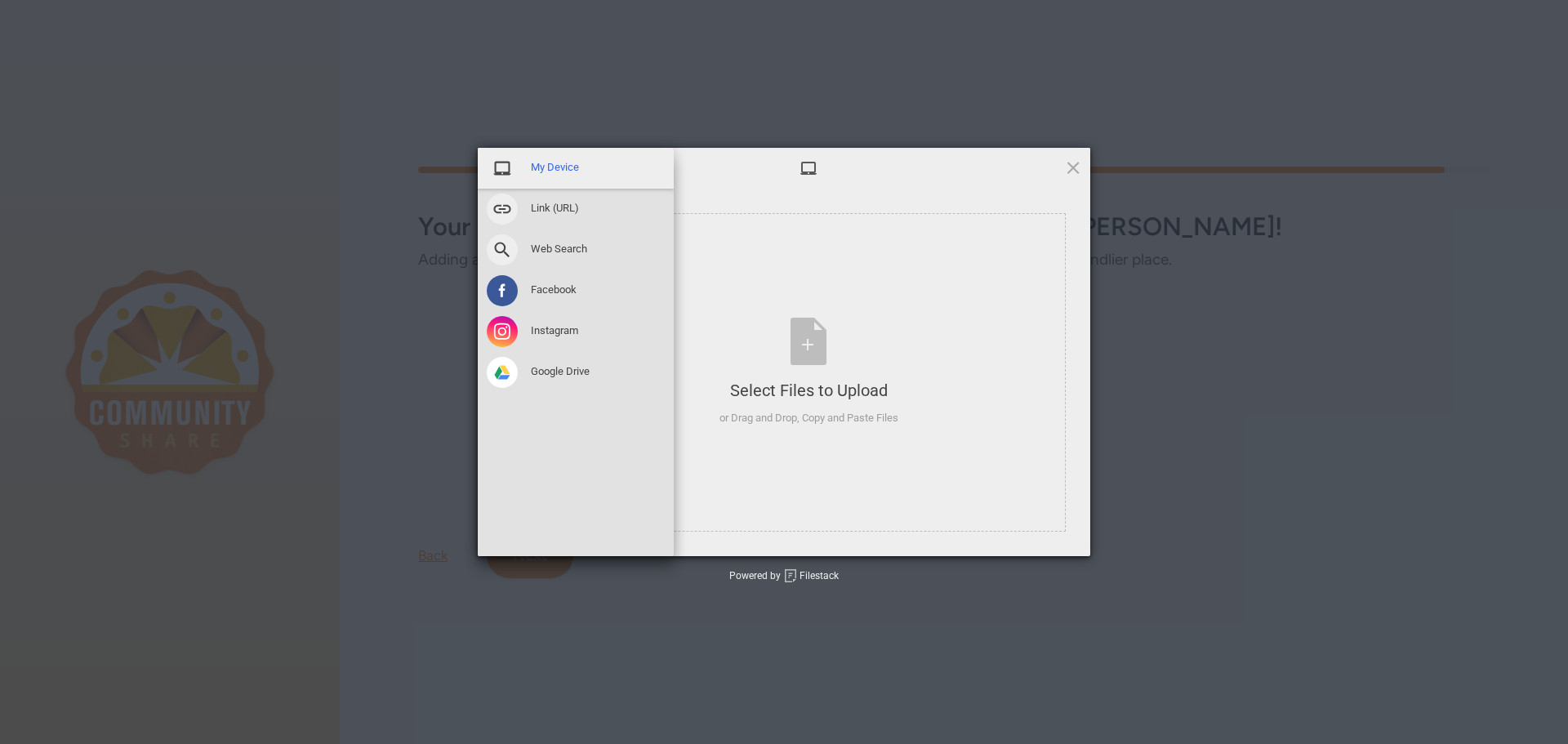
click at [544, 166] on span "My Device" at bounding box center [555, 167] width 48 height 15
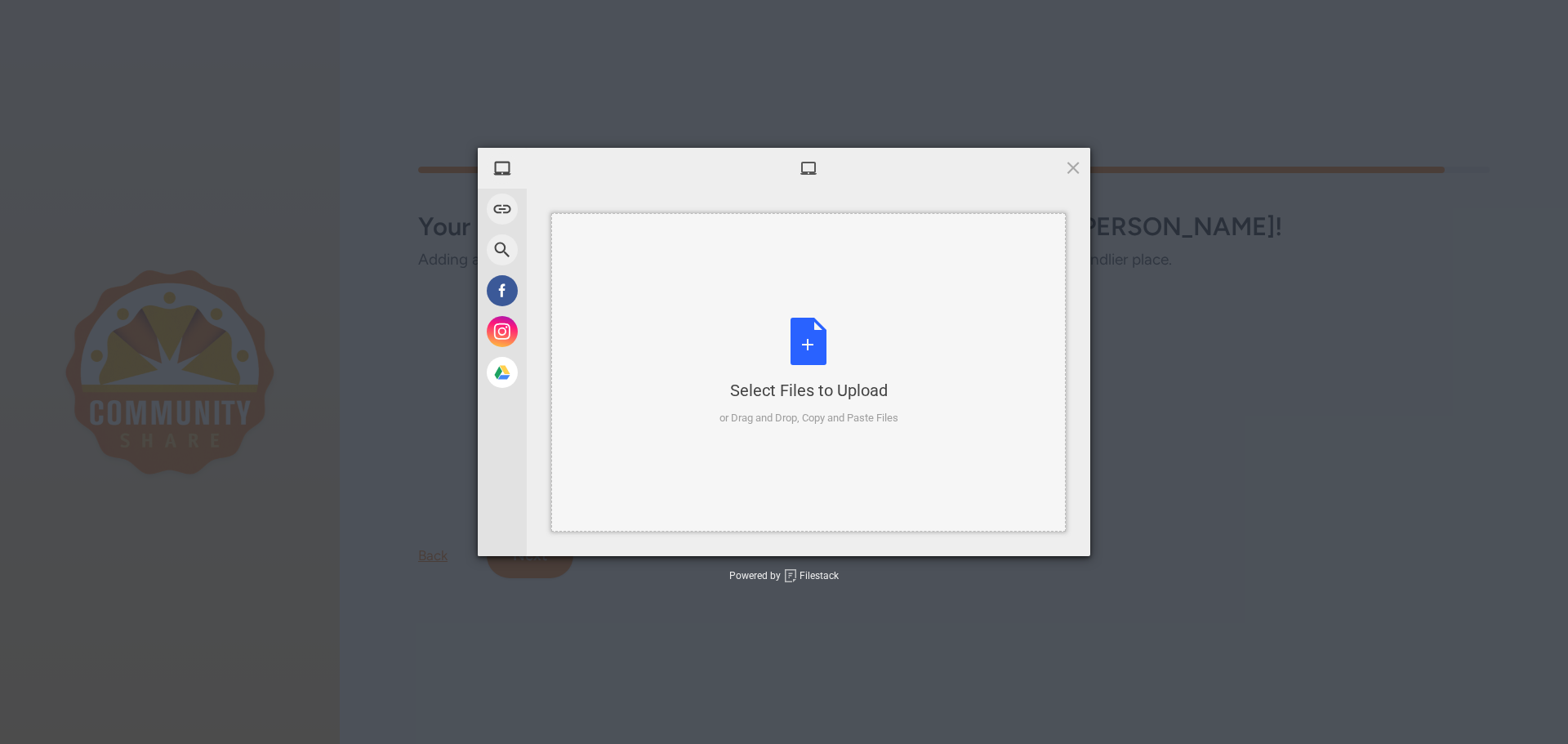
click at [823, 367] on div "Select Files to Upload or Drag and Drop, Copy and Paste Files" at bounding box center [808, 372] width 179 height 109
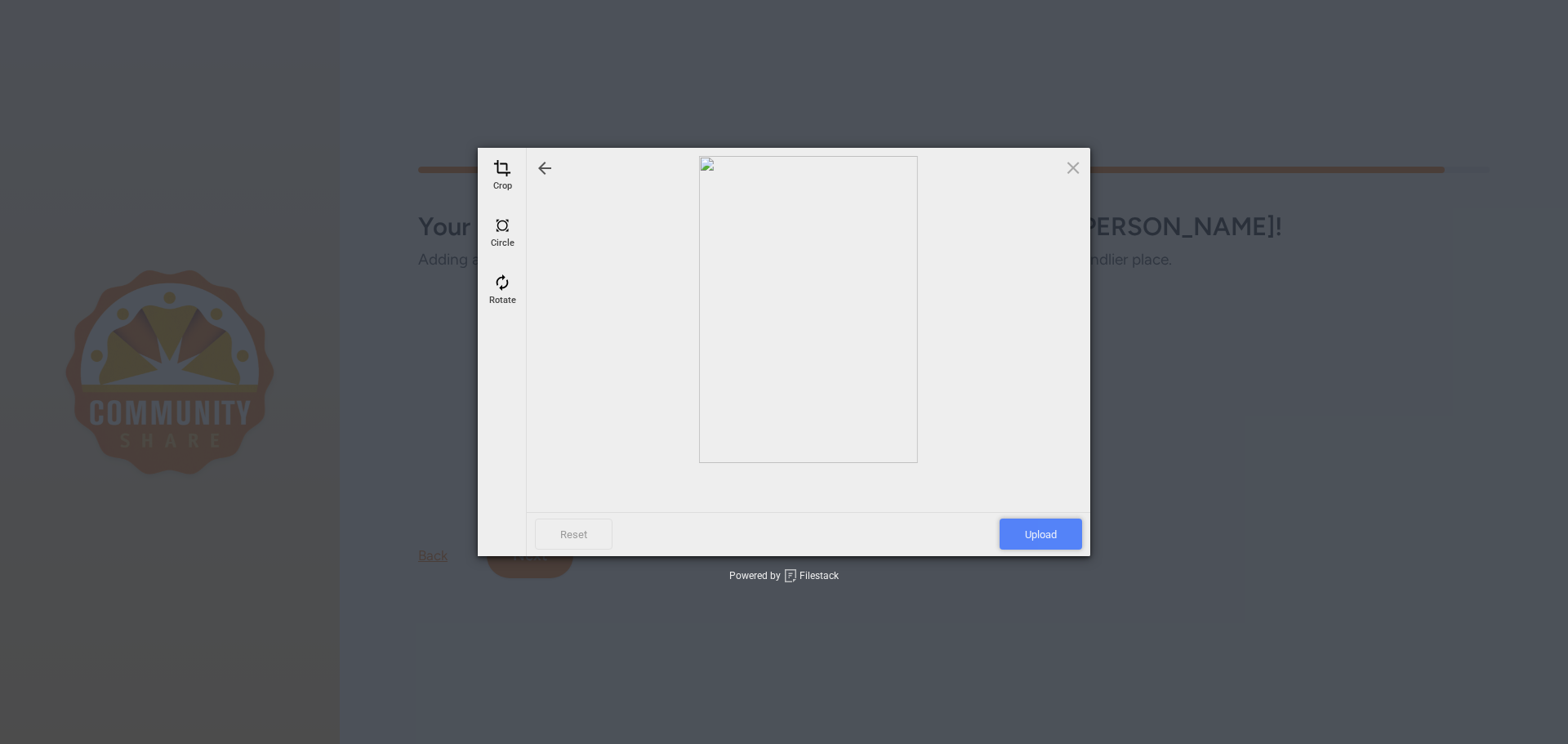
click at [1030, 529] on span "Upload" at bounding box center [1041, 534] width 83 height 31
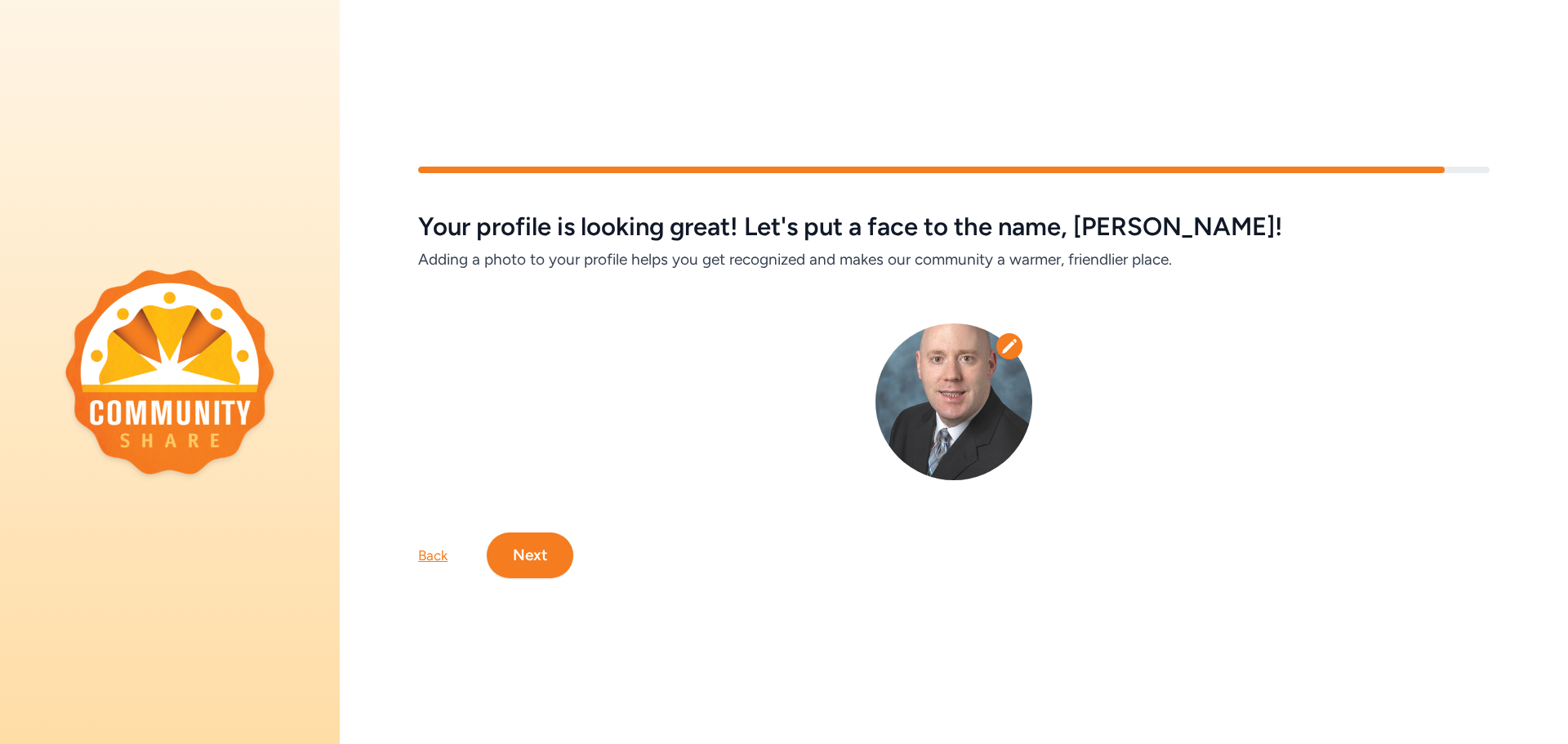
click at [978, 384] on img at bounding box center [954, 402] width 157 height 157
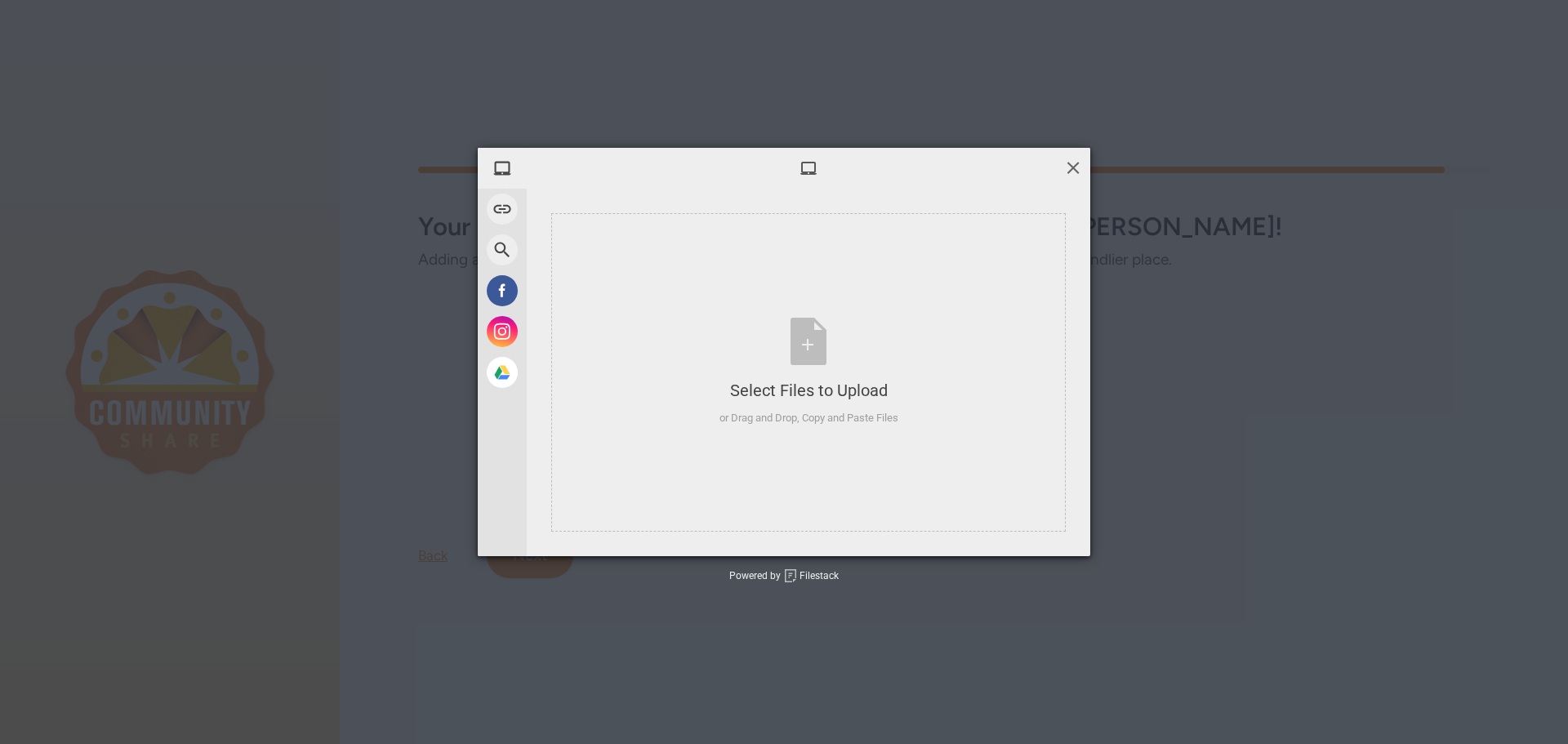
click at [1066, 167] on span at bounding box center [1073, 167] width 18 height 18
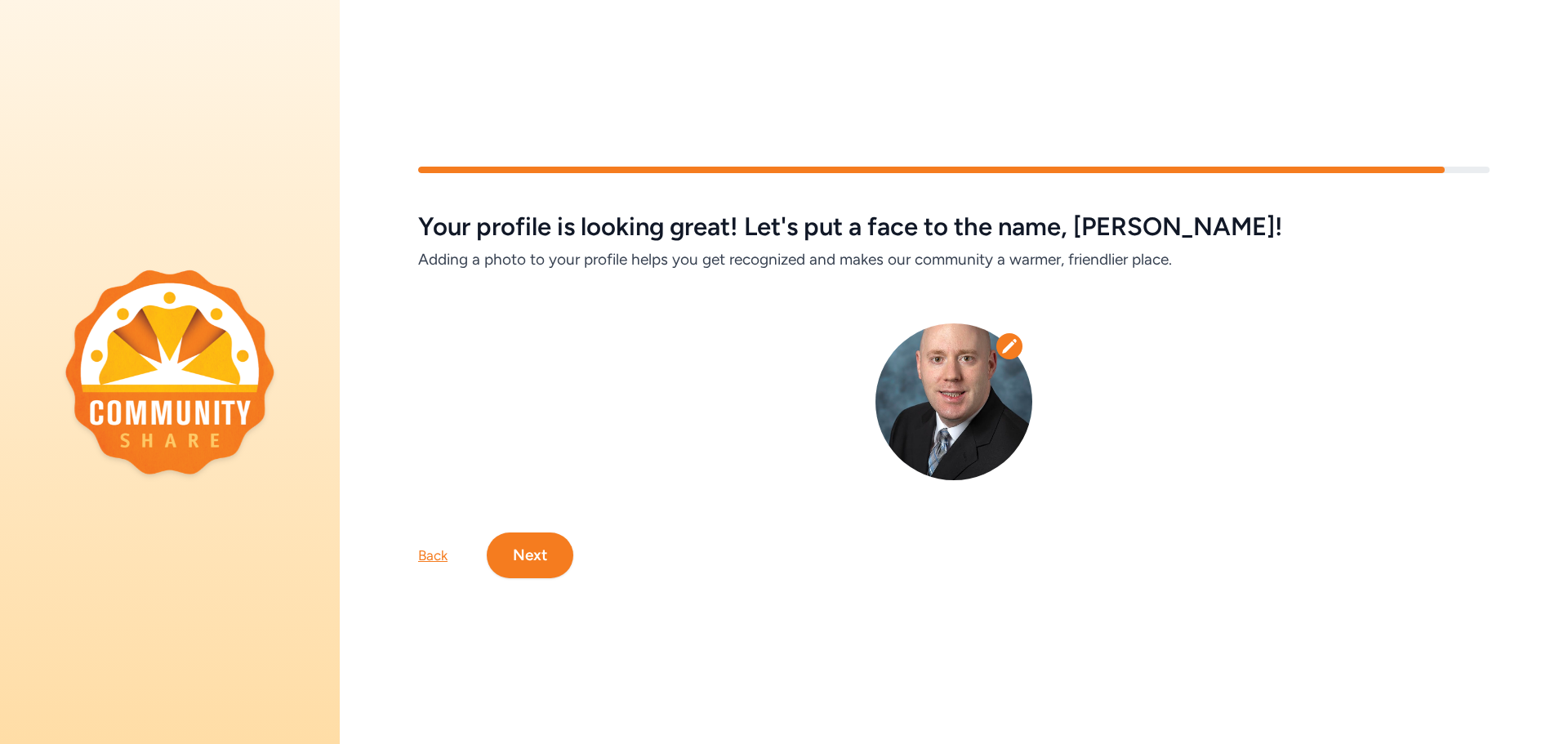
click at [1001, 338] on icon at bounding box center [1010, 347] width 17 height 17
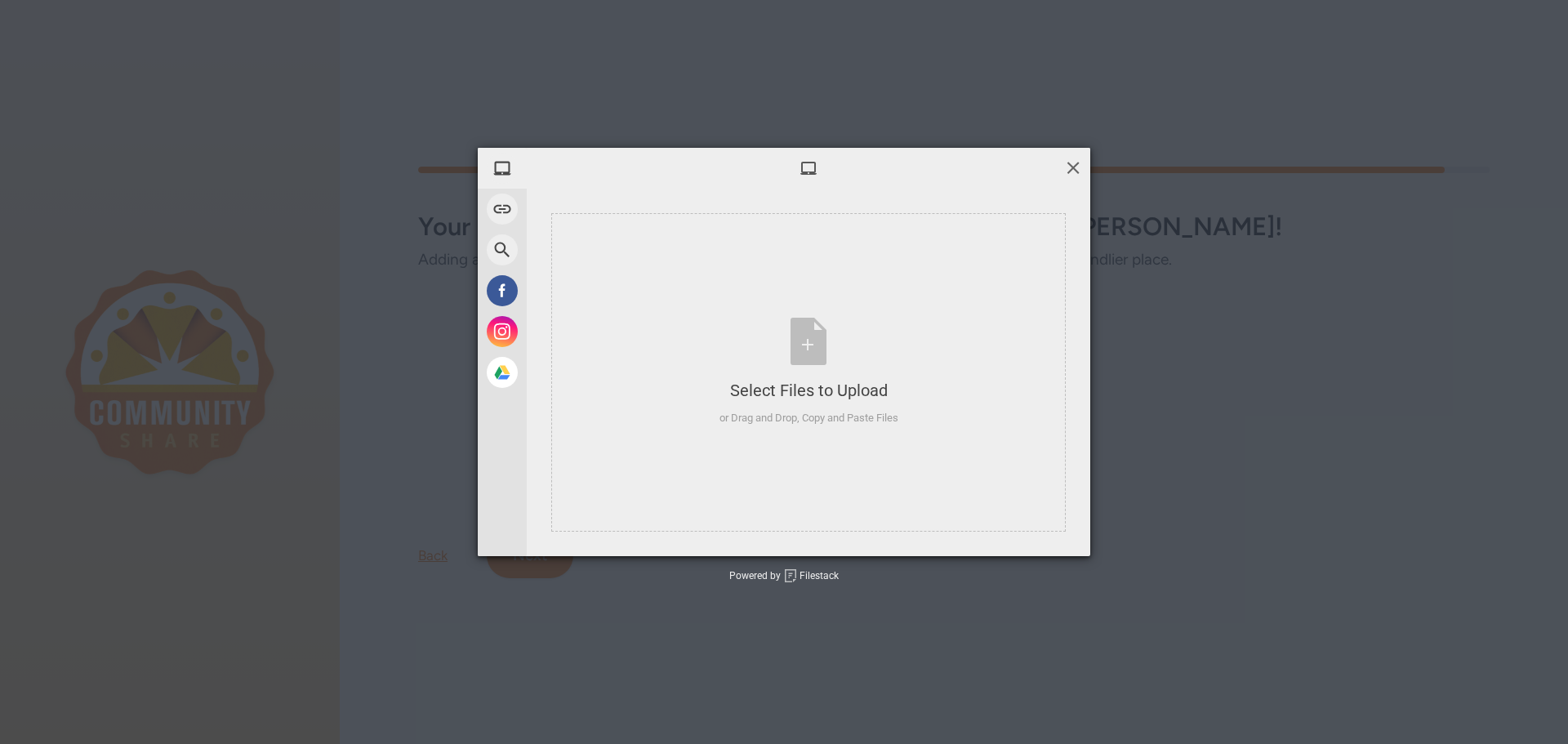
click at [1069, 171] on span at bounding box center [1073, 167] width 18 height 18
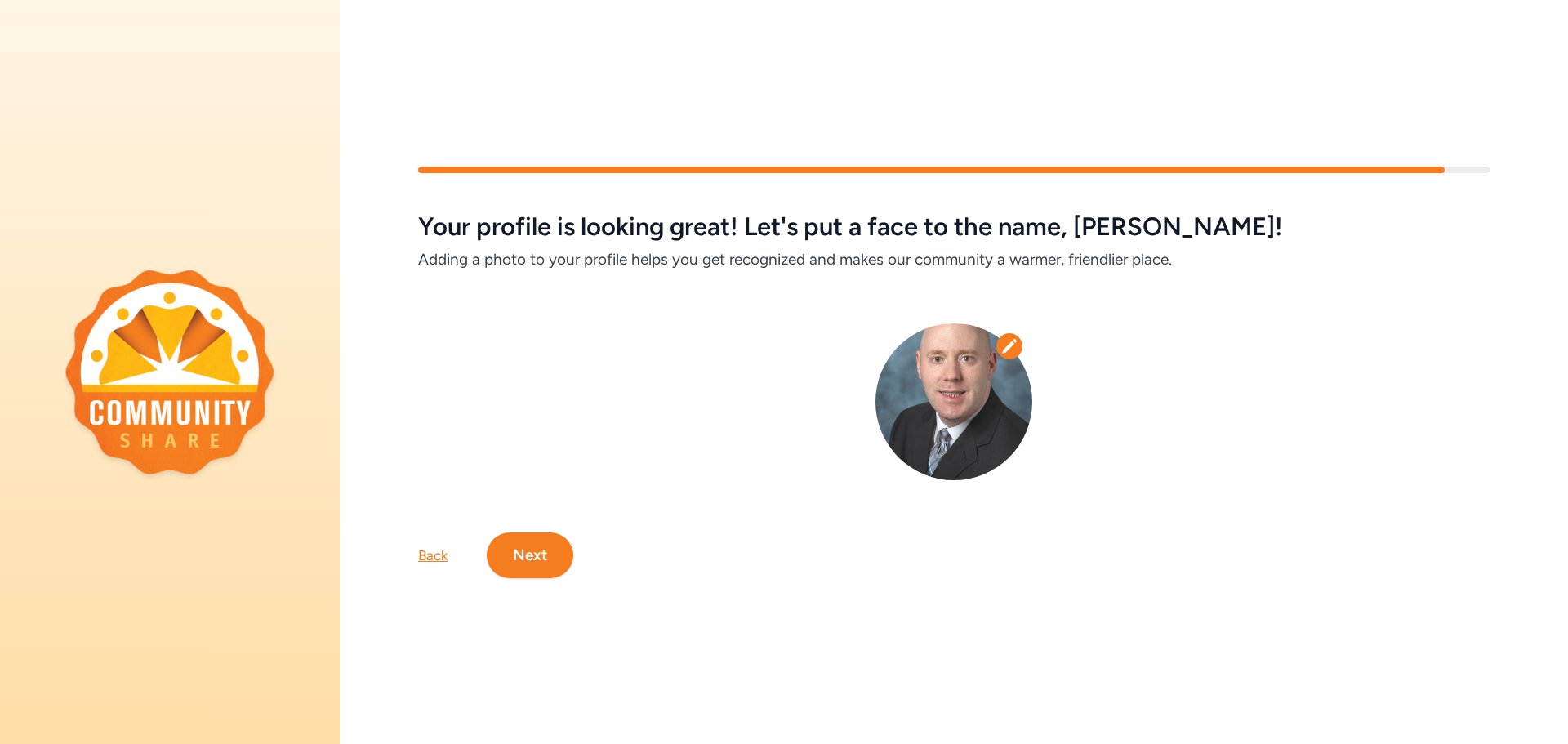
click at [949, 426] on img at bounding box center [954, 402] width 157 height 157
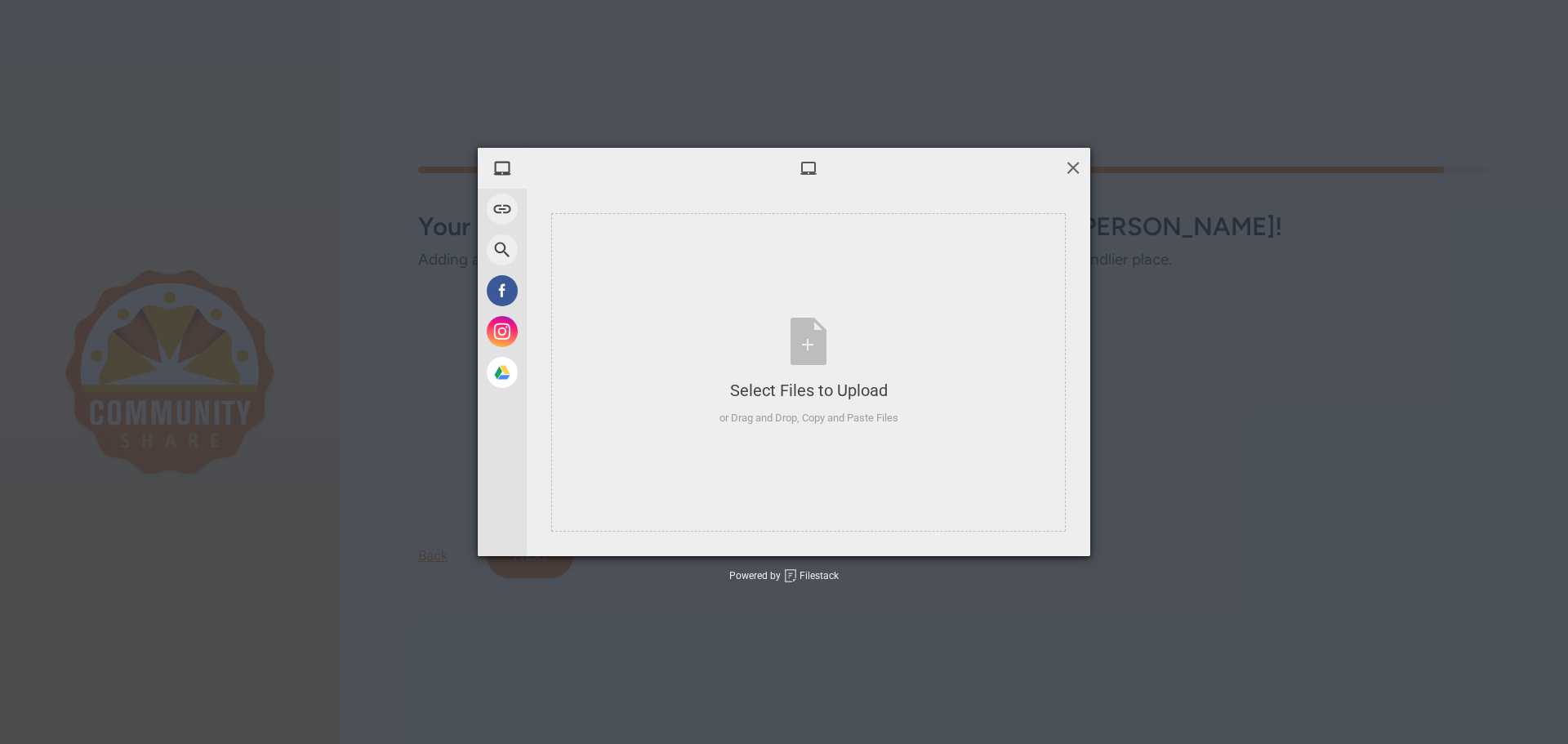
click at [1070, 173] on span at bounding box center [1073, 167] width 18 height 18
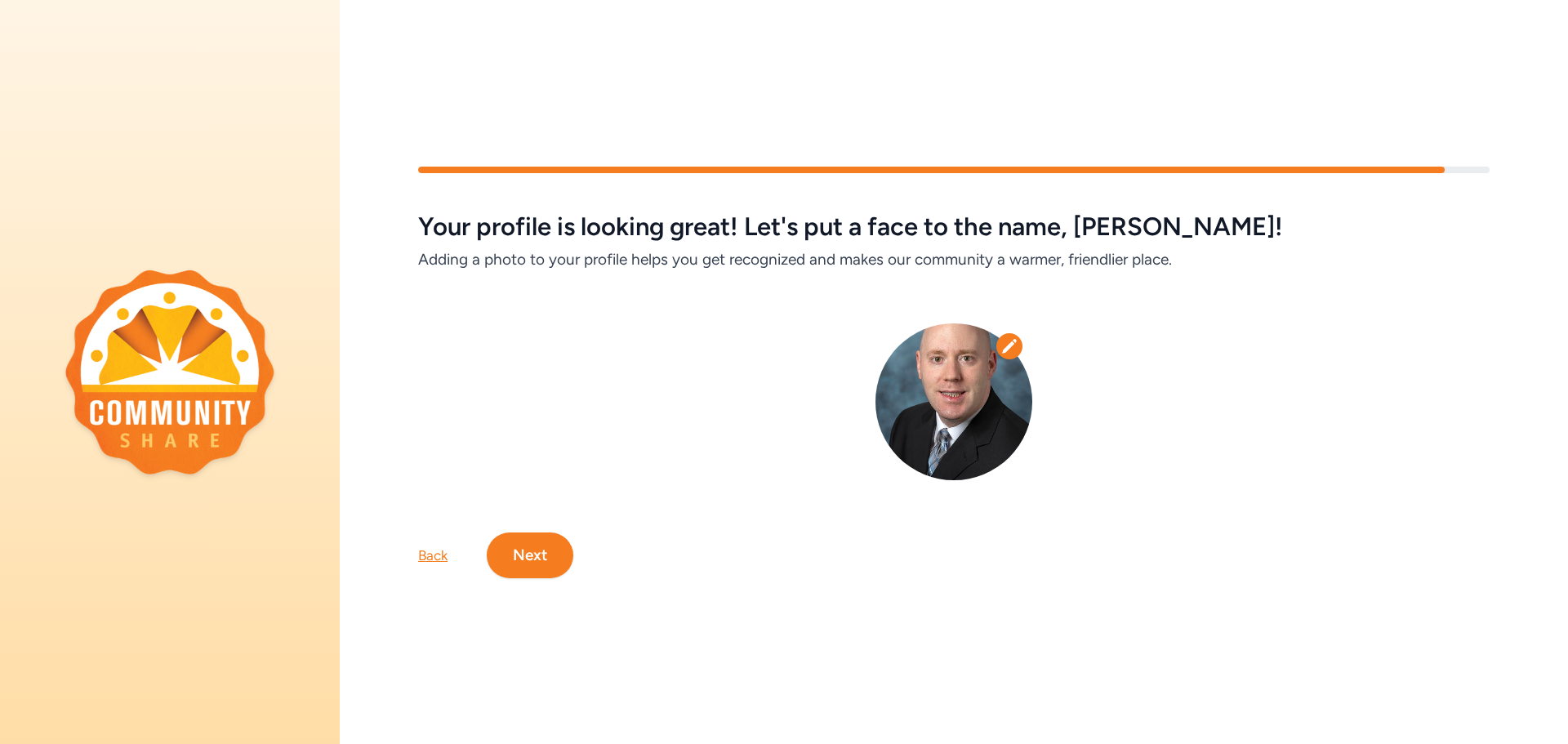
click at [515, 553] on button "Next" at bounding box center [530, 555] width 86 height 46
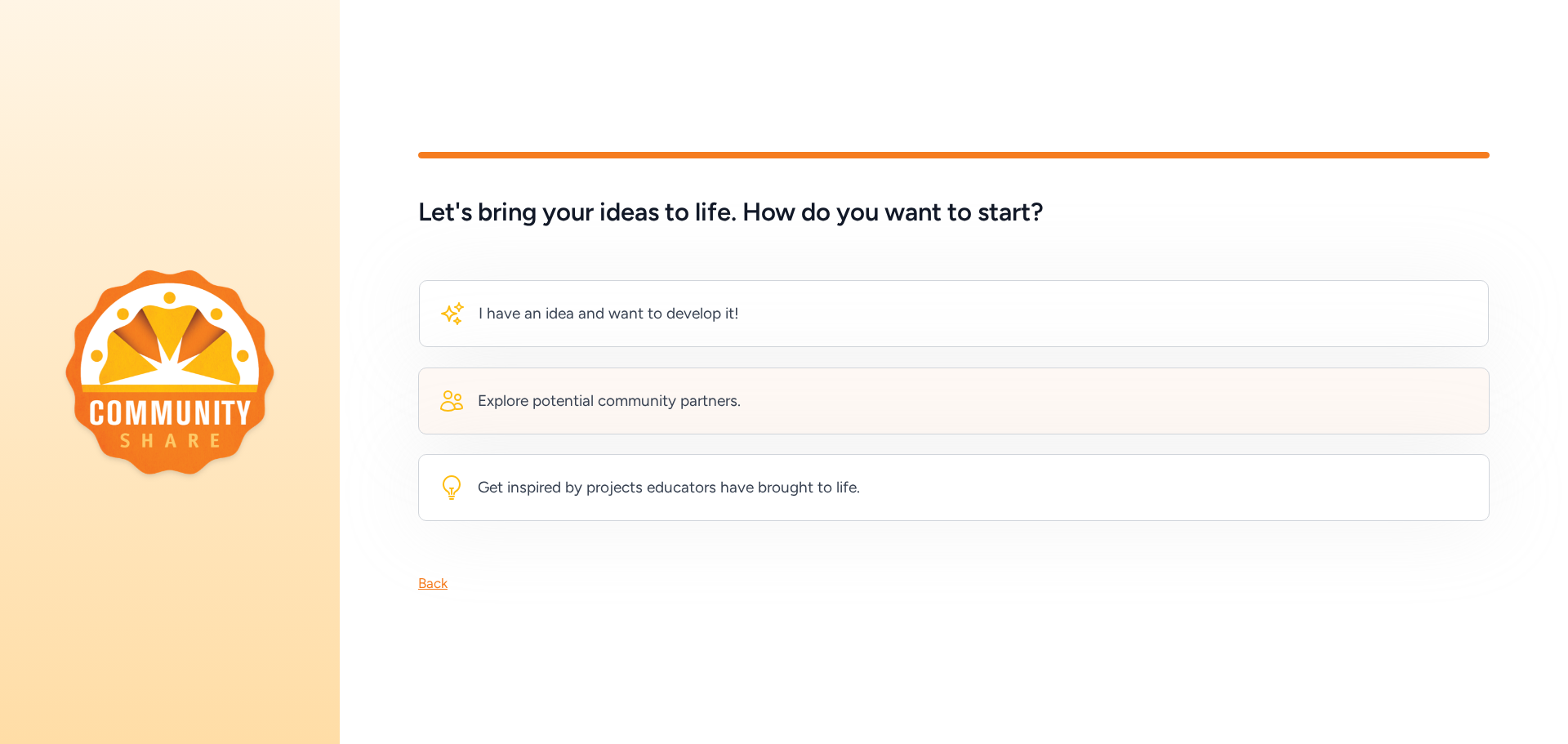
click at [586, 405] on div "Explore potential community partners." at bounding box center [610, 401] width 263 height 23
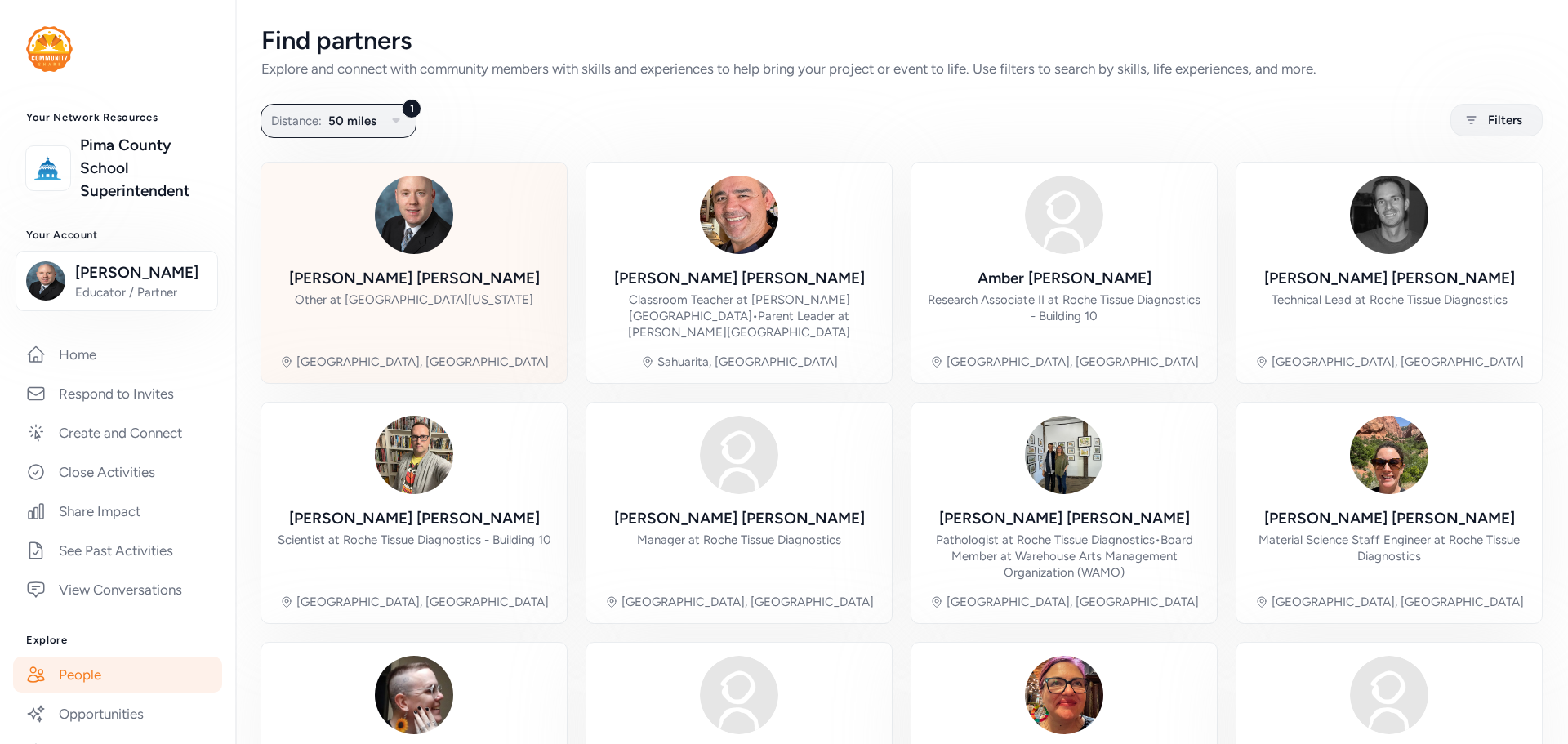
click at [464, 297] on div "Other at [GEOGRAPHIC_DATA][US_STATE]" at bounding box center [414, 300] width 238 height 17
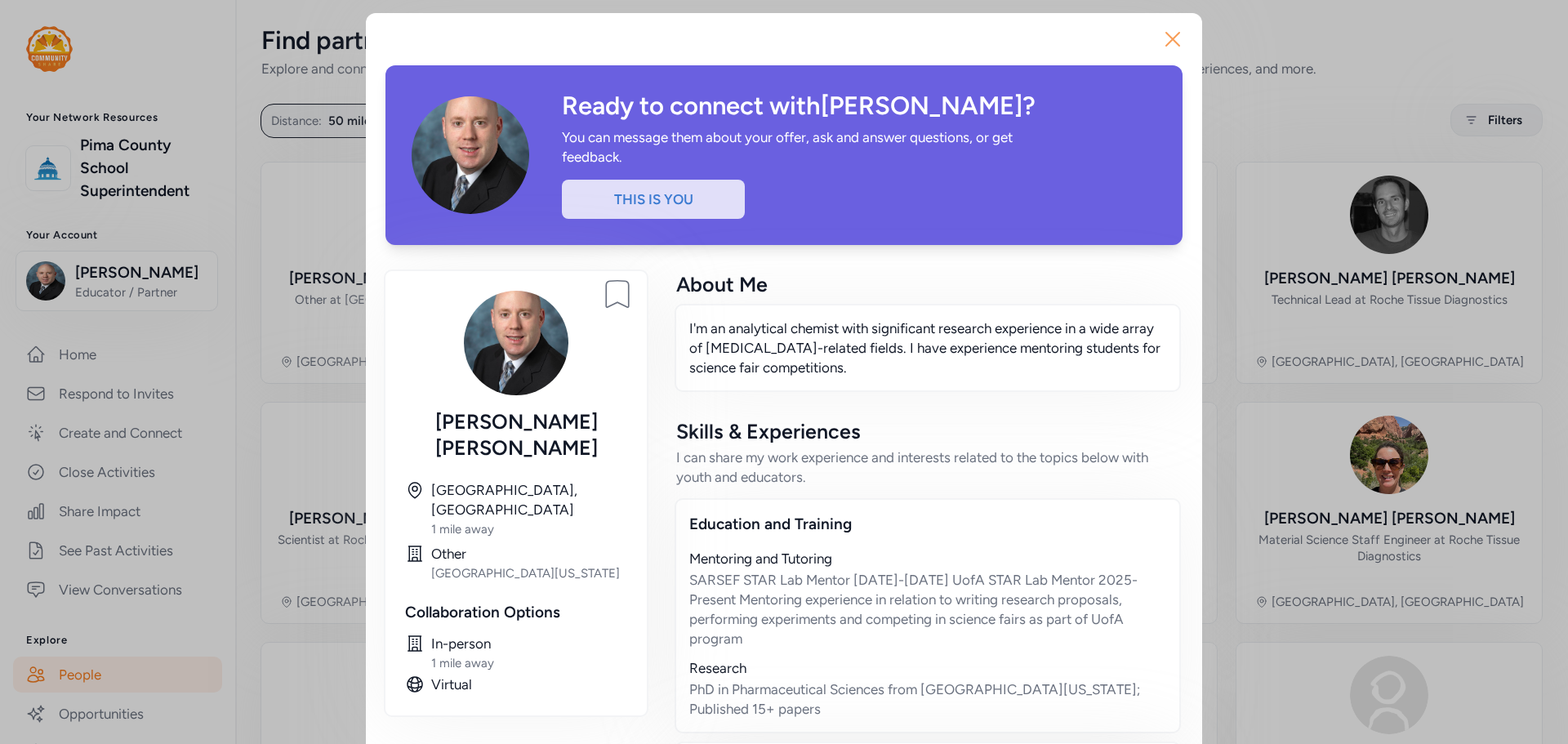
click at [1160, 42] on icon "button" at bounding box center [1173, 39] width 26 height 26
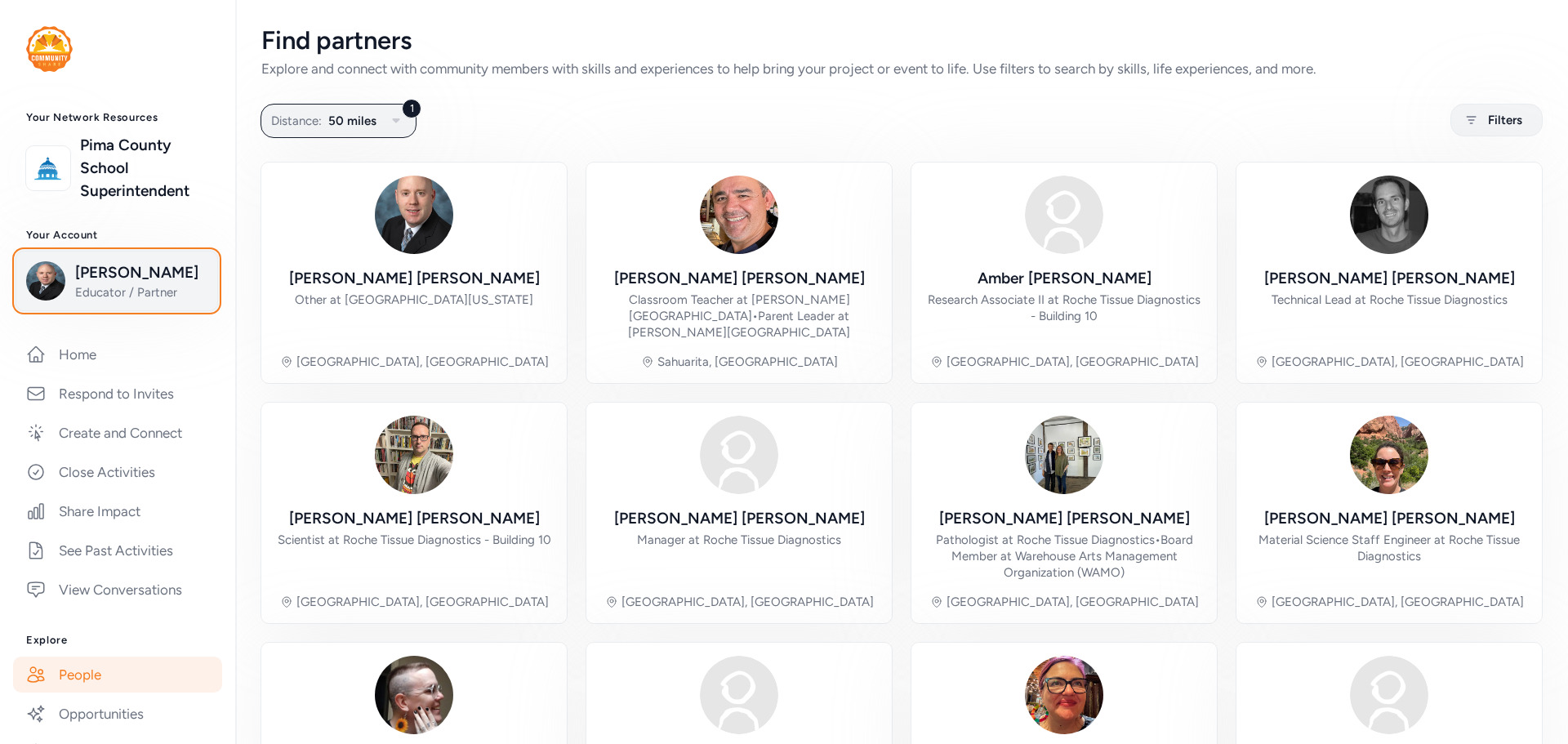
click at [113, 275] on span "[PERSON_NAME]" at bounding box center [142, 272] width 132 height 23
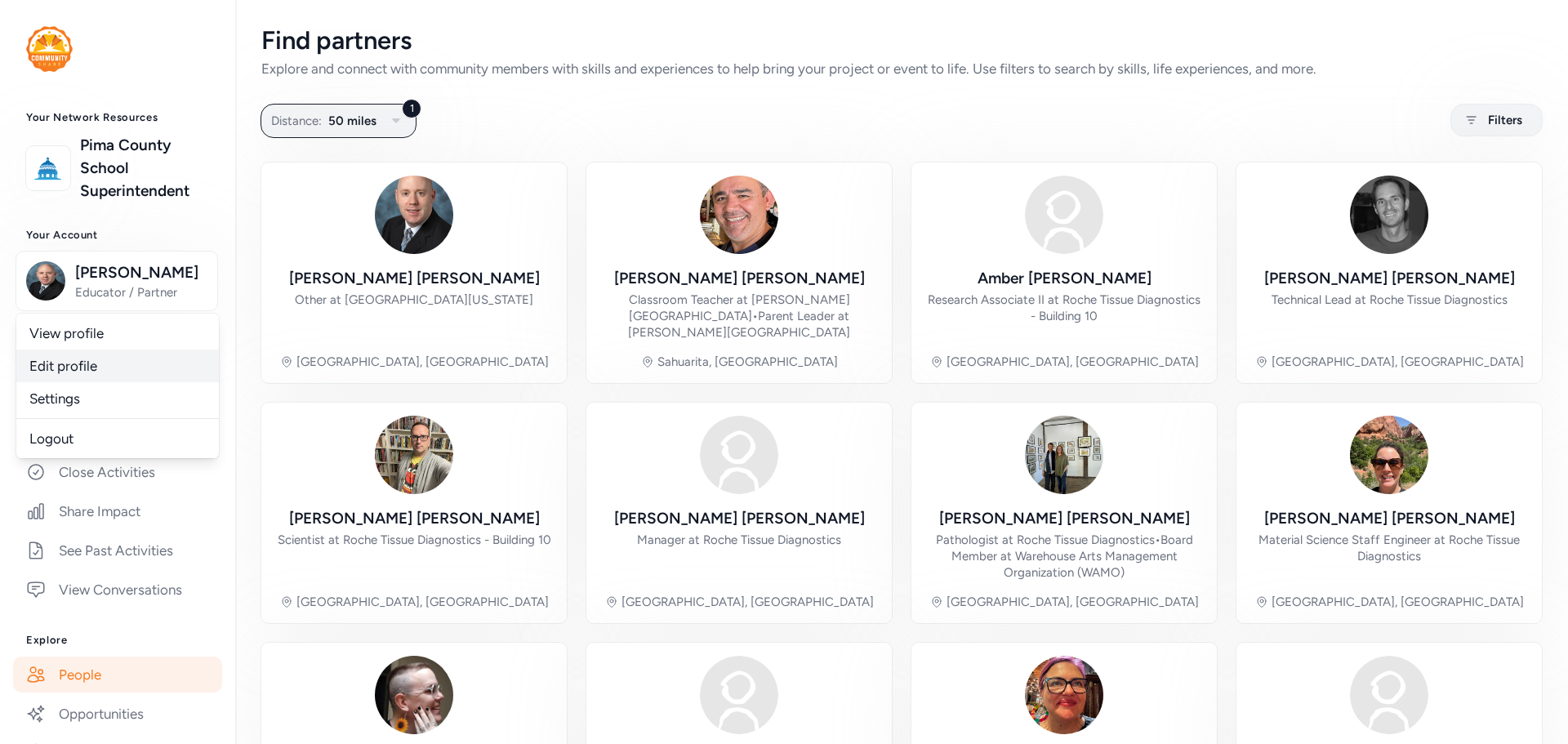
click at [67, 370] on link "Edit profile" at bounding box center [118, 366] width 202 height 33
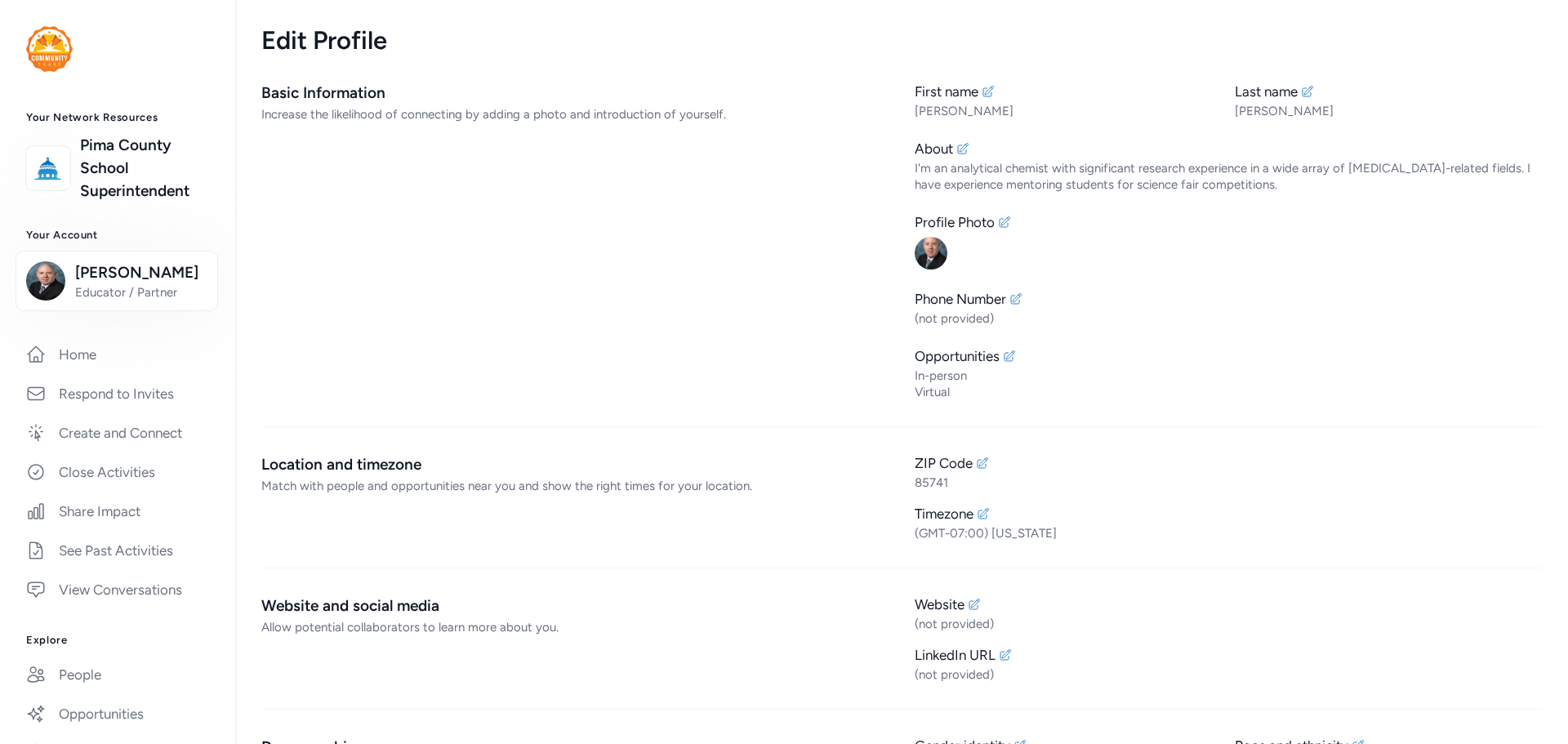
drag, startPoint x: 630, startPoint y: 583, endPoint x: 595, endPoint y: 315, distance: 270.3
click at [98, 274] on span "[PERSON_NAME]" at bounding box center [142, 272] width 132 height 23
click at [55, 387] on link "Settings" at bounding box center [118, 399] width 202 height 33
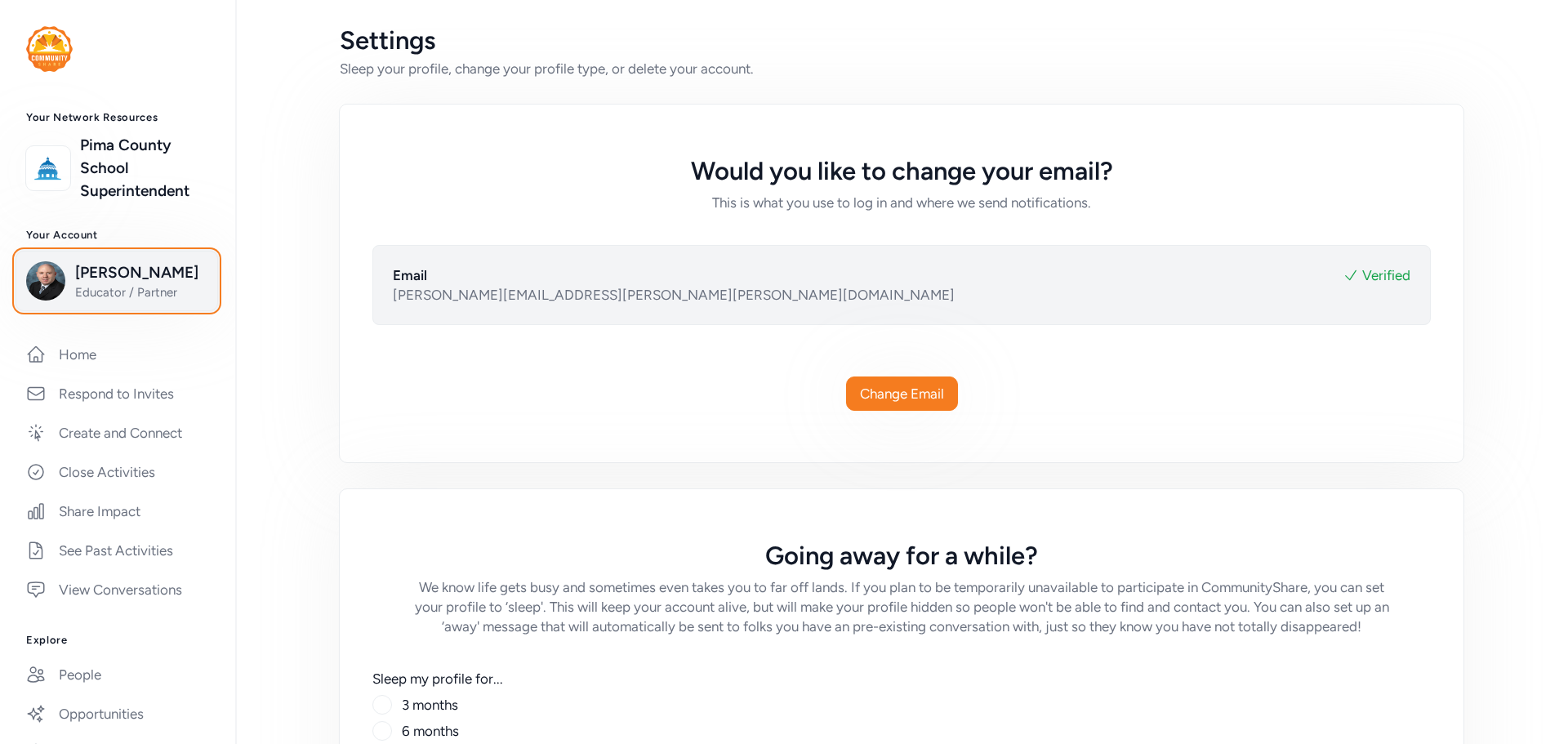
click at [90, 270] on span "[PERSON_NAME]" at bounding box center [142, 272] width 132 height 23
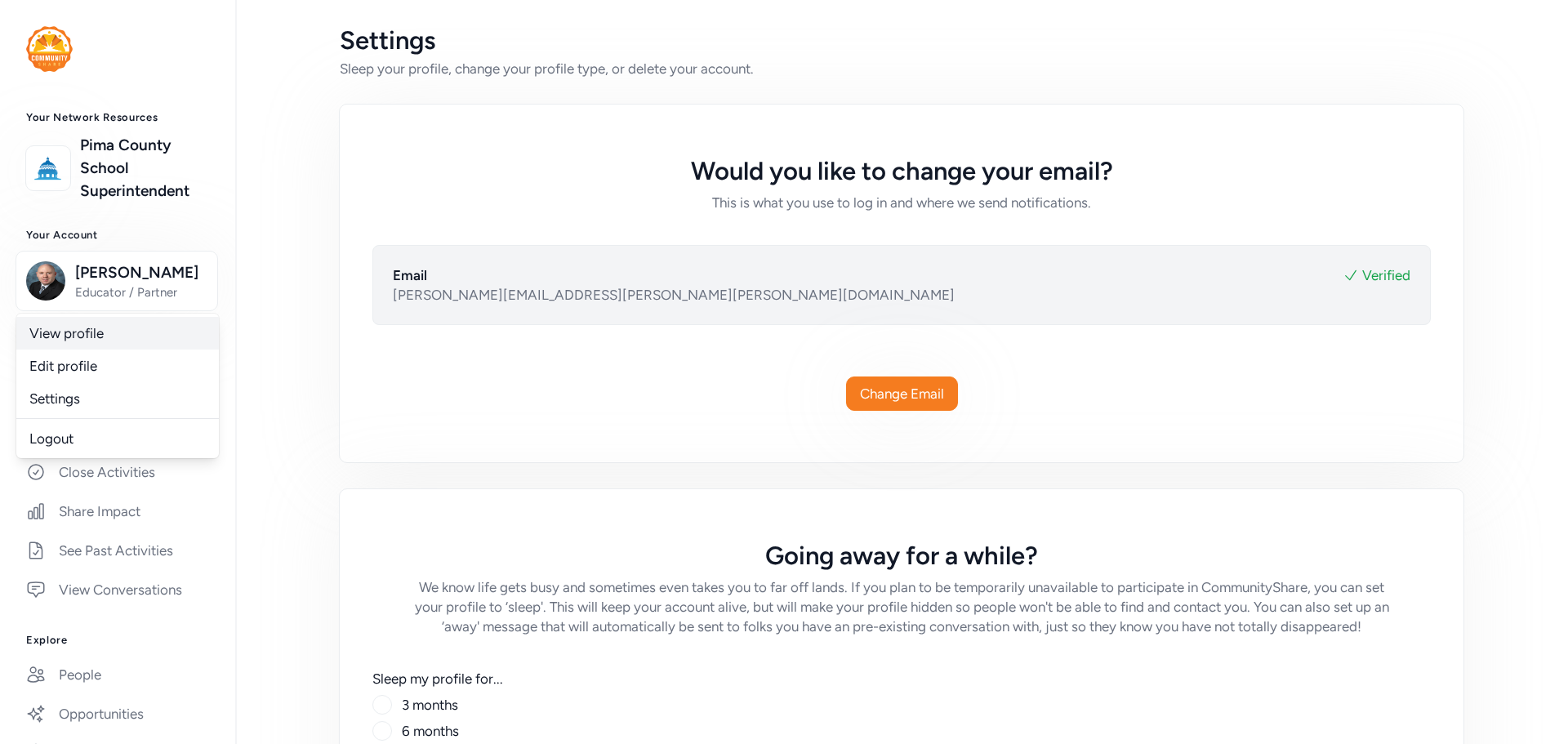
click at [117, 330] on link "View profile" at bounding box center [118, 334] width 202 height 33
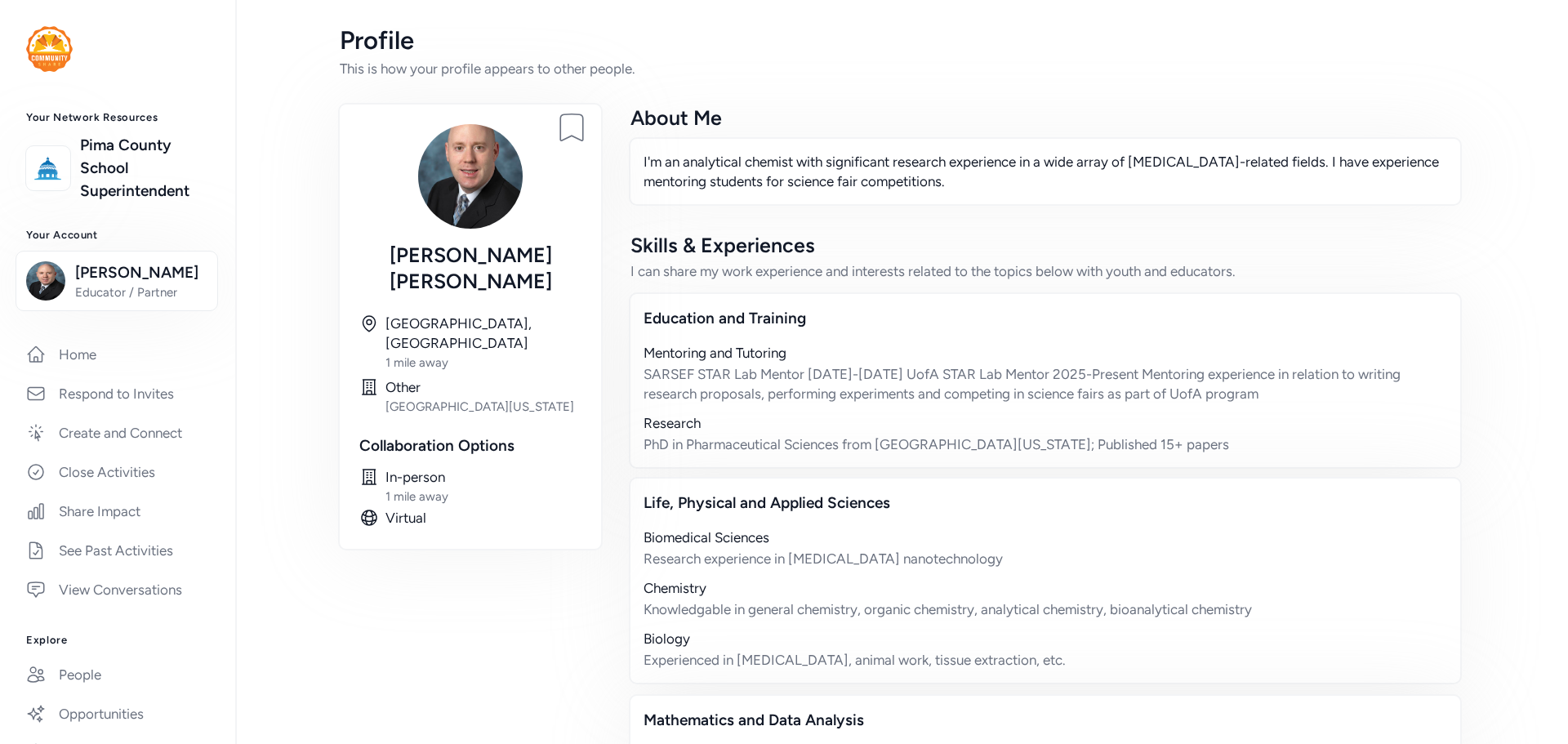
click at [397, 377] on div "Other" at bounding box center [483, 386] width 196 height 19
click at [360, 377] on icon at bounding box center [369, 386] width 19 height 19
click at [497, 434] on div "Collaboration Options" at bounding box center [471, 445] width 223 height 23
click at [110, 274] on span "[PERSON_NAME]" at bounding box center [142, 272] width 132 height 23
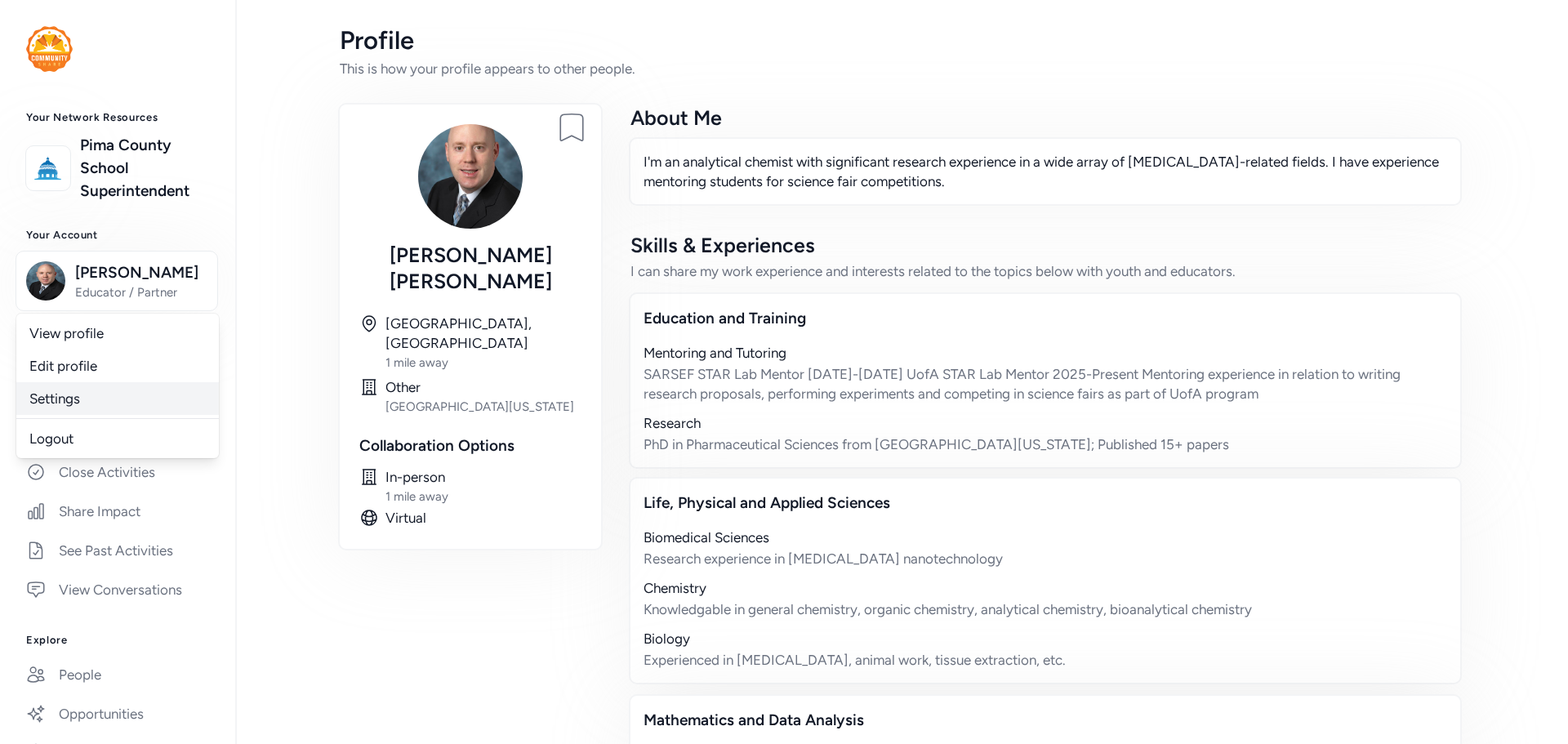
click at [111, 383] on link "Settings" at bounding box center [118, 399] width 202 height 33
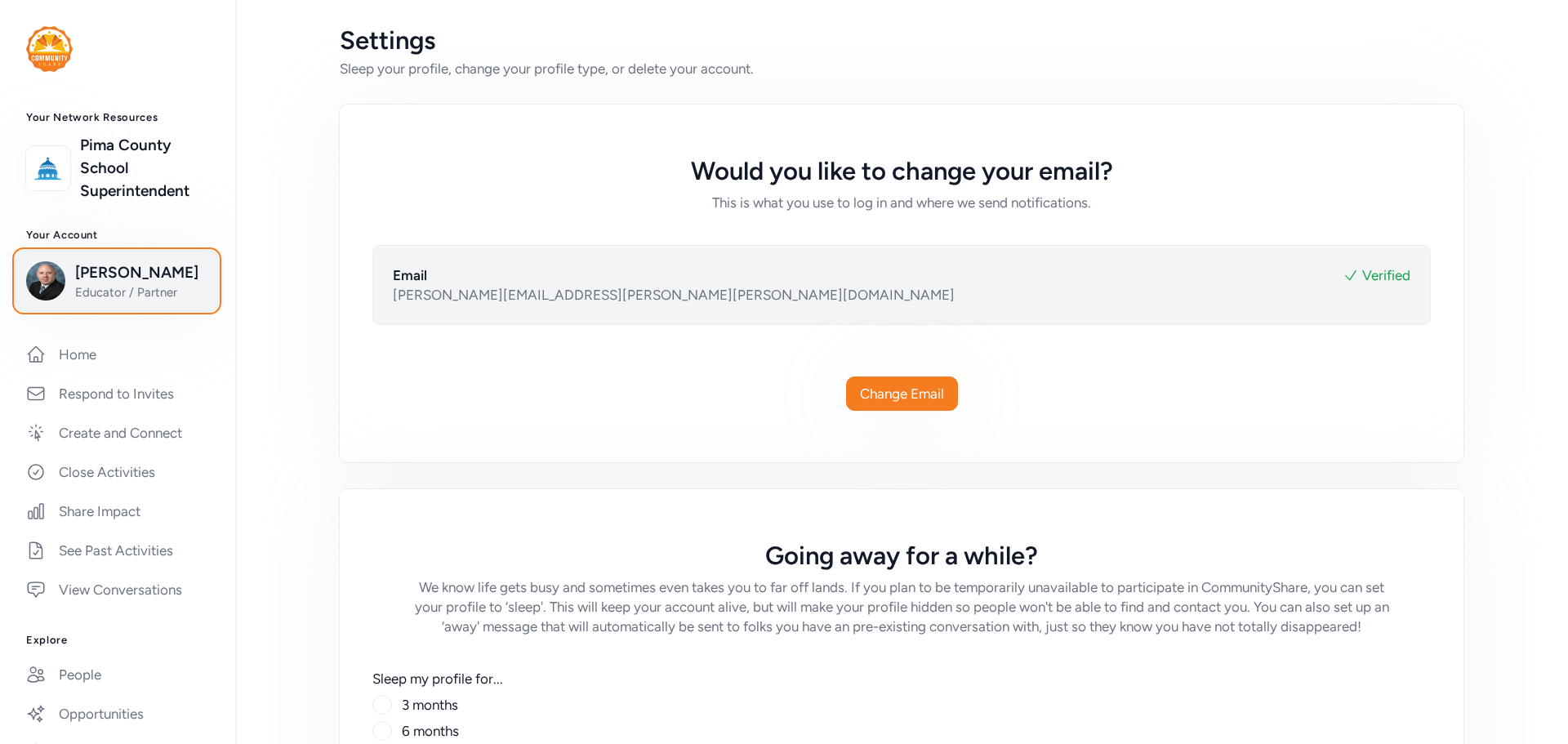
click at [127, 266] on span "[PERSON_NAME]" at bounding box center [142, 272] width 132 height 23
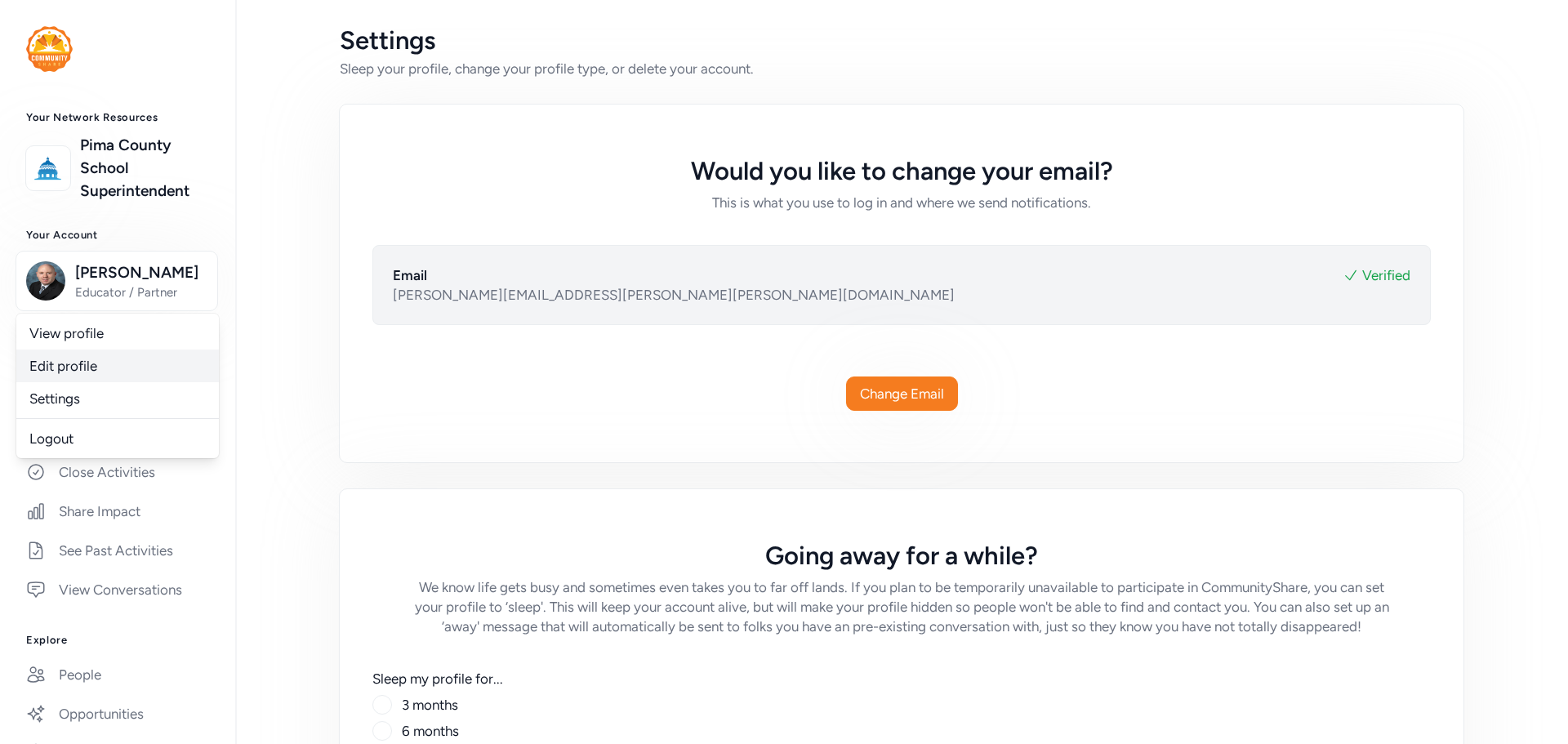
click at [93, 354] on link "Edit profile" at bounding box center [118, 366] width 202 height 33
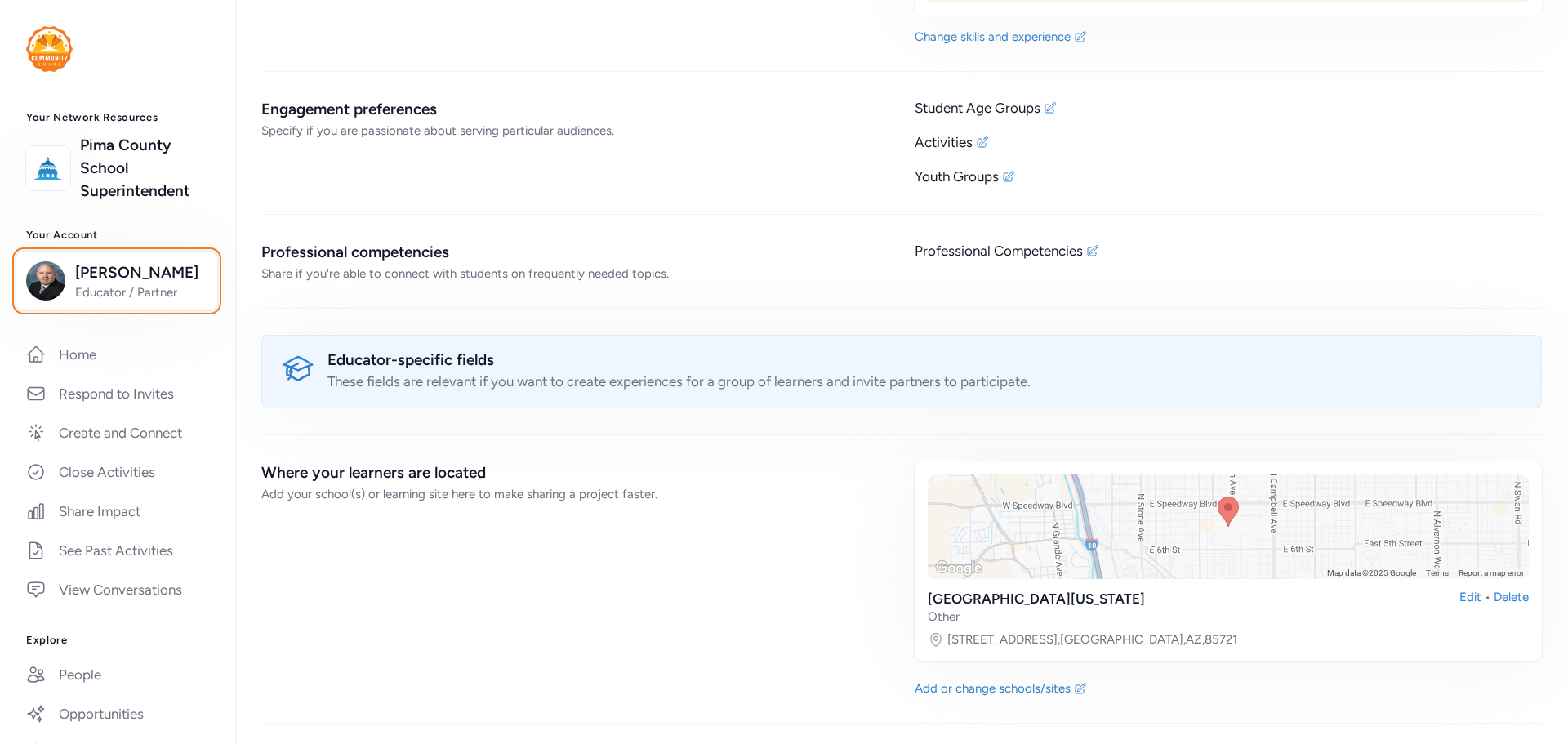
scroll to position [2114, 0]
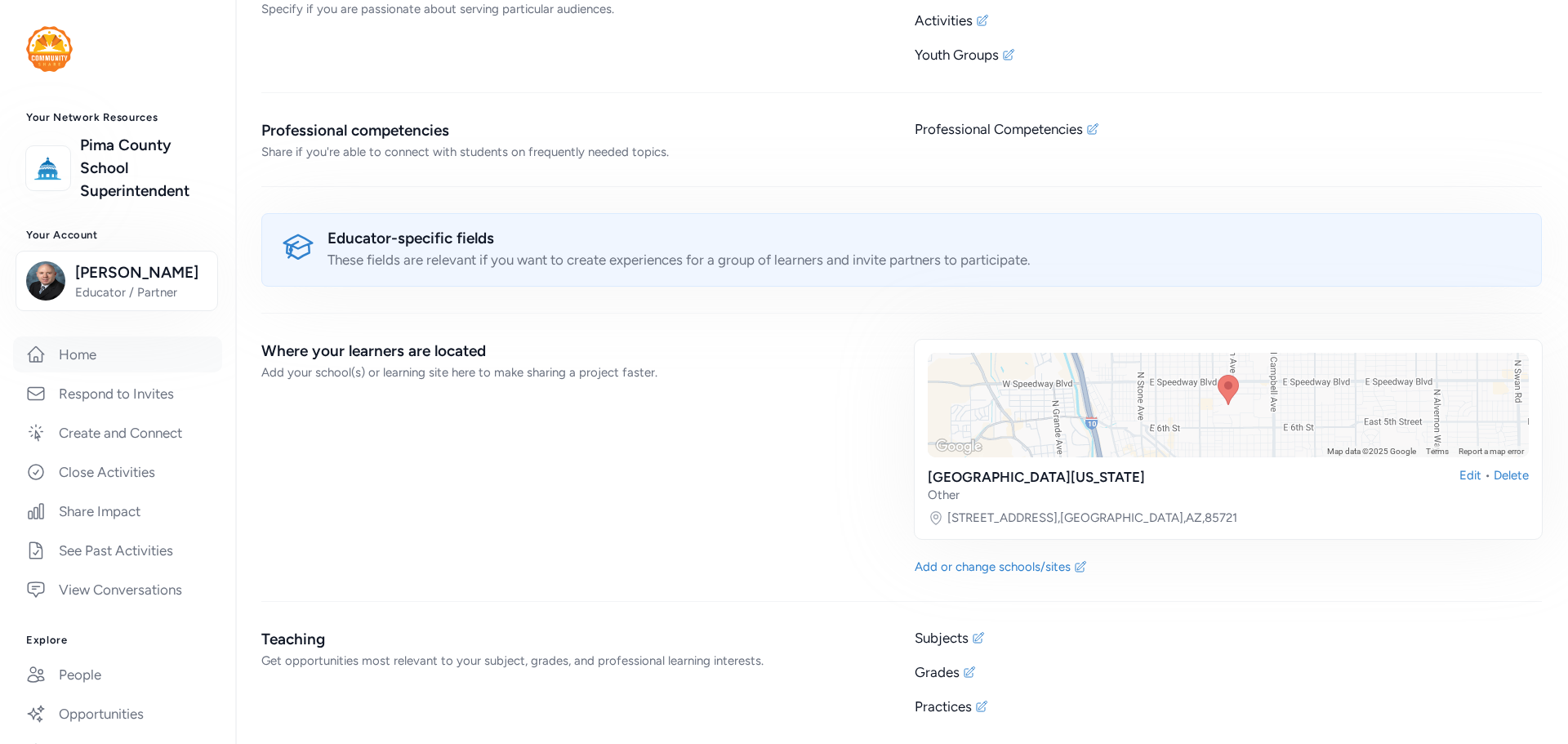
click at [106, 353] on link "Home" at bounding box center [117, 354] width 209 height 36
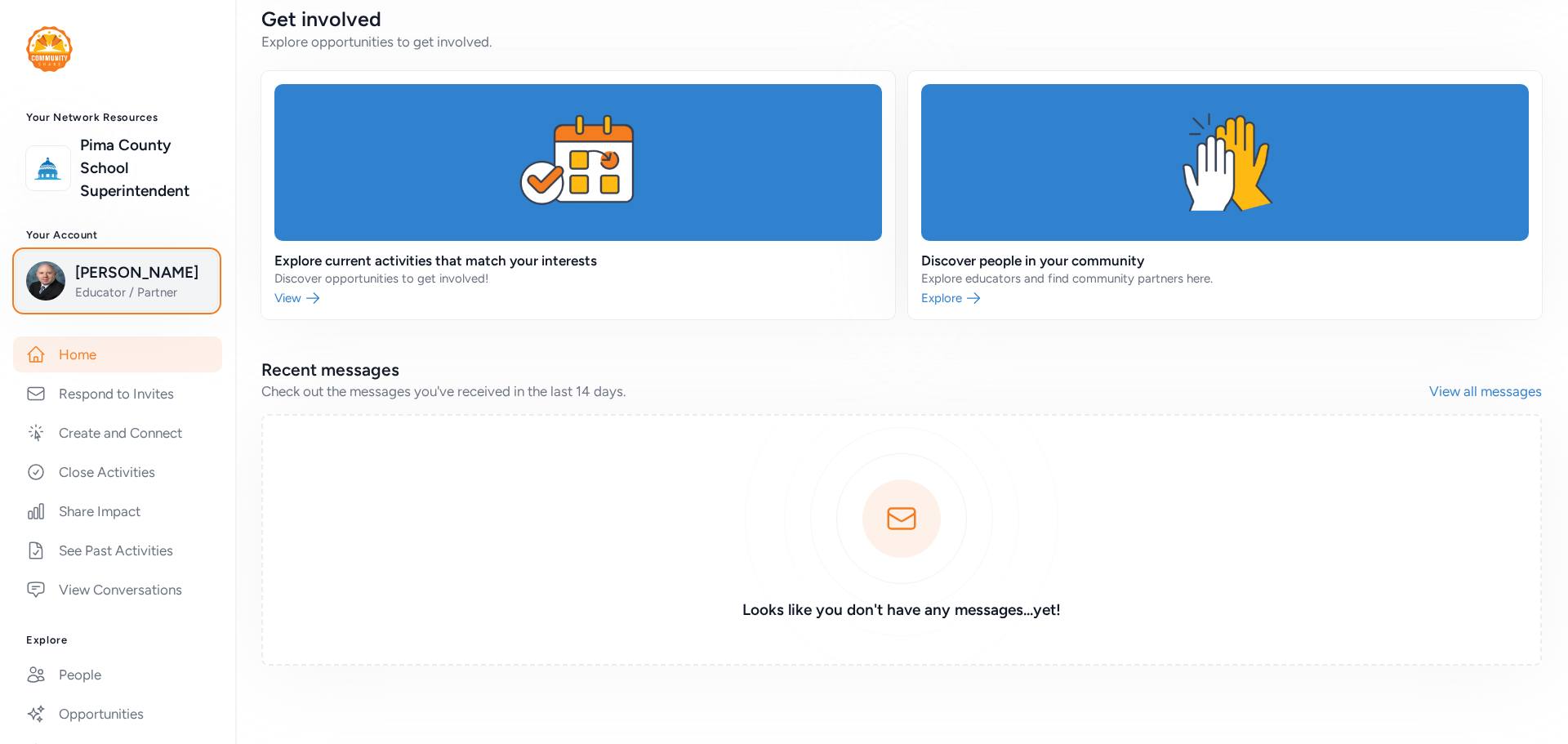
click at [104, 290] on span "Educator / Partner" at bounding box center [142, 292] width 132 height 17
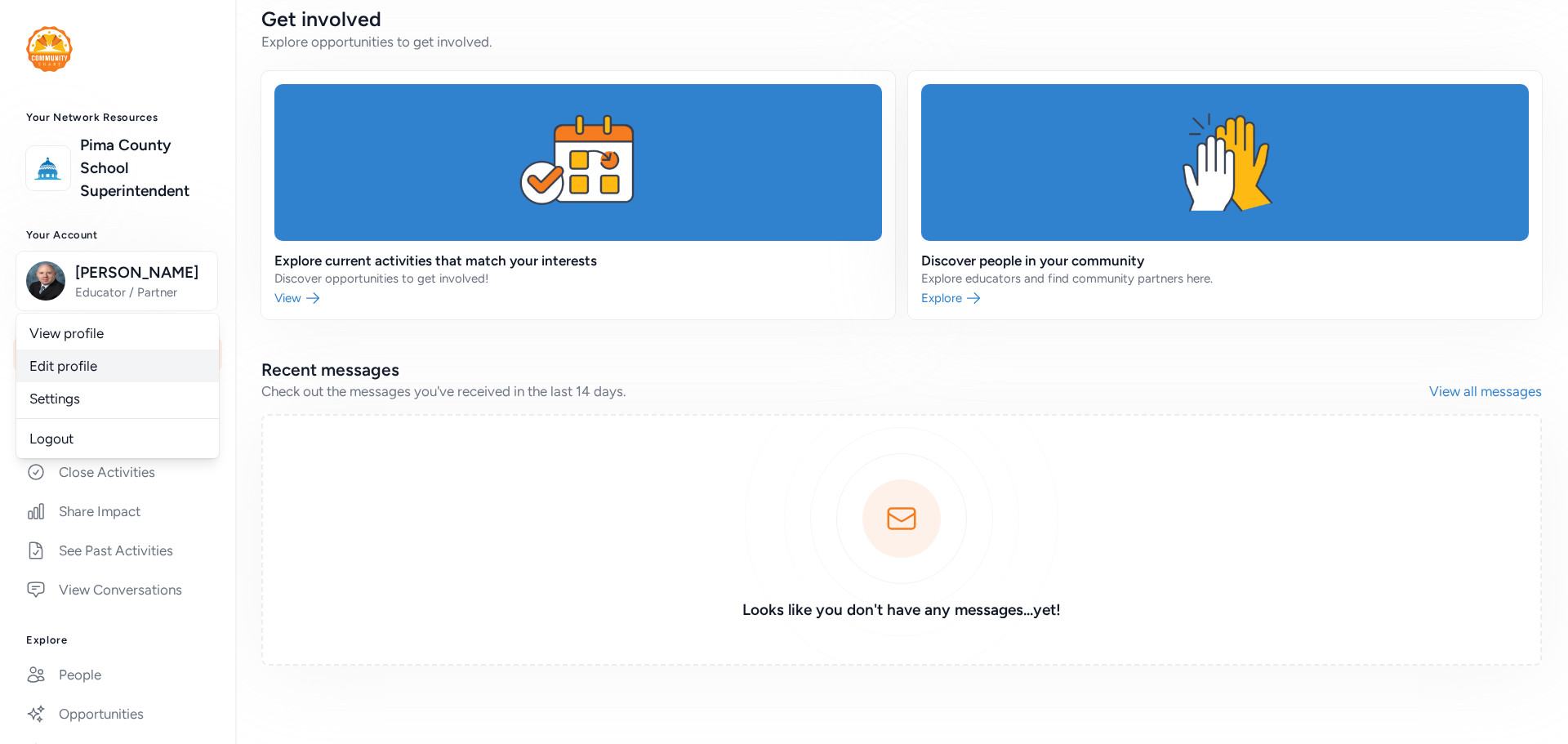
click at [74, 374] on link "Edit profile" at bounding box center [118, 366] width 202 height 33
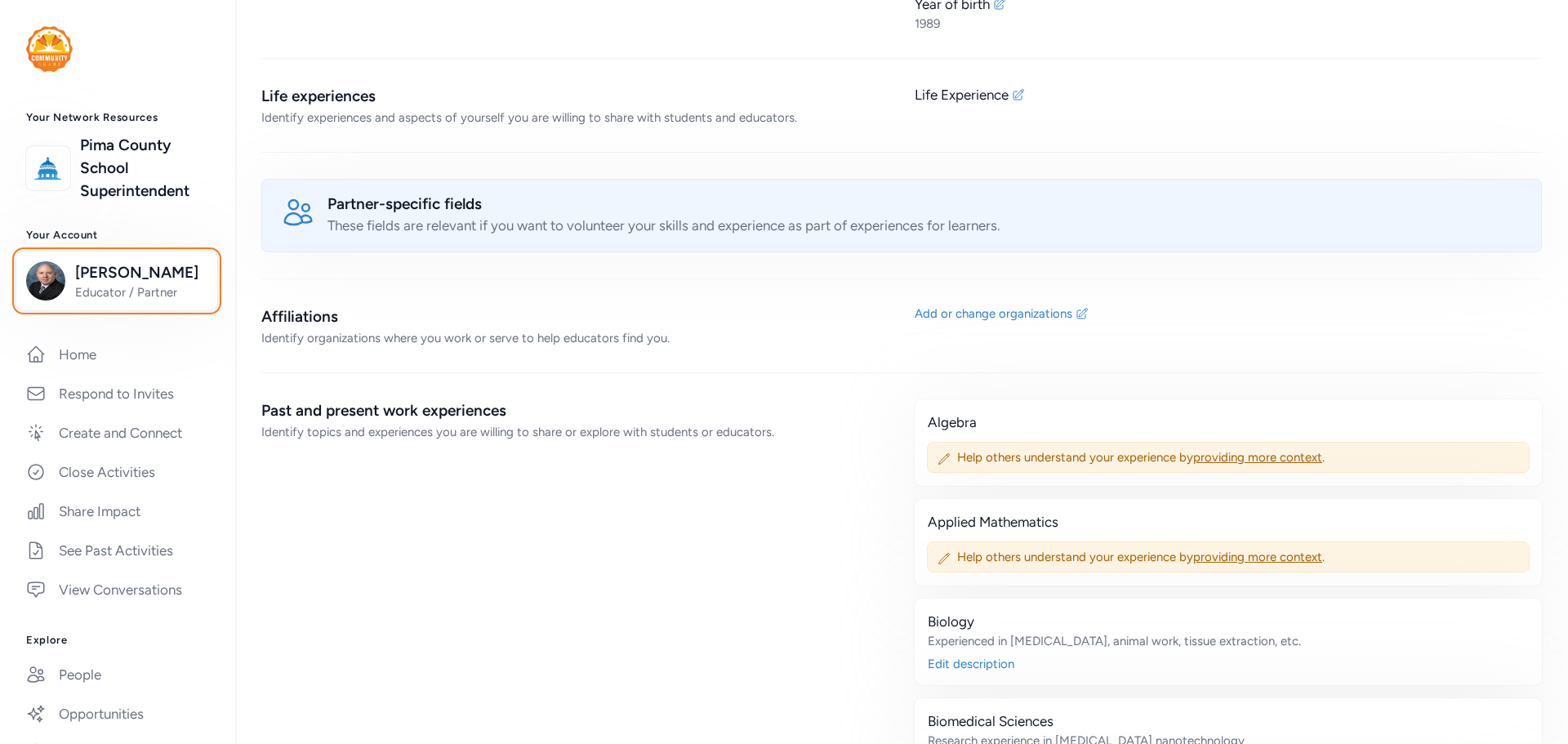
scroll to position [817, 0]
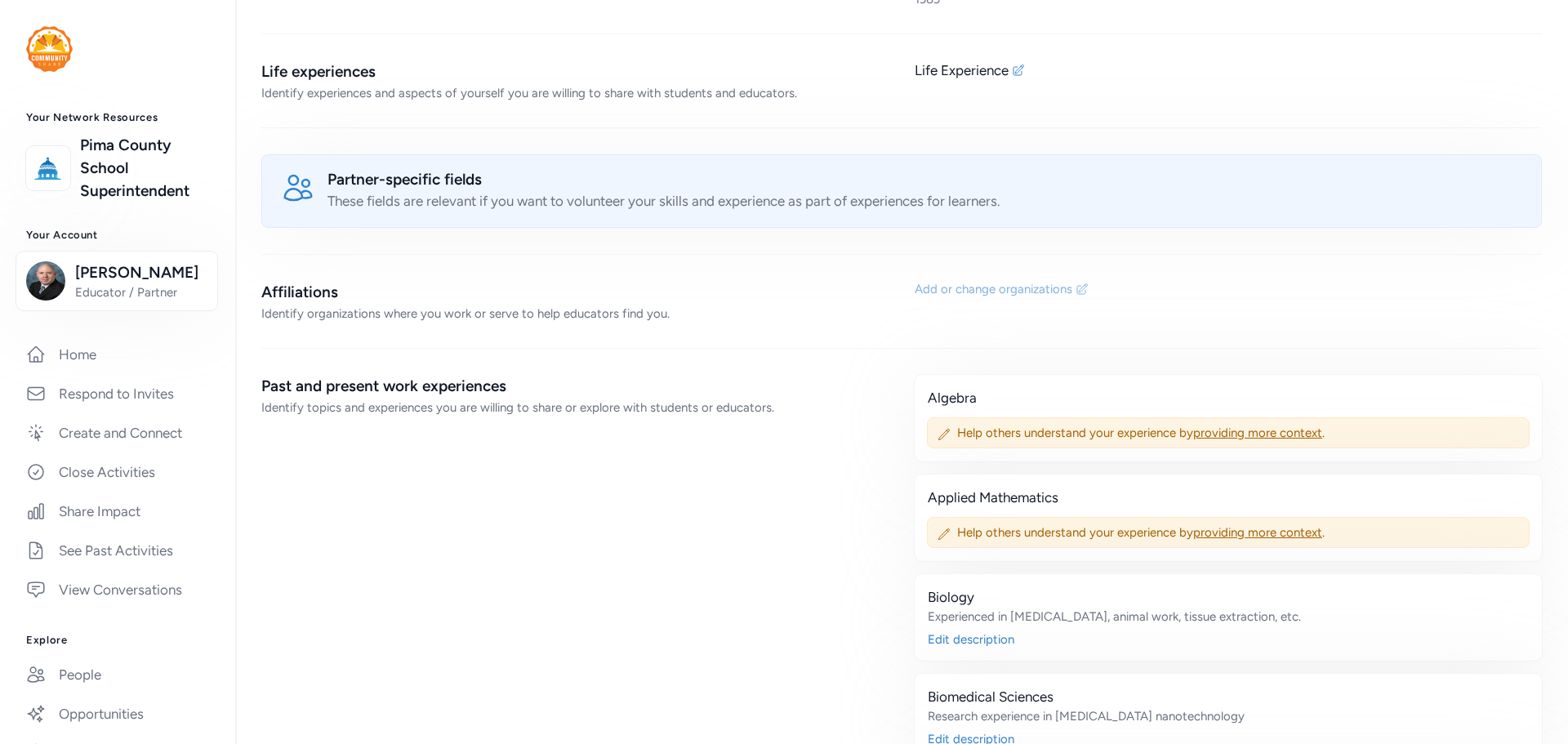
click at [967, 286] on div "Add or change organizations" at bounding box center [993, 290] width 157 height 17
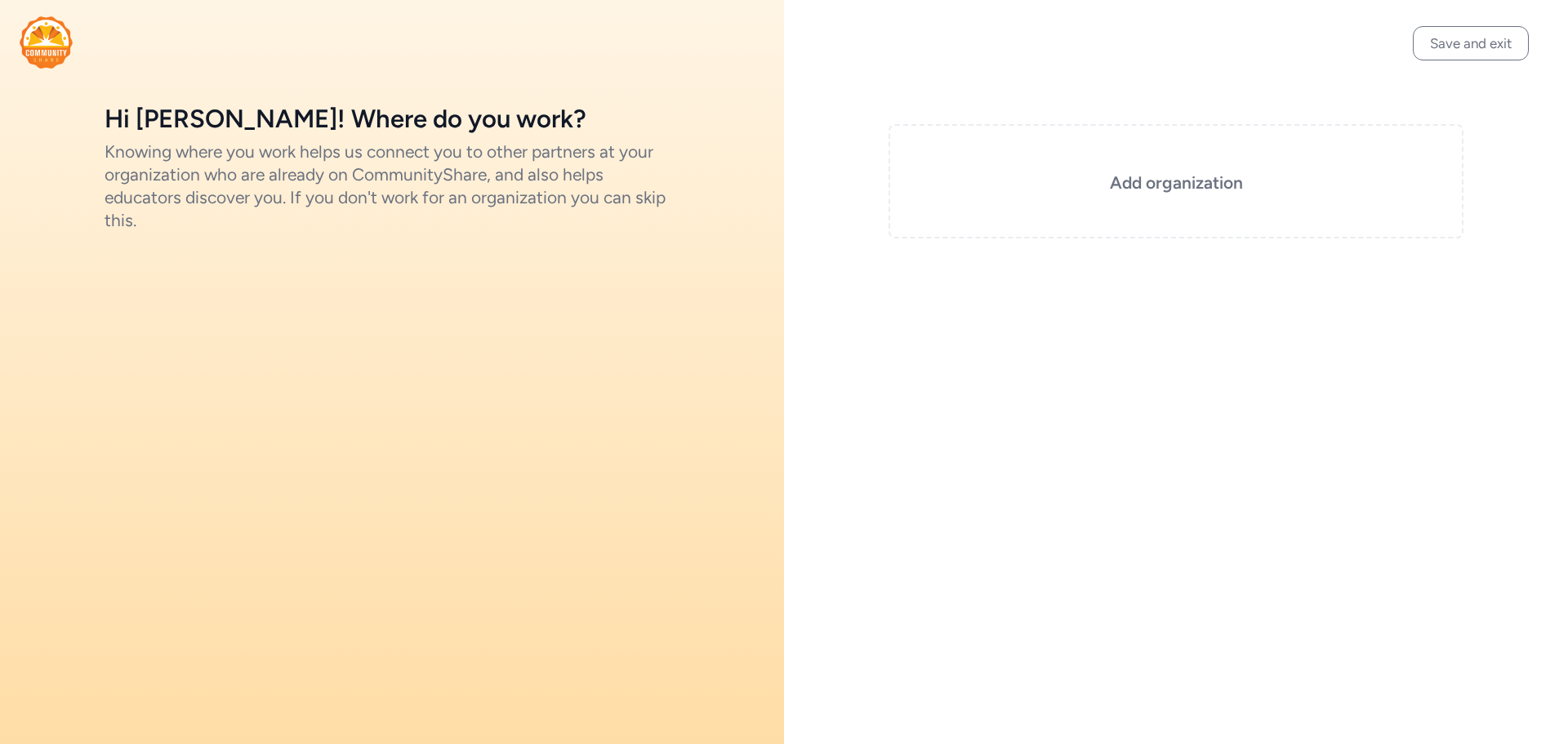
click at [307, 162] on div "Knowing where you work helps us connect you to other partners at your organizat…" at bounding box center [392, 186] width 575 height 91
click at [1102, 178] on h3 "Add organization" at bounding box center [1176, 183] width 493 height 23
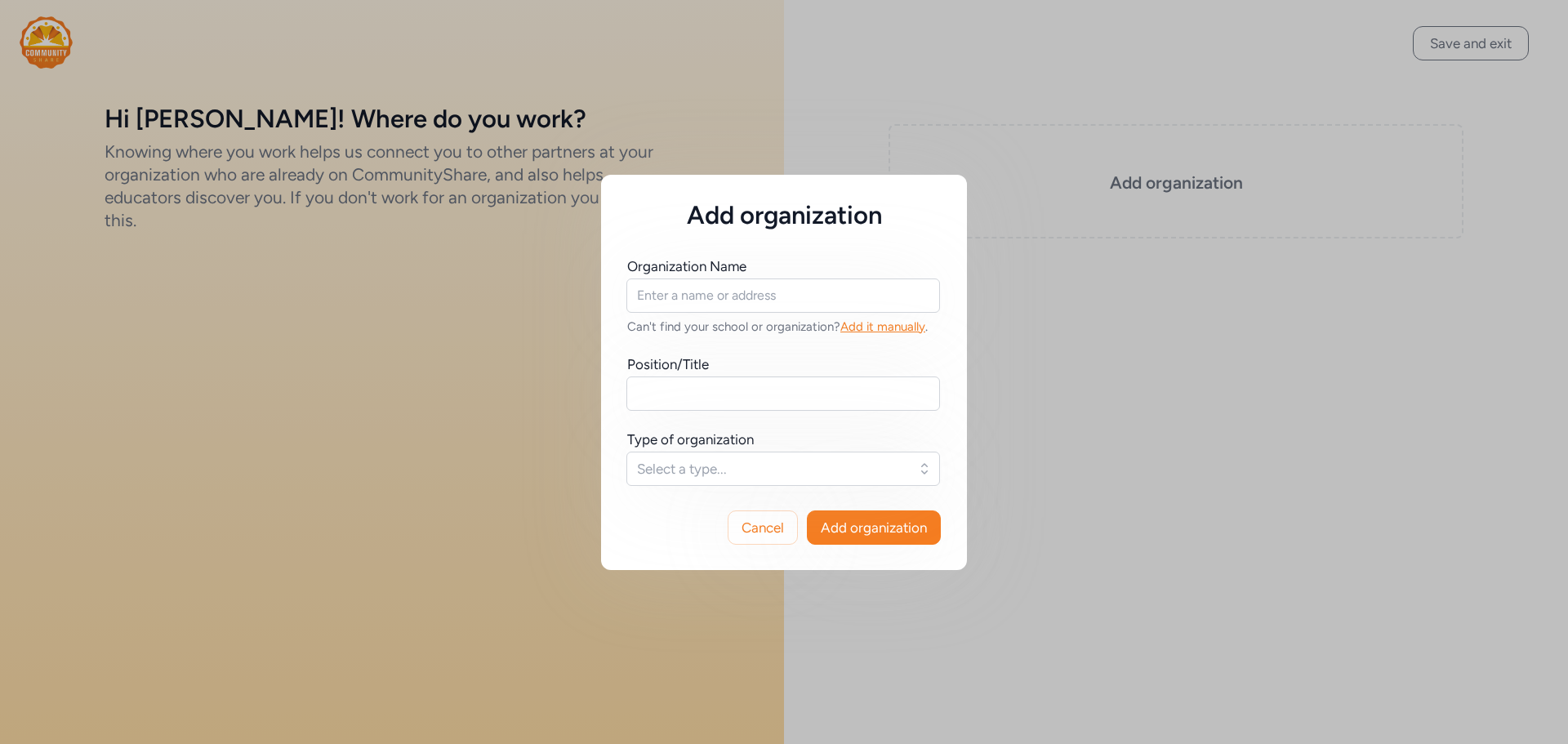
click at [735, 313] on div "Organization Name Can't find your school or organization? Add it manually ." at bounding box center [784, 295] width 314 height 78
click at [738, 299] on input "text" at bounding box center [783, 295] width 314 height 34
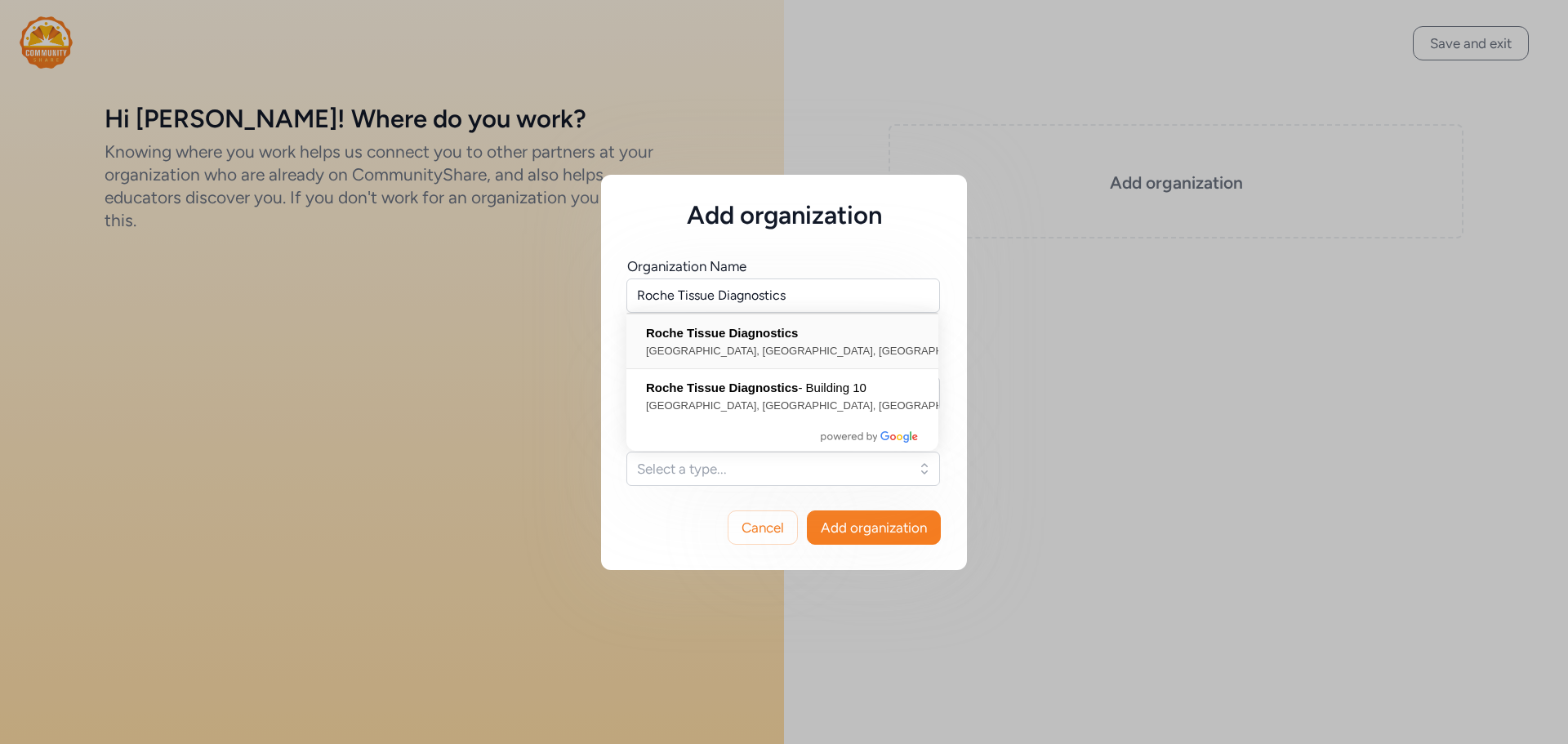
type input "Roche Tissue Diagnostics, [GEOGRAPHIC_DATA], [GEOGRAPHIC_DATA], [GEOGRAPHIC_DAT…"
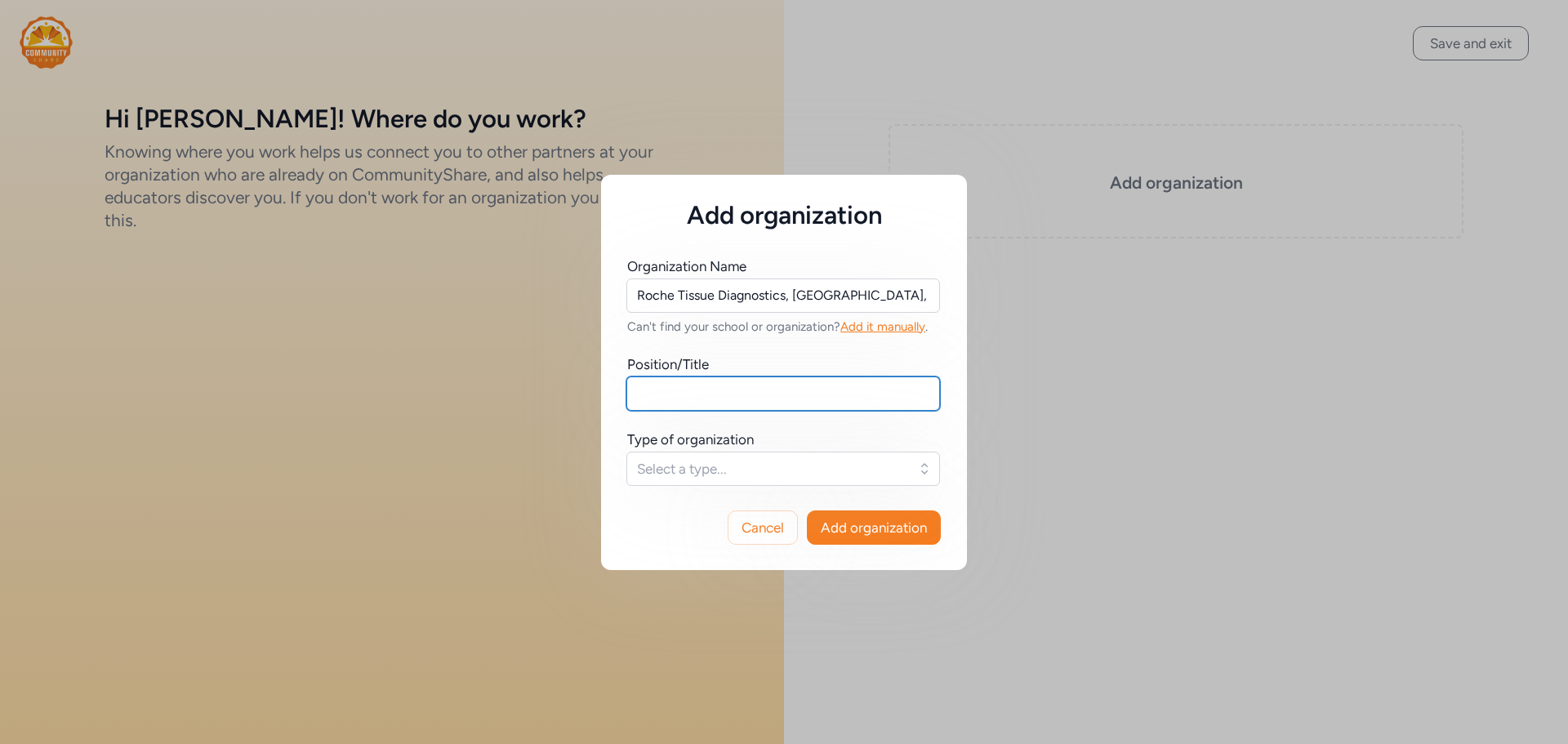
click at [741, 379] on input "text" at bounding box center [783, 393] width 314 height 34
type input "Scientist"
click at [699, 471] on span "Select a type..." at bounding box center [772, 468] width 269 height 19
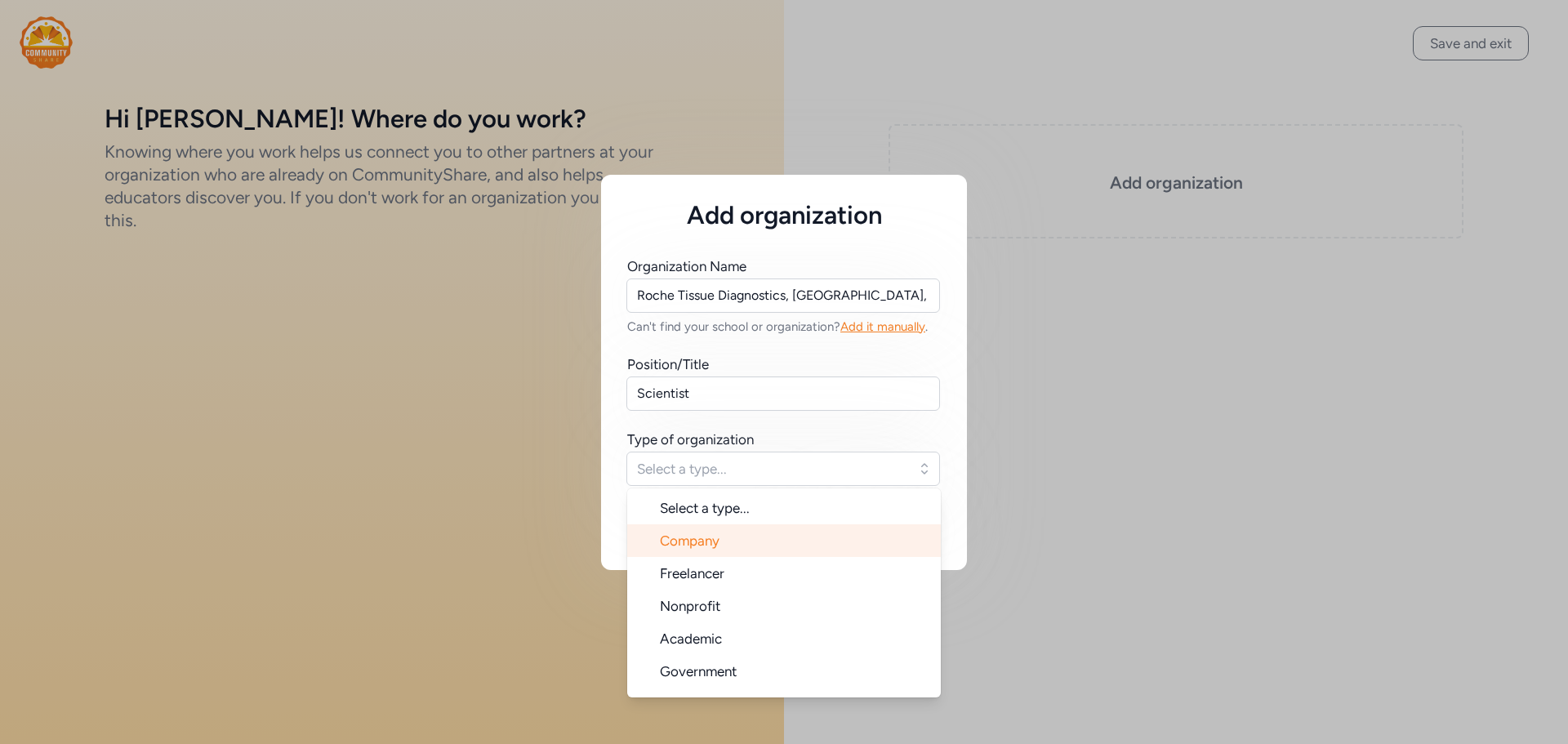
click at [728, 531] on li "Company" at bounding box center [784, 541] width 314 height 33
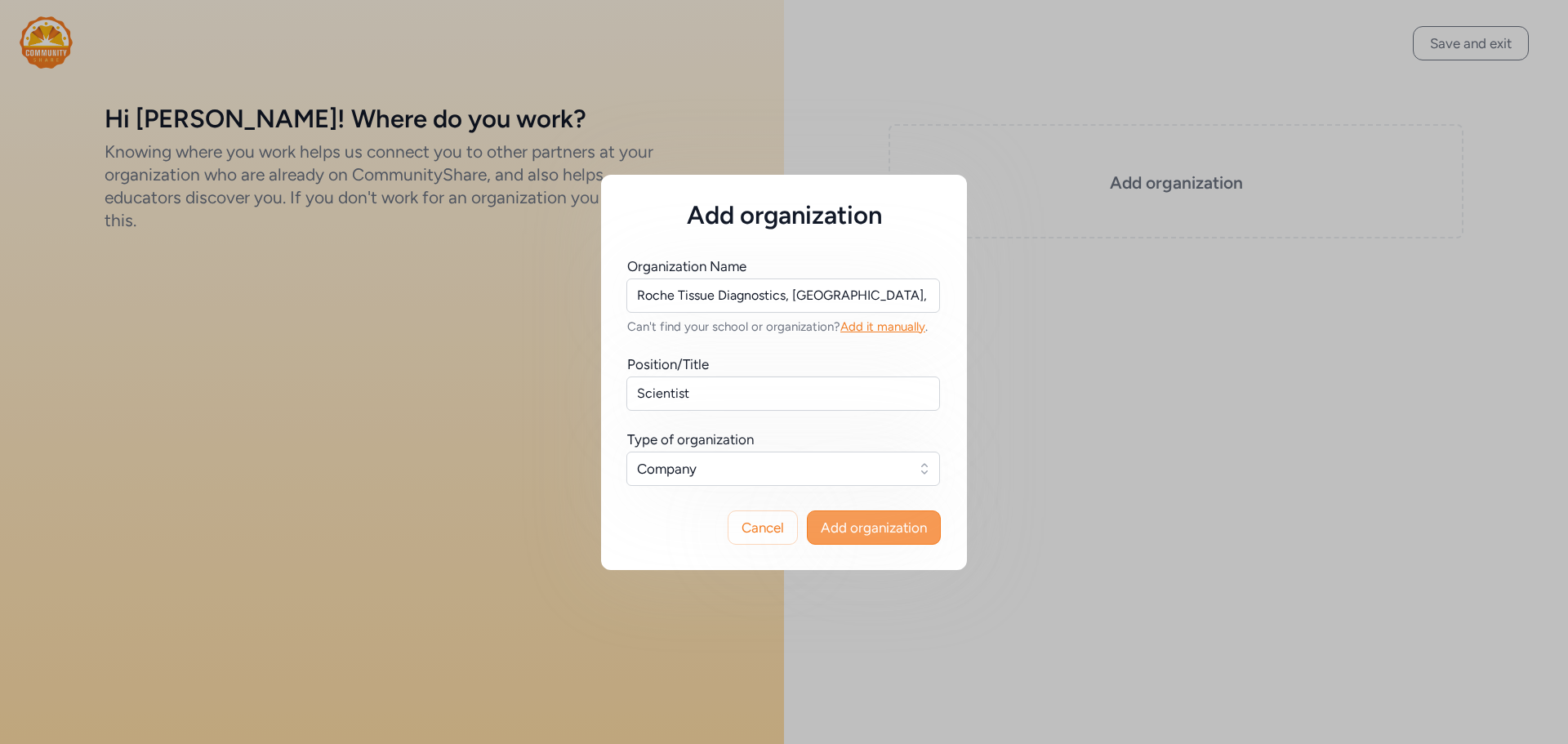
click at [865, 527] on span "Add organization" at bounding box center [874, 527] width 106 height 19
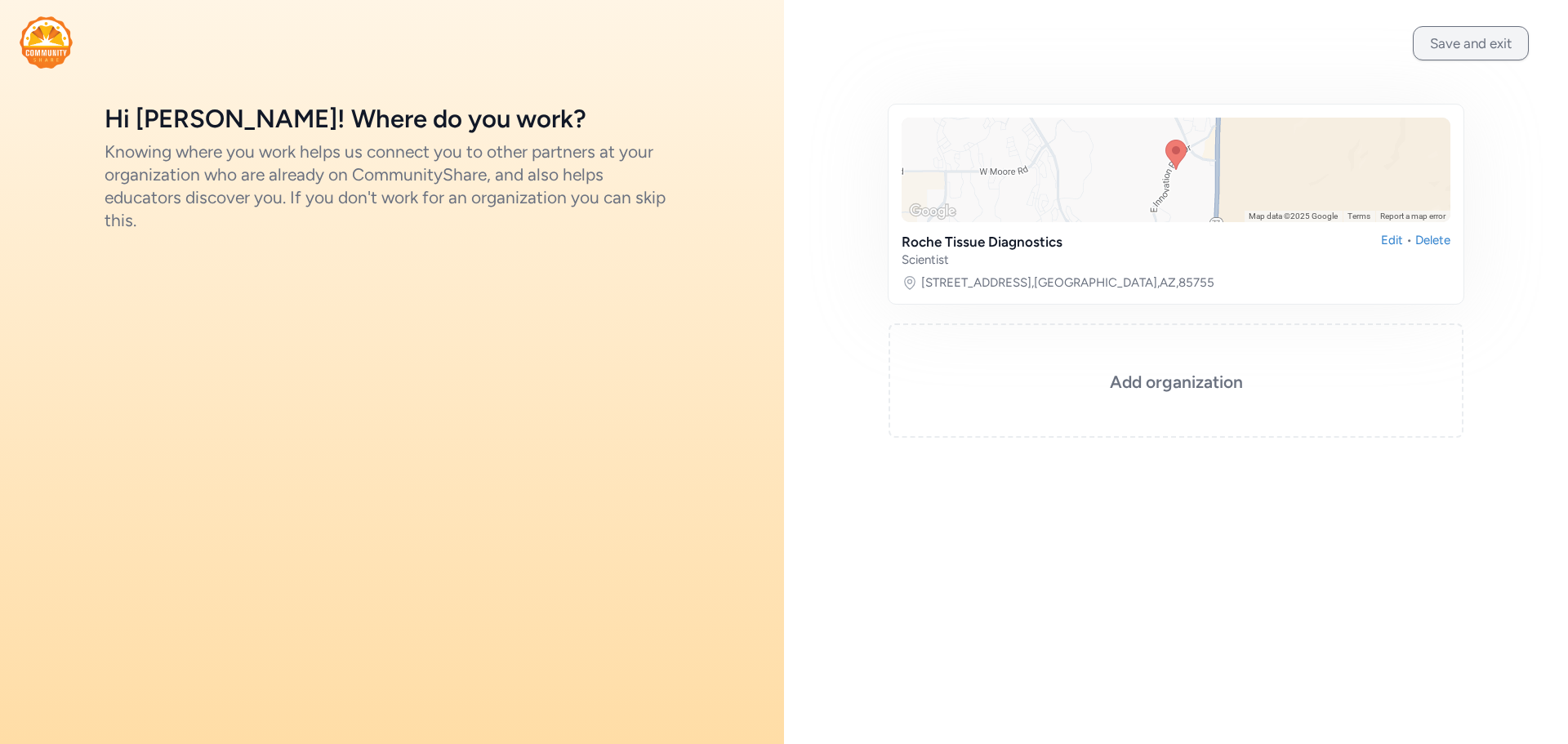
click at [1425, 54] on button "Save and exit" at bounding box center [1471, 42] width 116 height 34
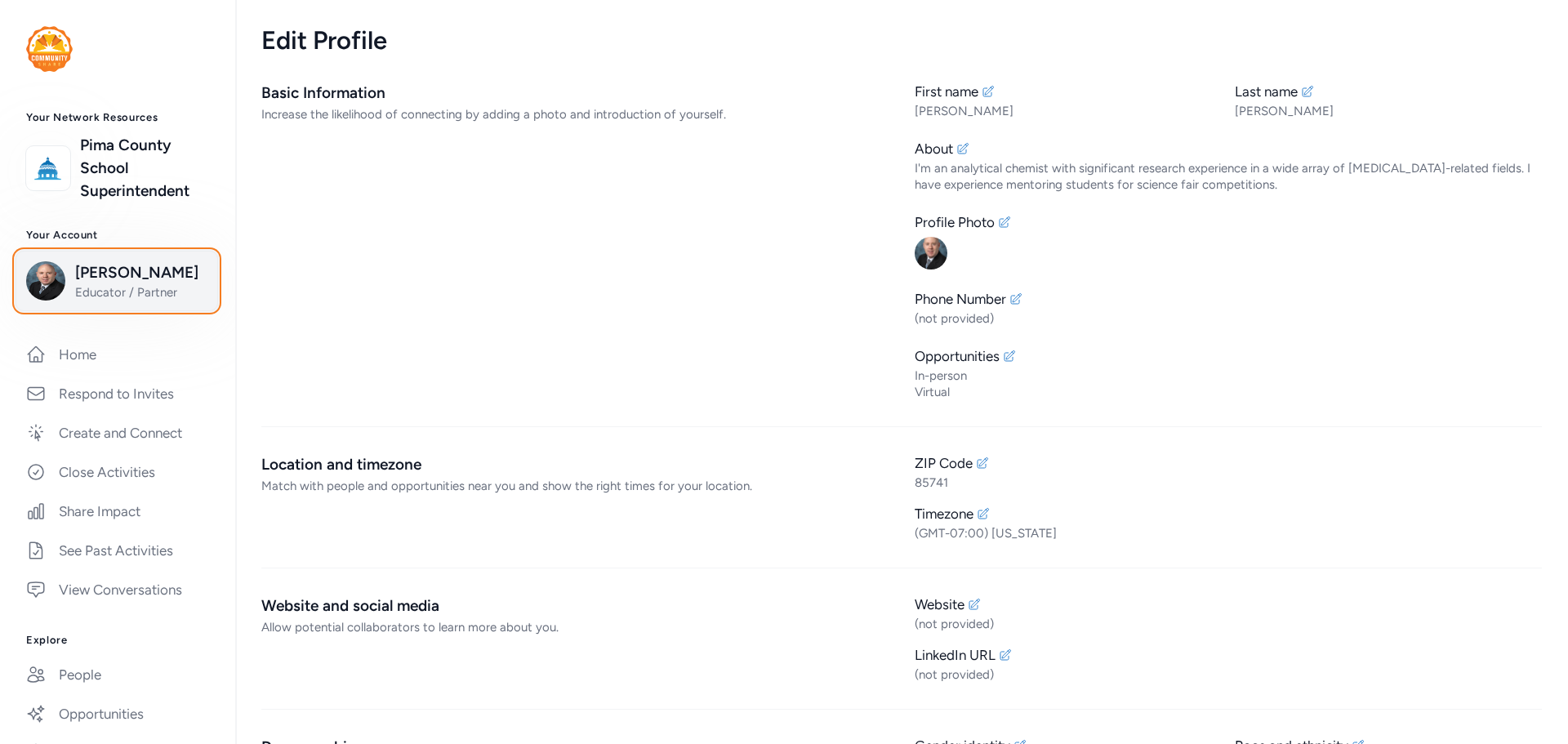
click at [132, 305] on button "[PERSON_NAME] Educator / Partner" at bounding box center [117, 281] width 202 height 61
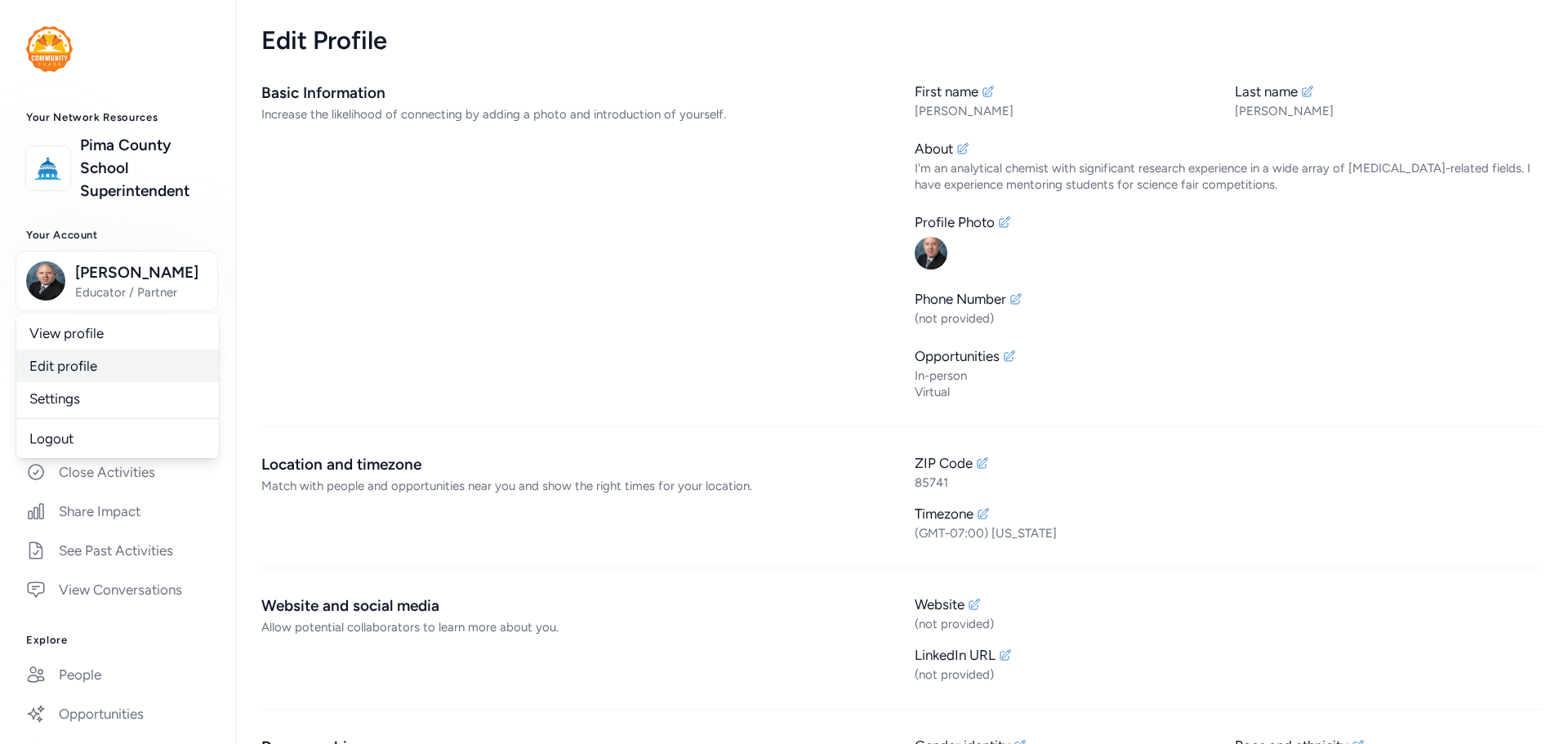
click at [71, 361] on link "Edit profile" at bounding box center [118, 366] width 202 height 33
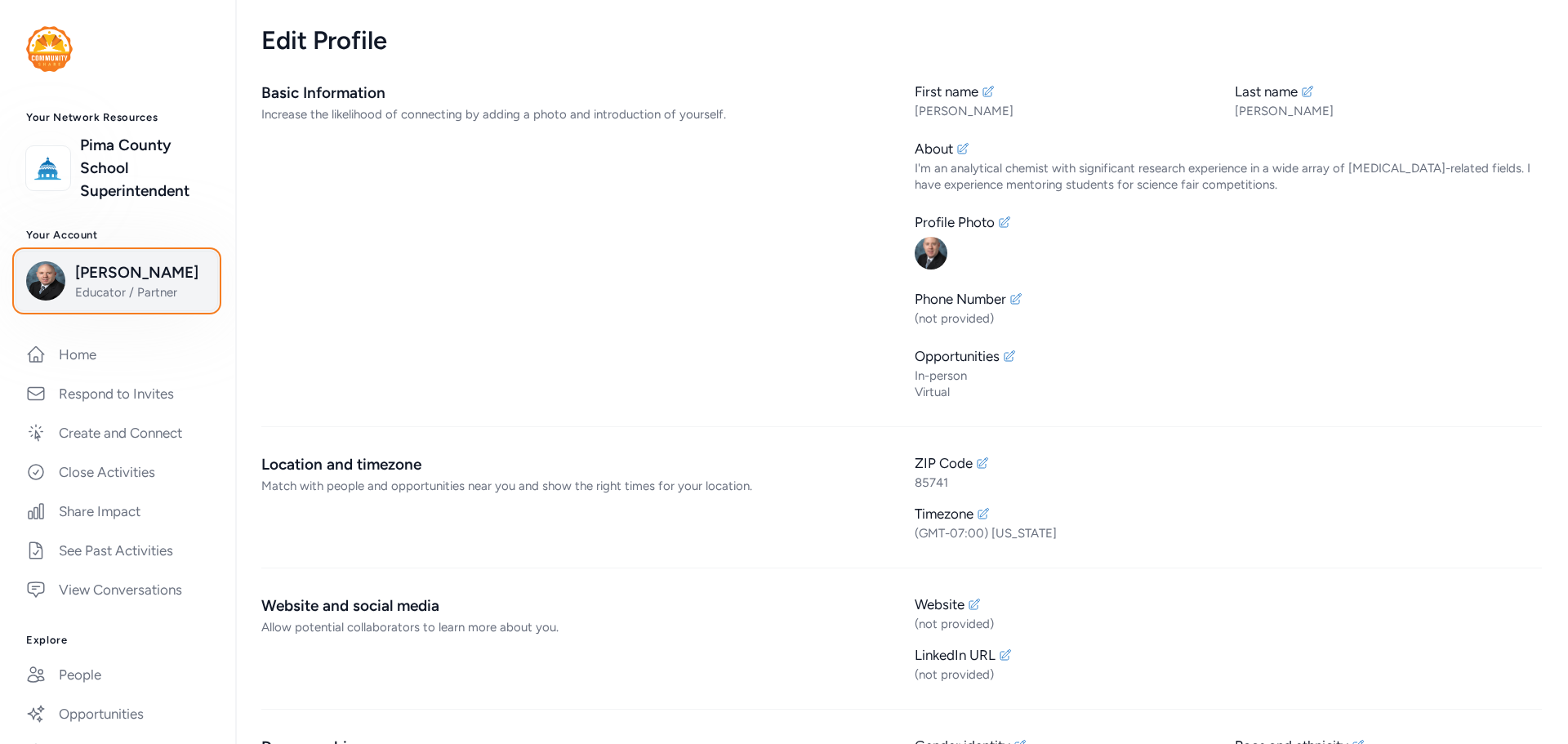
click at [128, 291] on span "Educator / Partner" at bounding box center [142, 292] width 132 height 17
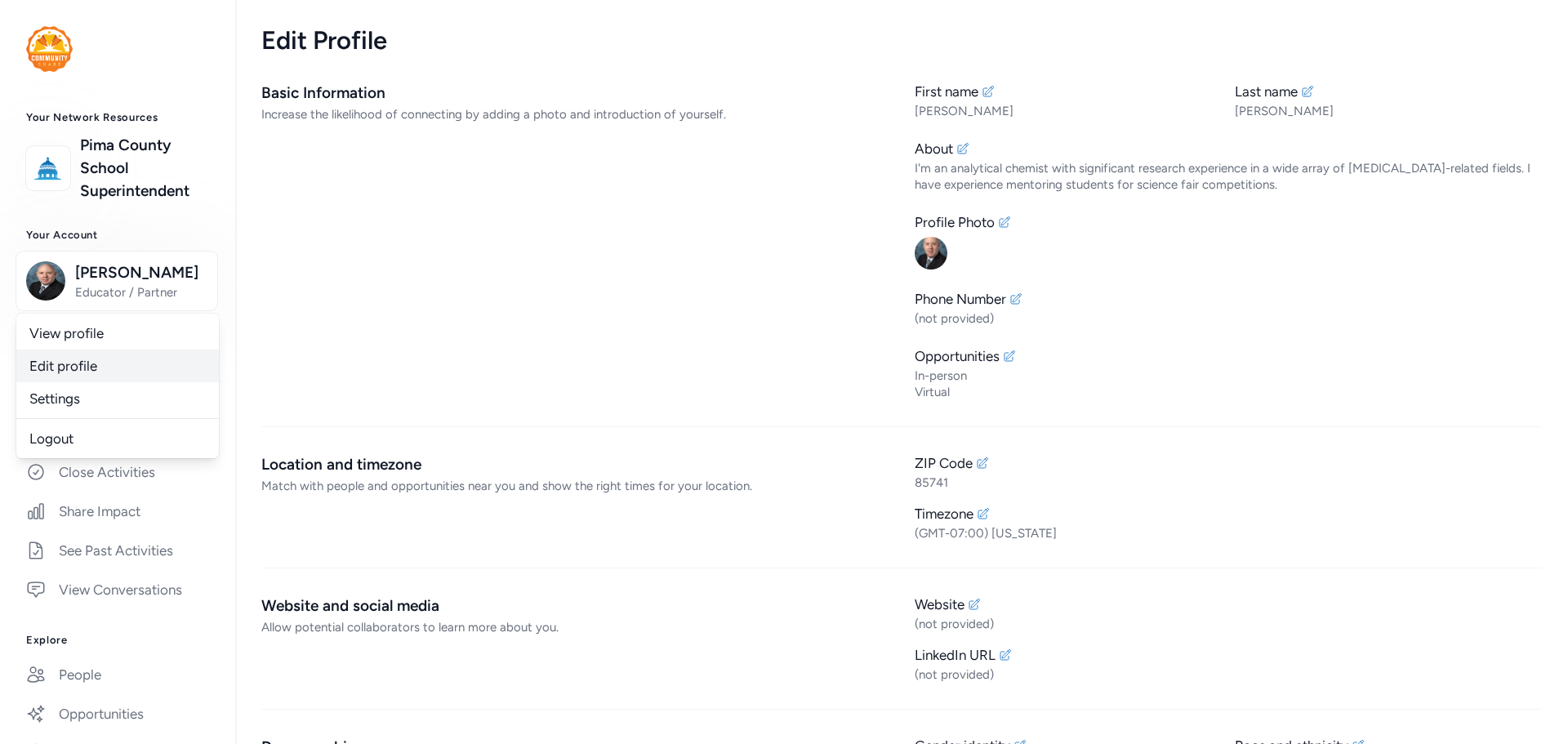
click at [55, 359] on link "Edit profile" at bounding box center [118, 366] width 202 height 33
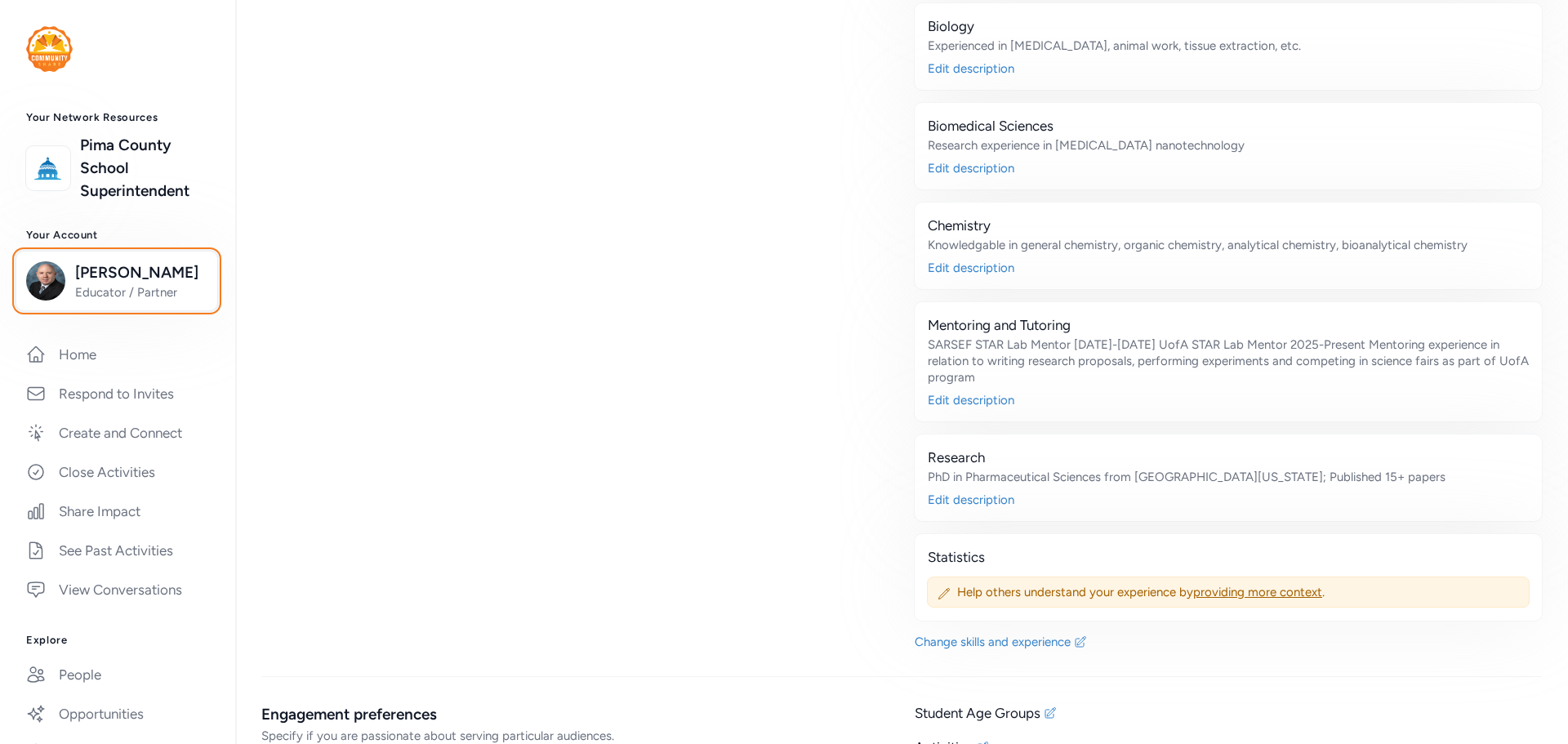
scroll to position [1797, 0]
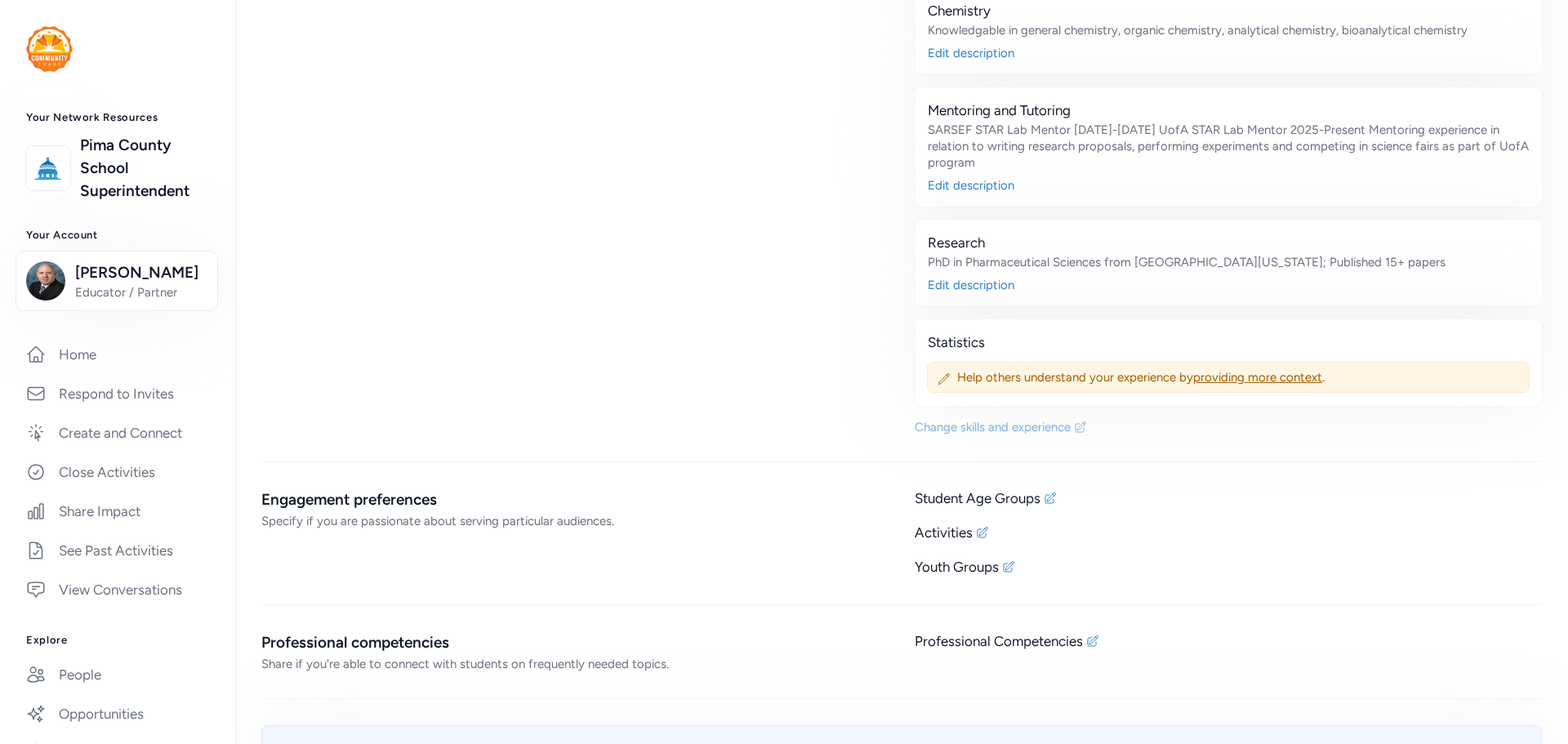
click at [1036, 425] on div "Change skills and experience" at bounding box center [993, 428] width 156 height 17
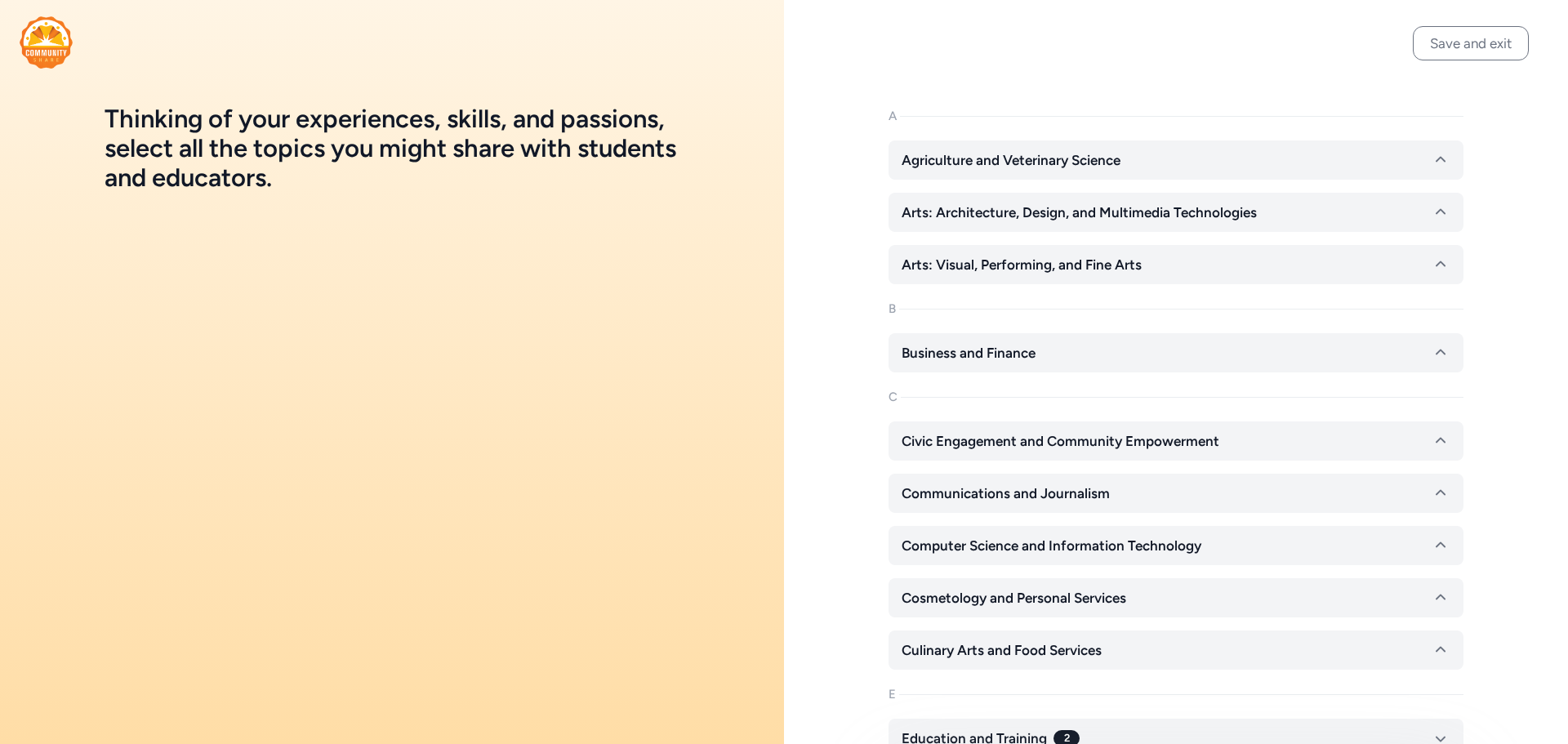
drag, startPoint x: 1505, startPoint y: 602, endPoint x: 1539, endPoint y: 98, distance: 505.1
click at [1508, 48] on button "Save and exit" at bounding box center [1471, 42] width 116 height 34
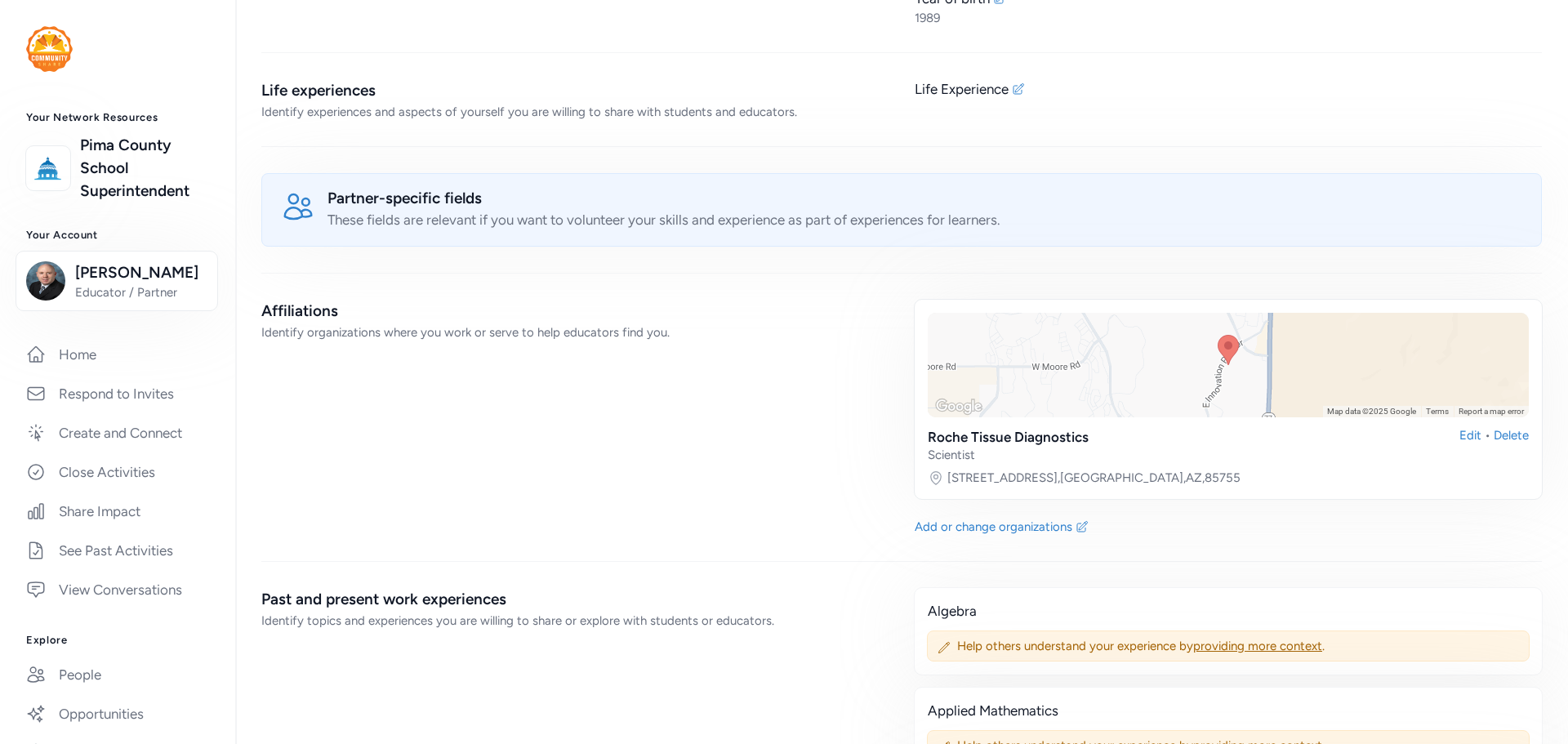
scroll to position [817, 0]
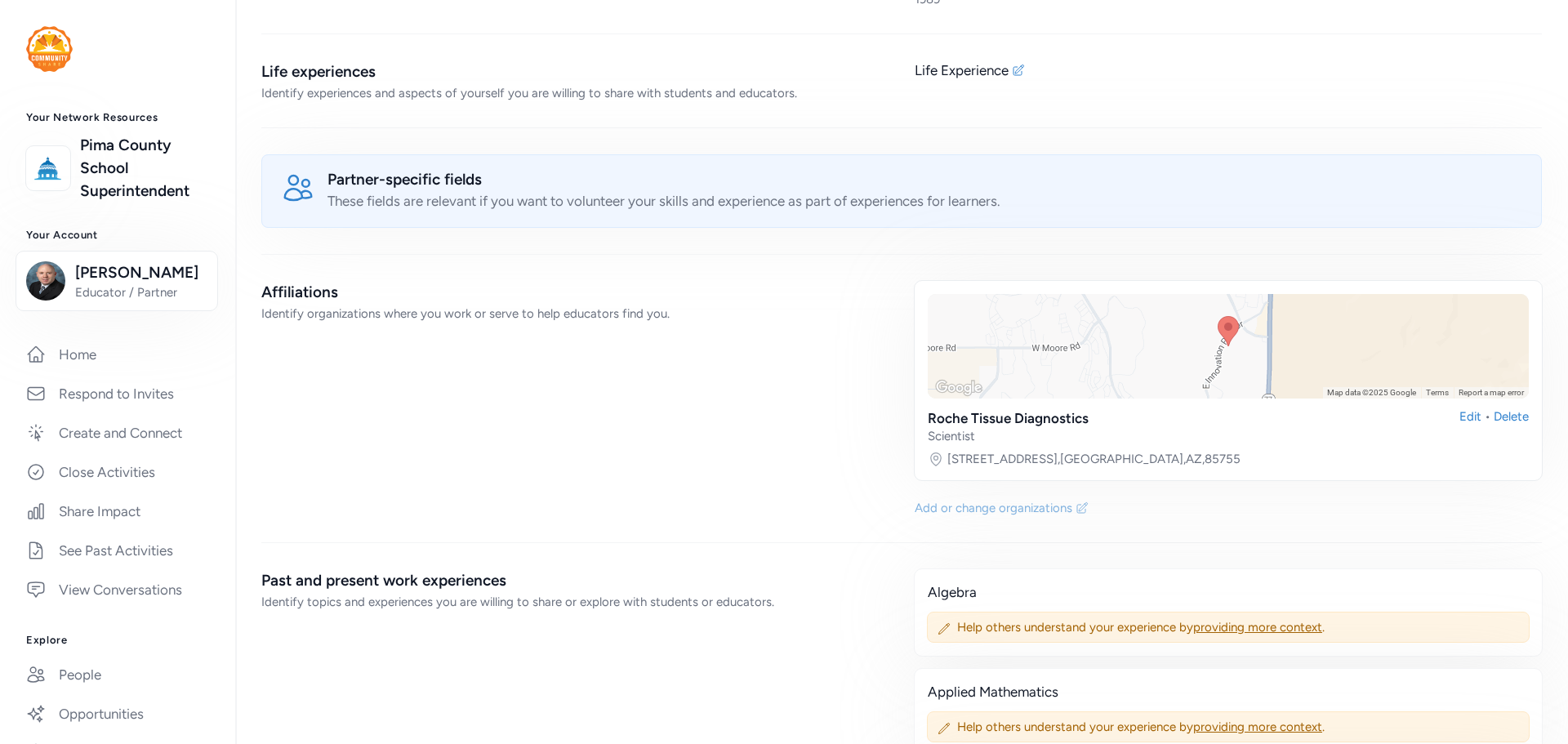
click at [1010, 505] on div "Add or change organizations" at bounding box center [993, 509] width 157 height 17
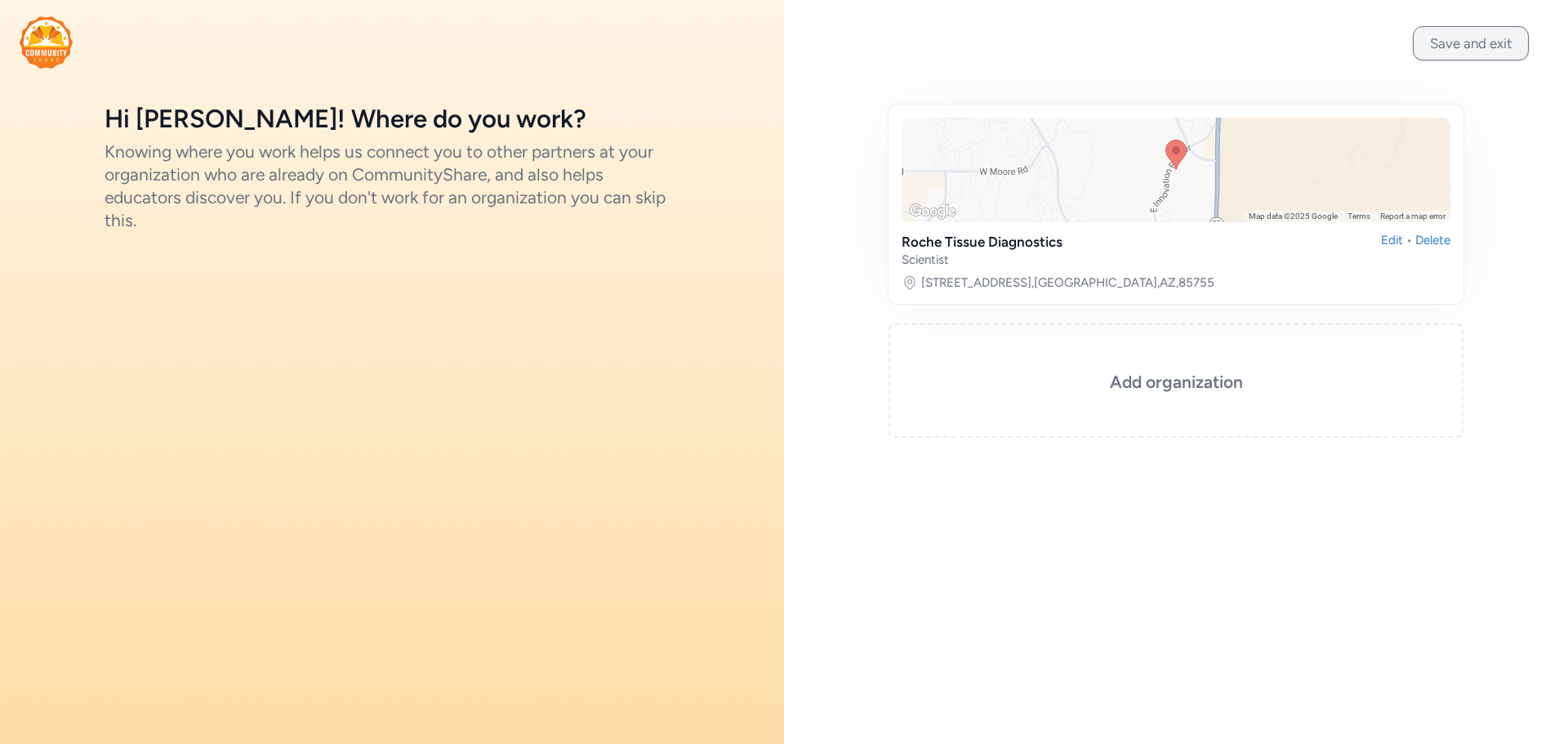
click at [1468, 48] on button "Save and exit" at bounding box center [1471, 42] width 116 height 34
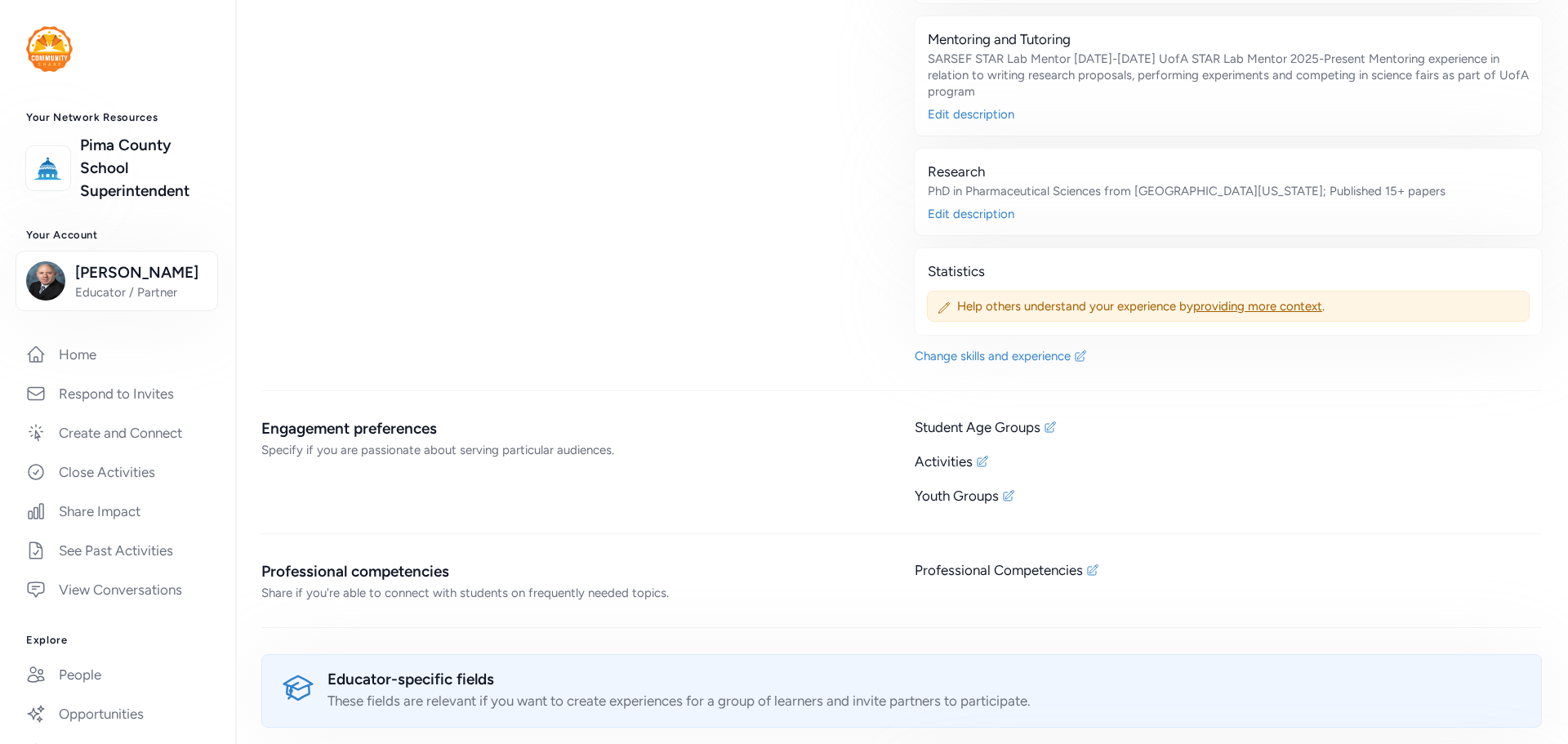
scroll to position [1879, 0]
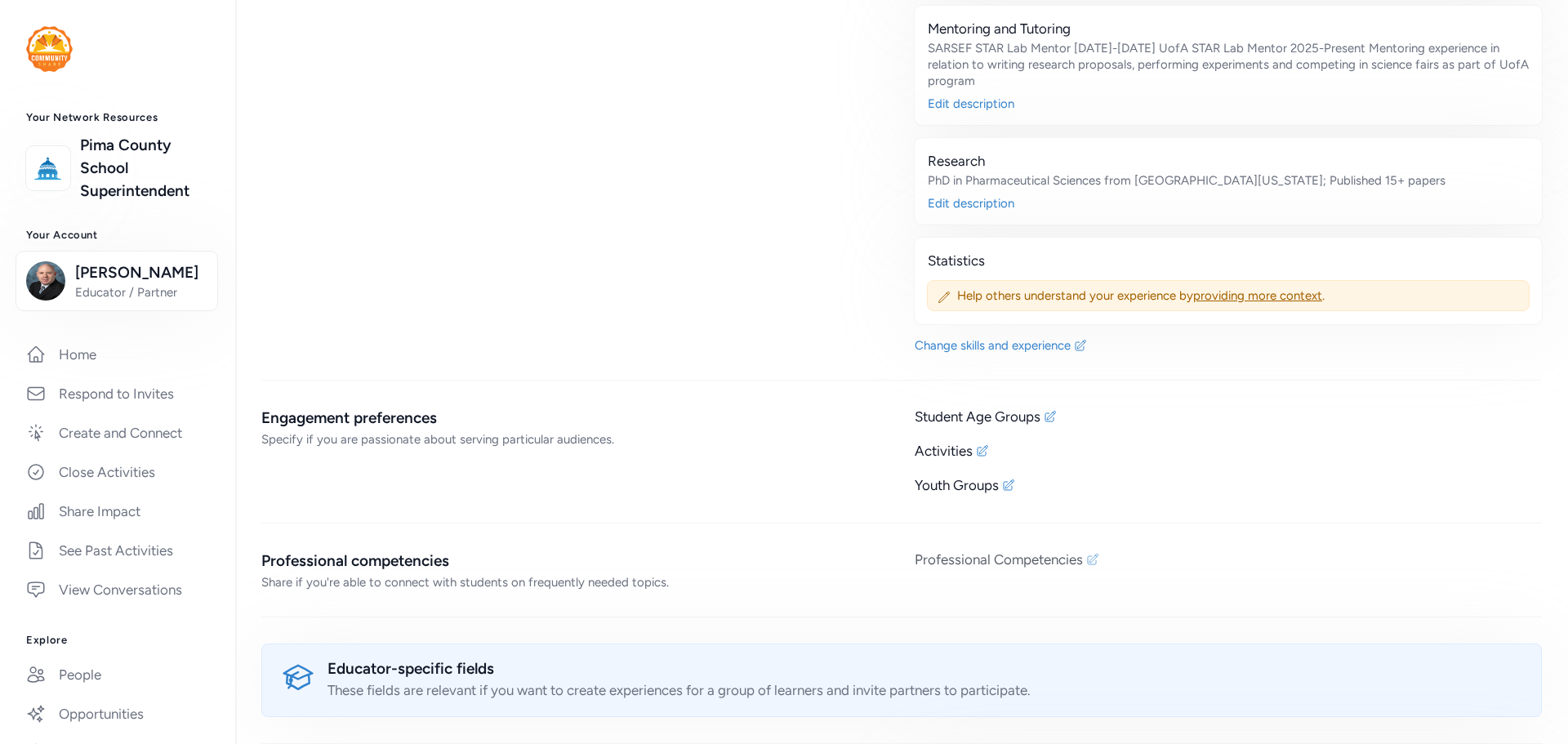
click at [1036, 566] on div "Professional Competencies" at bounding box center [999, 559] width 168 height 19
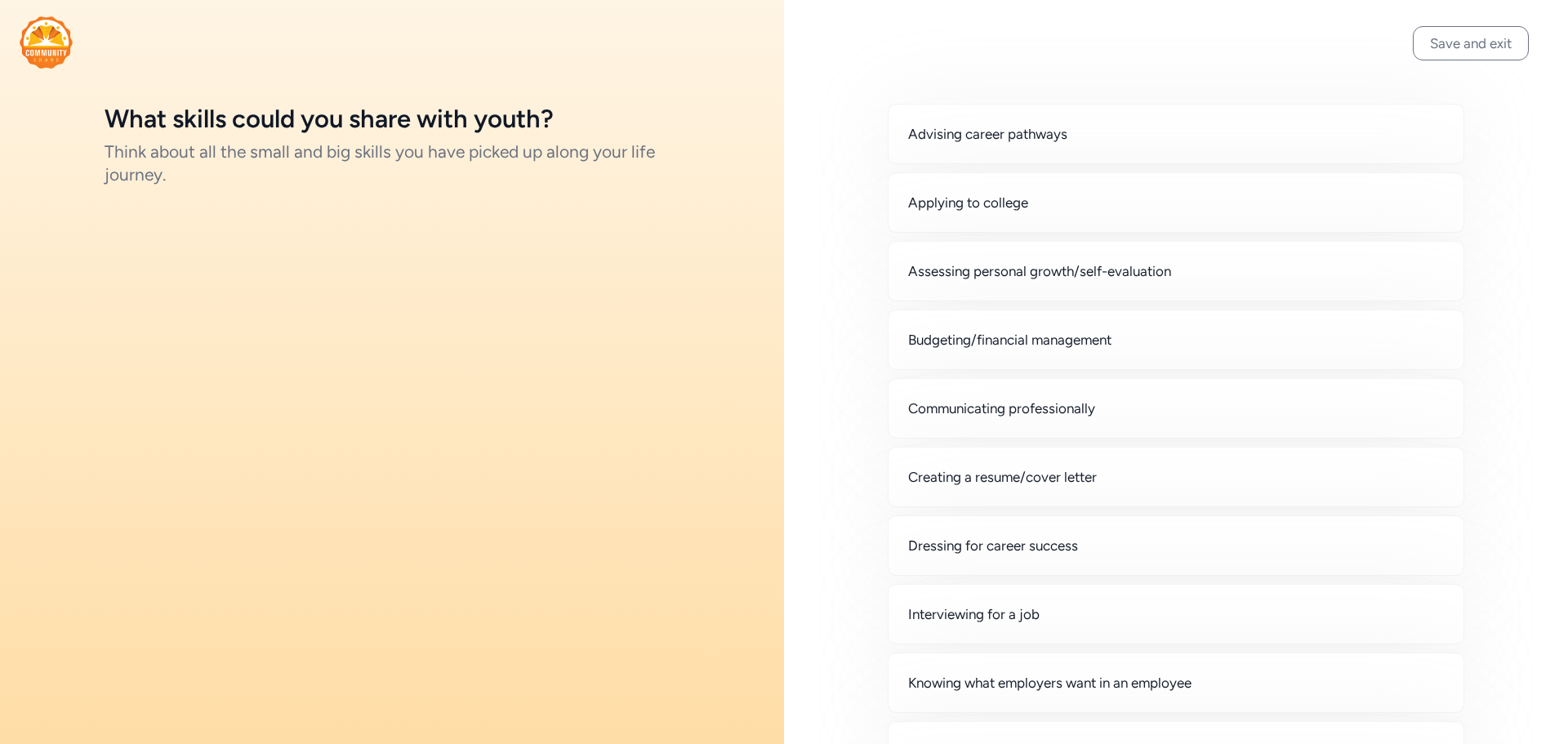
click at [1447, 59] on button "Save and exit" at bounding box center [1471, 42] width 116 height 34
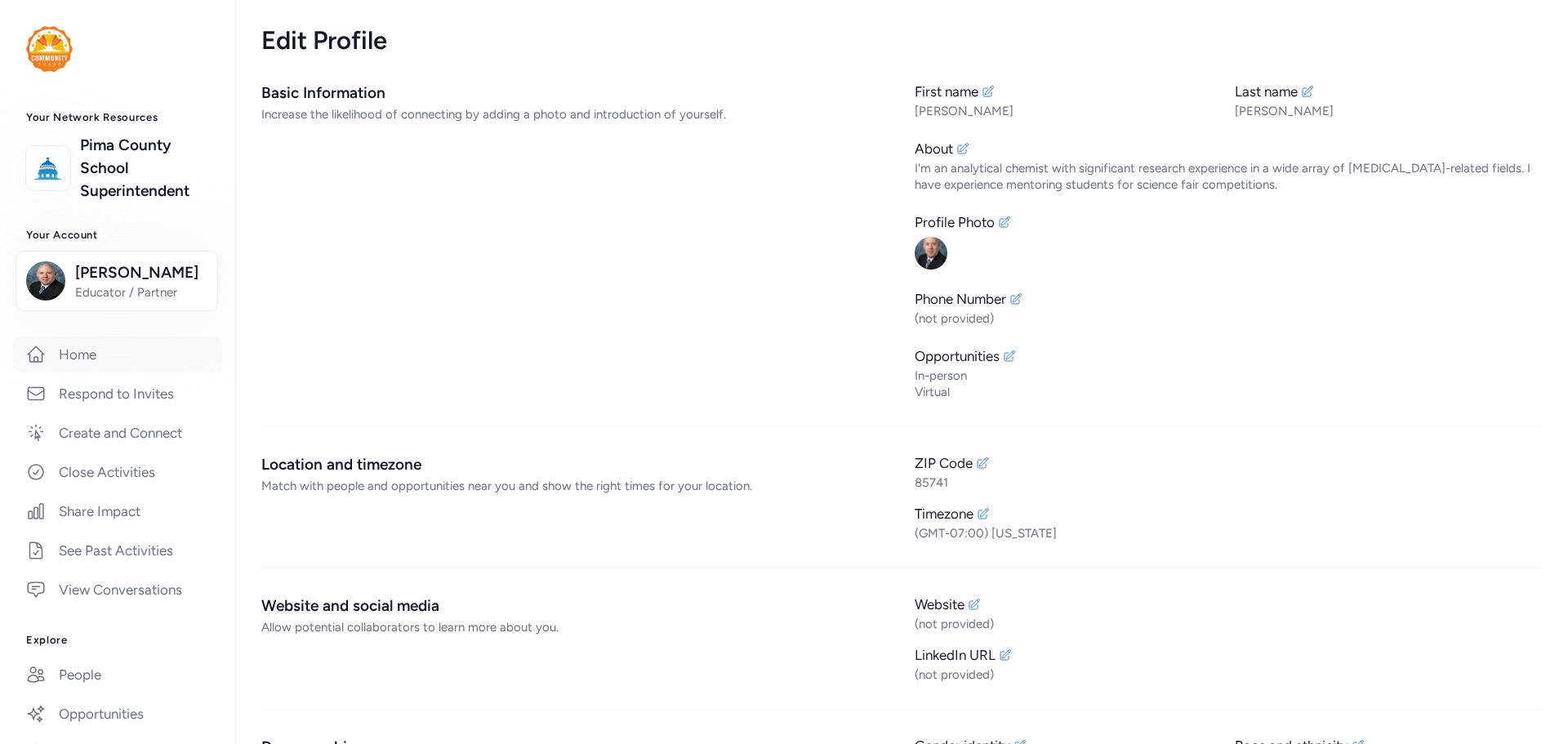
click at [100, 361] on link "Home" at bounding box center [117, 354] width 209 height 36
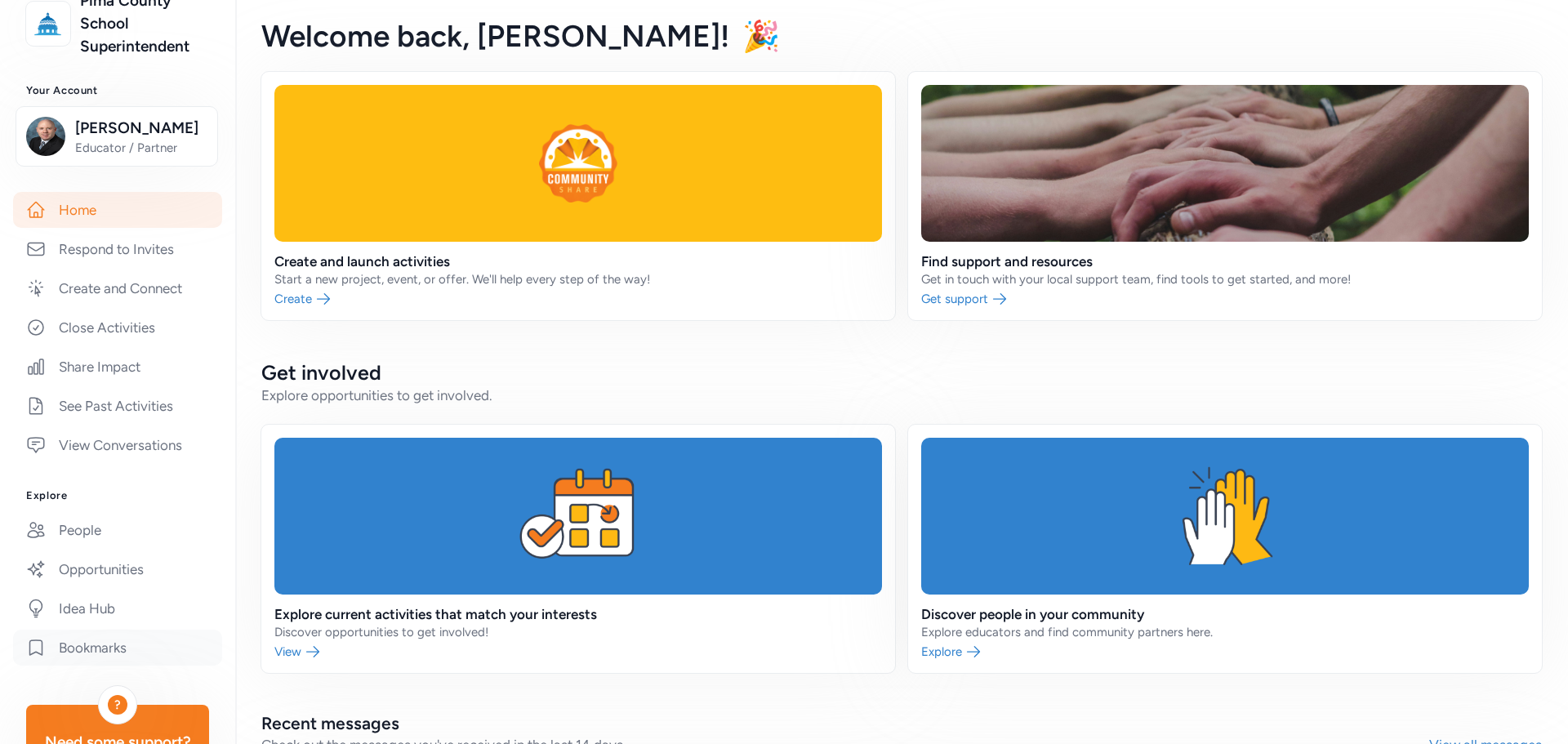
scroll to position [303, 0]
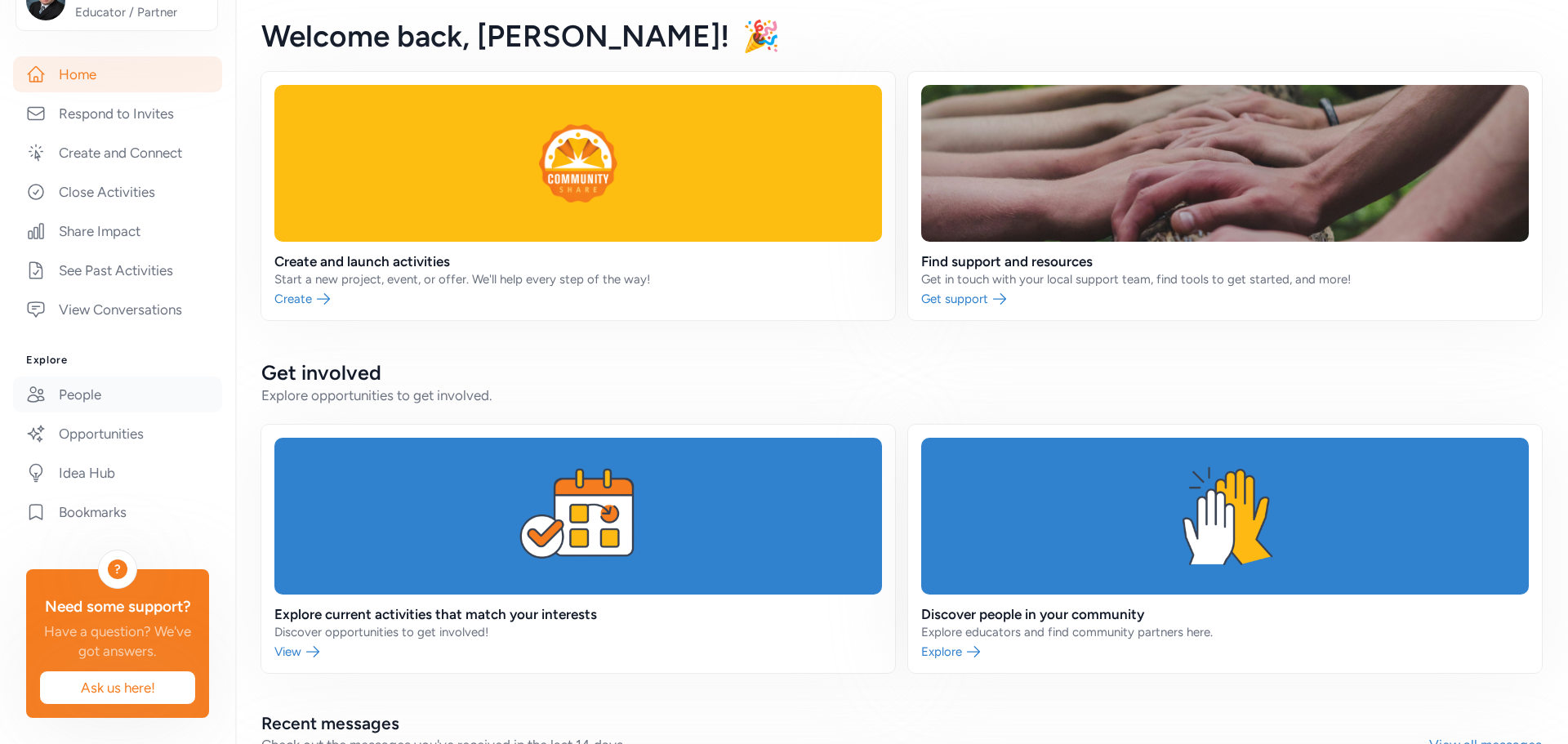
click at [112, 376] on link "People" at bounding box center [117, 394] width 209 height 36
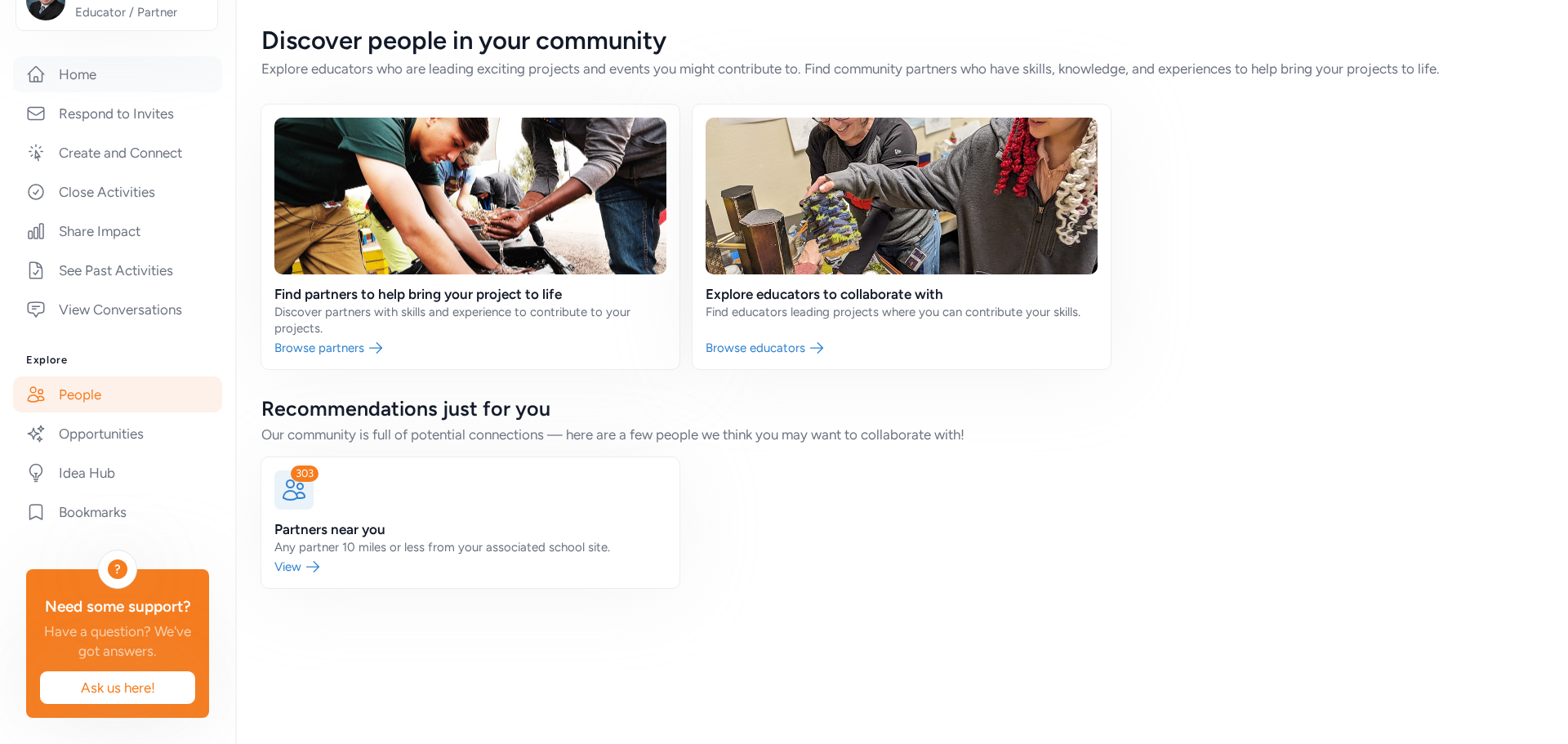
click at [115, 56] on link "Home" at bounding box center [117, 74] width 209 height 36
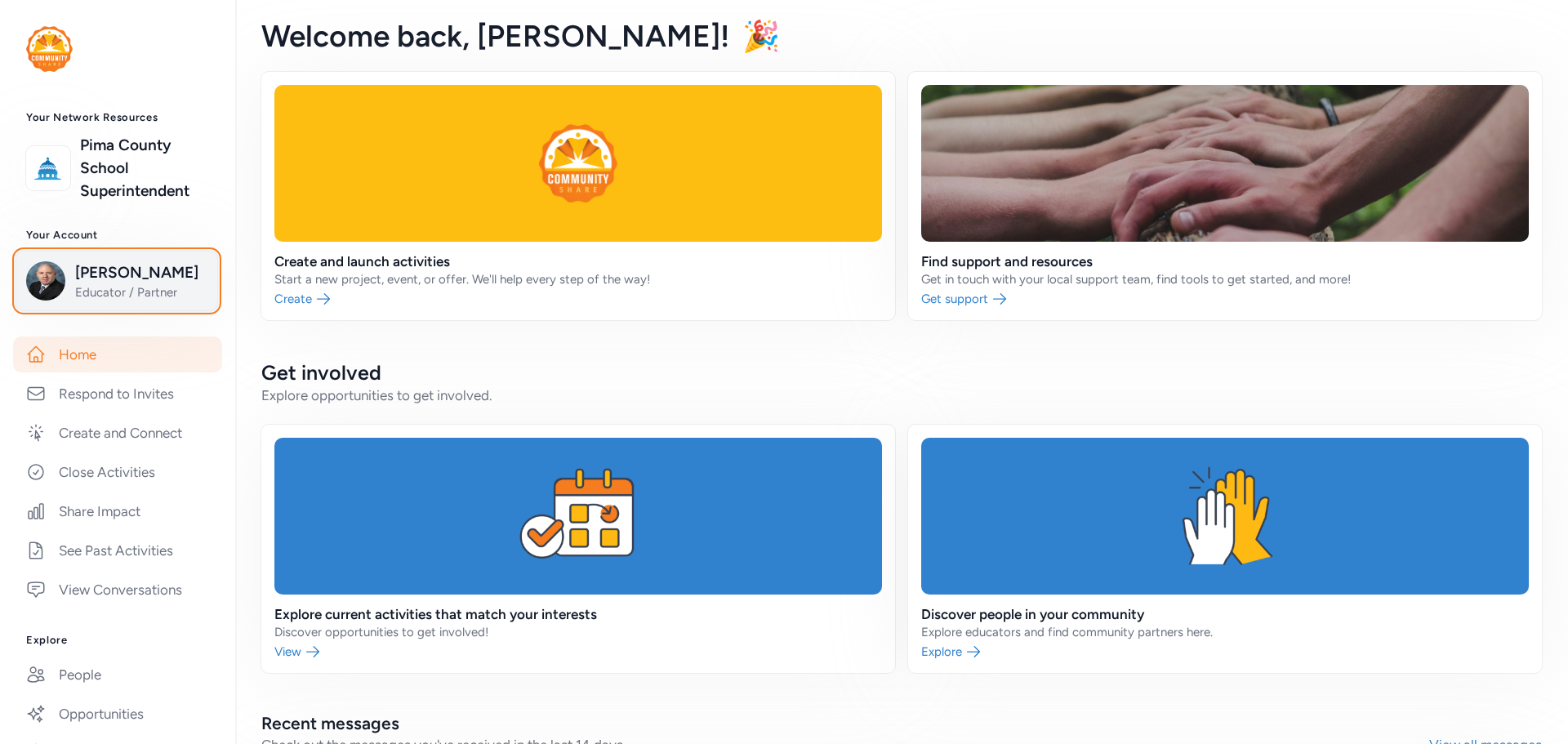
click at [101, 271] on span "[PERSON_NAME]" at bounding box center [142, 272] width 132 height 23
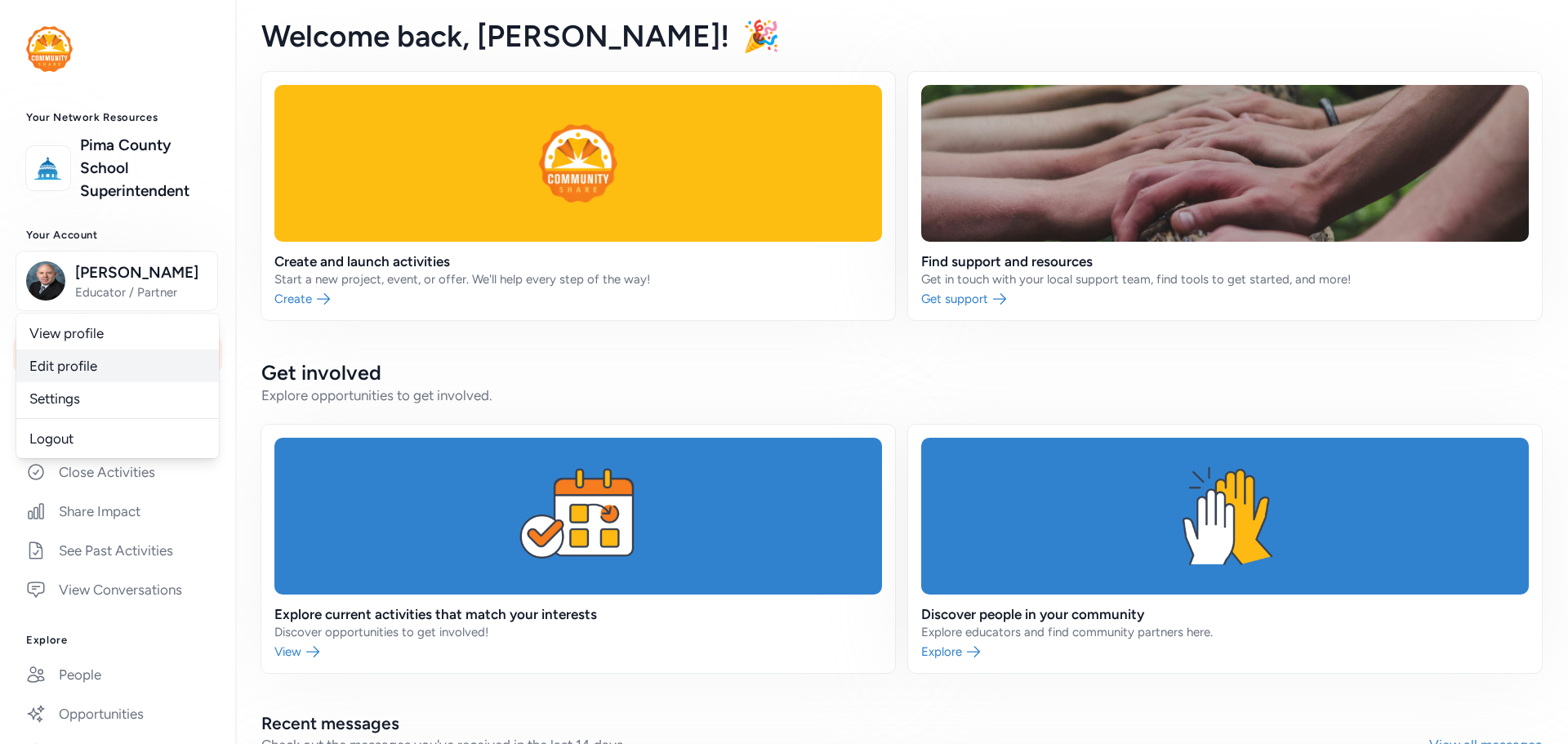
click at [81, 361] on link "Edit profile" at bounding box center [118, 366] width 202 height 33
